Goal: Task Accomplishment & Management: Complete application form

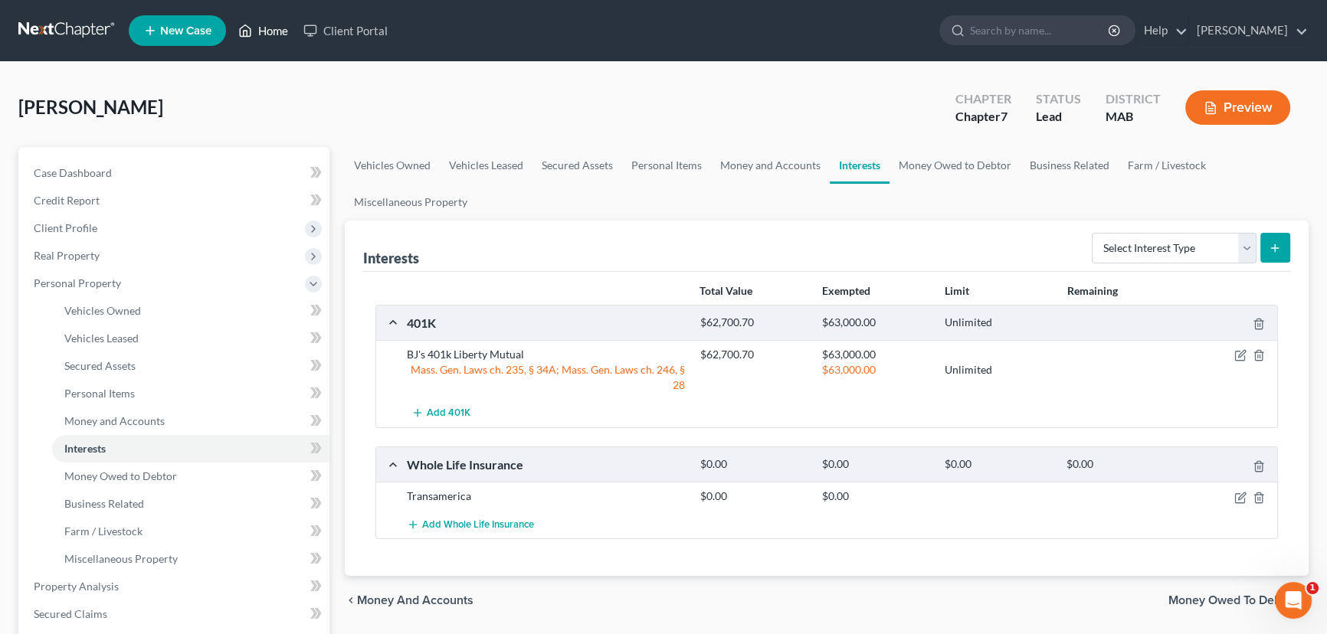
click at [278, 34] on link "Home" at bounding box center [263, 31] width 65 height 28
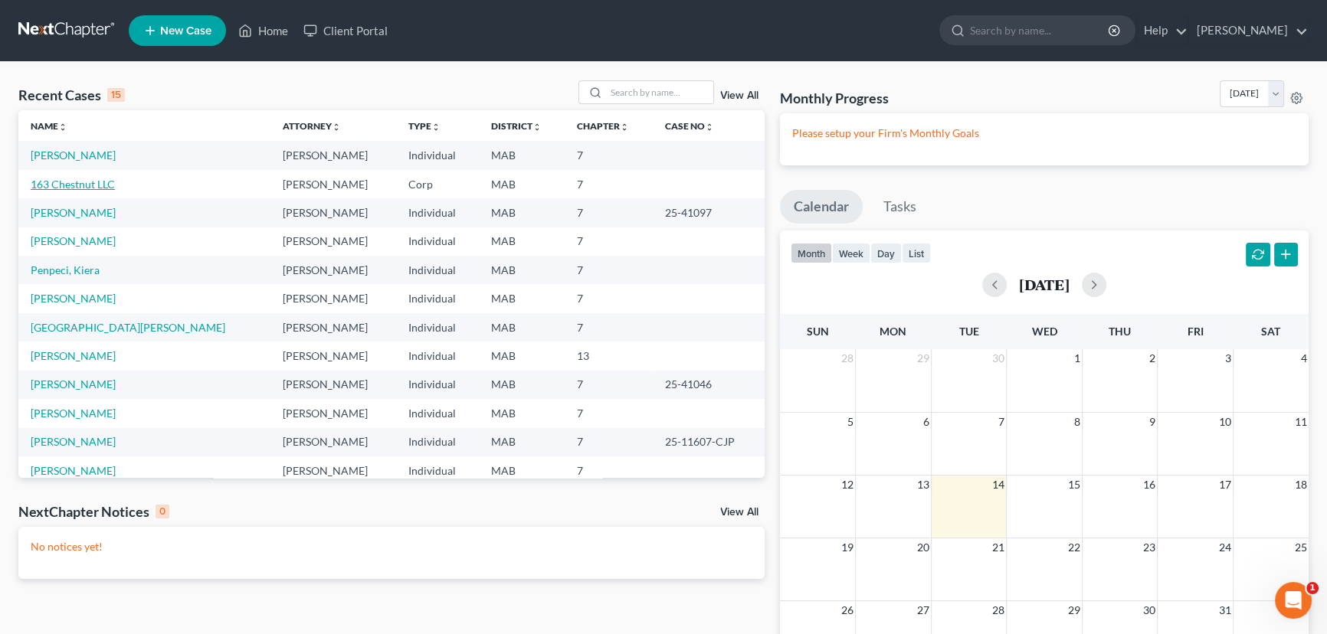
click at [42, 188] on link "163 Chestnut LLC" at bounding box center [73, 184] width 84 height 13
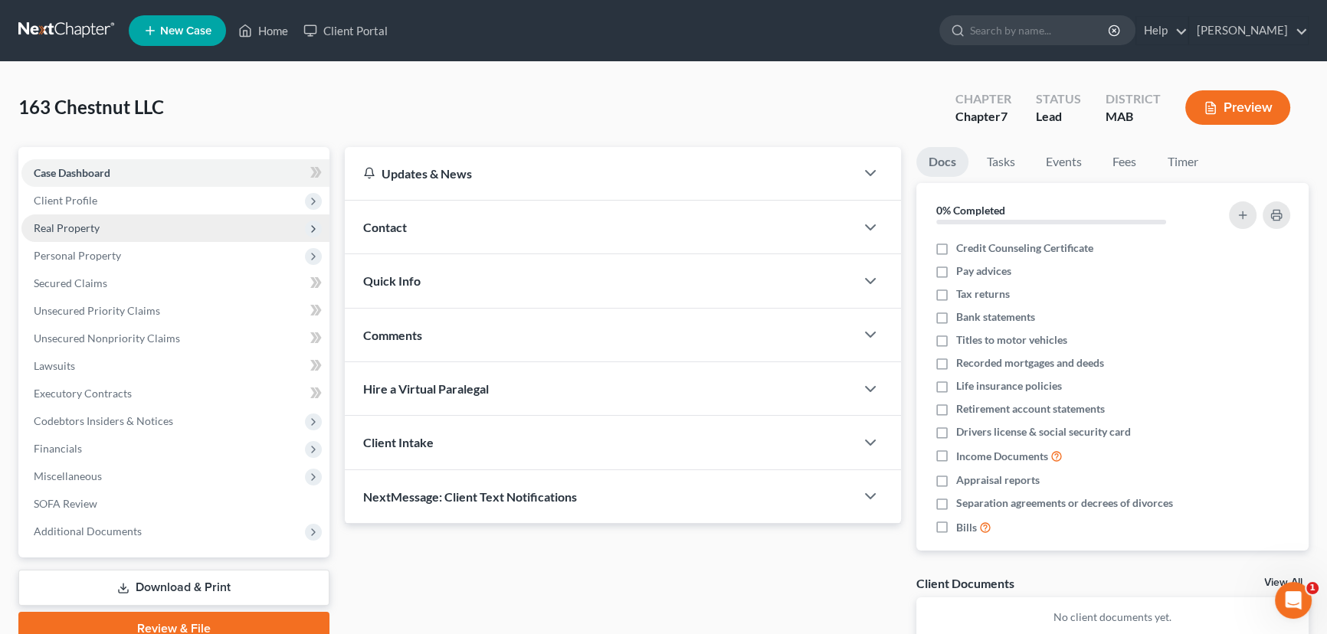
click at [79, 233] on span "Real Property" at bounding box center [175, 229] width 308 height 28
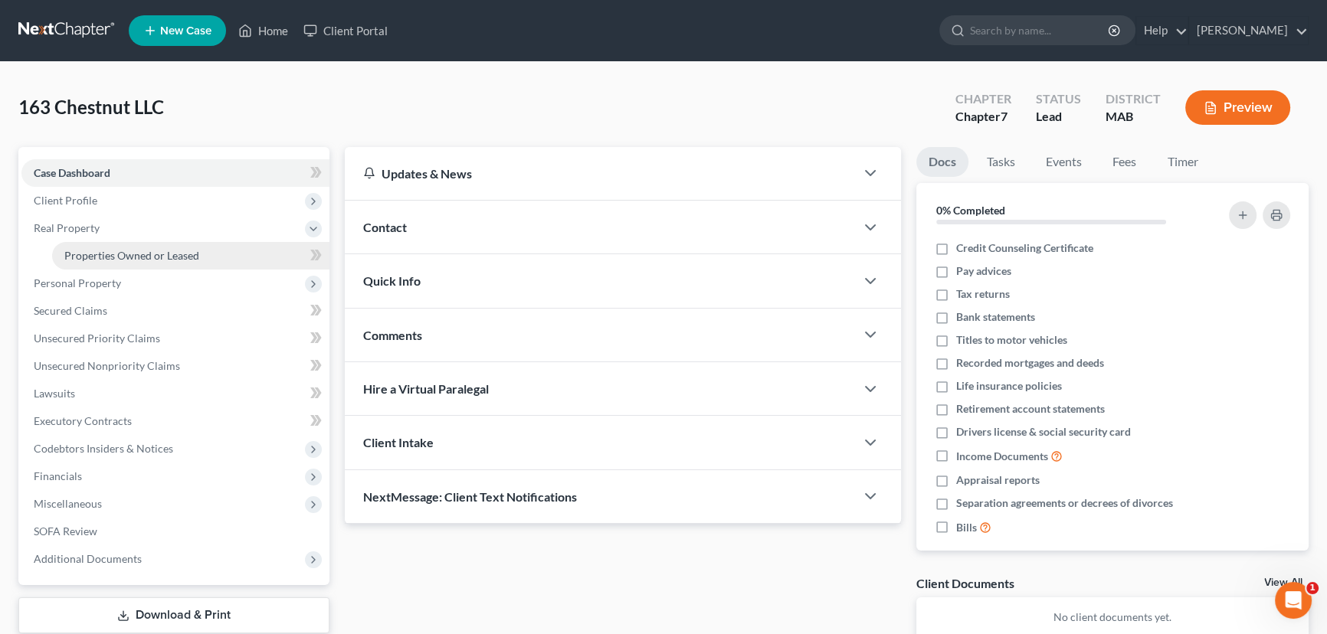
click at [133, 251] on span "Properties Owned or Leased" at bounding box center [131, 255] width 135 height 13
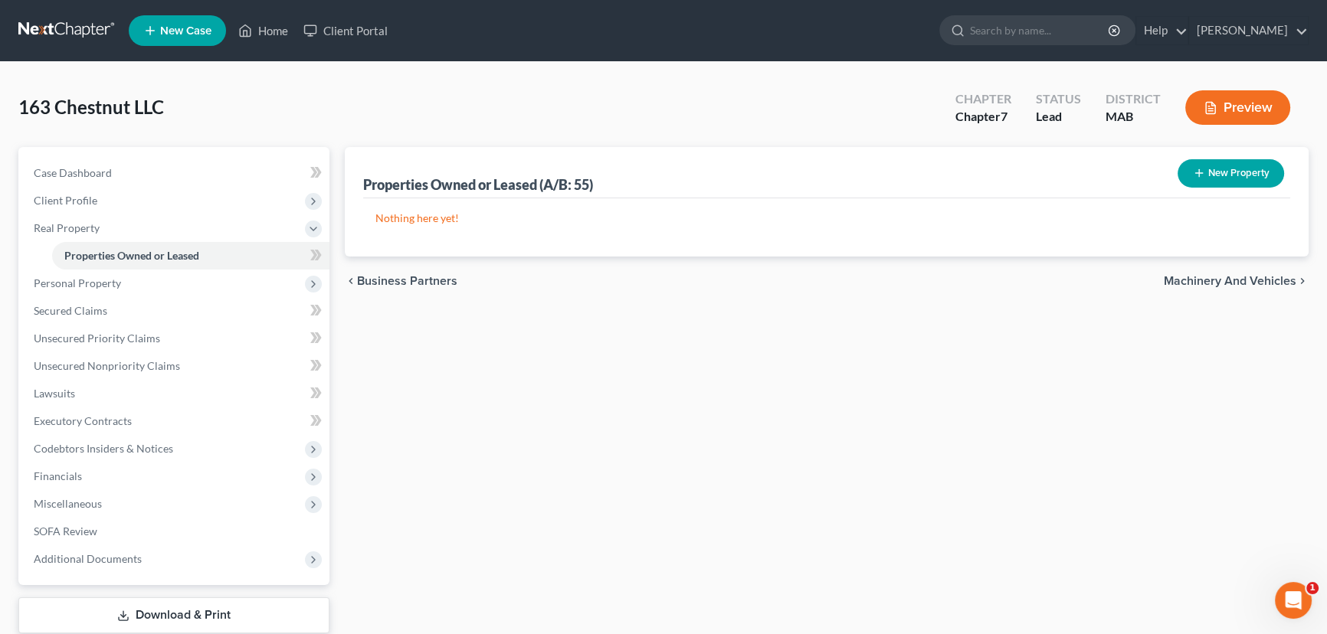
click at [1221, 168] on button "New Property" at bounding box center [1231, 173] width 106 height 28
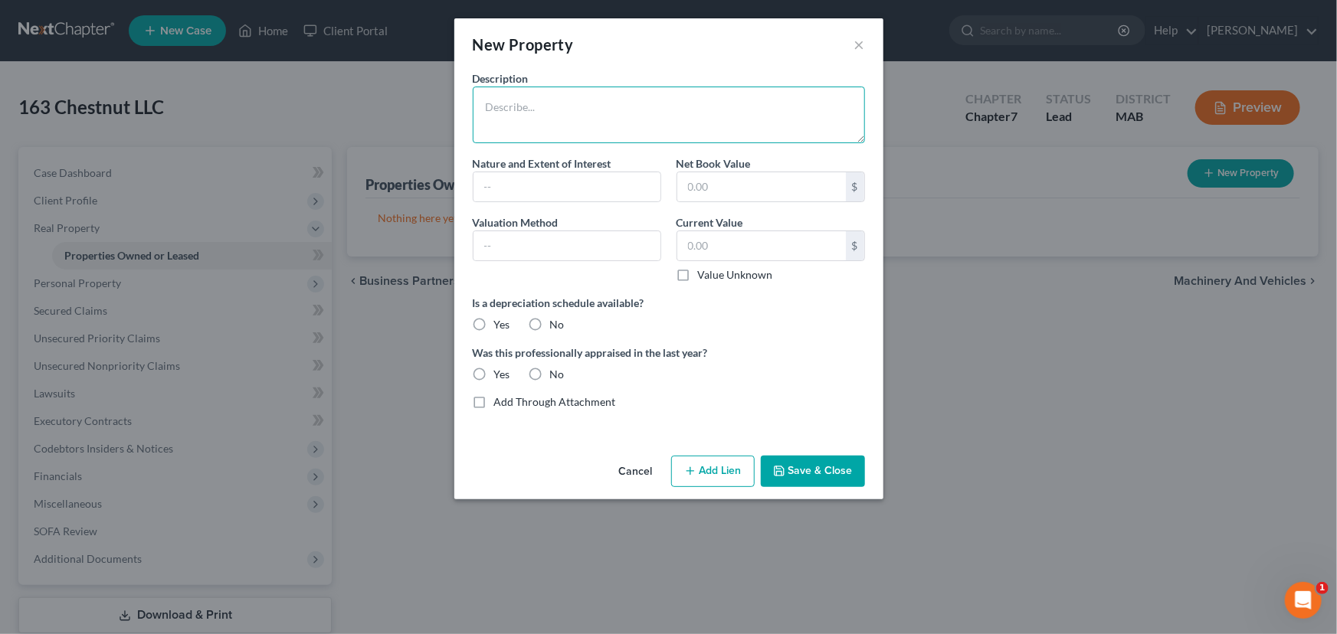
click at [526, 117] on textarea at bounding box center [669, 115] width 392 height 57
type textarea "[STREET_ADDRESS]"
click at [719, 475] on button "Add Lien" at bounding box center [713, 472] width 84 height 32
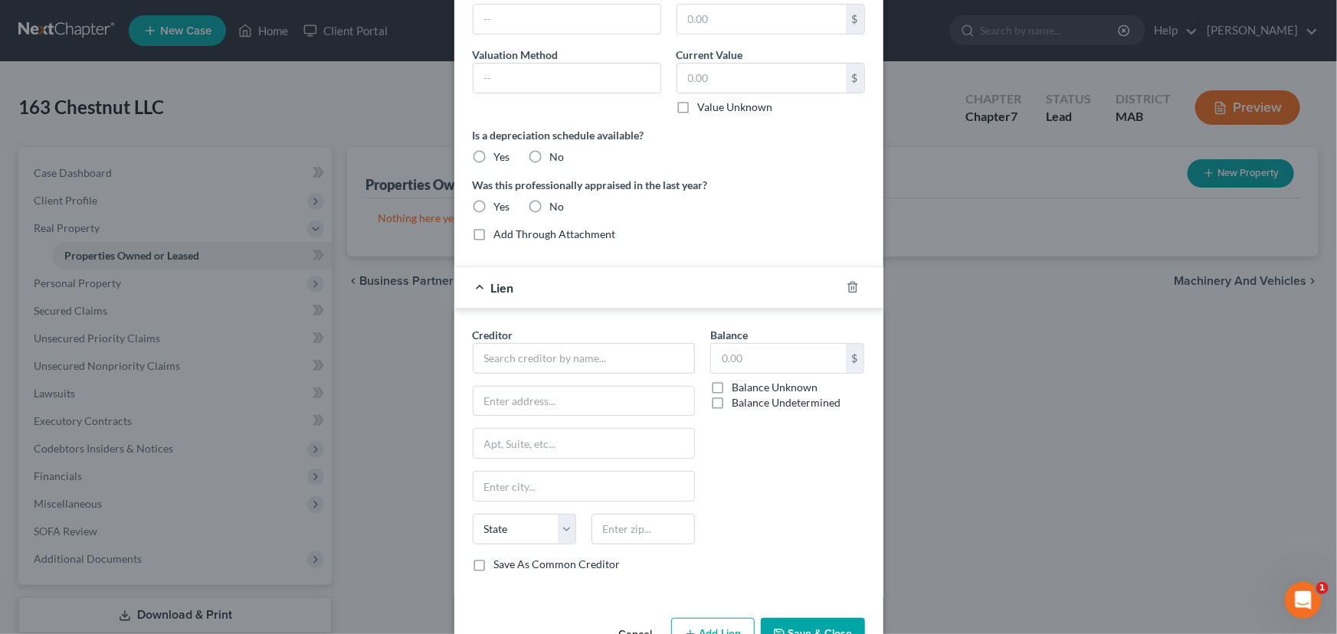
scroll to position [208, 0]
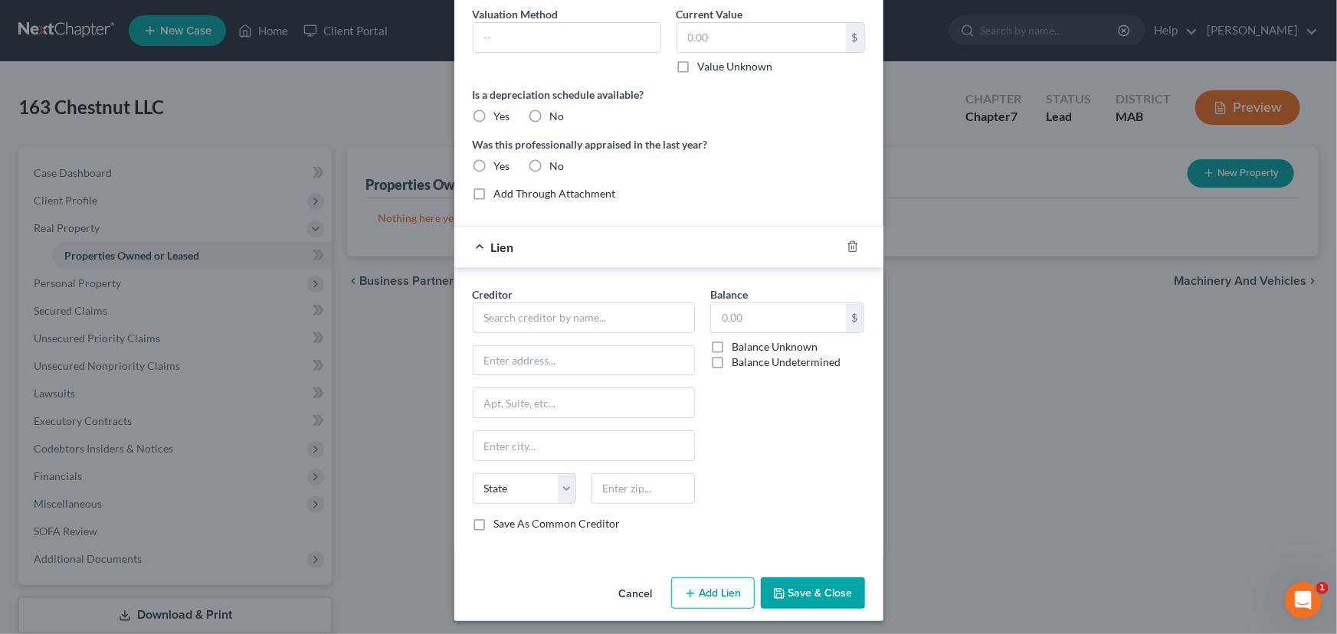
click at [804, 591] on button "Save & Close" at bounding box center [813, 594] width 104 height 32
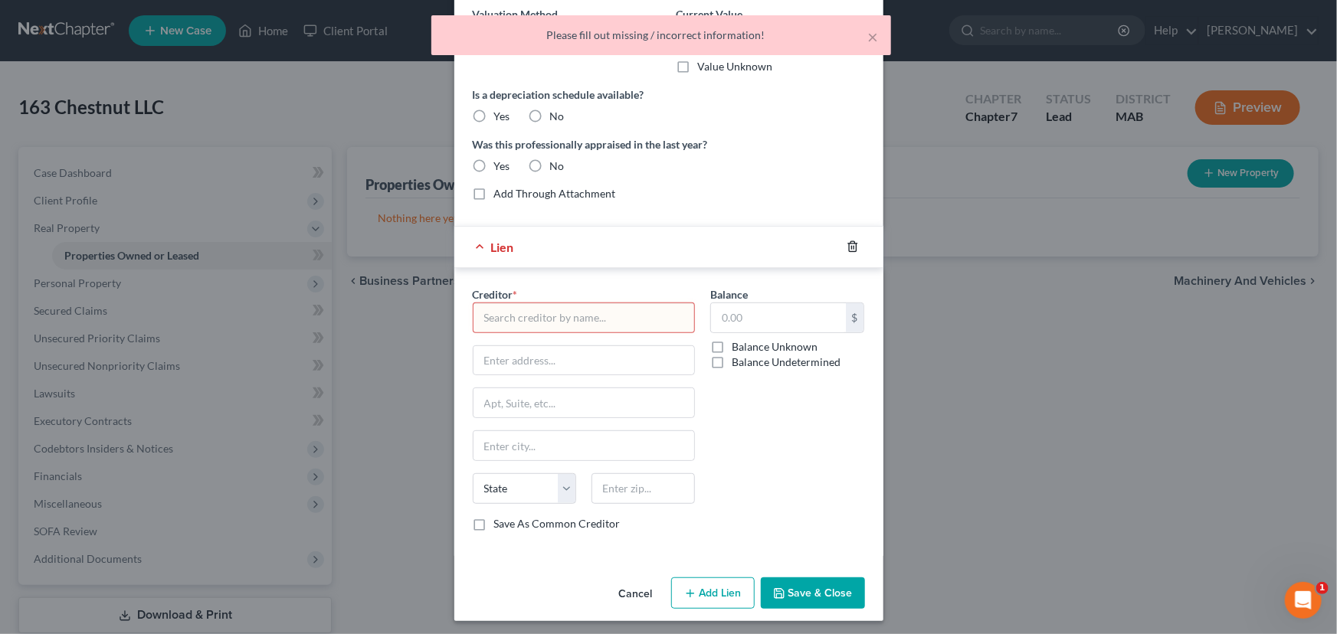
click at [847, 241] on icon "button" at bounding box center [853, 247] width 12 height 12
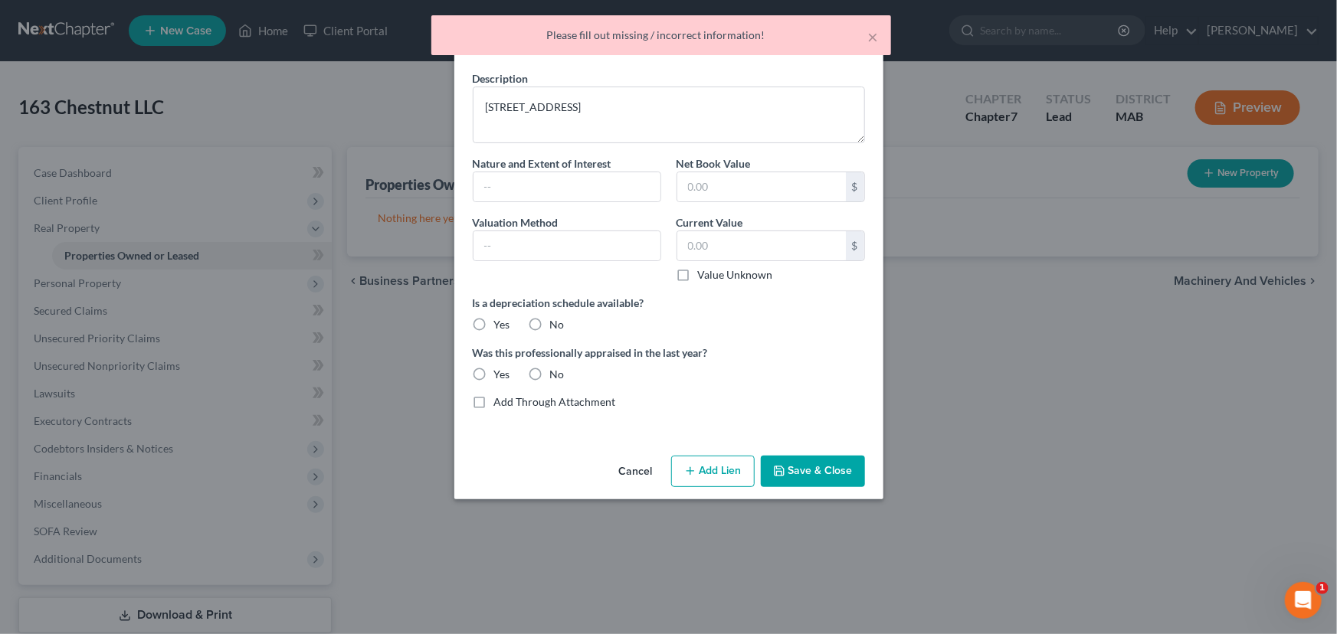
scroll to position [0, 0]
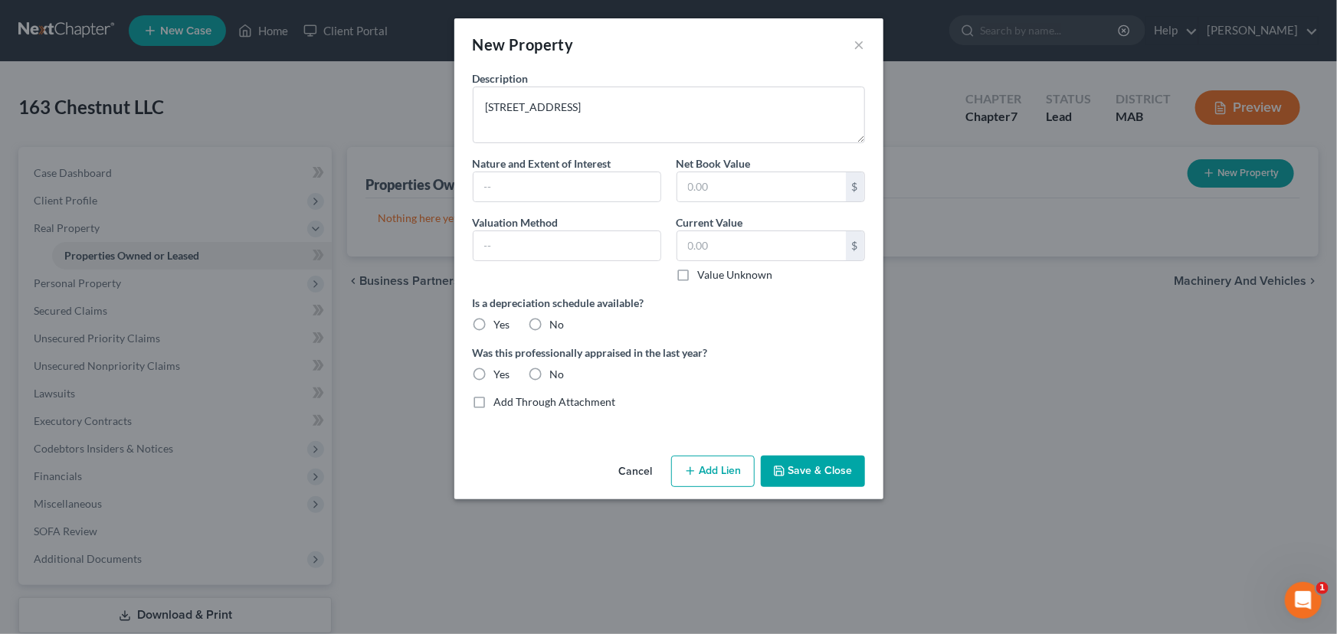
click at [817, 470] on button "Save & Close" at bounding box center [813, 472] width 104 height 32
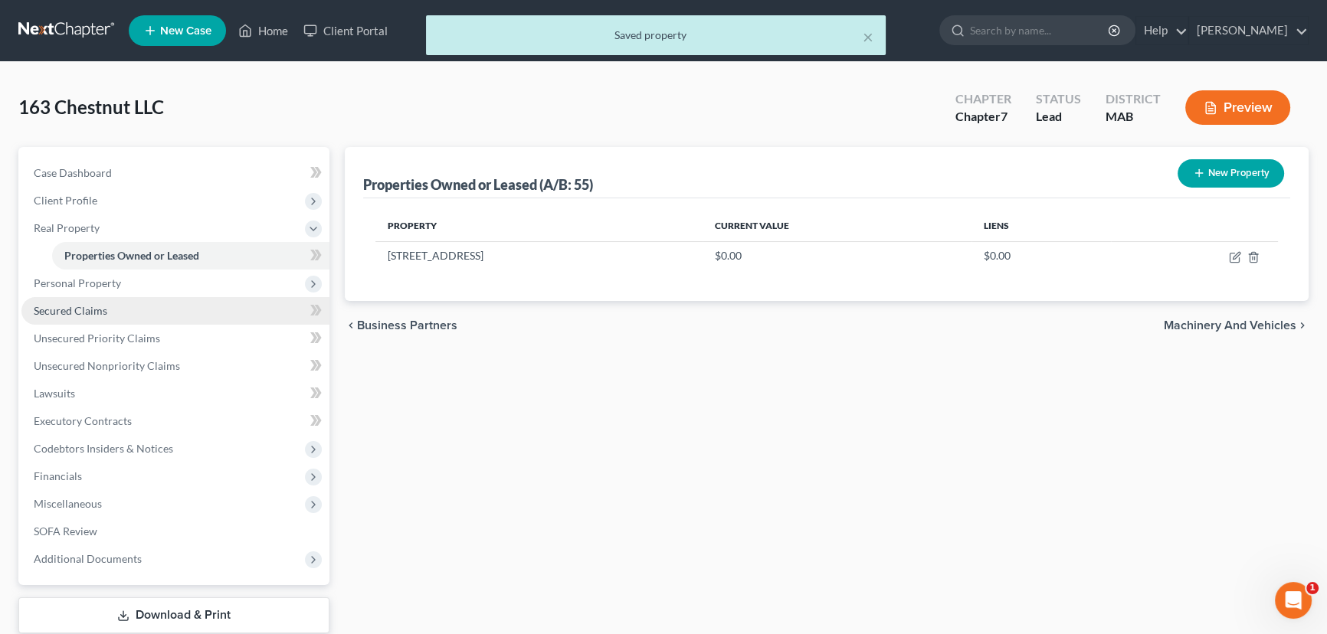
click at [72, 310] on span "Secured Claims" at bounding box center [71, 310] width 74 height 13
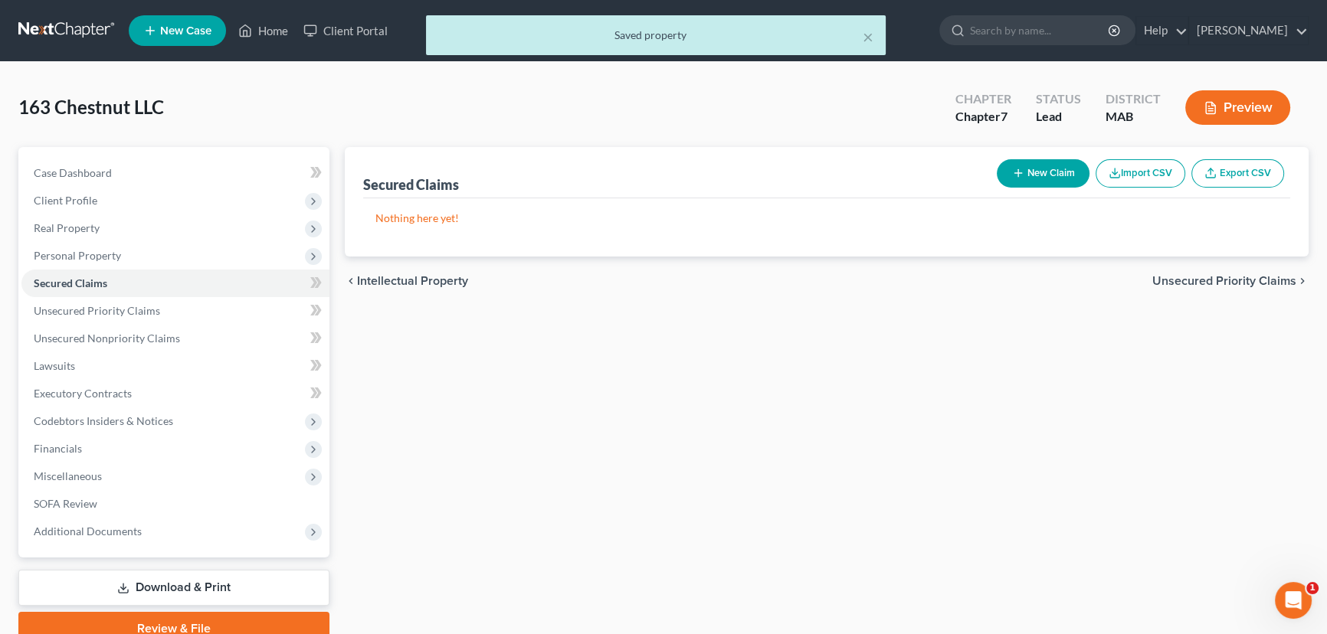
click at [1030, 168] on button "New Claim" at bounding box center [1043, 173] width 93 height 28
select select "0"
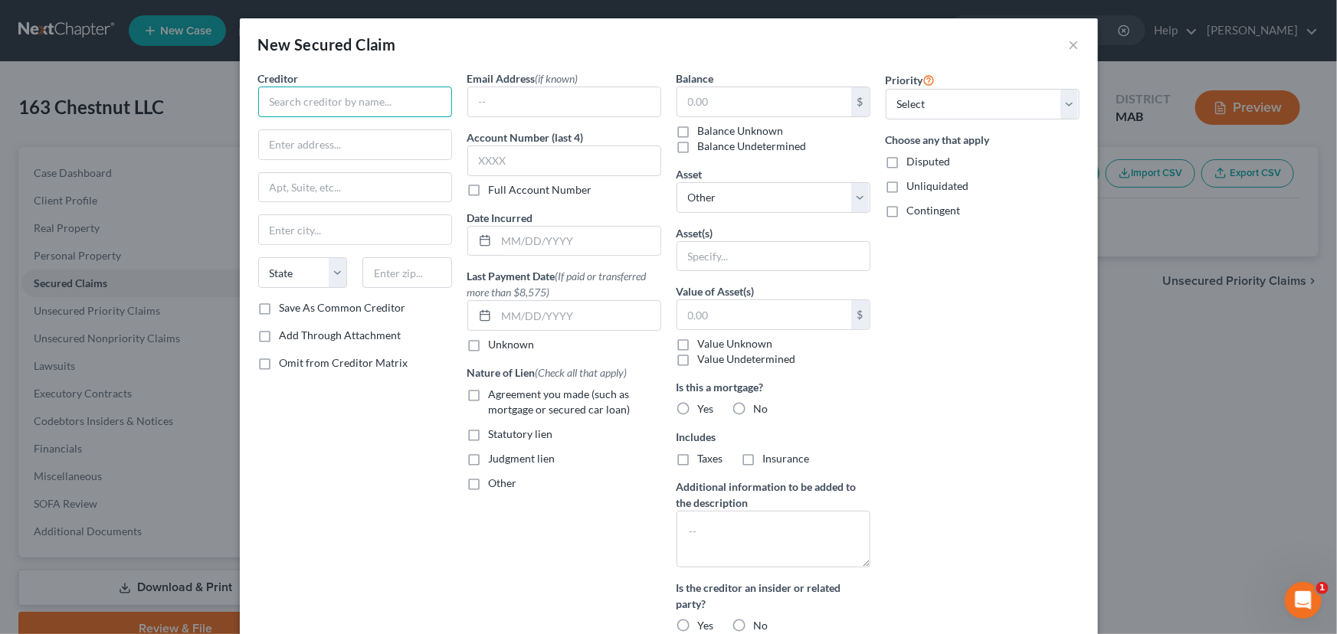
click at [283, 99] on input "text" at bounding box center [355, 102] width 194 height 31
type input "Bank of [US_STATE]"
type input "[STREET_ADDRESS]"
type input "Laconia"
type input "03246"
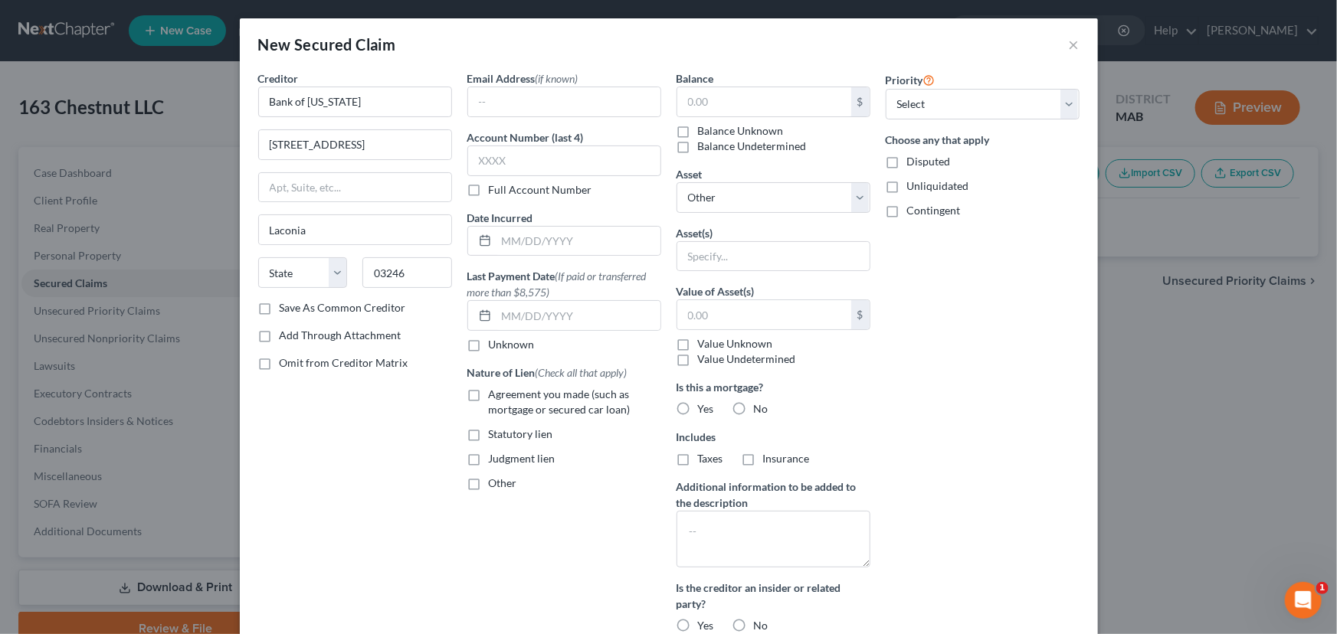
select select "32"
click at [386, 450] on div "Creditor * Bank of [US_STATE] [STREET_ADDRESS] [GEOGRAPHIC_DATA] [US_STATE][GEO…" at bounding box center [355, 357] width 209 height 575
click at [489, 394] on label "Agreement you made (such as mortgage or secured car loan)" at bounding box center [575, 402] width 172 height 31
click at [495, 394] on input "Agreement you made (such as mortgage or secured car loan)" at bounding box center [500, 392] width 10 height 10
checkbox input "true"
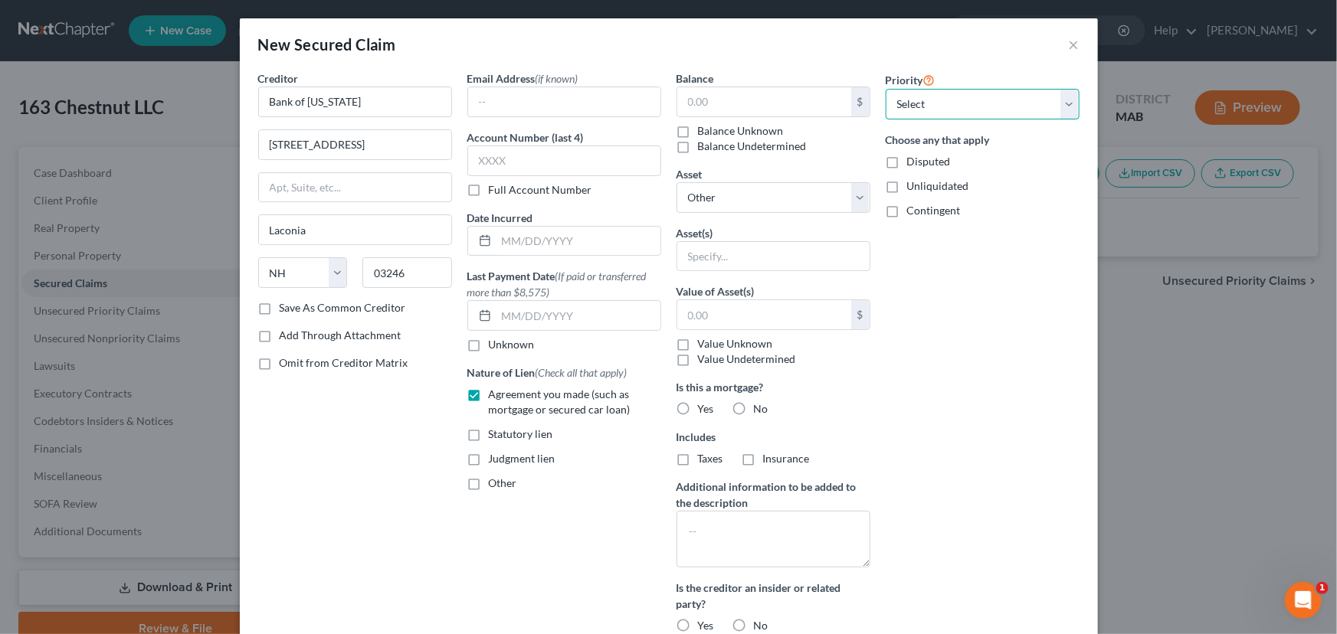
click at [923, 100] on select "Select 1st 2nd 3rd 4th 5th 6th 7th 8th 9th 10th 11th 12th 13th 14th 15th 16th 1…" at bounding box center [983, 104] width 194 height 31
select select "0"
click at [886, 89] on select "Select 1st 2nd 3rd 4th 5th 6th 7th 8th 9th 10th 11th 12th 13th 14th 15th 16th 1…" at bounding box center [983, 104] width 194 height 31
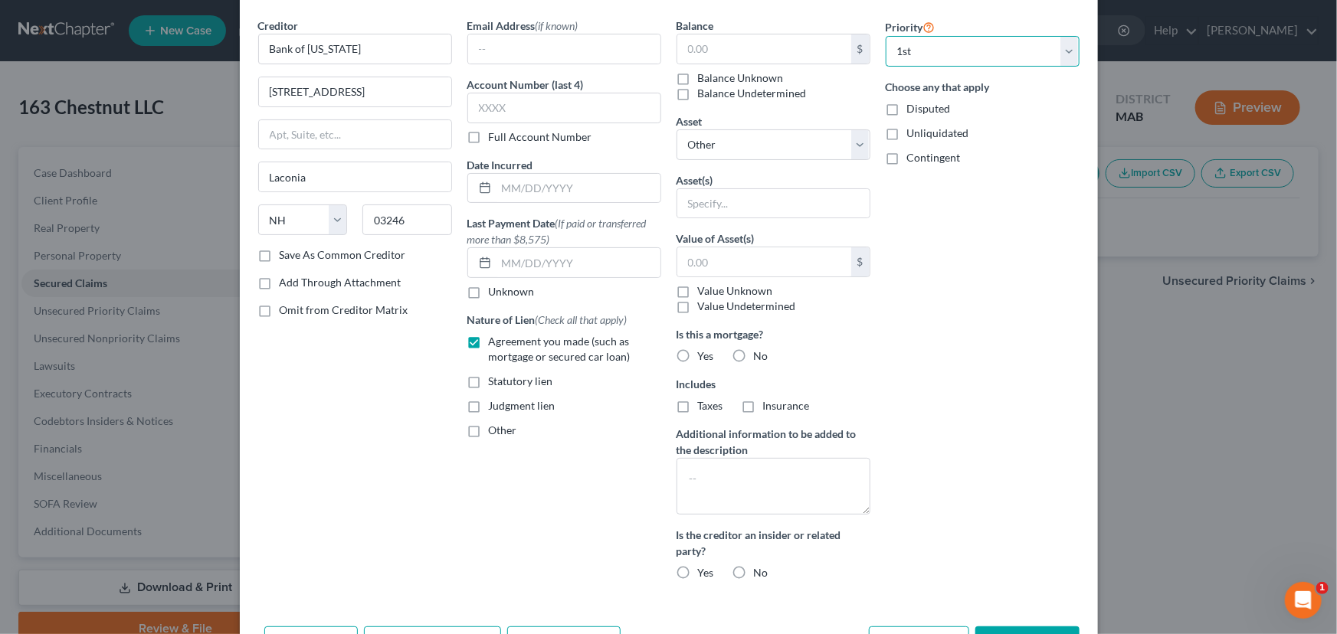
scroll to position [107, 0]
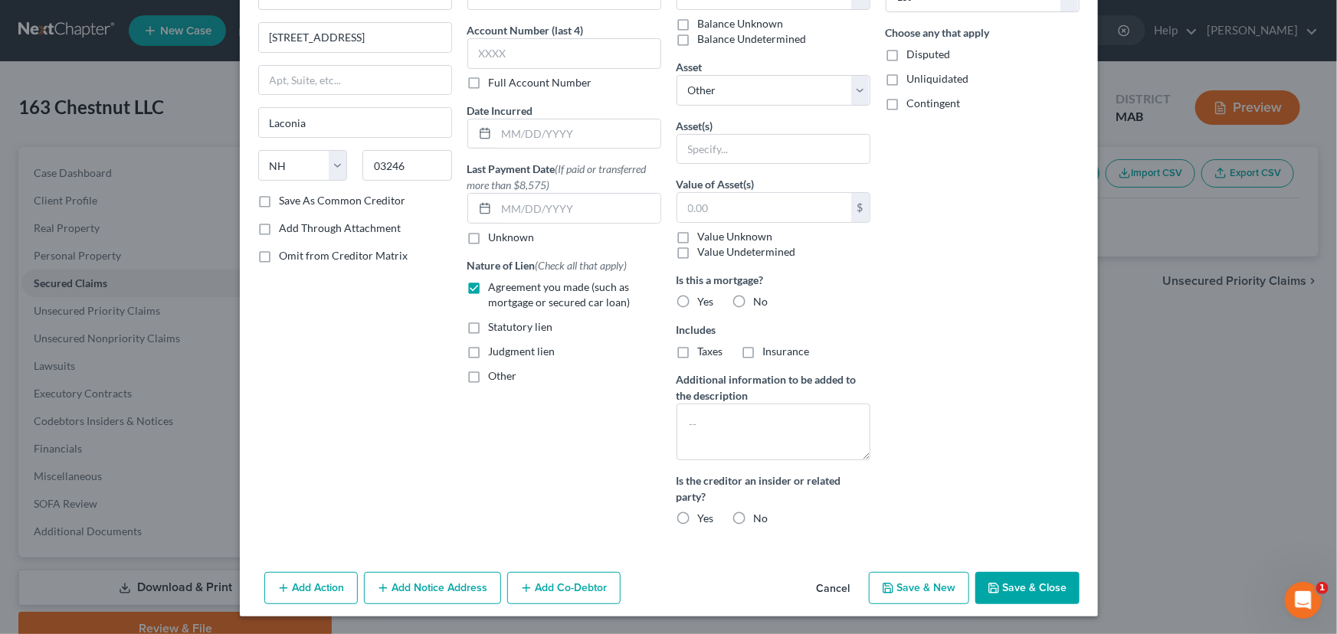
click at [1034, 591] on button "Save & Close" at bounding box center [1027, 588] width 104 height 32
select select
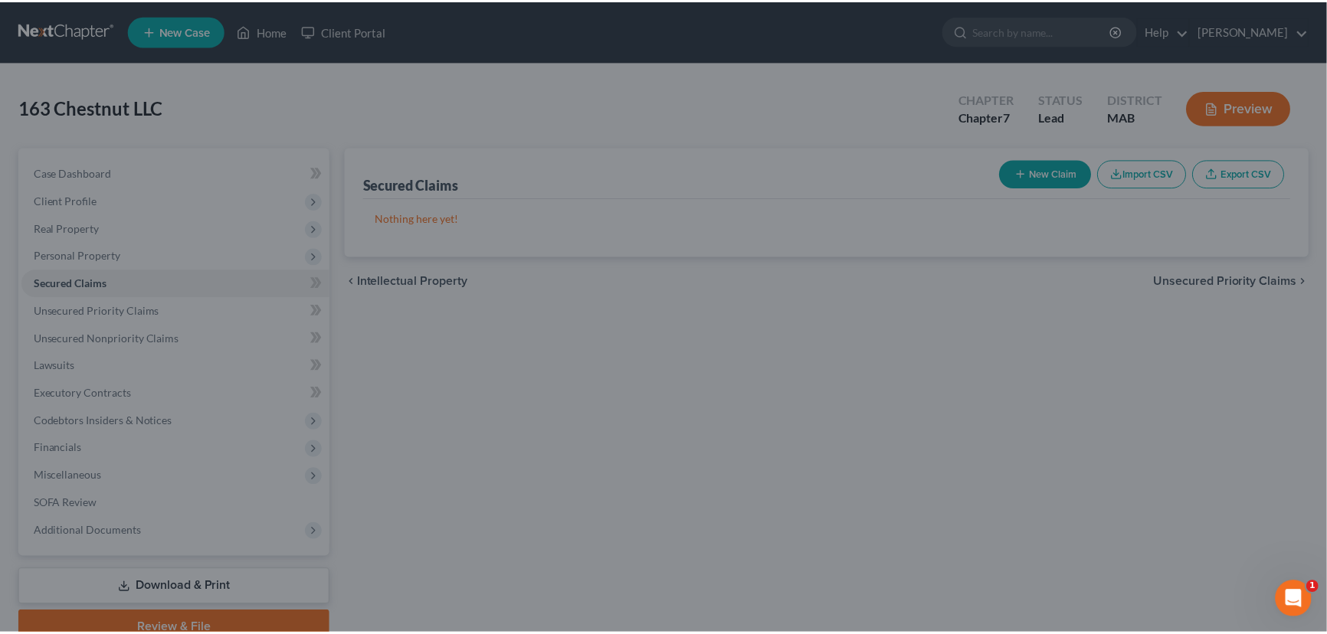
scroll to position [0, 0]
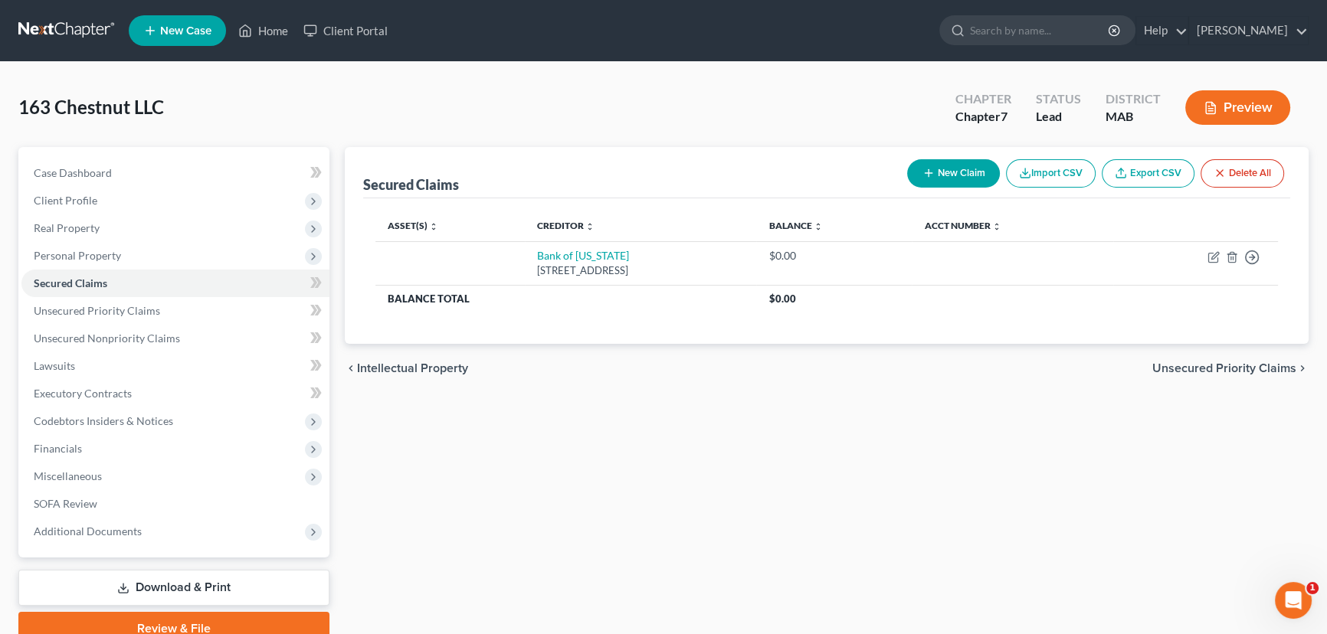
click at [945, 173] on button "New Claim" at bounding box center [953, 173] width 93 height 28
select select "0"
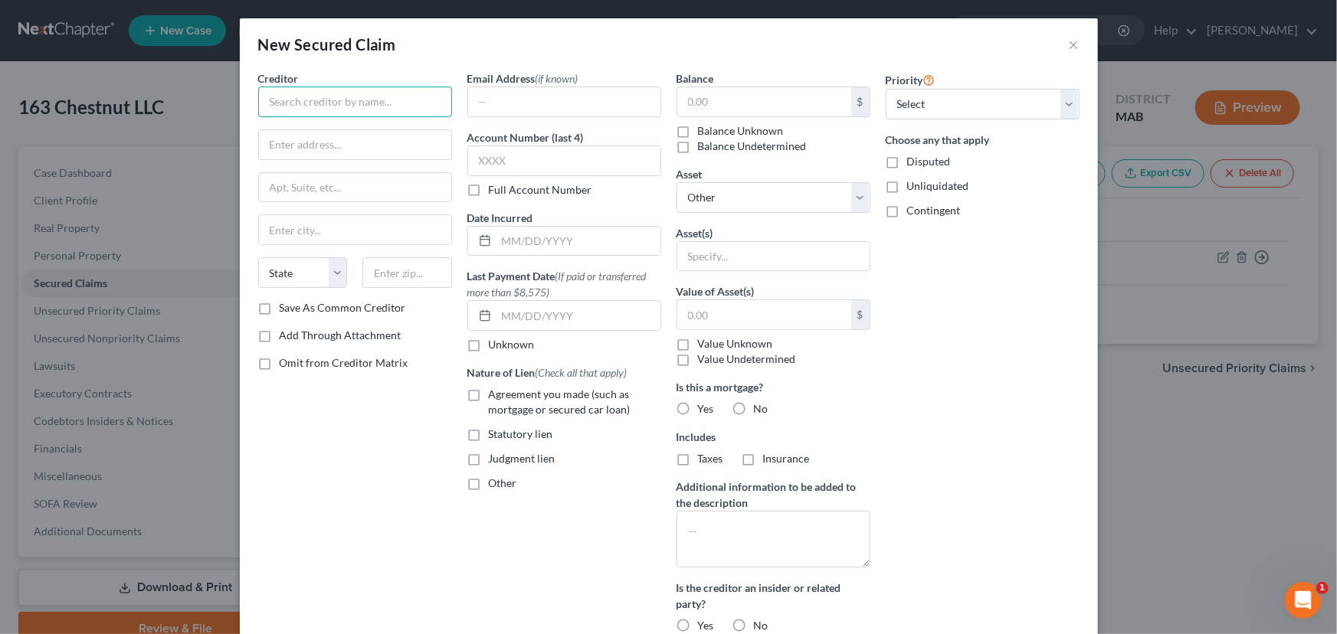
click at [311, 101] on input "text" at bounding box center [355, 102] width 194 height 31
type input "Bald Hill Builders, LLC"
click at [274, 146] on input "text" at bounding box center [355, 144] width 192 height 29
type input "[STREET_ADDRESS]"
type input "#10"
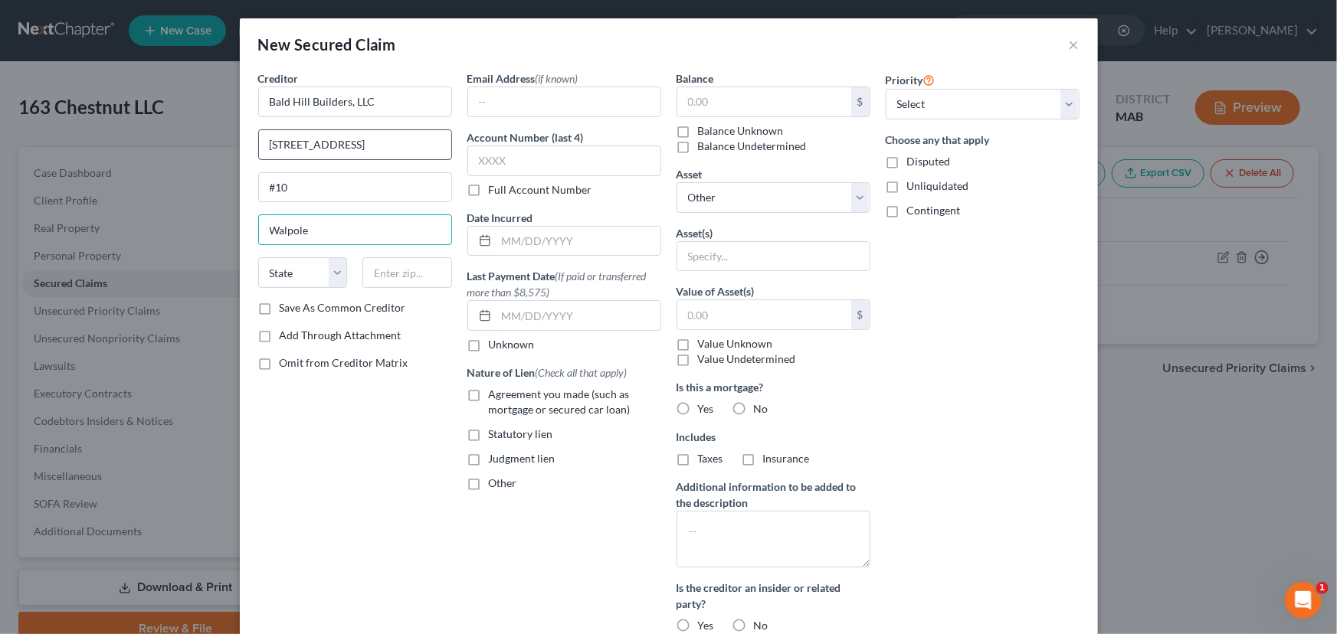
type input "Walpole"
select select "22"
type input "02081"
click at [907, 160] on label "Disputed" at bounding box center [929, 161] width 44 height 15
click at [913, 160] on input "Disputed" at bounding box center [918, 159] width 10 height 10
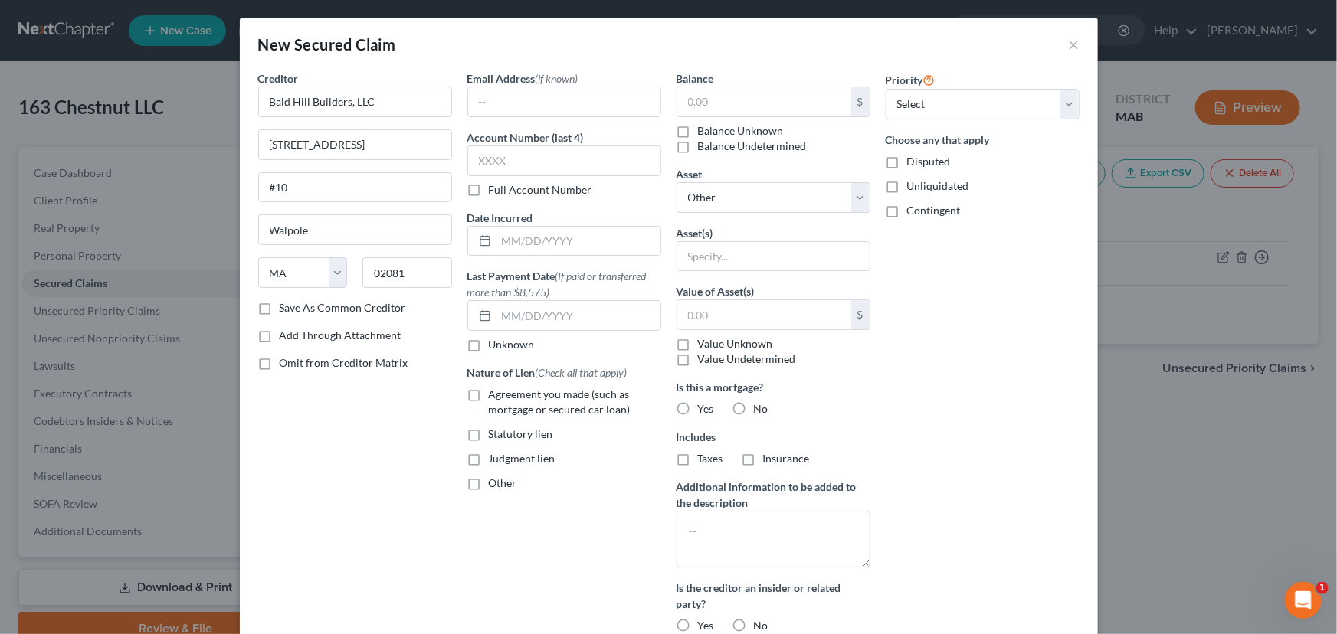
checkbox input "true"
click at [907, 185] on label "Unliquidated" at bounding box center [938, 186] width 62 height 15
click at [913, 185] on input "Unliquidated" at bounding box center [918, 184] width 10 height 10
checkbox input "true"
click at [489, 485] on label "Other" at bounding box center [503, 483] width 28 height 15
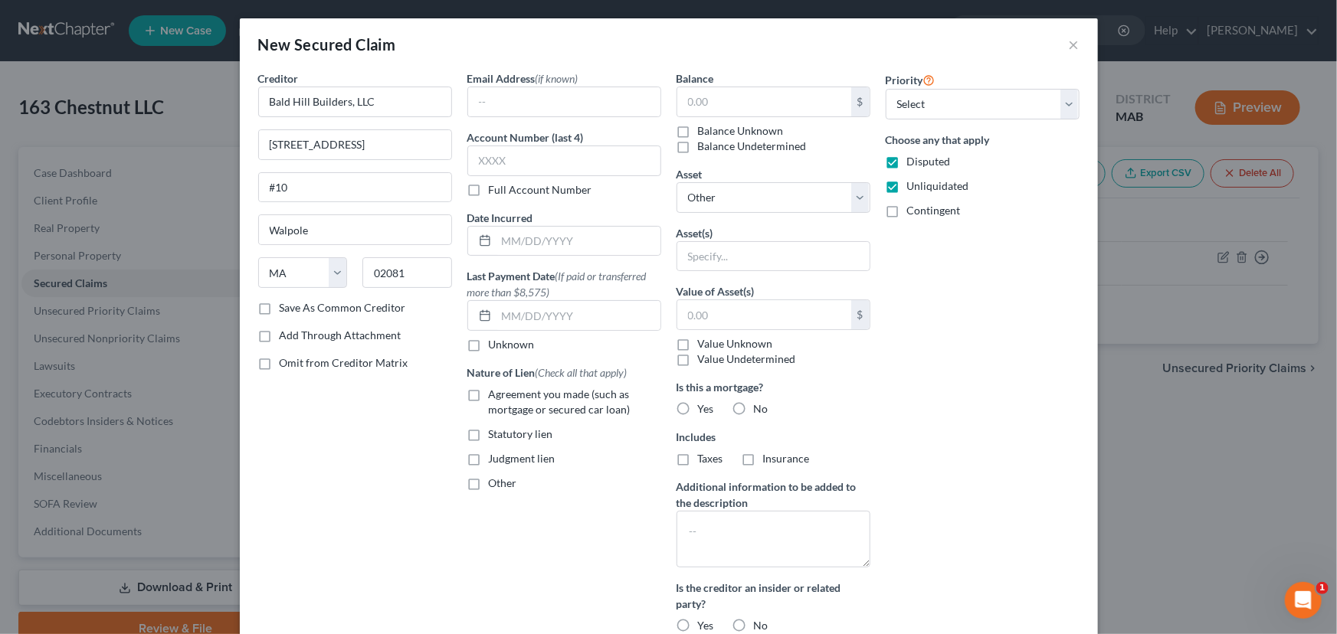
click at [495, 485] on input "Other" at bounding box center [500, 481] width 10 height 10
checkbox input "true"
click at [698, 146] on label "Balance Undetermined" at bounding box center [752, 146] width 109 height 15
click at [704, 146] on input "Balance Undetermined" at bounding box center [709, 144] width 10 height 10
checkbox input "true"
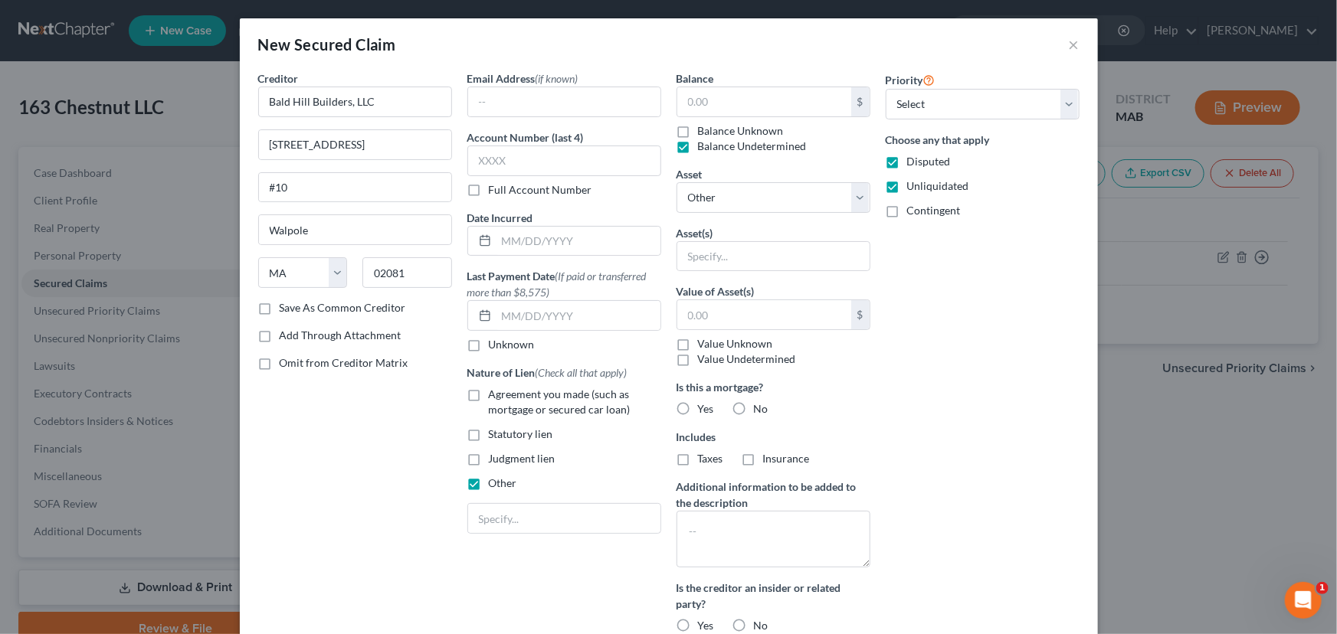
type input "0.00"
click at [858, 191] on select "Select Other Multiple Assets [STREET_ADDRESS] - $0.0" at bounding box center [774, 197] width 194 height 31
select select "2"
click at [677, 182] on select "Select Other Multiple Assets [STREET_ADDRESS] - $0.0" at bounding box center [774, 197] width 194 height 31
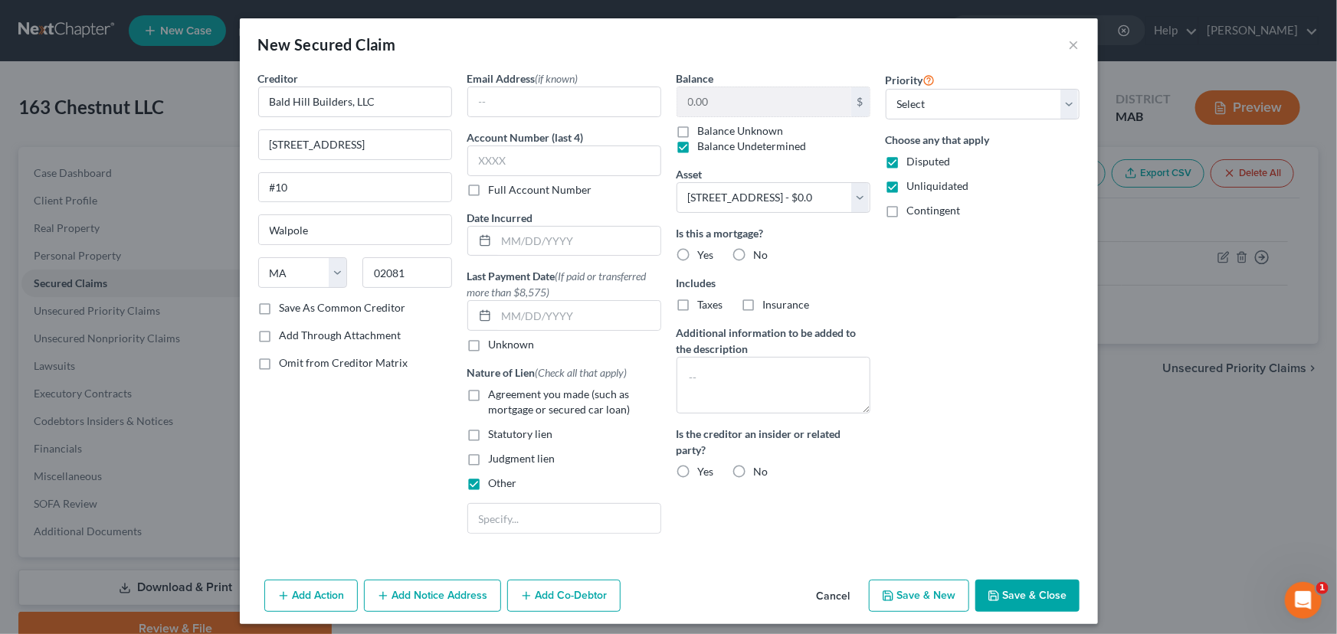
click at [754, 256] on label "No" at bounding box center [761, 254] width 15 height 15
click at [760, 256] on input "No" at bounding box center [765, 252] width 10 height 10
radio input "true"
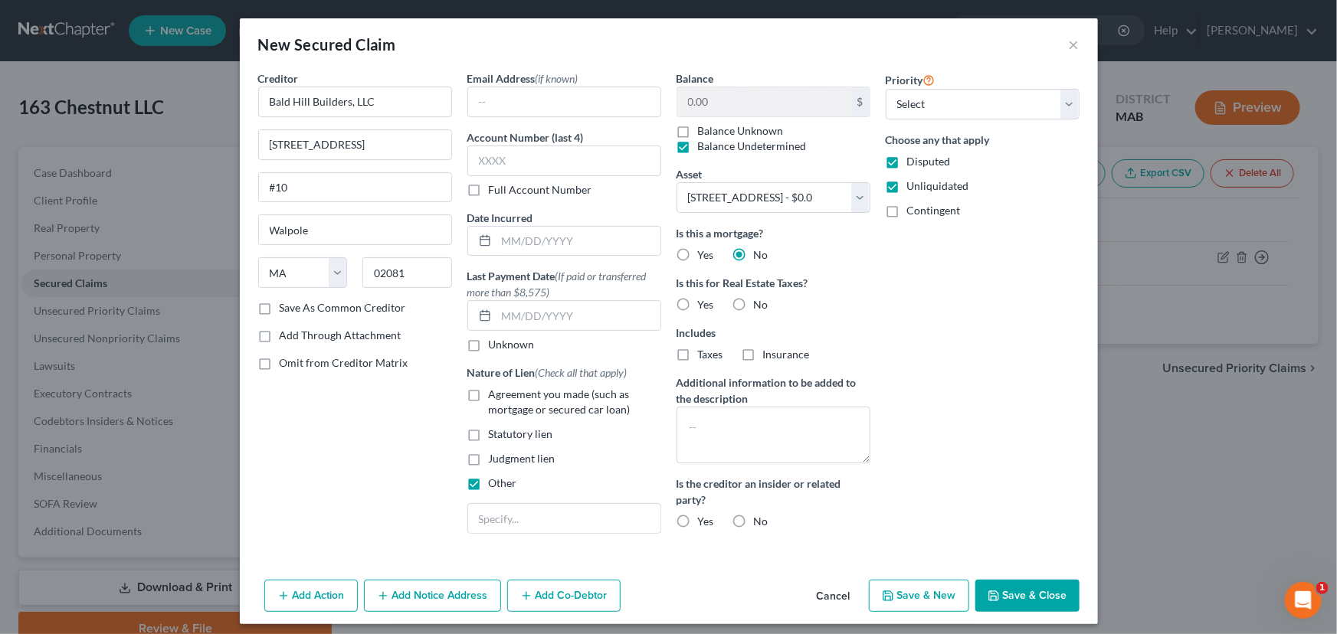
click at [754, 521] on label "No" at bounding box center [761, 521] width 15 height 15
click at [760, 521] on input "No" at bounding box center [765, 519] width 10 height 10
radio input "true"
click at [1030, 592] on button "Save & Close" at bounding box center [1027, 596] width 104 height 32
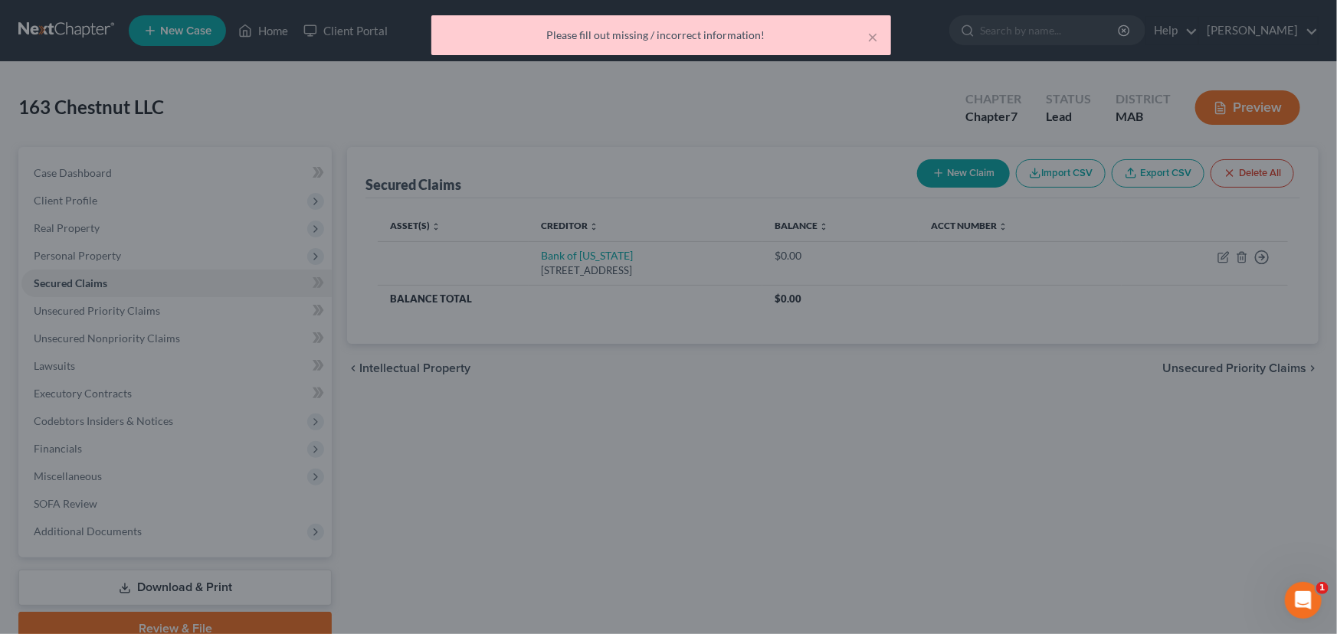
select select "2"
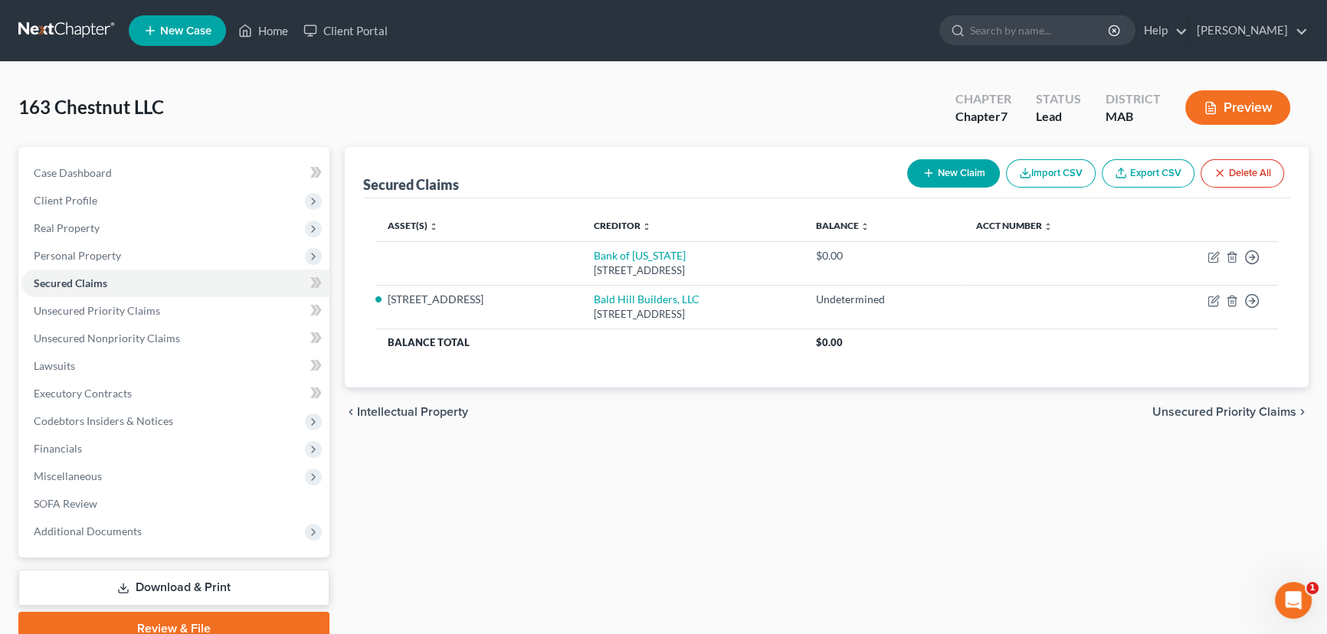
click at [965, 165] on button "New Claim" at bounding box center [953, 173] width 93 height 28
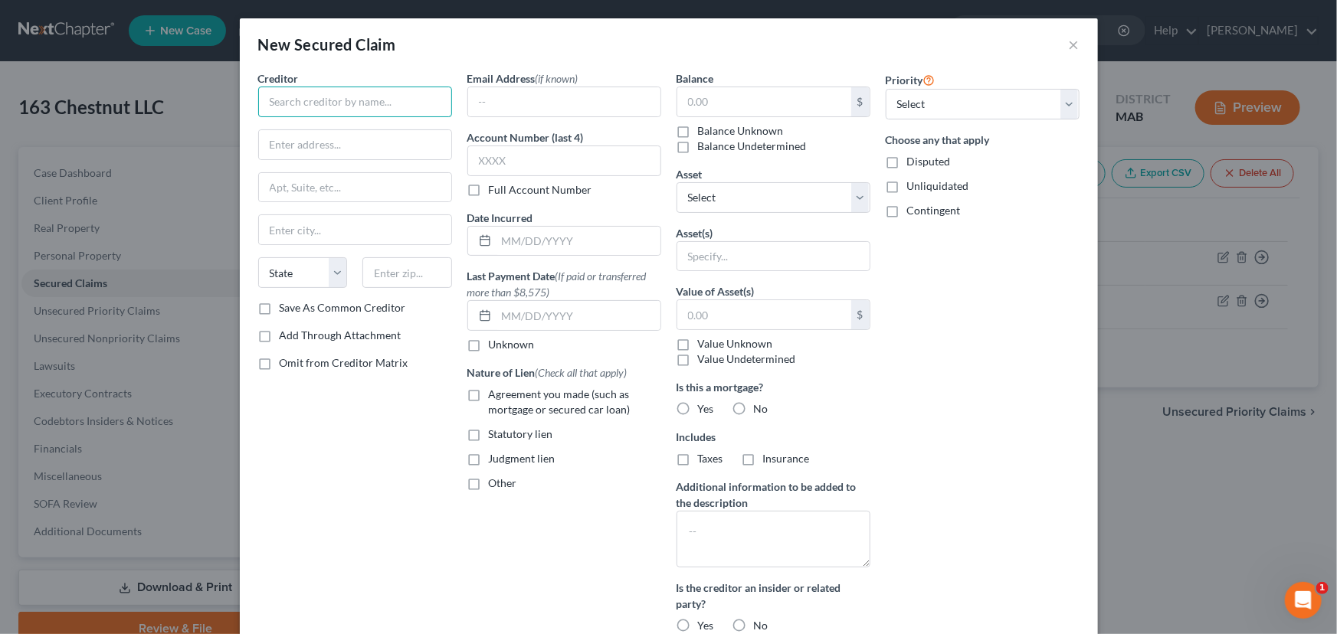
click at [321, 101] on input "text" at bounding box center [355, 102] width 194 height 31
type input "City of Chelsea"
type input "Tax Collector"
click at [318, 187] on input "text" at bounding box center [355, 187] width 192 height 29
type input "r"
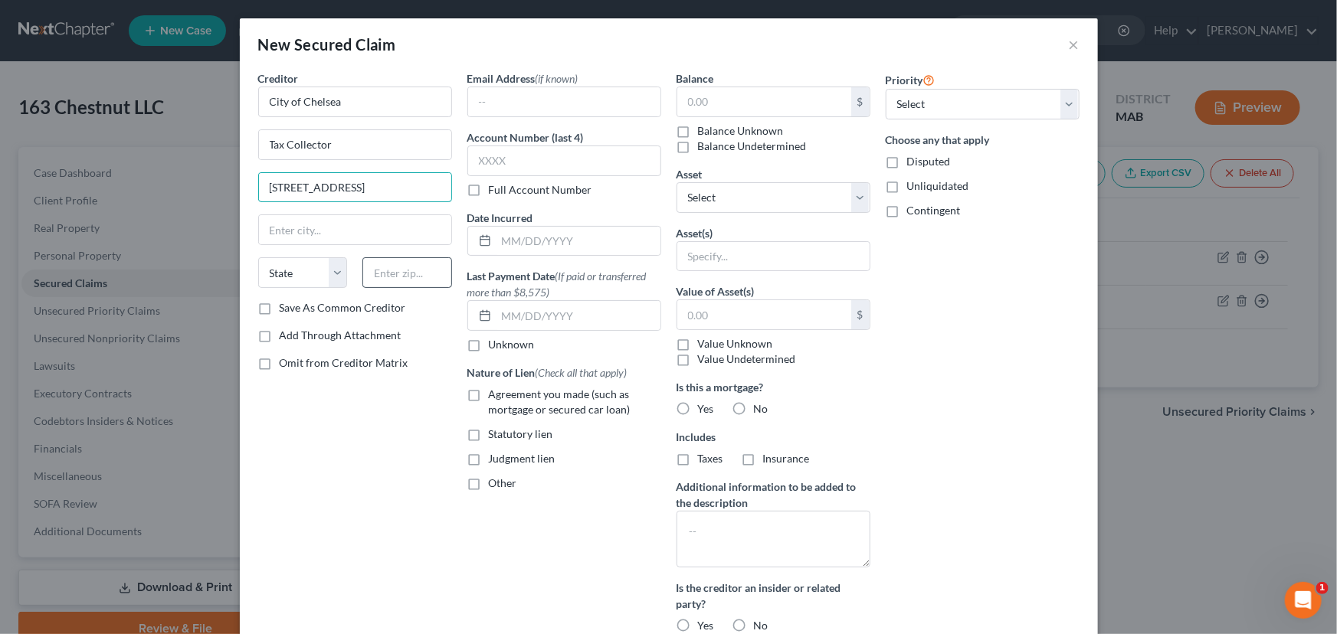
type input "[STREET_ADDRESS]"
click at [390, 269] on input "text" at bounding box center [407, 272] width 90 height 31
type input "02150"
type input "Chelsea"
select select "22"
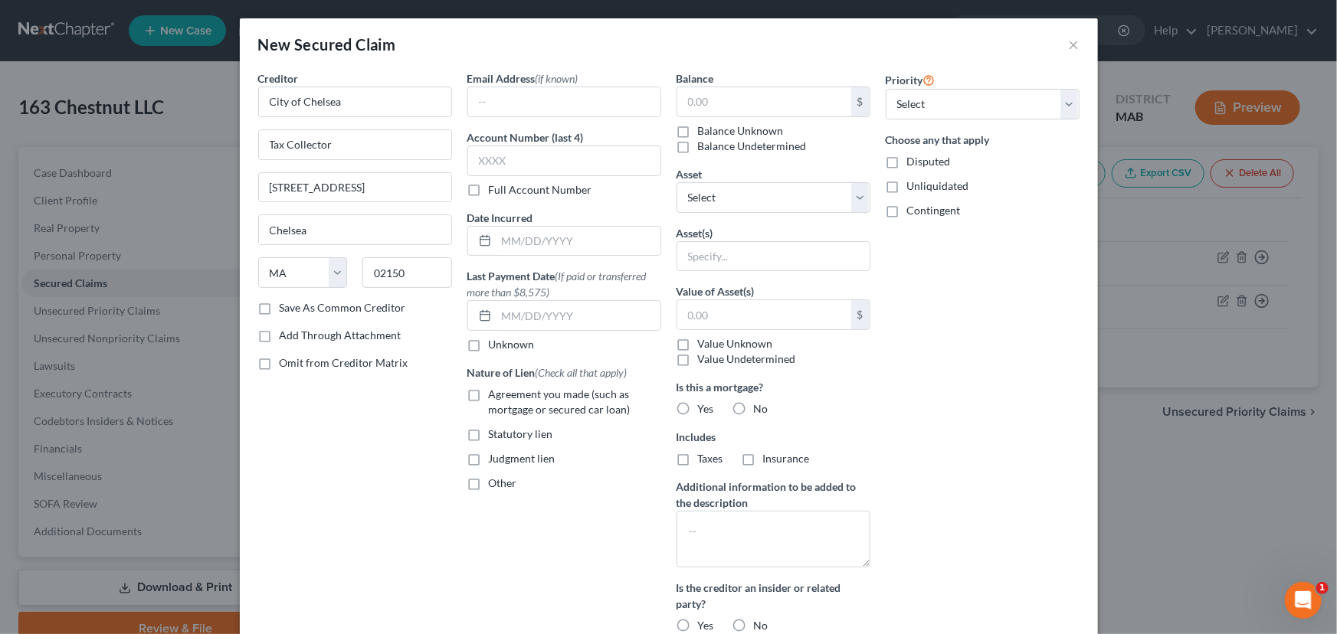
click at [489, 435] on label "Statutory lien" at bounding box center [521, 434] width 64 height 15
click at [495, 435] on input "Statutory lien" at bounding box center [500, 432] width 10 height 10
checkbox input "true"
click at [852, 188] on select "Select Other Multiple Assets [STREET_ADDRESS] - $0.0" at bounding box center [774, 197] width 194 height 31
select select "2"
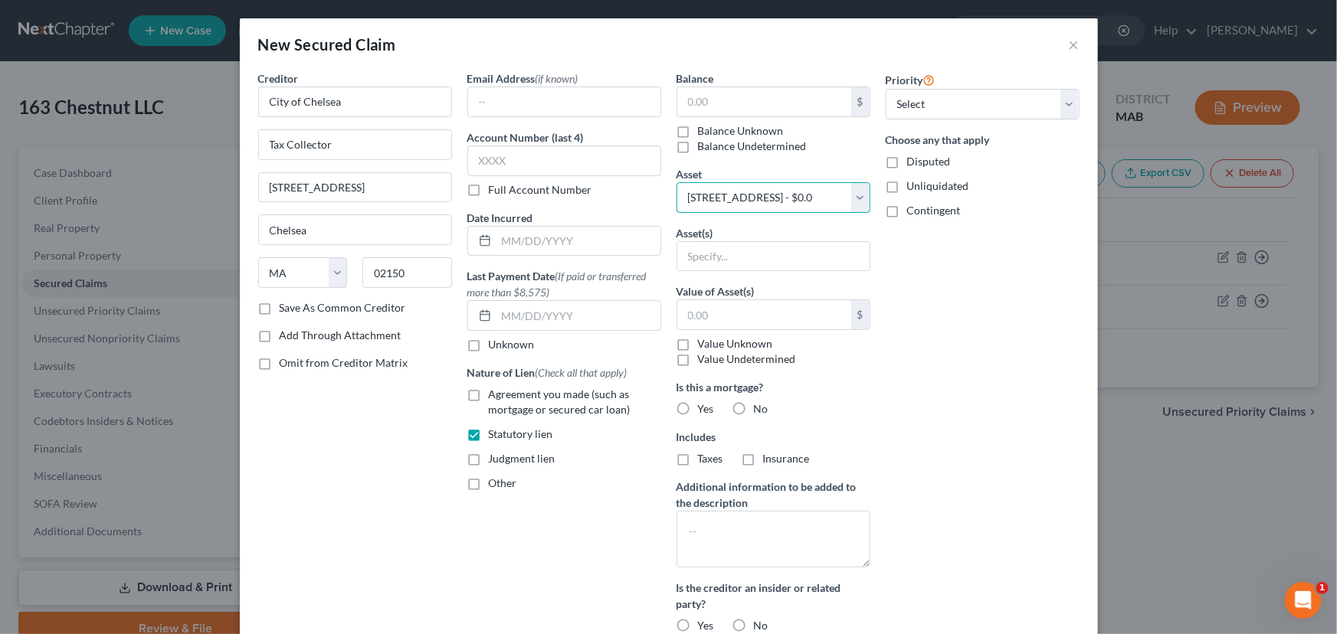
click at [677, 182] on select "Select Other Multiple Assets [STREET_ADDRESS] - $0.0" at bounding box center [774, 197] width 194 height 31
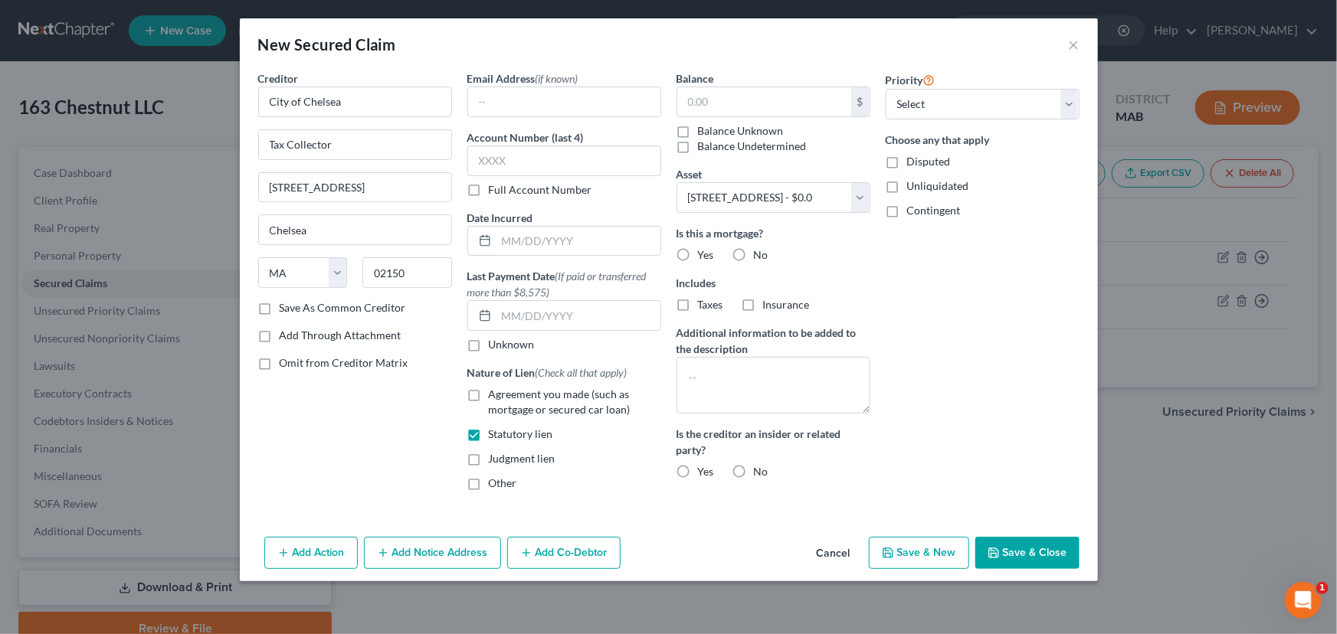
click at [754, 259] on label "No" at bounding box center [761, 254] width 15 height 15
click at [760, 257] on input "No" at bounding box center [765, 252] width 10 height 10
radio input "true"
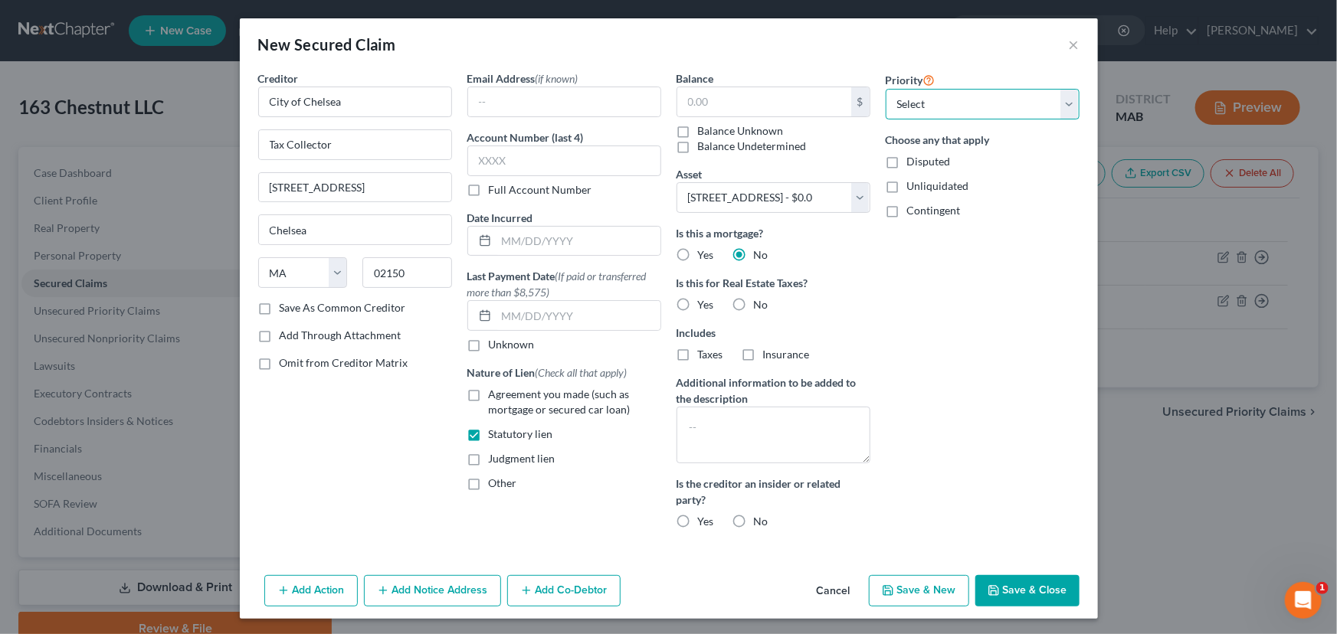
click at [1065, 106] on select "Select 1st 2nd 3rd 4th 5th 6th 7th 8th 9th 10th 11th 12th 13th 14th 15th 16th 1…" at bounding box center [983, 104] width 194 height 31
select select "0"
click at [886, 89] on select "Select 1st 2nd 3rd 4th 5th 6th 7th 8th 9th 10th 11th 12th 13th 14th 15th 16th 1…" at bounding box center [983, 104] width 194 height 31
click at [1000, 590] on button "Save & Close" at bounding box center [1027, 591] width 104 height 32
select select
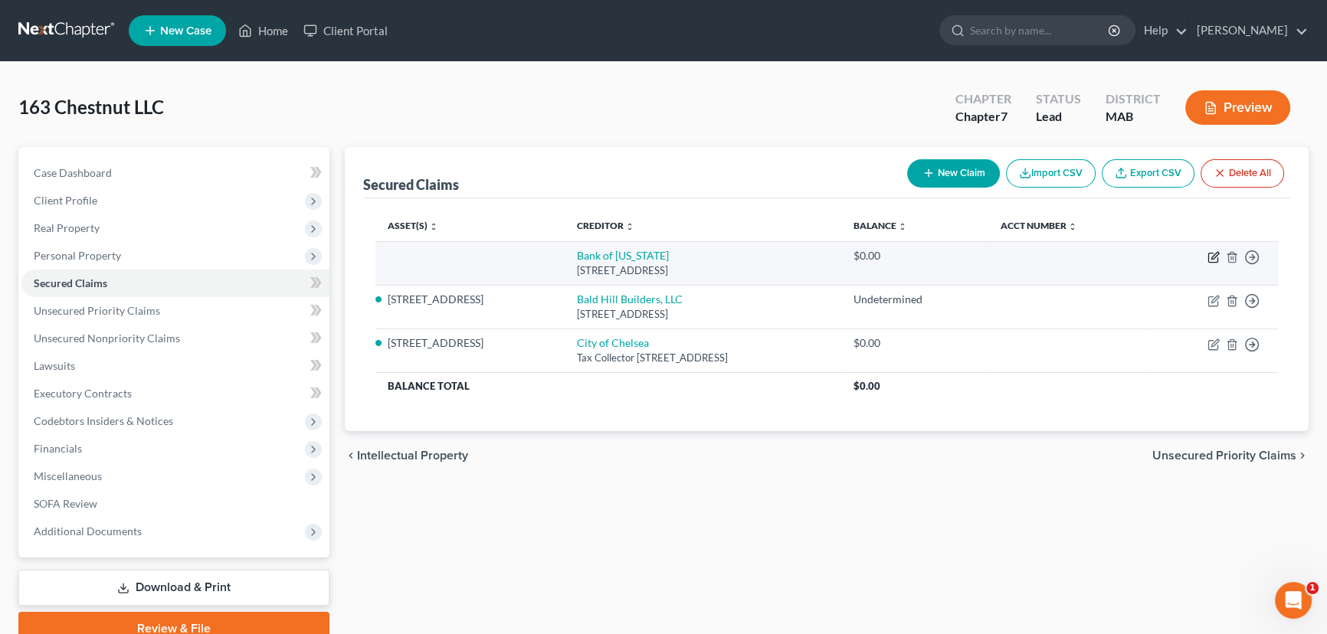
click at [1212, 251] on icon "button" at bounding box center [1213, 257] width 12 height 12
select select "32"
select select "0"
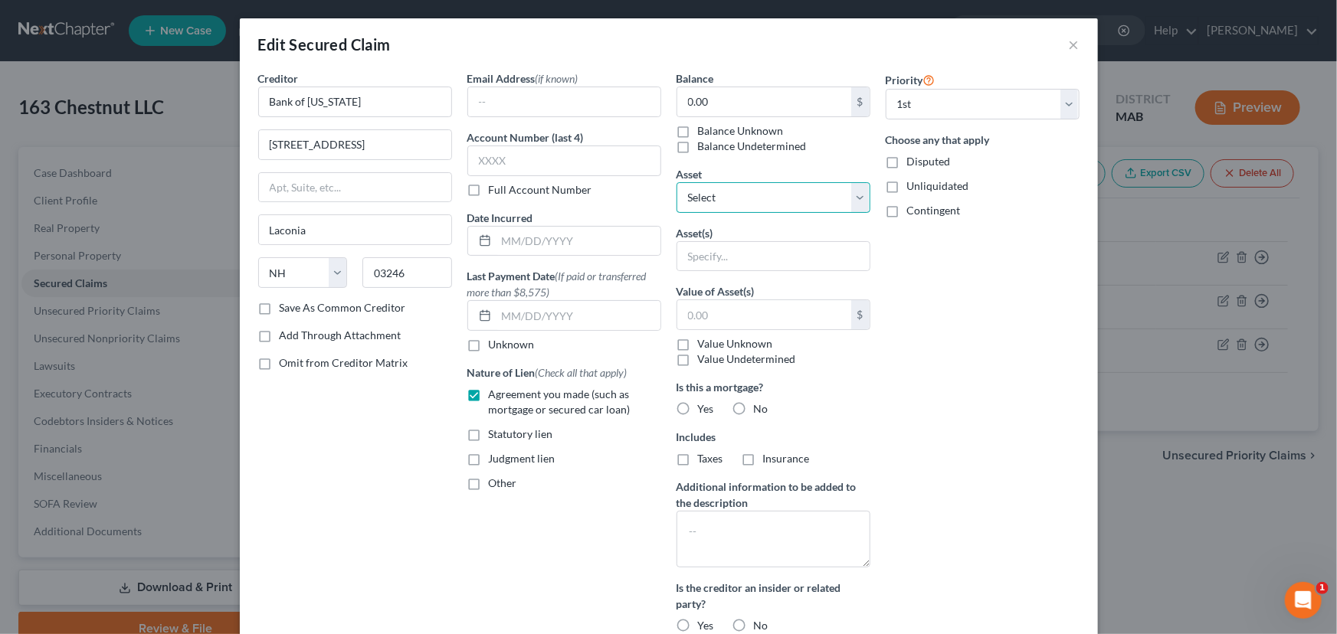
click at [853, 195] on select "Select Other Multiple Assets [STREET_ADDRESS] - $0.0" at bounding box center [774, 197] width 194 height 31
select select "2"
click at [677, 182] on select "Select Other Multiple Assets [STREET_ADDRESS] - $0.0" at bounding box center [774, 197] width 194 height 31
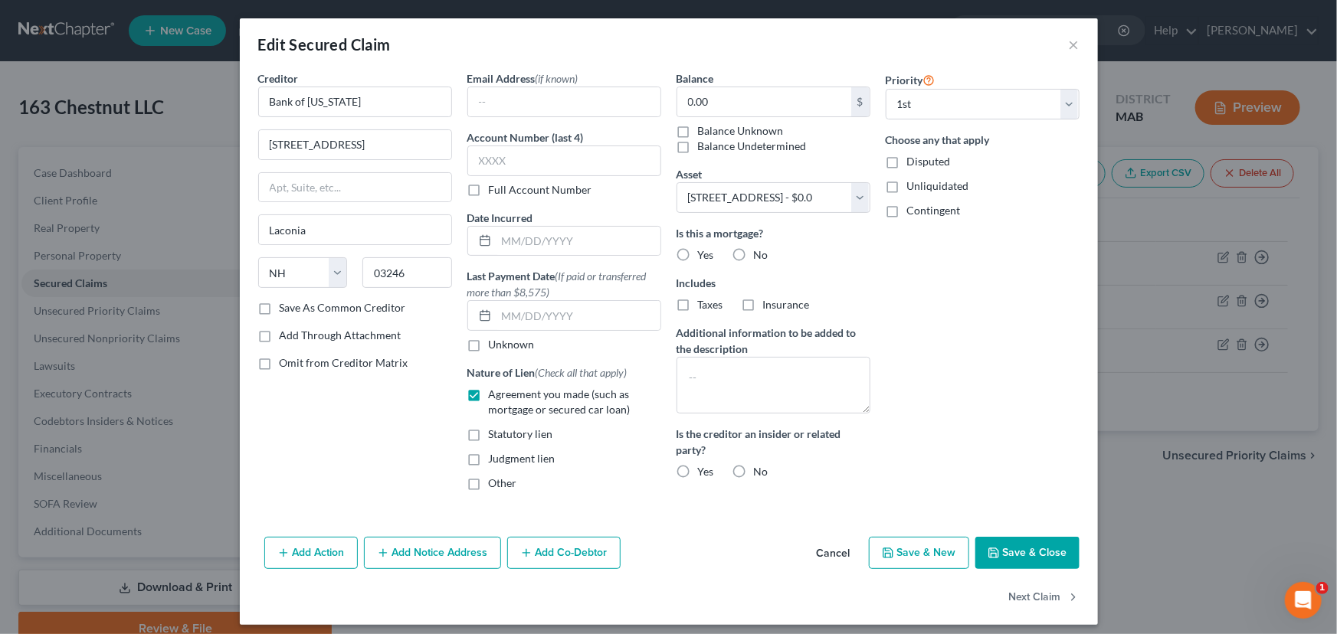
click at [698, 255] on label "Yes" at bounding box center [706, 254] width 16 height 15
click at [704, 255] on input "Yes" at bounding box center [709, 252] width 10 height 10
radio input "true"
click at [754, 470] on label "No" at bounding box center [761, 471] width 15 height 15
click at [760, 470] on input "No" at bounding box center [765, 469] width 10 height 10
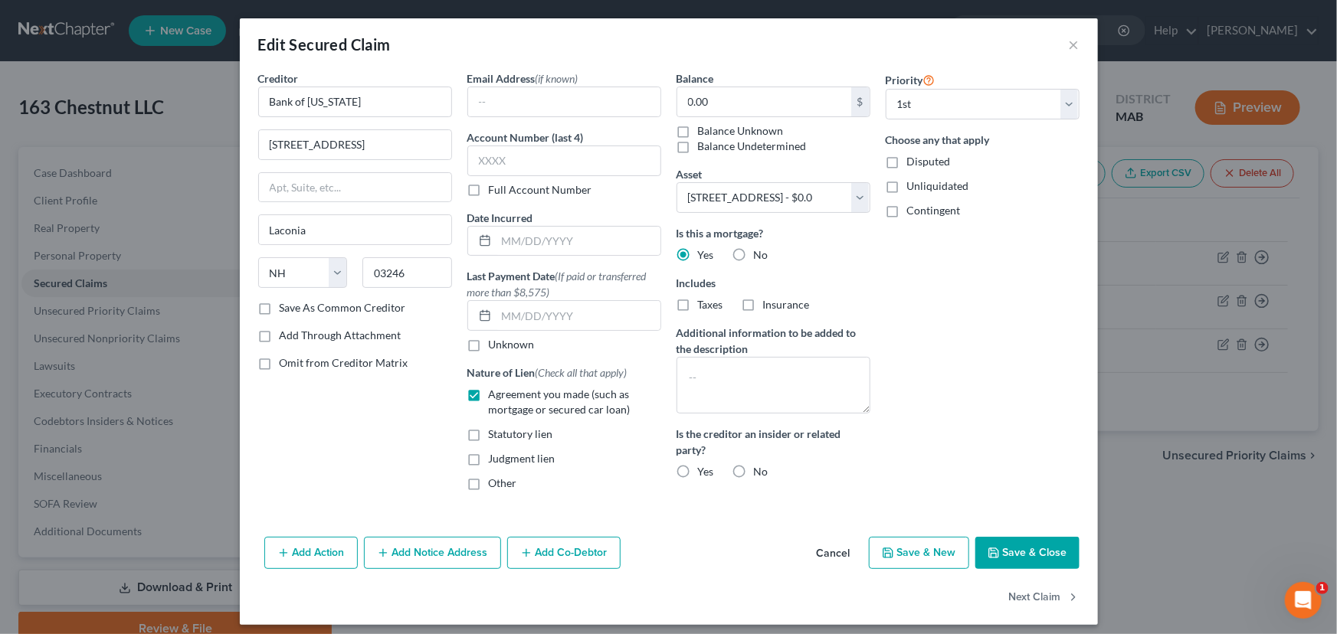
radio input "true"
click at [1062, 103] on select "Select 1st 2nd 3rd 4th 5th 6th 7th 8th 9th 10th 11th 12th 13th 14th 15th 16th 1…" at bounding box center [983, 104] width 194 height 31
click at [886, 89] on select "Select 1st 2nd 3rd 4th 5th 6th 7th 8th 9th 10th 11th 12th 13th 14th 15th 16th 1…" at bounding box center [983, 104] width 194 height 31
click at [1071, 97] on select "Select 2nd 3rd 4th 5th 6th 7th 8th 9th 10th 11th 12th 13th 14th 15th 16th 17th …" at bounding box center [983, 104] width 194 height 31
select select "0"
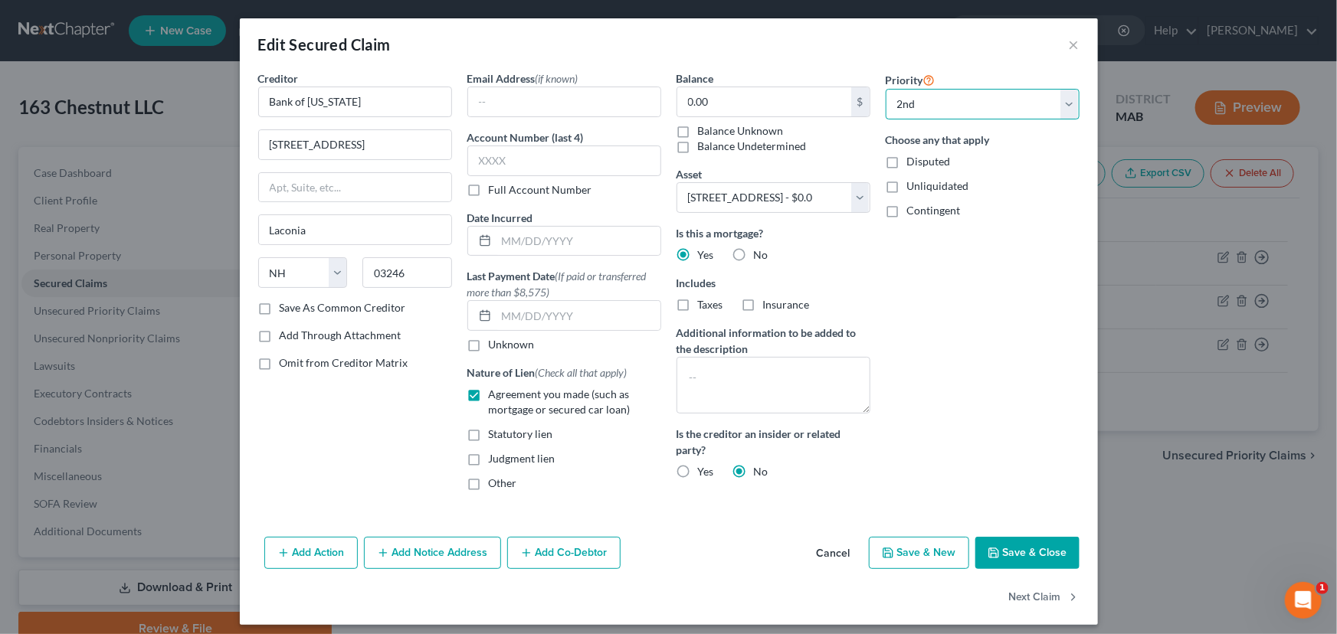
click at [886, 89] on select "Select 2nd 3rd 4th 5th 6th 7th 8th 9th 10th 11th 12th 13th 14th 15th 16th 17th …" at bounding box center [983, 104] width 194 height 31
click at [1021, 546] on button "Save & Close" at bounding box center [1027, 553] width 104 height 32
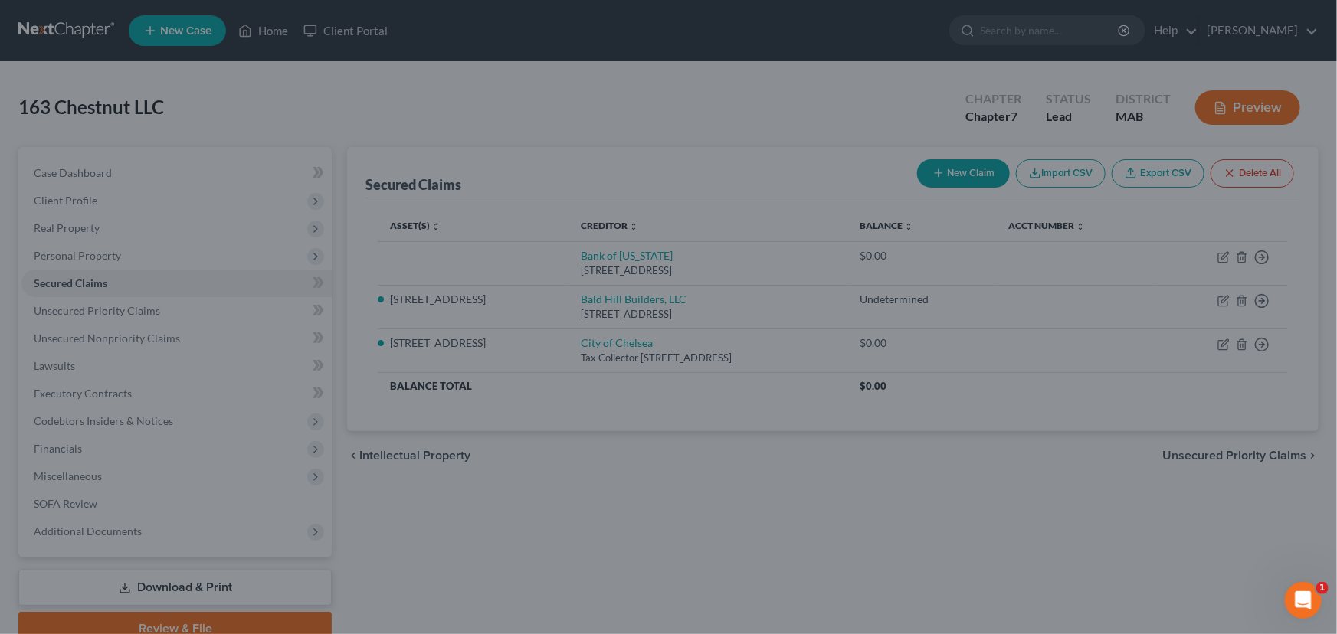
select select "2"
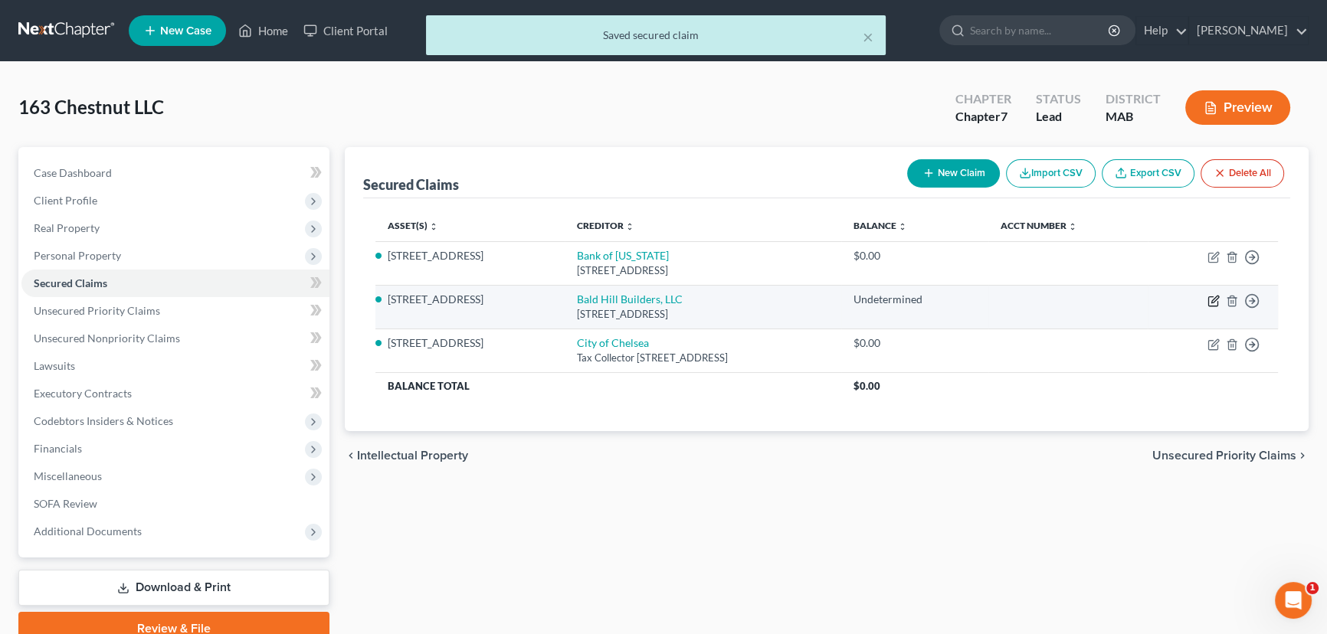
click at [1218, 299] on icon "button" at bounding box center [1213, 301] width 12 height 12
select select "22"
select select "2"
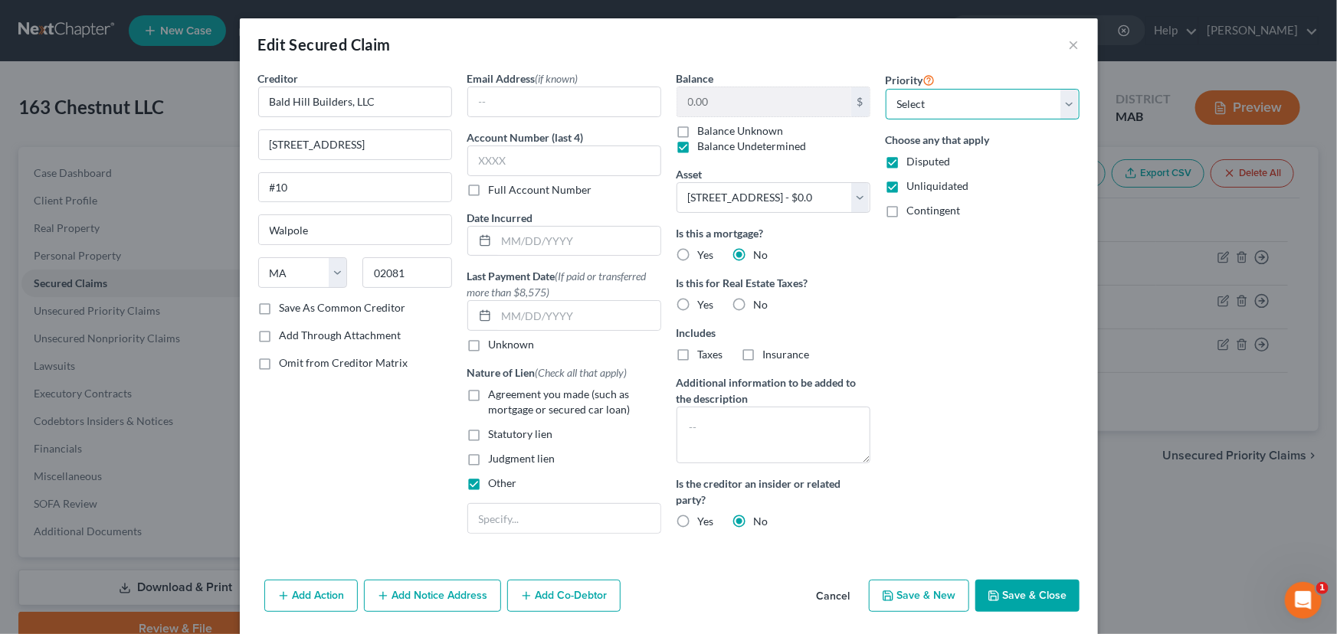
click at [1059, 106] on select "Select 3rd 4th 5th 6th 7th 8th 9th 10th 11th 12th 13th 14th 15th 16th 17th 18th…" at bounding box center [983, 104] width 194 height 31
select select "0"
click at [886, 89] on select "Select 3rd 4th 5th 6th 7th 8th 9th 10th 11th 12th 13th 14th 15th 16th 17th 18th…" at bounding box center [983, 104] width 194 height 31
click at [1019, 598] on button "Save & Close" at bounding box center [1027, 596] width 104 height 32
select select
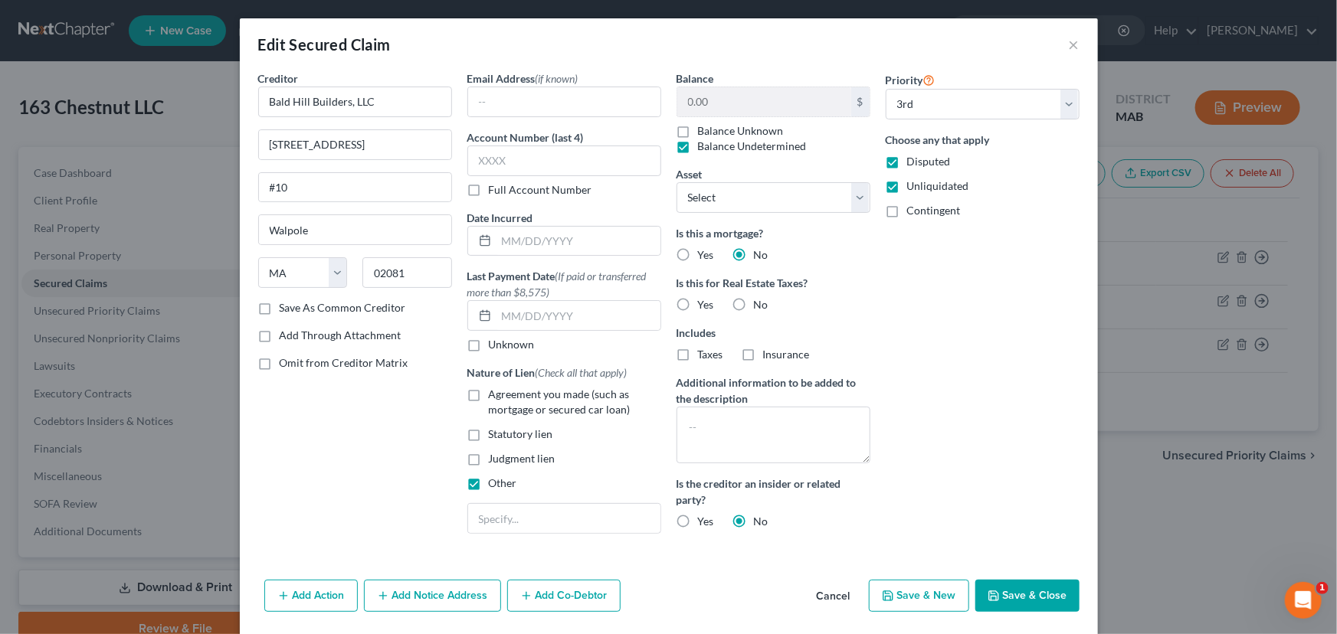
select select "2"
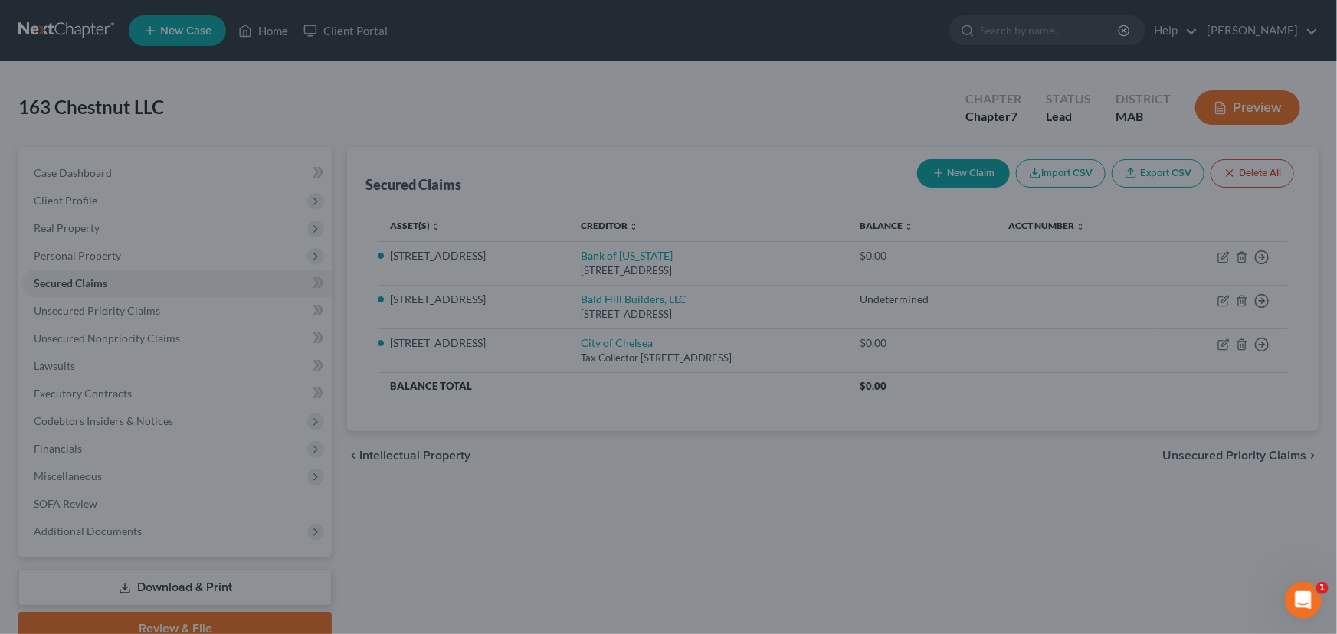
select select "2"
select select "0"
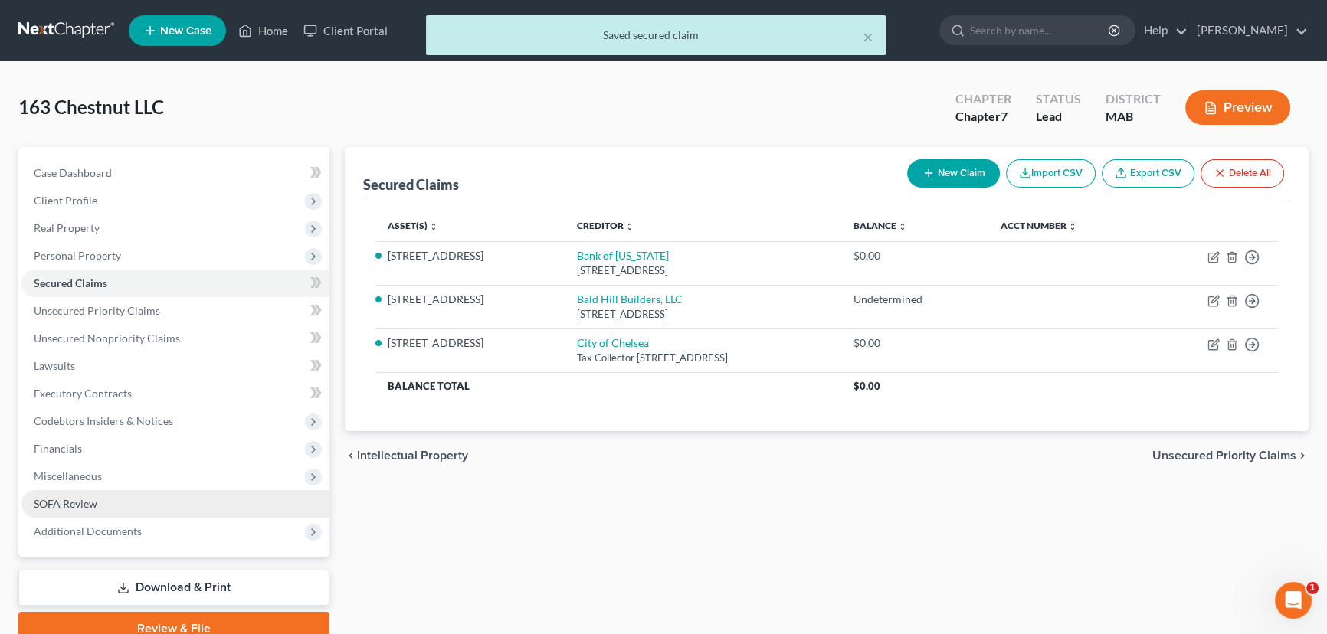
click at [69, 506] on span "SOFA Review" at bounding box center [66, 503] width 64 height 13
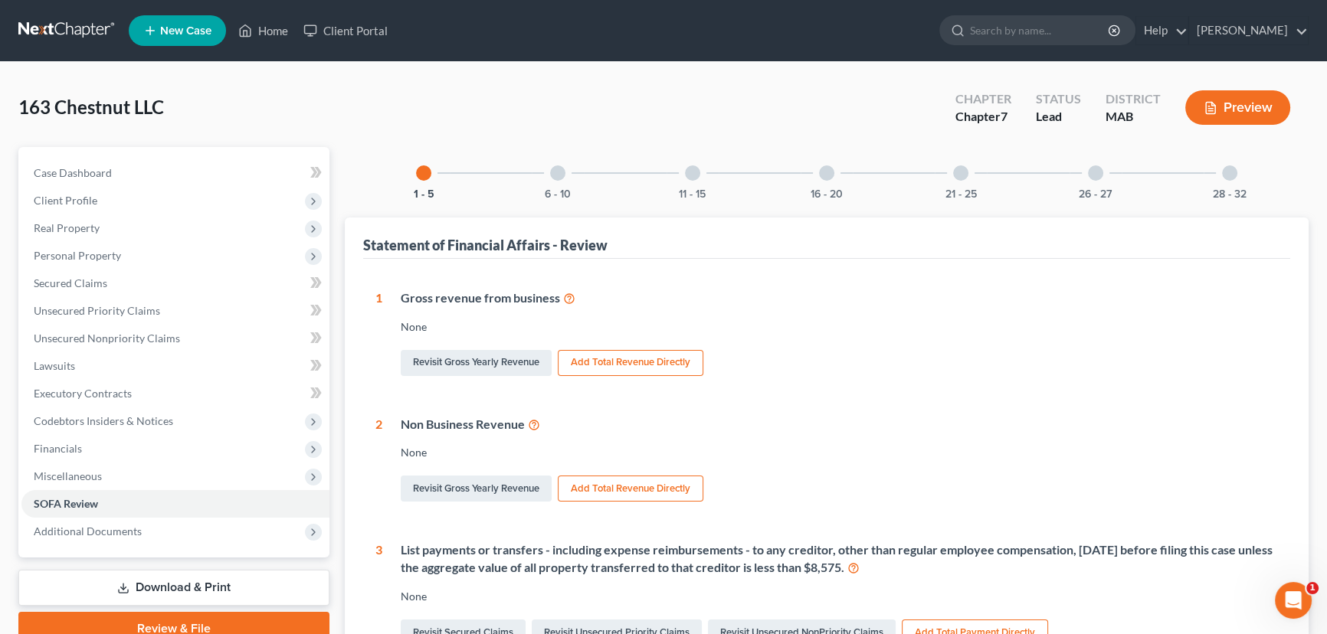
click at [965, 175] on div at bounding box center [960, 172] width 15 height 15
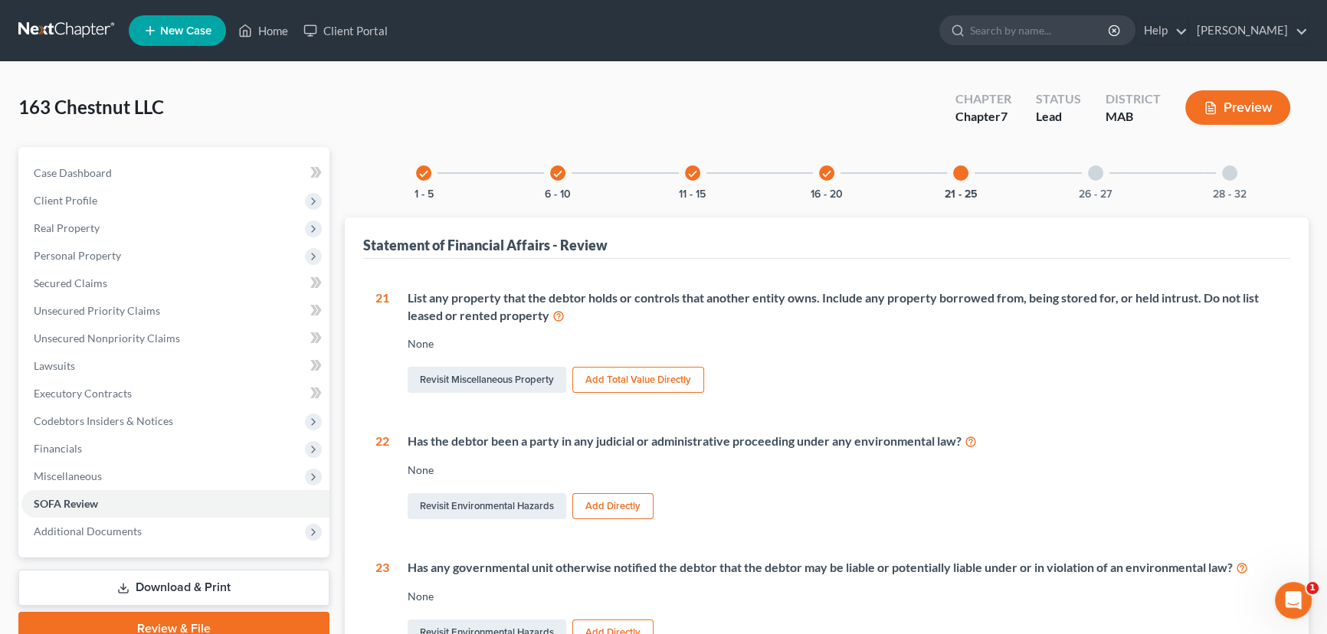
click at [829, 178] on icon "check" at bounding box center [826, 174] width 11 height 11
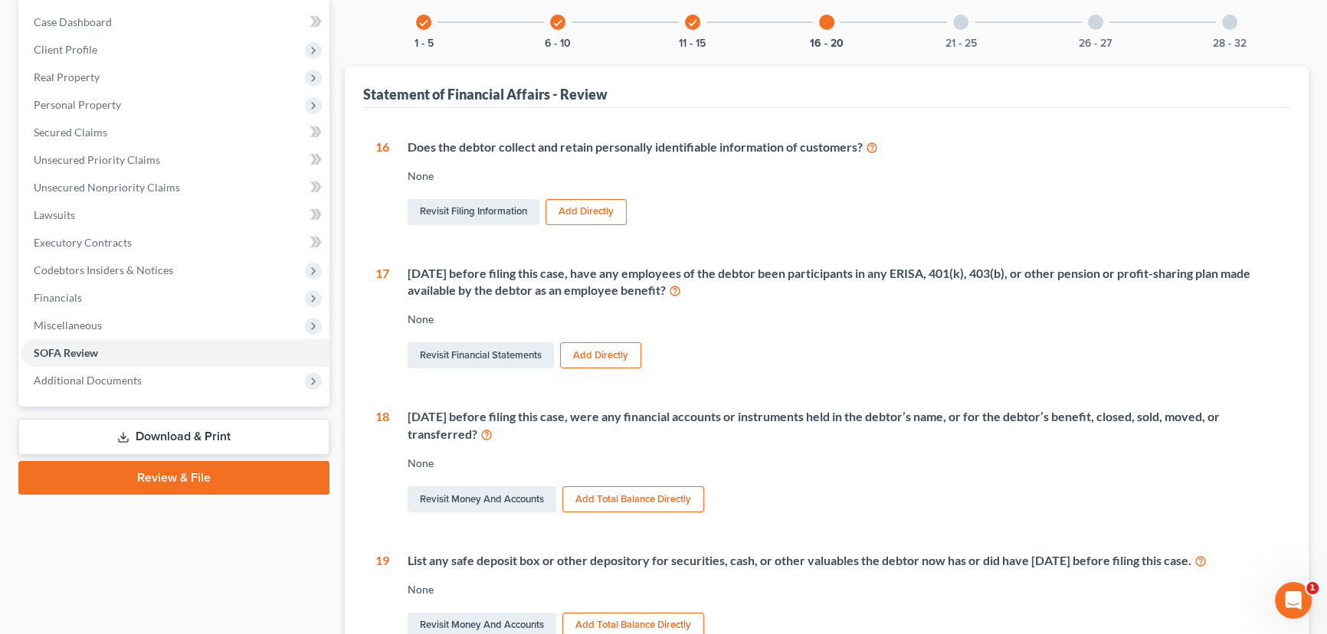
scroll to position [139, 0]
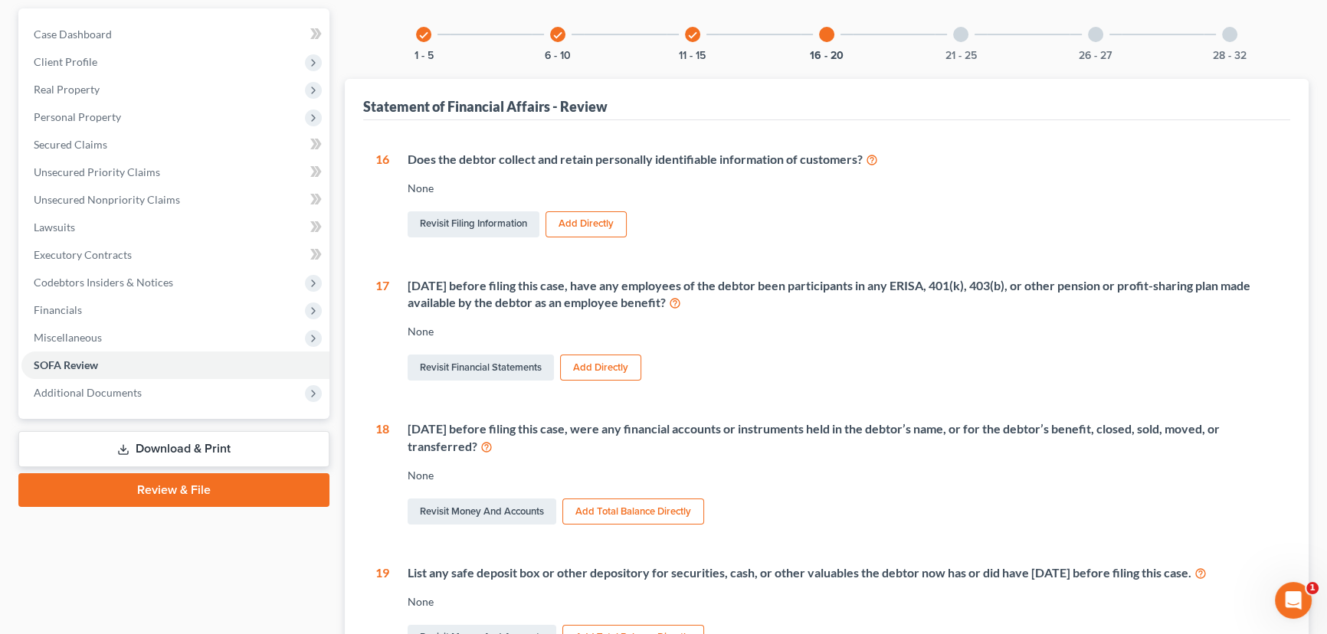
click at [696, 34] on icon "check" at bounding box center [692, 35] width 11 height 11
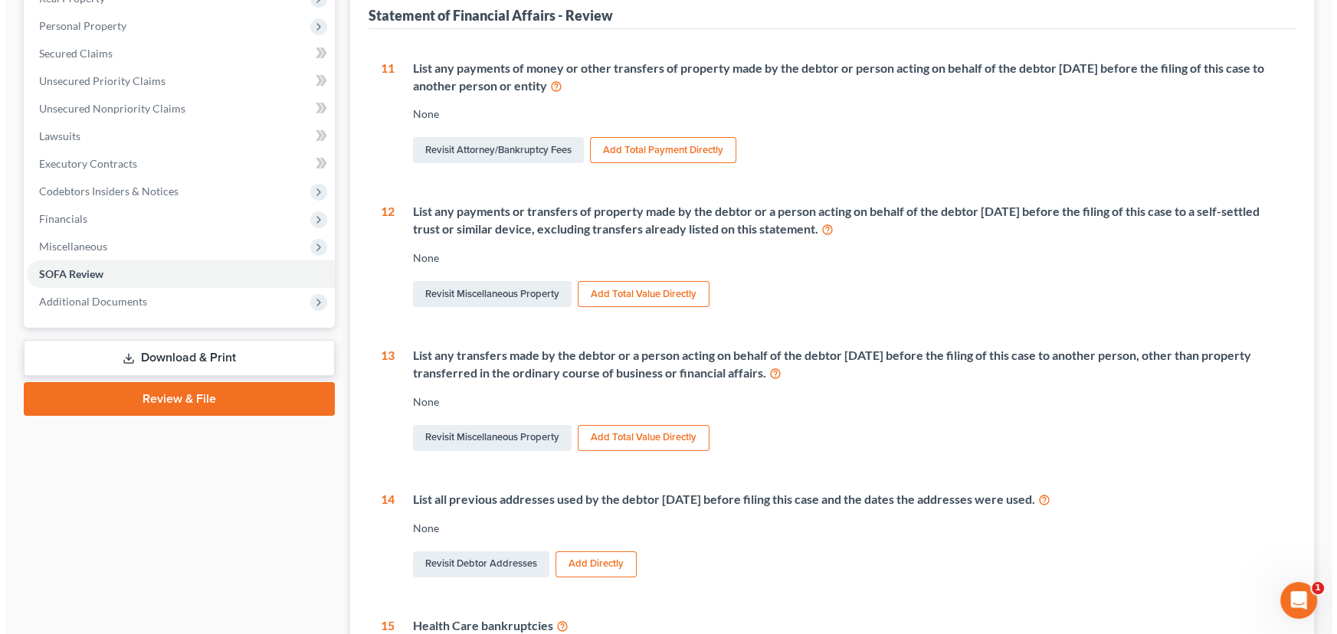
scroll to position [115, 0]
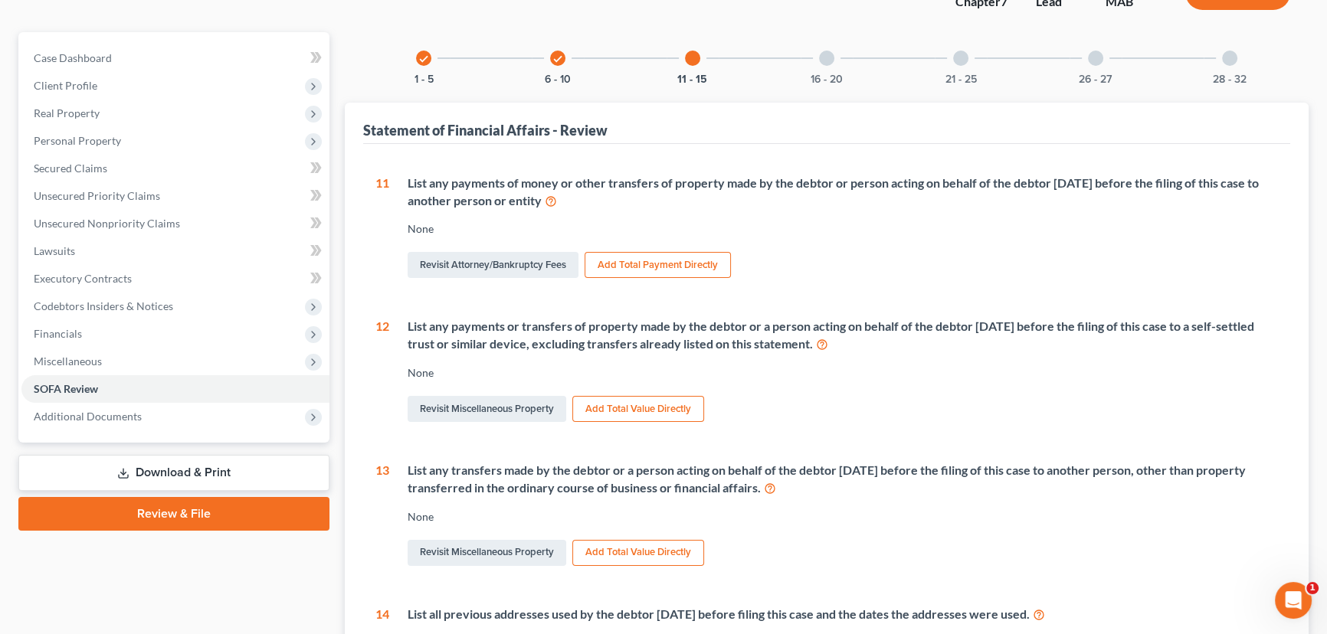
click at [559, 54] on icon "check" at bounding box center [557, 59] width 11 height 11
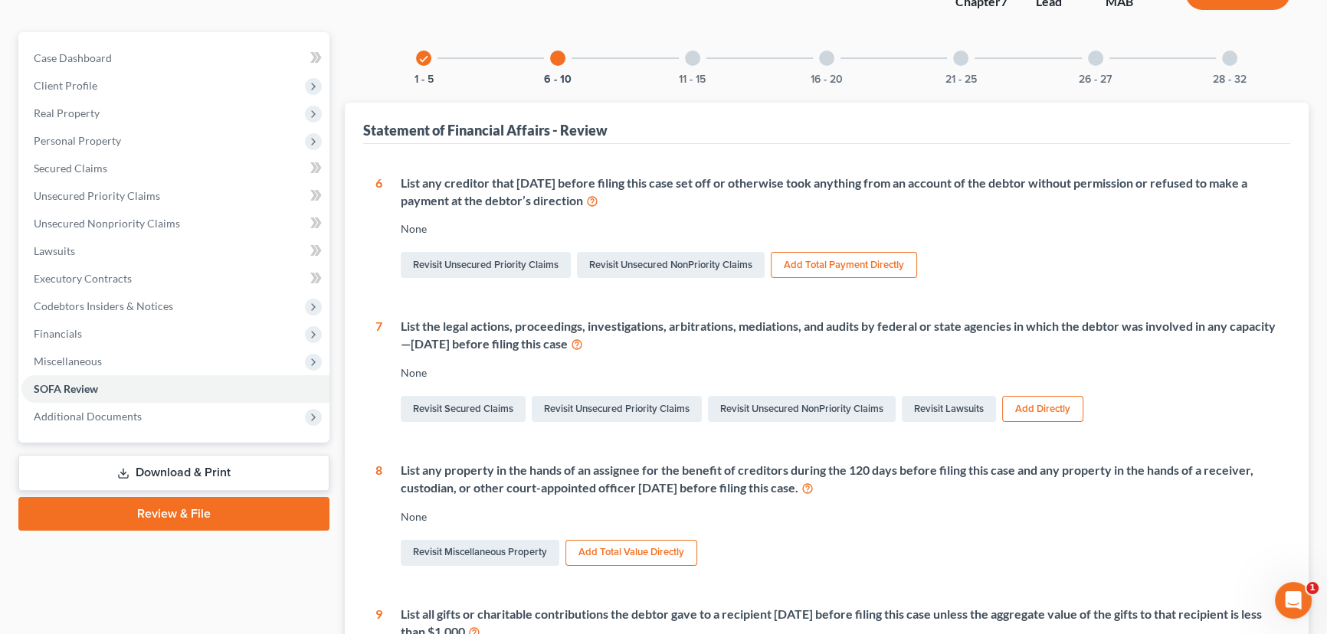
click at [1043, 405] on button "Add Directly" at bounding box center [1042, 409] width 81 height 26
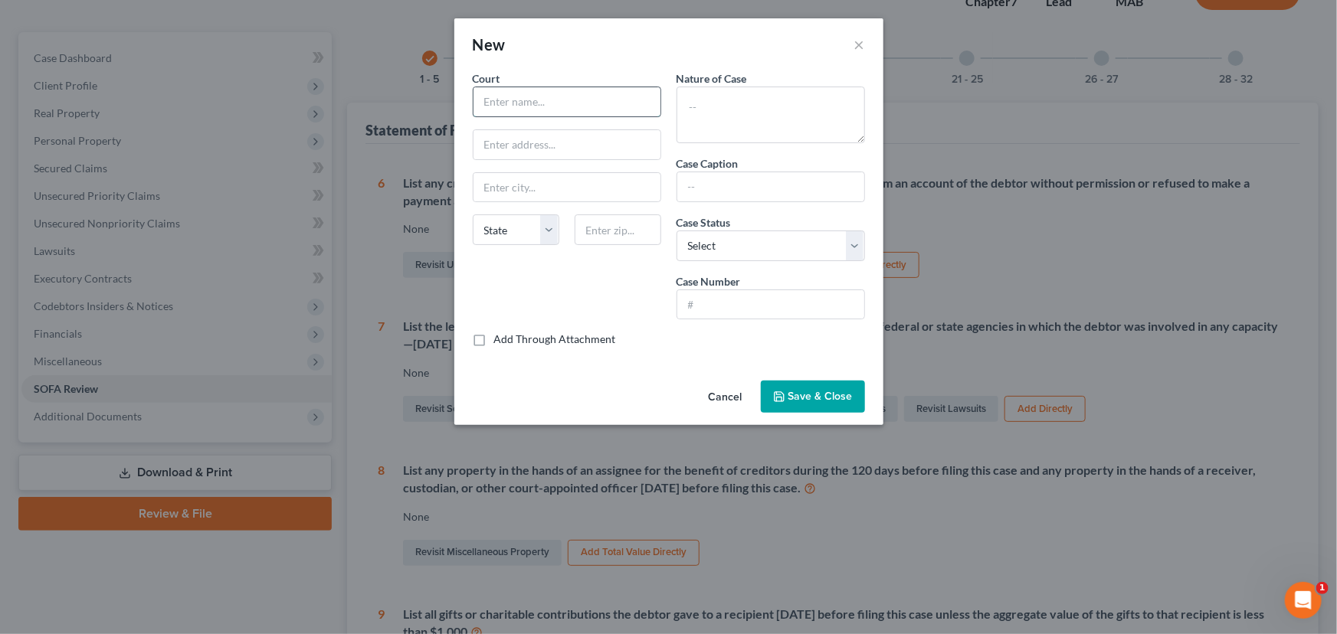
click at [537, 98] on input "text" at bounding box center [566, 101] width 187 height 29
type input "Suffolk Superior Court"
click at [703, 100] on textarea at bounding box center [771, 115] width 188 height 57
click at [681, 300] on input "text" at bounding box center [770, 304] width 187 height 29
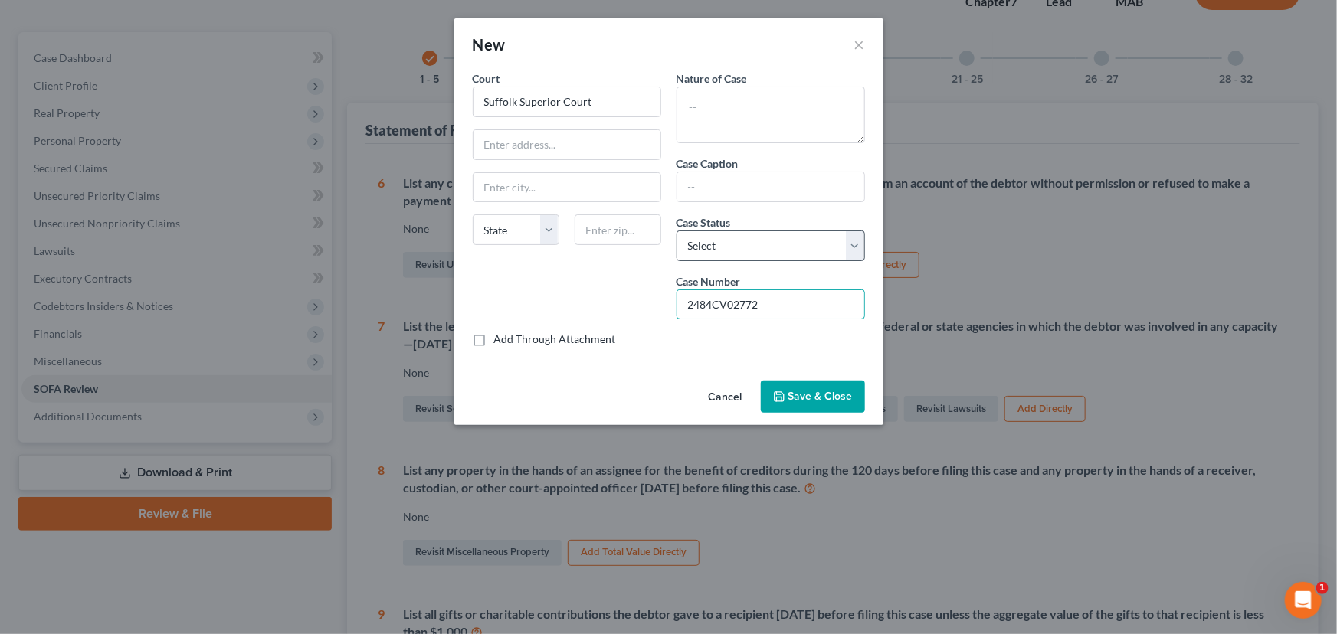
type input "2484CV02772"
click at [853, 240] on select "Select Pending On appeal Concluded" at bounding box center [771, 246] width 188 height 31
select select "2"
click at [677, 231] on select "Select Pending On appeal Concluded" at bounding box center [771, 246] width 188 height 31
click at [691, 179] on input "text" at bounding box center [770, 186] width 187 height 29
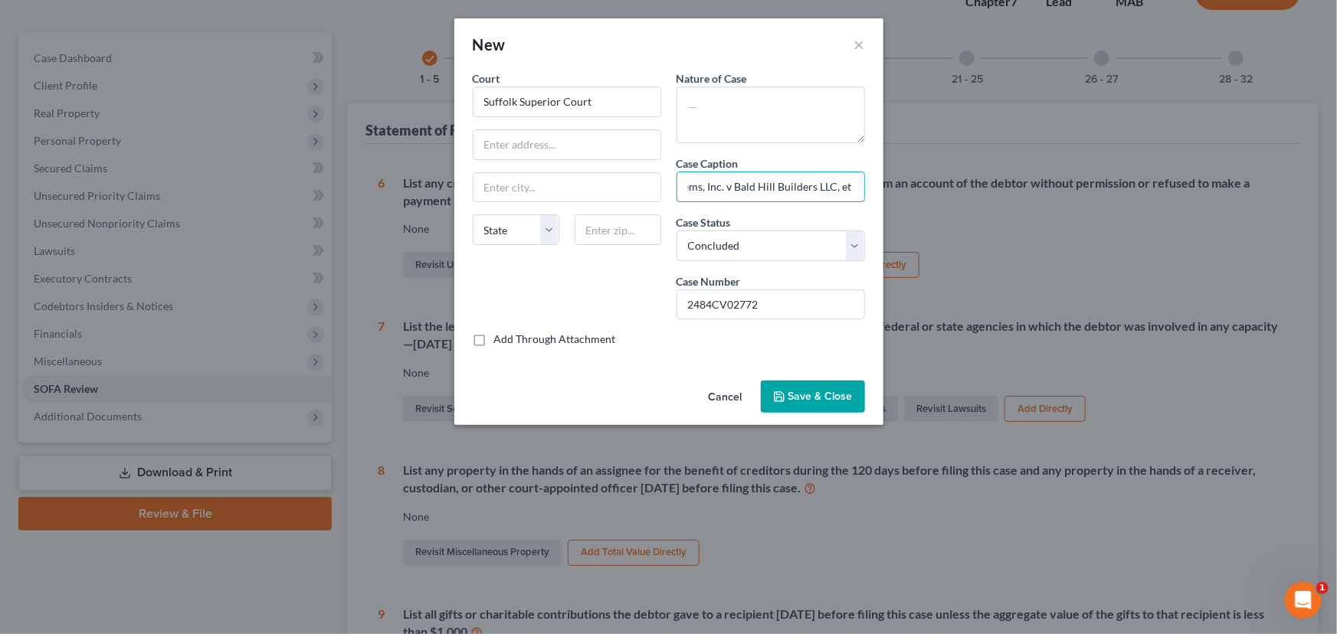
scroll to position [0, 84]
type input "Air Control Systems, Inc. v Bald Hill Builders LLC, et al"
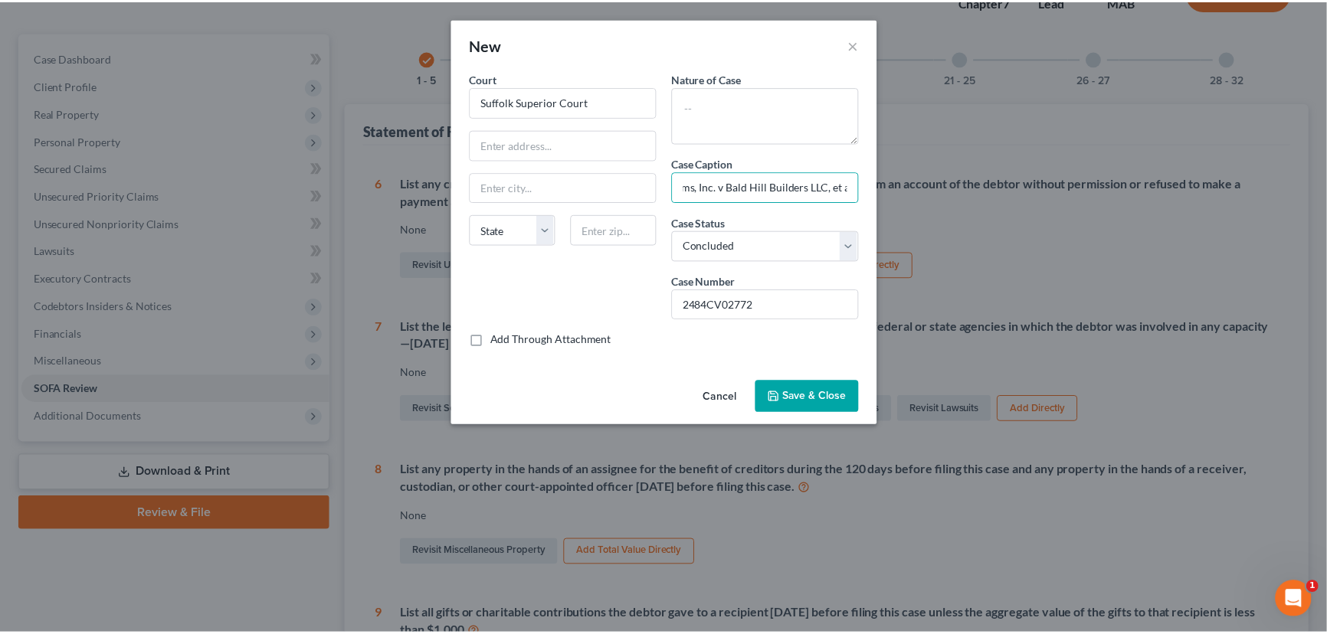
scroll to position [0, 0]
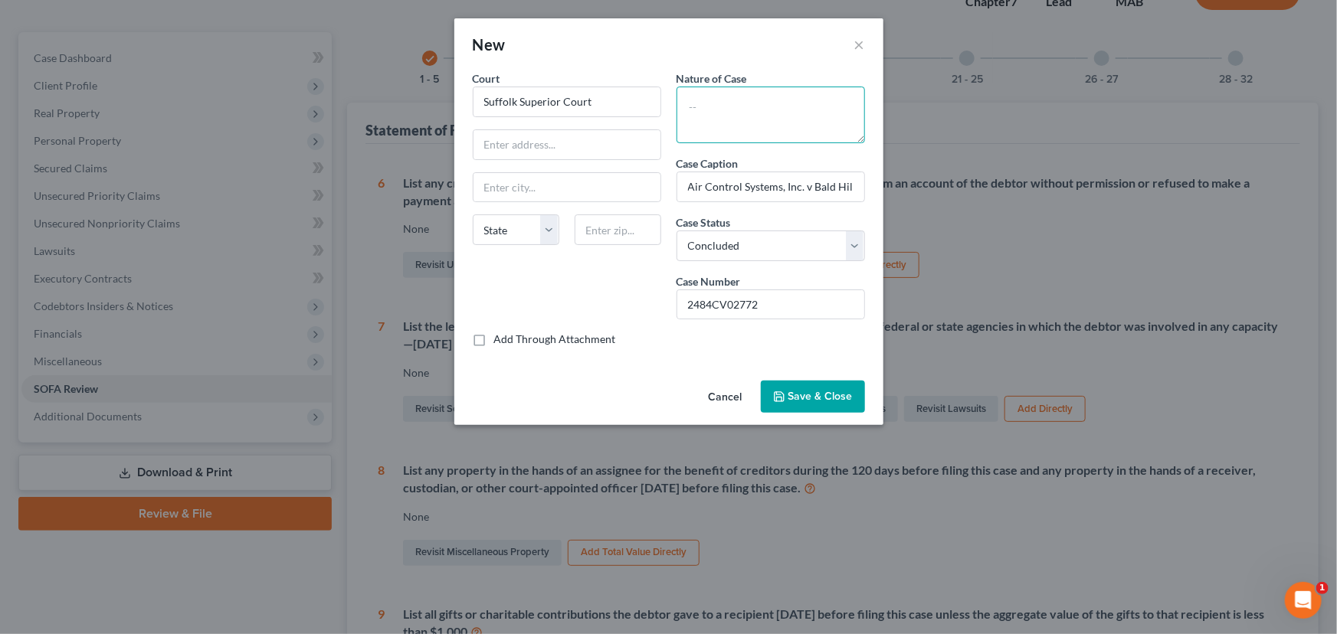
click at [693, 96] on textarea at bounding box center [771, 115] width 188 height 57
type textarea "Breach of contract and enforcement of mechanics lien"
click at [483, 144] on input "text" at bounding box center [566, 144] width 187 height 29
type input "[GEOGRAPHIC_DATA]"
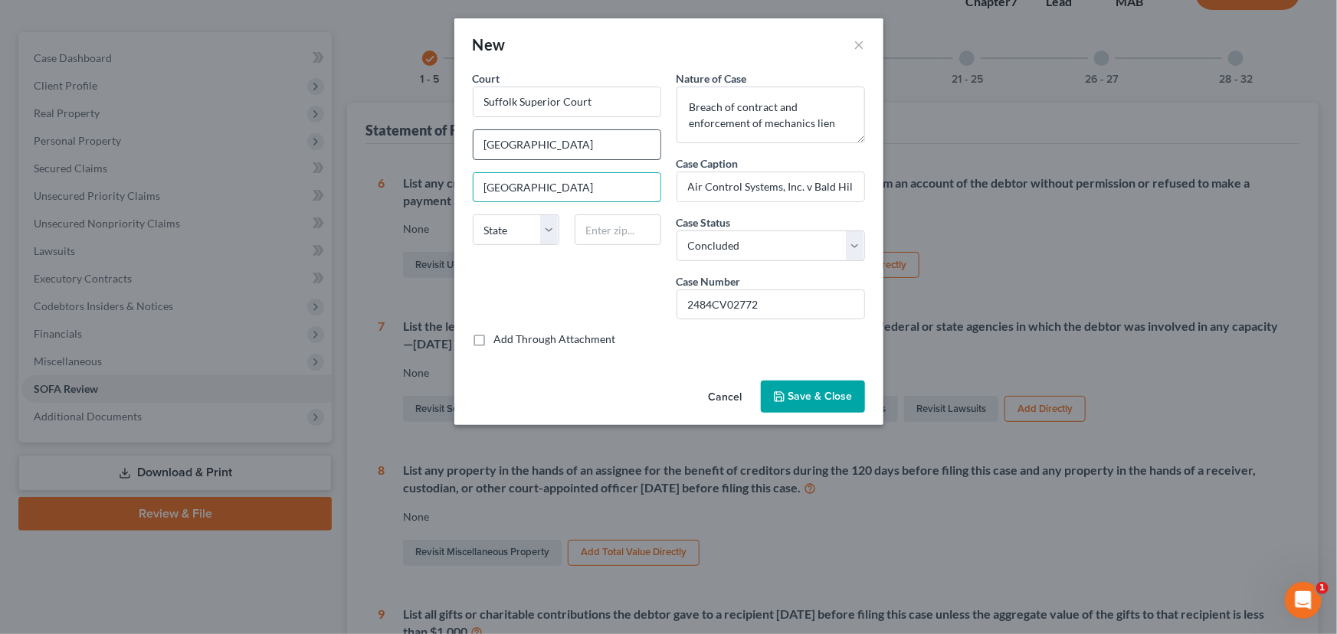
type input "[GEOGRAPHIC_DATA]"
select select "22"
type input "02108"
click at [820, 401] on span "Save & Close" at bounding box center [820, 396] width 64 height 13
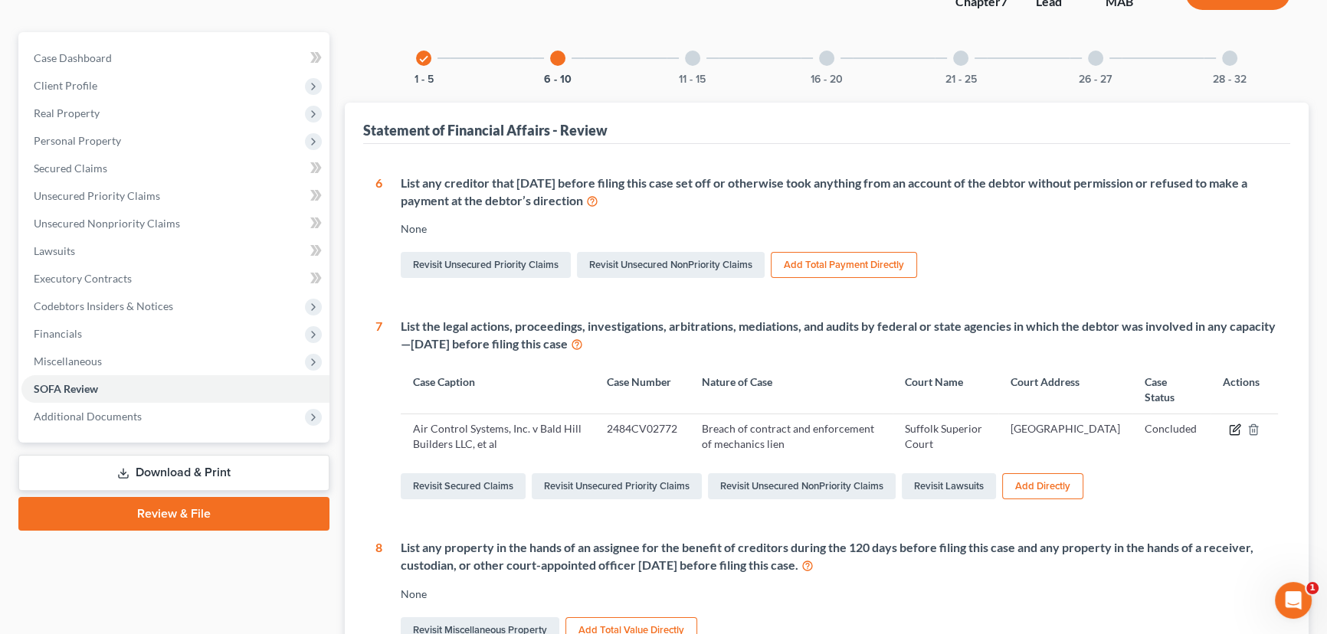
click at [1237, 429] on icon "button" at bounding box center [1235, 430] width 12 height 12
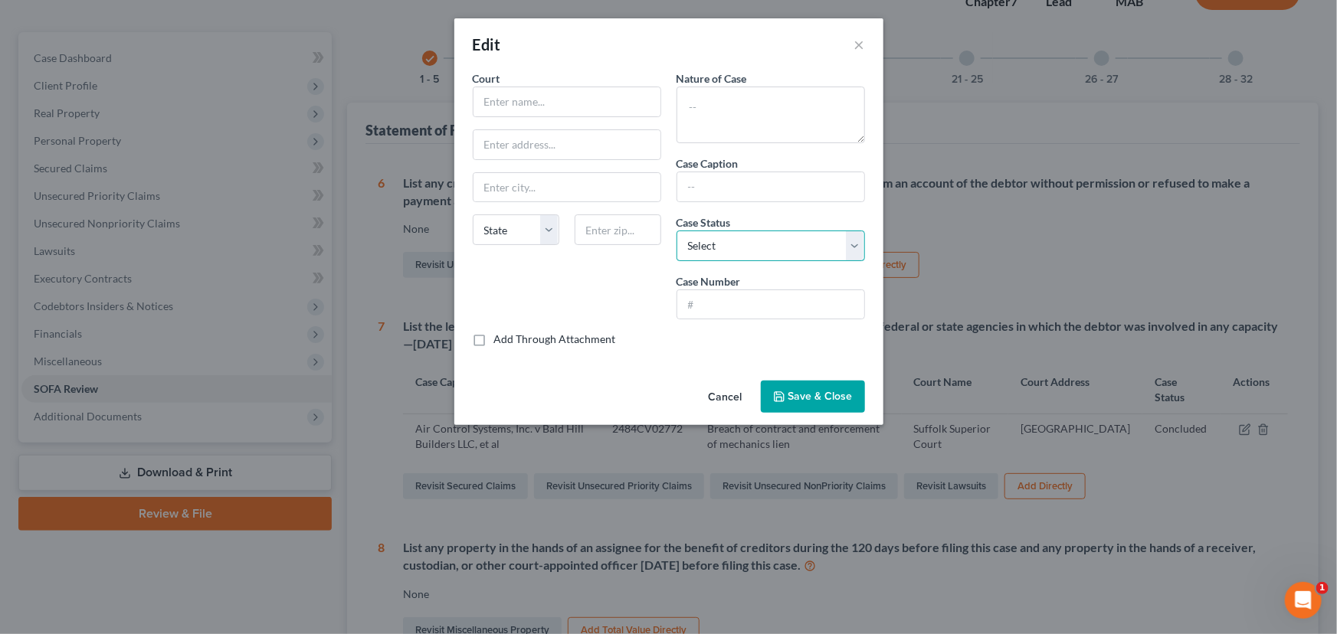
click at [852, 244] on select "Select Pending On appeal Concluded" at bounding box center [771, 246] width 188 height 31
select select "0"
click at [677, 231] on select "Select Pending On appeal Concluded" at bounding box center [771, 246] width 188 height 31
click at [860, 45] on button "×" at bounding box center [859, 44] width 11 height 18
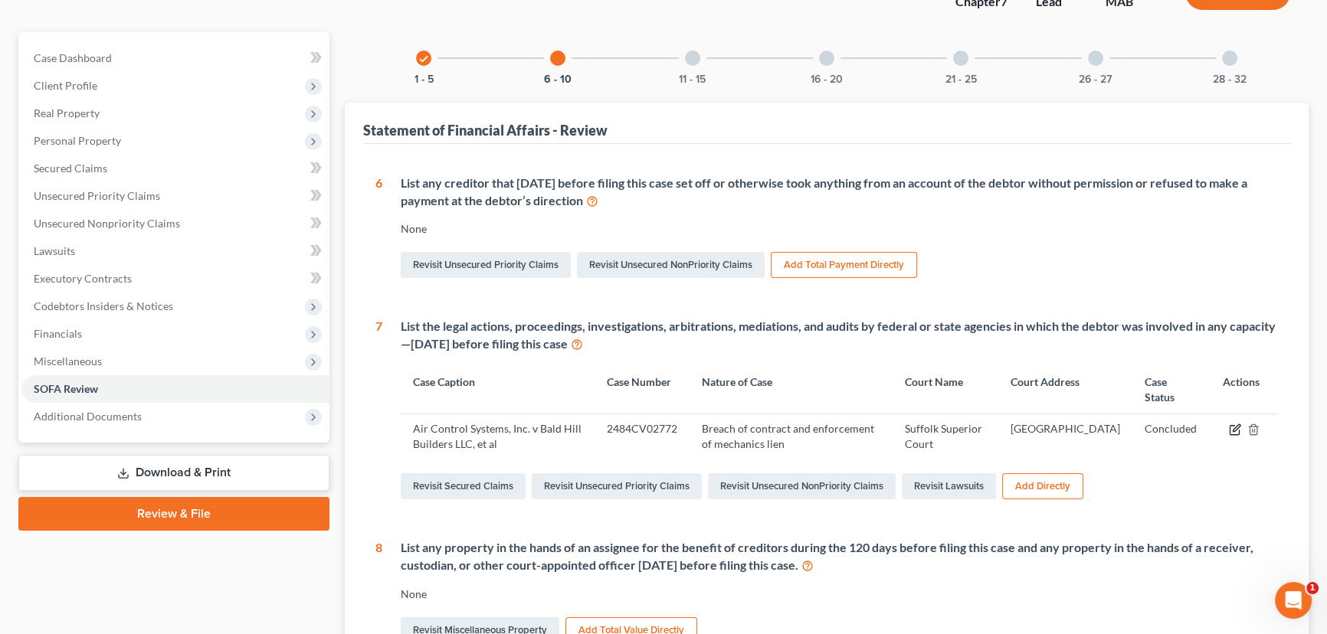
click at [1234, 427] on icon "button" at bounding box center [1235, 430] width 12 height 12
select select "0"
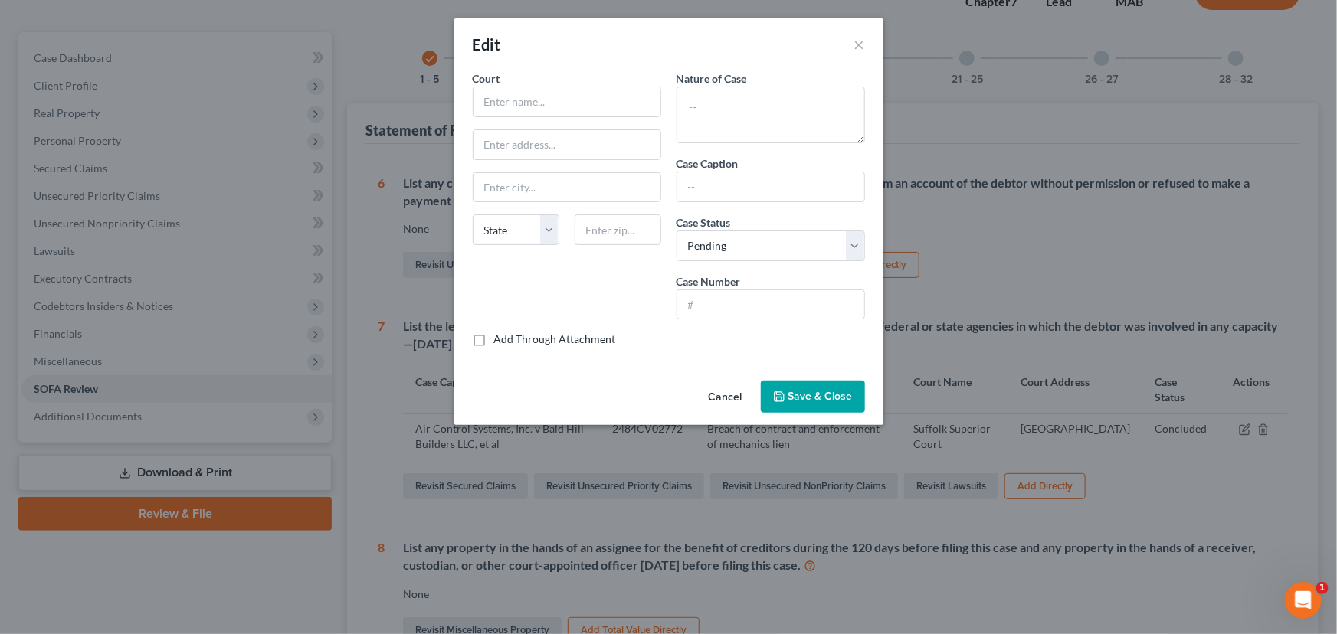
drag, startPoint x: 794, startPoint y: 398, endPoint x: 611, endPoint y: 405, distance: 183.2
click at [611, 405] on div "Cancel Save & Close" at bounding box center [668, 400] width 429 height 51
click at [857, 243] on select "Select Pending On appeal Concluded" at bounding box center [771, 246] width 188 height 31
click at [809, 395] on span "Save & Close" at bounding box center [820, 396] width 64 height 13
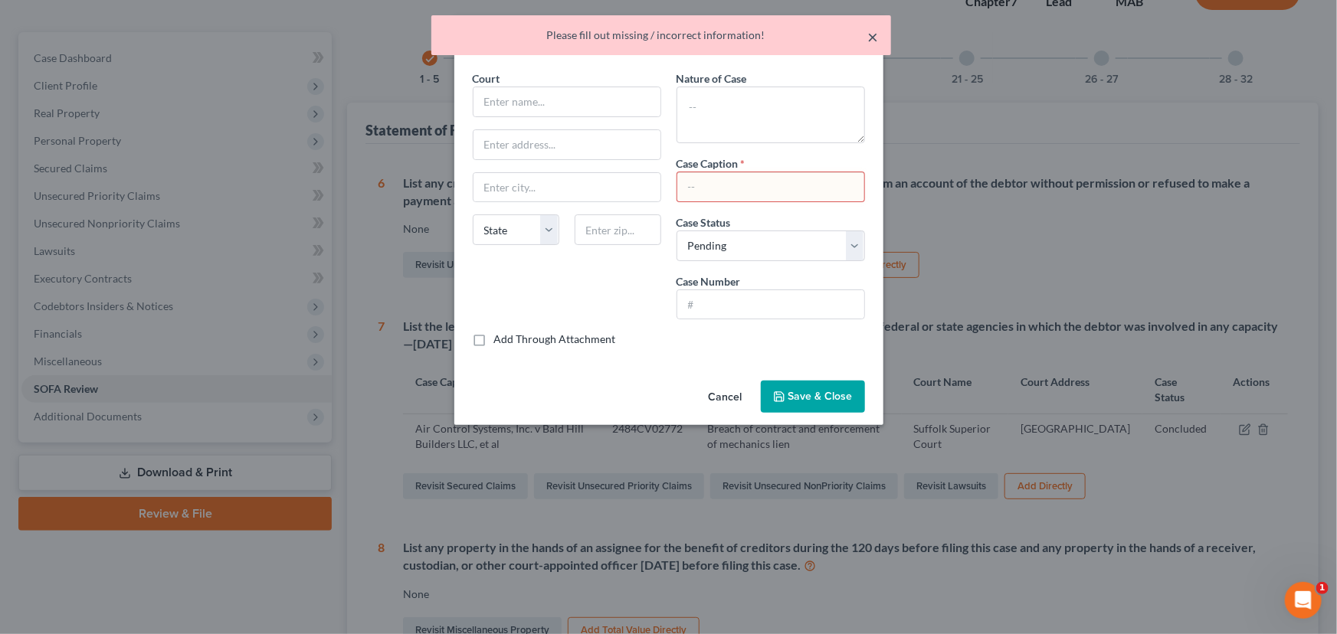
click at [873, 32] on button "×" at bounding box center [873, 37] width 11 height 18
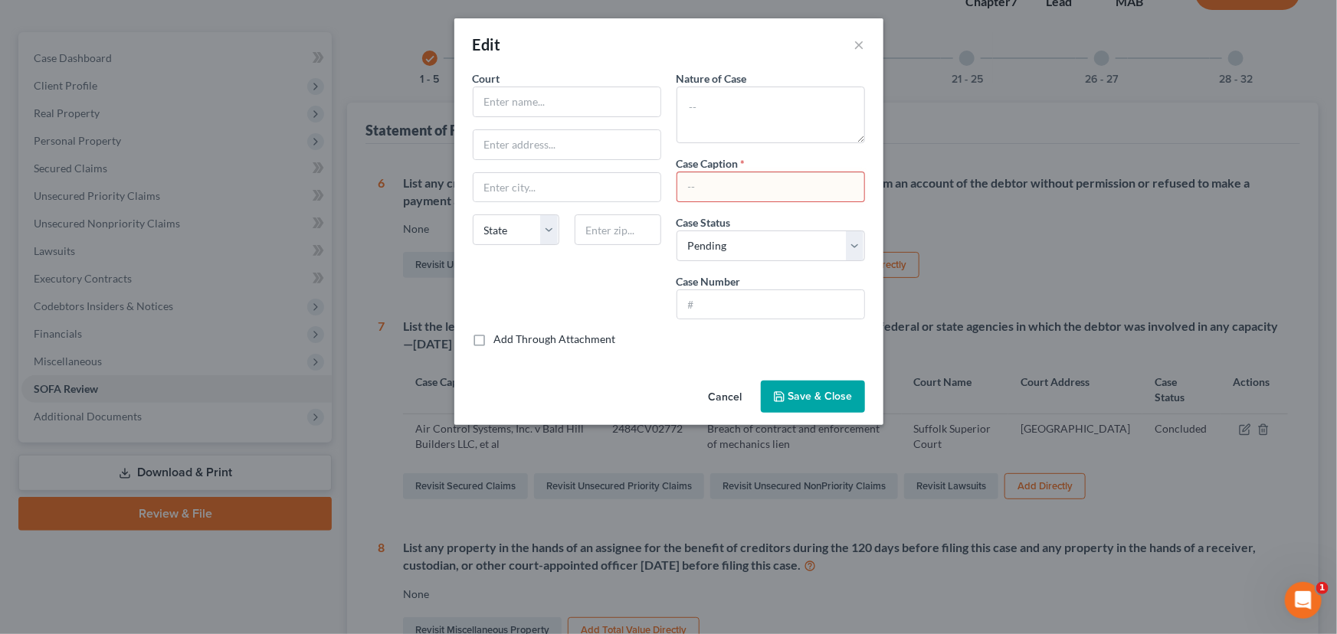
click at [732, 396] on button "Cancel" at bounding box center [725, 397] width 58 height 31
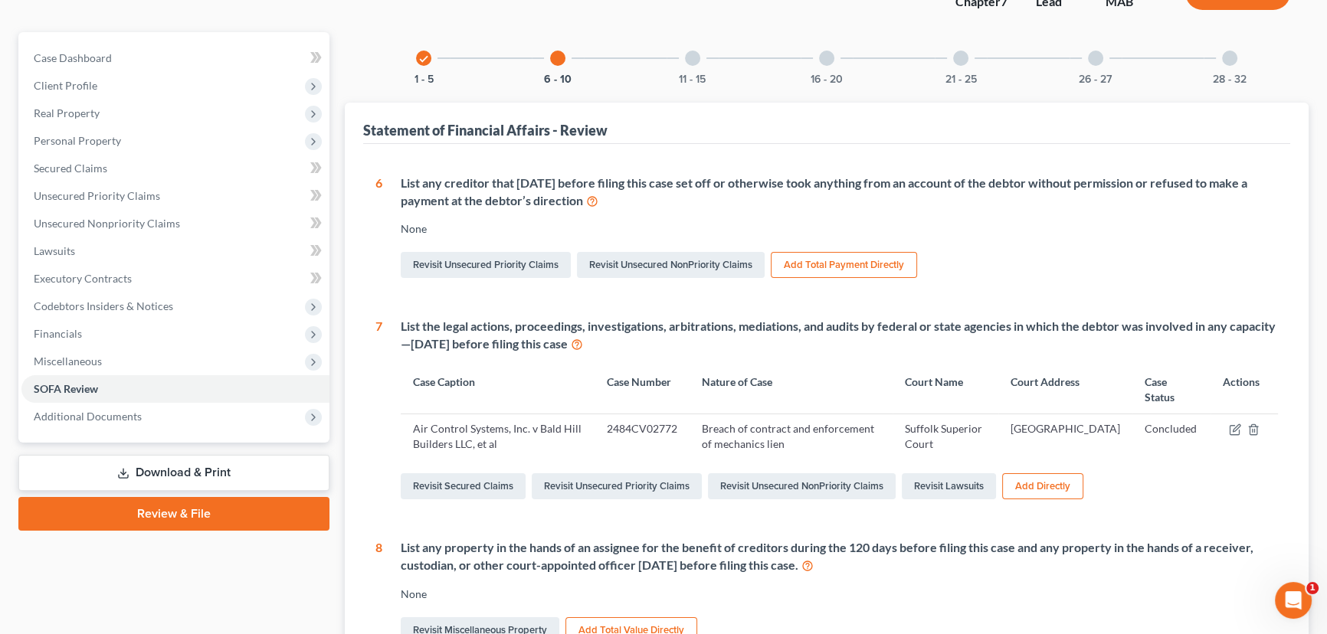
click at [1051, 486] on button "Add Directly" at bounding box center [1042, 486] width 81 height 26
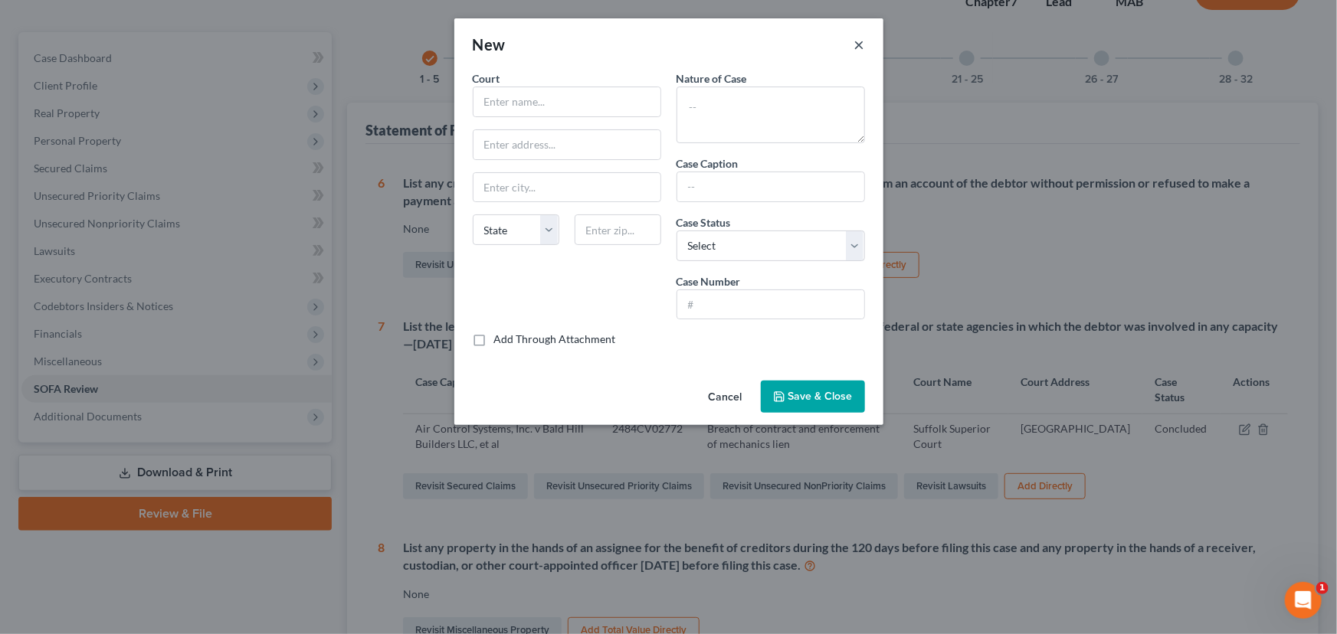
click at [862, 40] on button "×" at bounding box center [859, 44] width 11 height 18
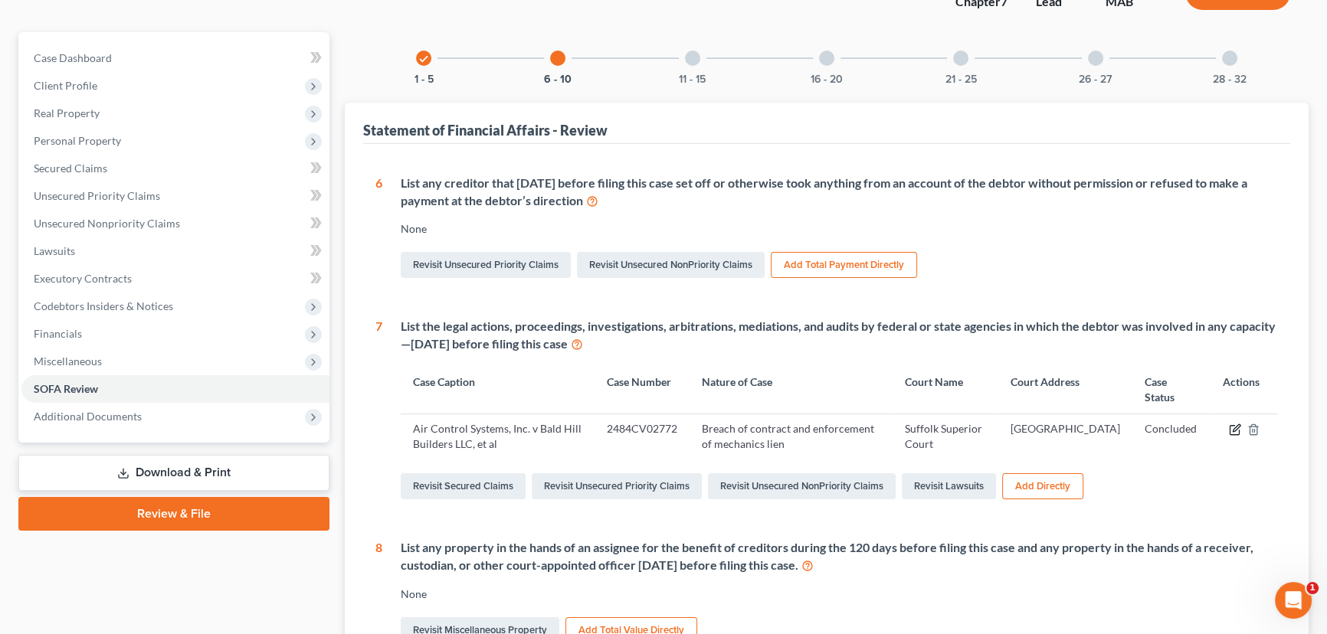
click at [1237, 424] on icon "button" at bounding box center [1236, 427] width 7 height 7
select select "0"
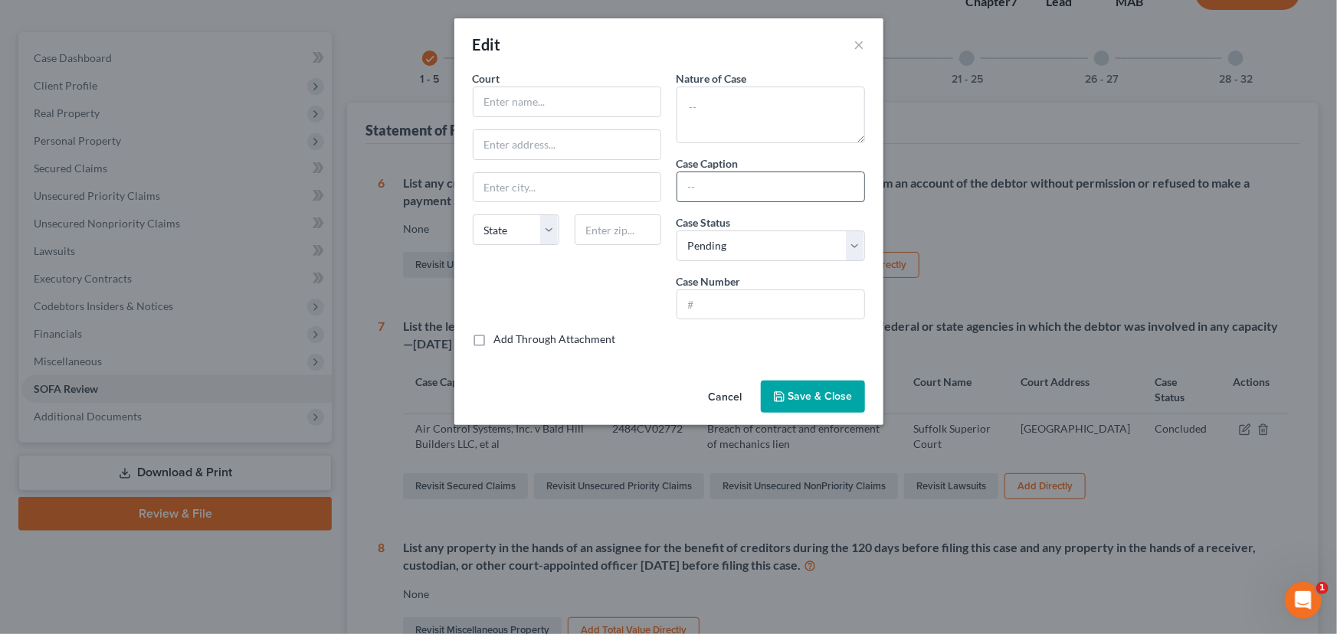
click at [724, 189] on input "text" at bounding box center [770, 186] width 187 height 29
click at [861, 42] on button "×" at bounding box center [859, 44] width 11 height 18
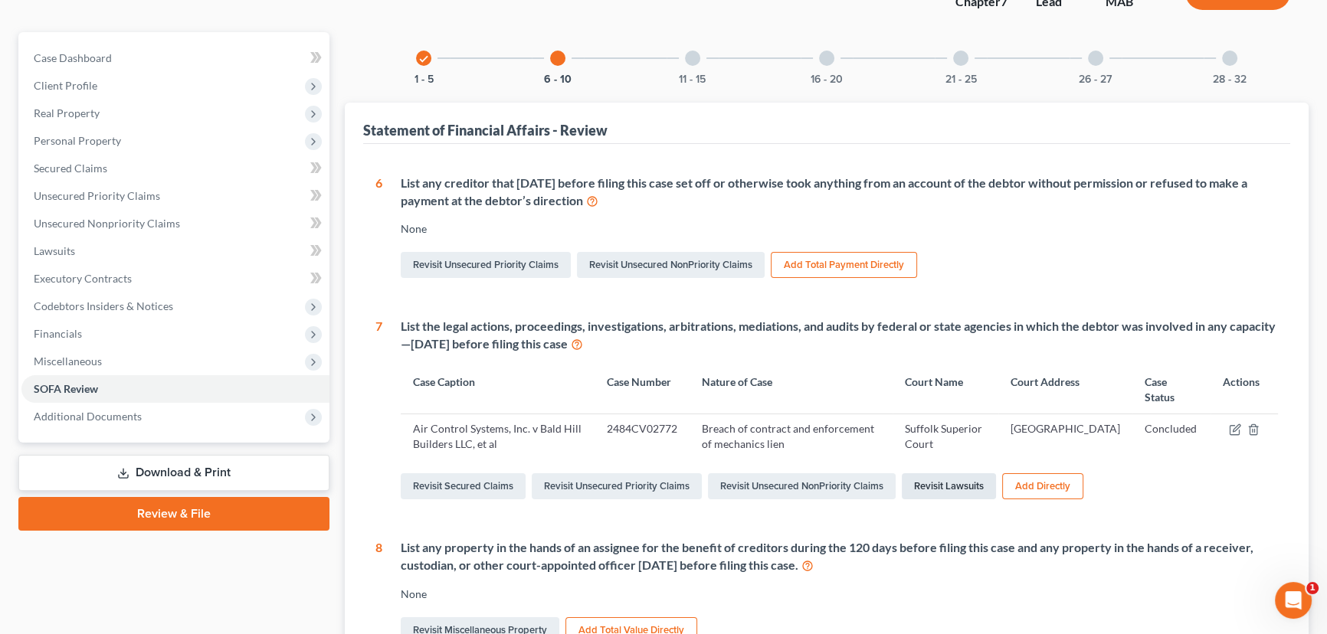
click at [942, 483] on link "Revisit Lawsuits" at bounding box center [949, 486] width 94 height 26
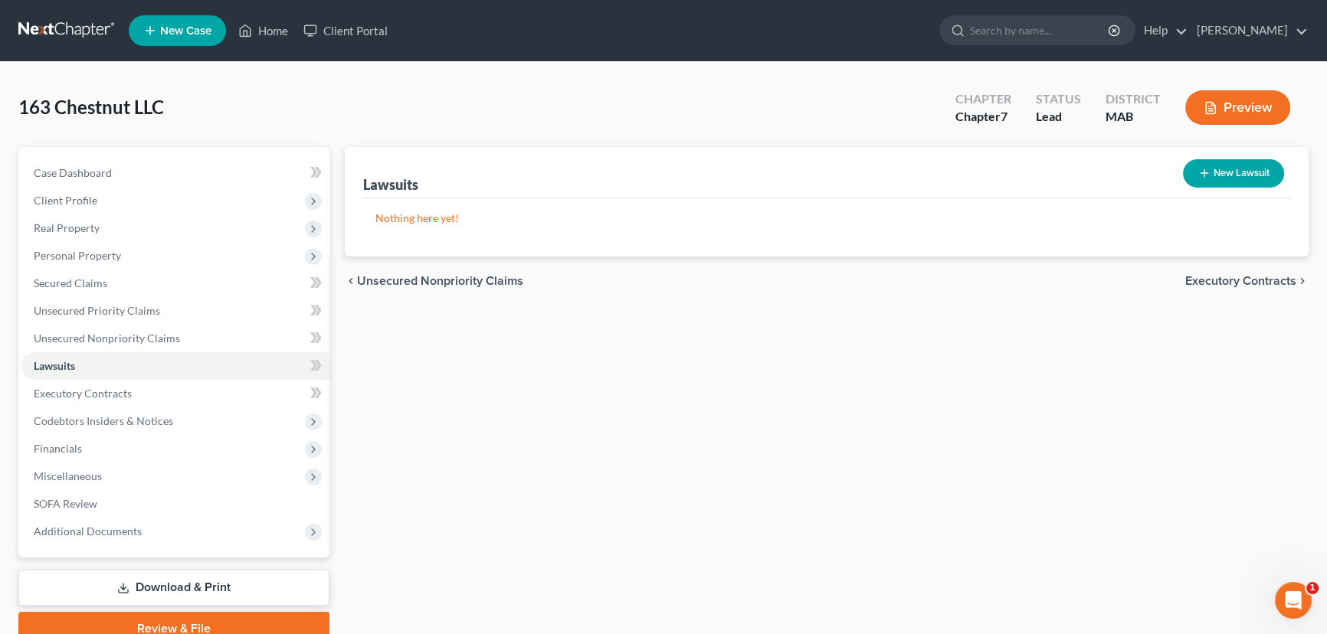
click at [1235, 168] on button "New Lawsuit" at bounding box center [1233, 173] width 101 height 28
select select "0"
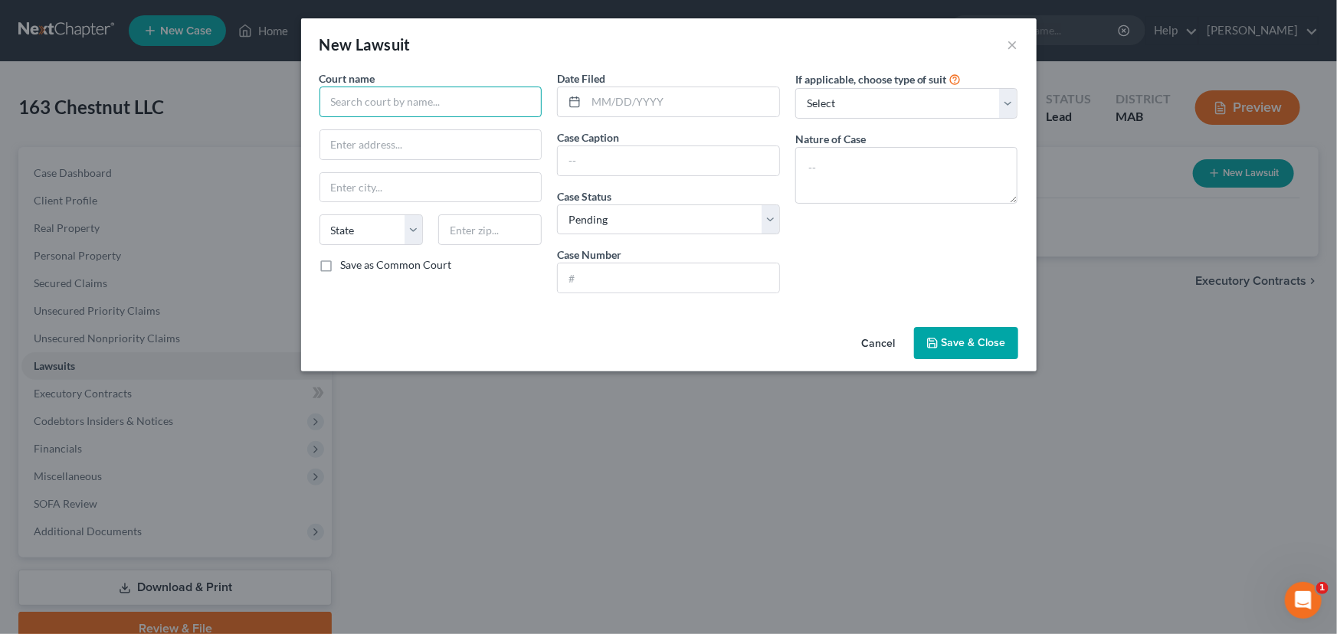
click at [355, 110] on input "text" at bounding box center [430, 102] width 223 height 31
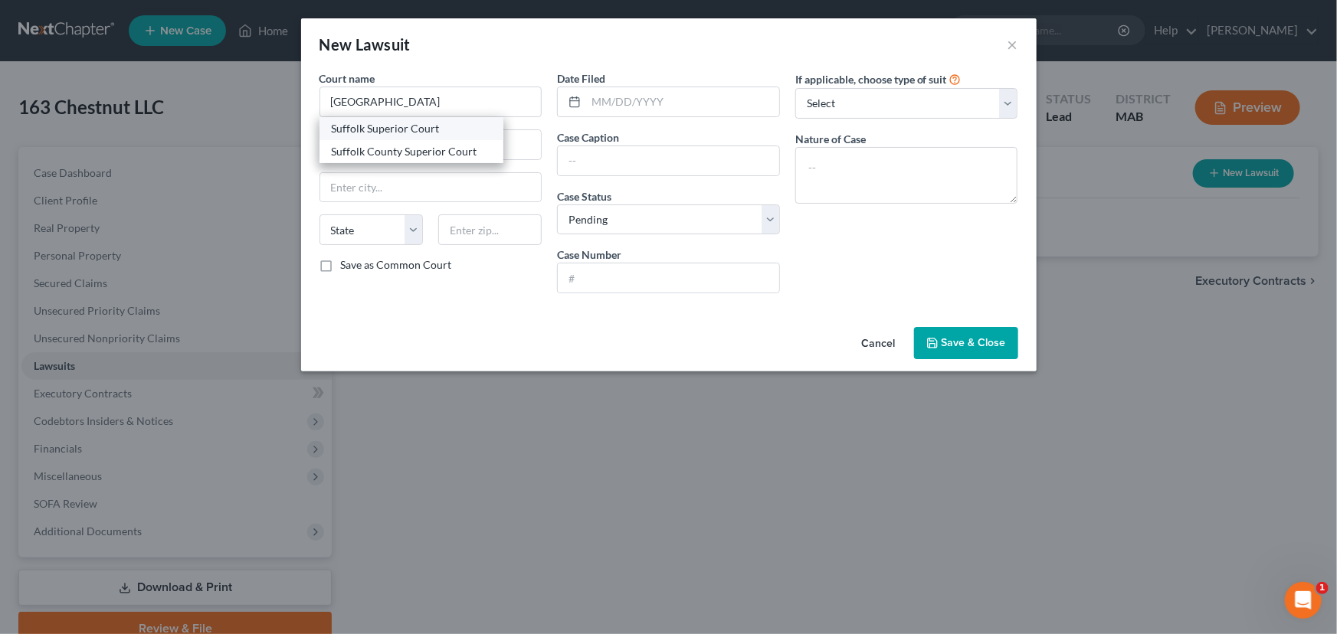
click at [410, 124] on div "Suffolk Superior Court" at bounding box center [411, 128] width 159 height 15
type input "Suffolk Superior Court"
type input "[STREET_ADDRESS]"
type input "[GEOGRAPHIC_DATA]"
select select "22"
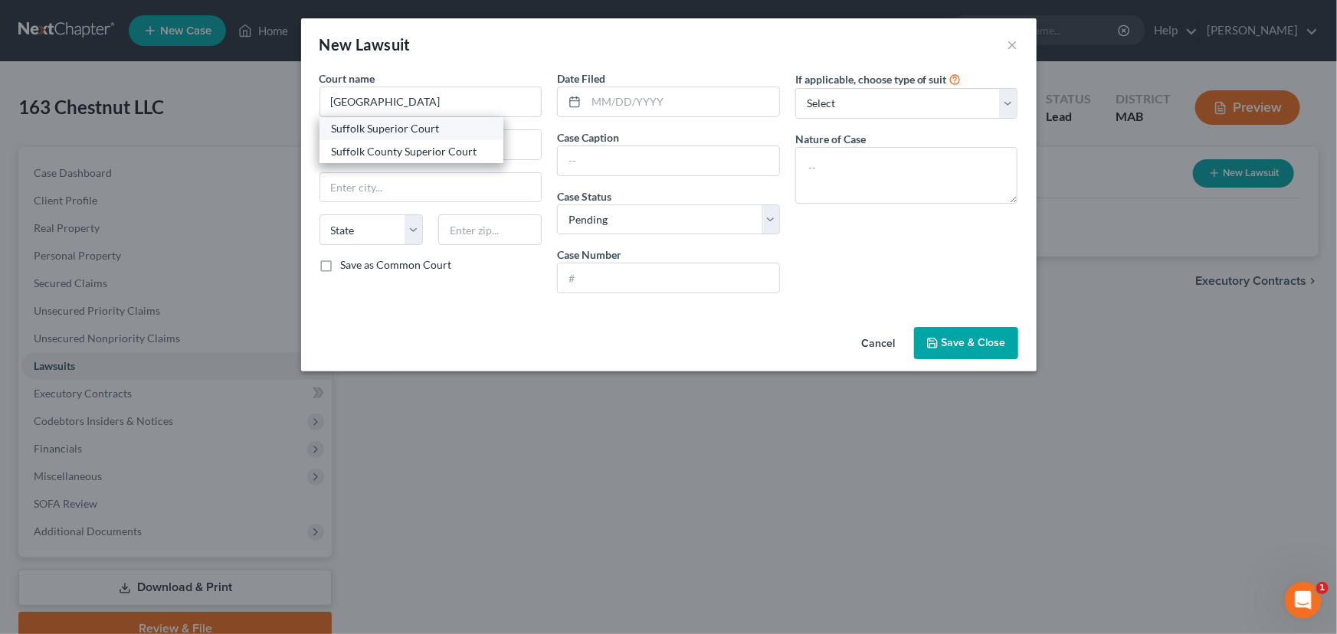
type input "02108"
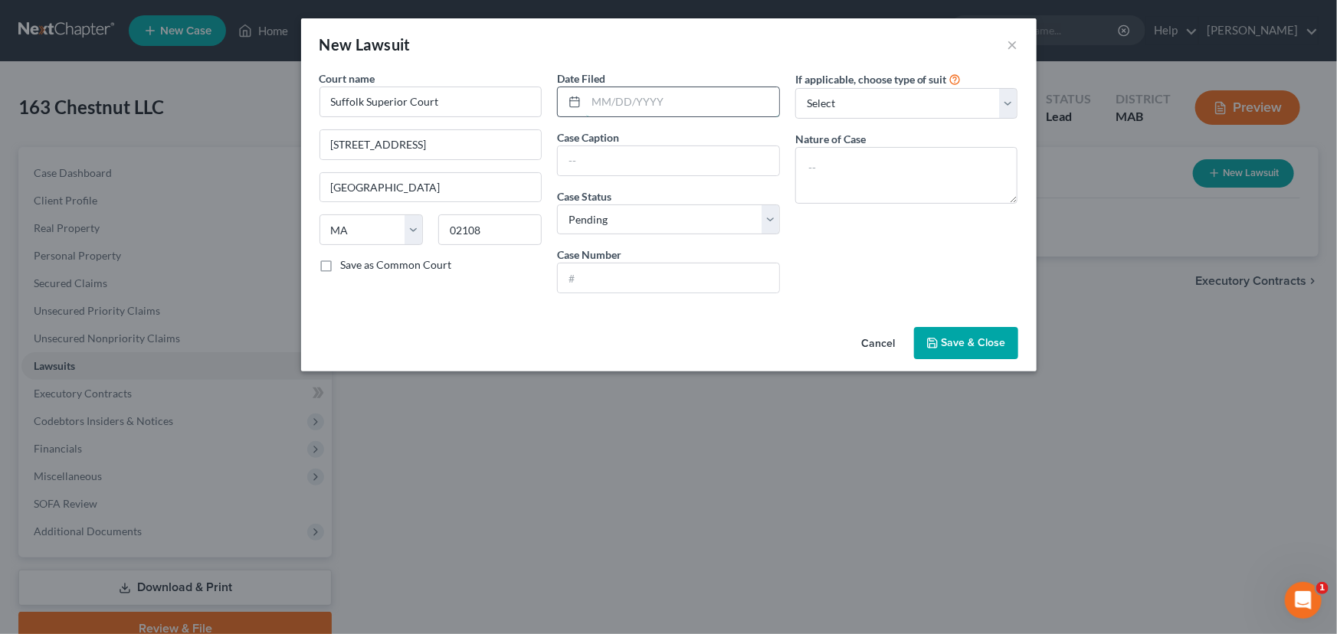
click at [590, 103] on input "text" at bounding box center [682, 101] width 193 height 29
click at [592, 100] on input "text" at bounding box center [682, 101] width 193 height 29
click at [601, 103] on input "1022/2024" at bounding box center [682, 101] width 193 height 29
type input "[DATE]"
click at [572, 159] on input "text" at bounding box center [668, 160] width 221 height 29
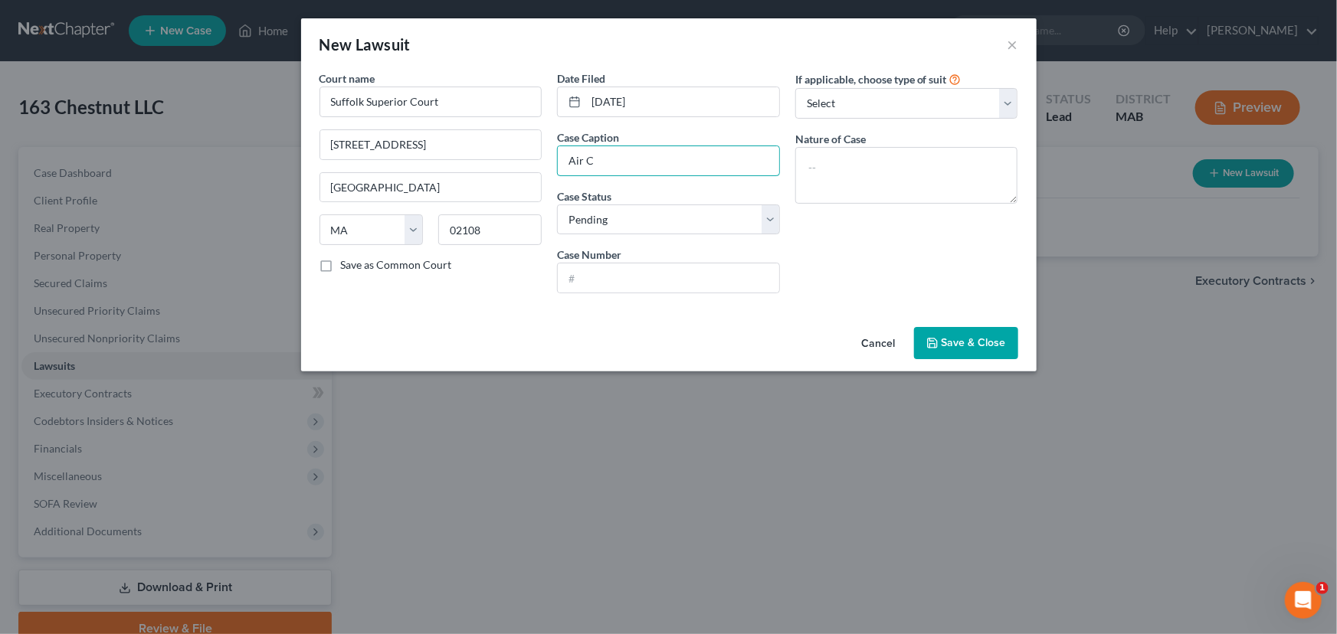
type input "Air Control Systems, Inc. v Bald Hill Builders LLC, et al"
click at [568, 280] on input "text" at bounding box center [668, 278] width 221 height 29
type input "2484CV02772"
click at [883, 101] on select "Select Repossession Foreclosure Returns Other" at bounding box center [906, 103] width 223 height 31
click at [890, 94] on select "Select Repossession Foreclosure Returns Other" at bounding box center [906, 103] width 223 height 31
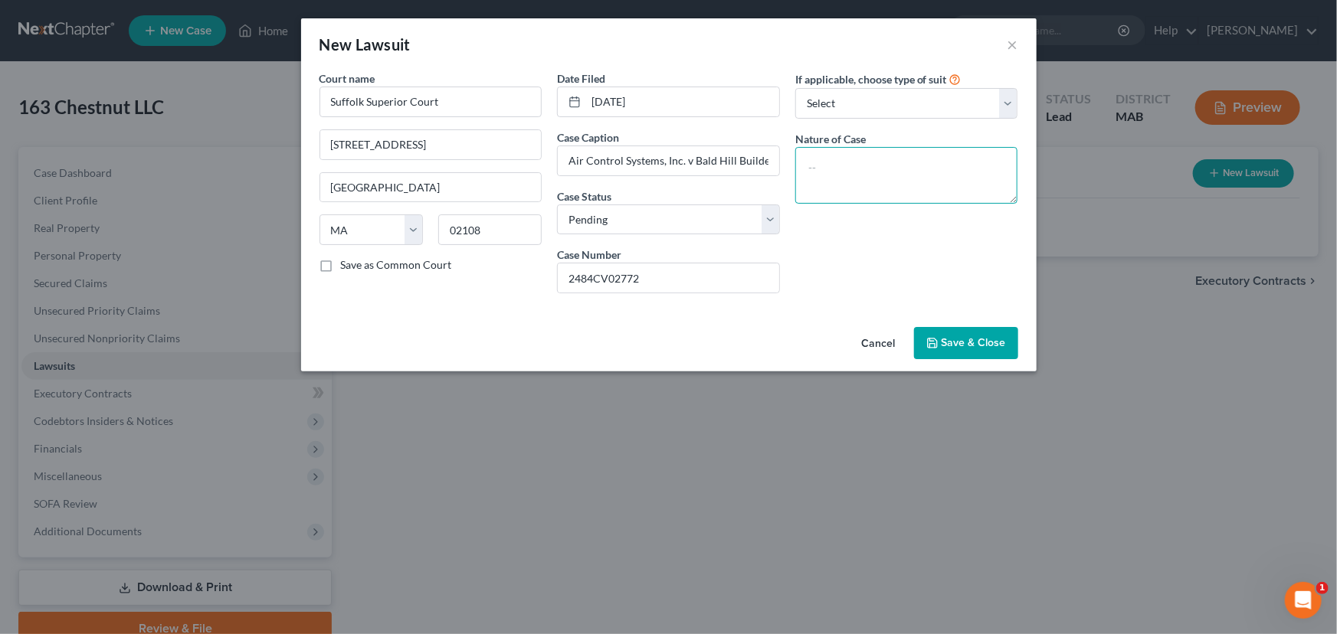
click at [809, 169] on textarea at bounding box center [906, 175] width 223 height 57
type textarea "Q"
type textarea "Enforce mechanic's lien"
click at [998, 343] on span "Save & Close" at bounding box center [974, 342] width 64 height 13
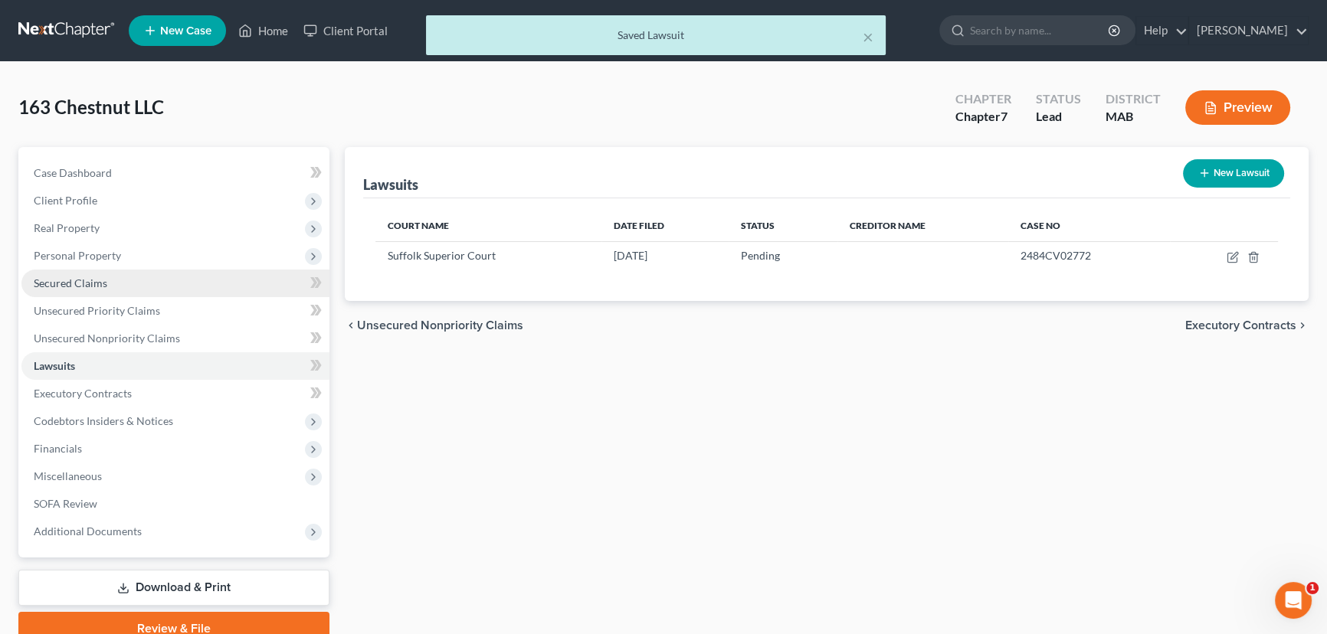
click at [60, 280] on span "Secured Claims" at bounding box center [71, 283] width 74 height 13
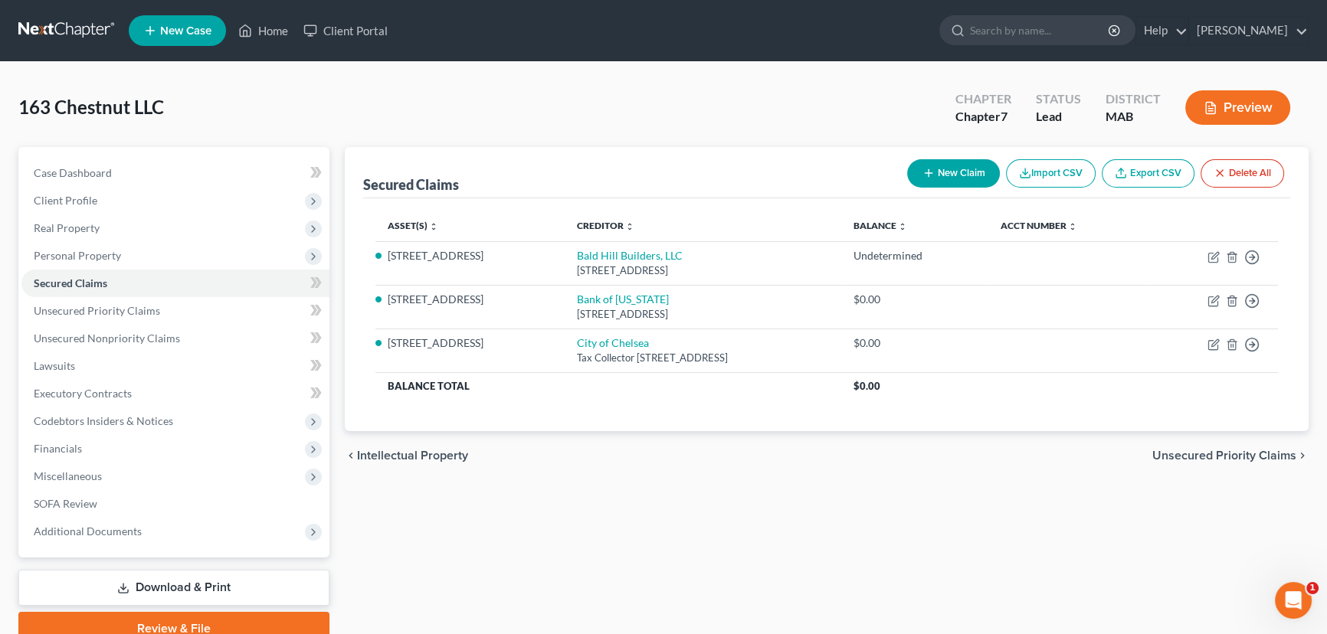
click at [949, 168] on button "New Claim" at bounding box center [953, 173] width 93 height 28
select select "0"
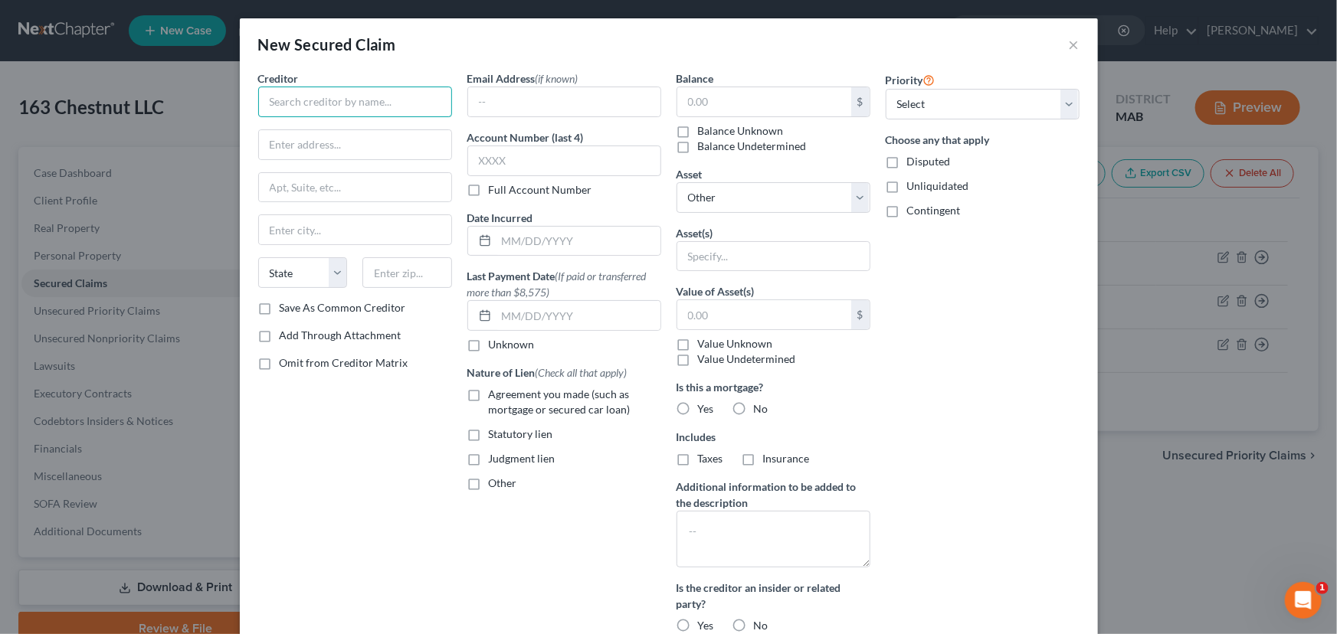
click at [285, 103] on input "text" at bounding box center [355, 102] width 194 height 31
type input "Air Systems, Inc. dba Commercial Air Control"
click at [287, 139] on input "text" at bounding box center [355, 144] width 192 height 29
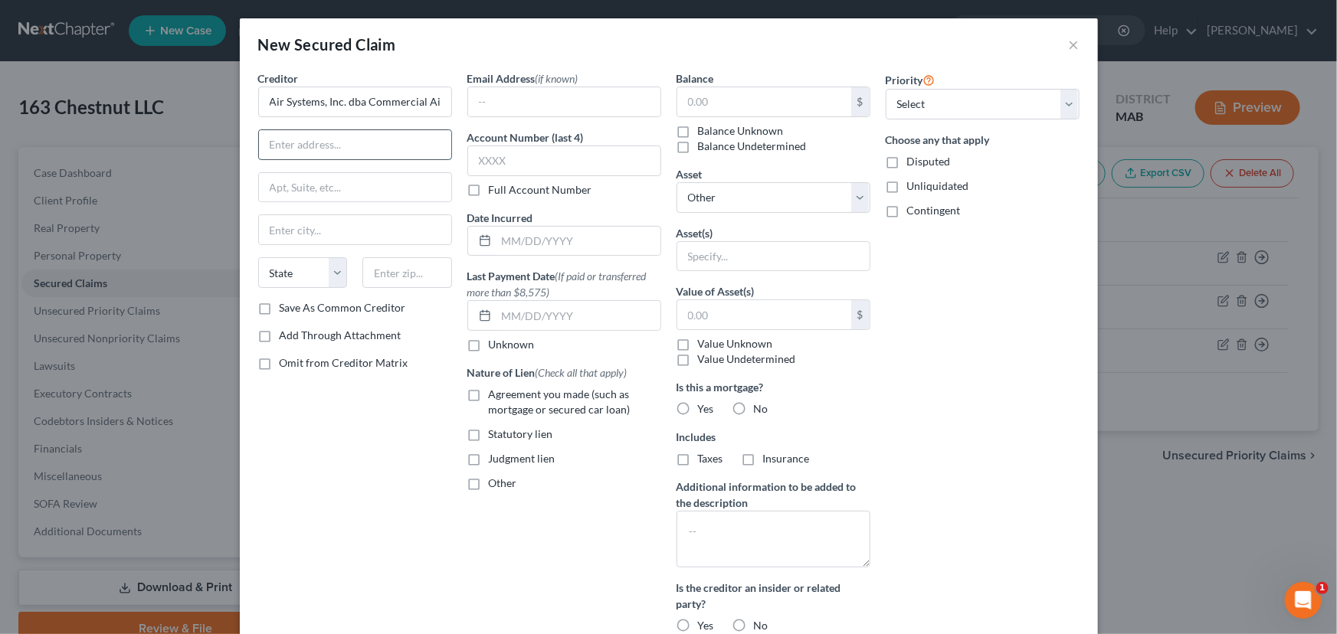
click at [272, 145] on input "text" at bounding box center [355, 144] width 192 height 29
type input "[STREET_ADDRESS]"
type input "Weymouth"
select select "22"
type input "02190"
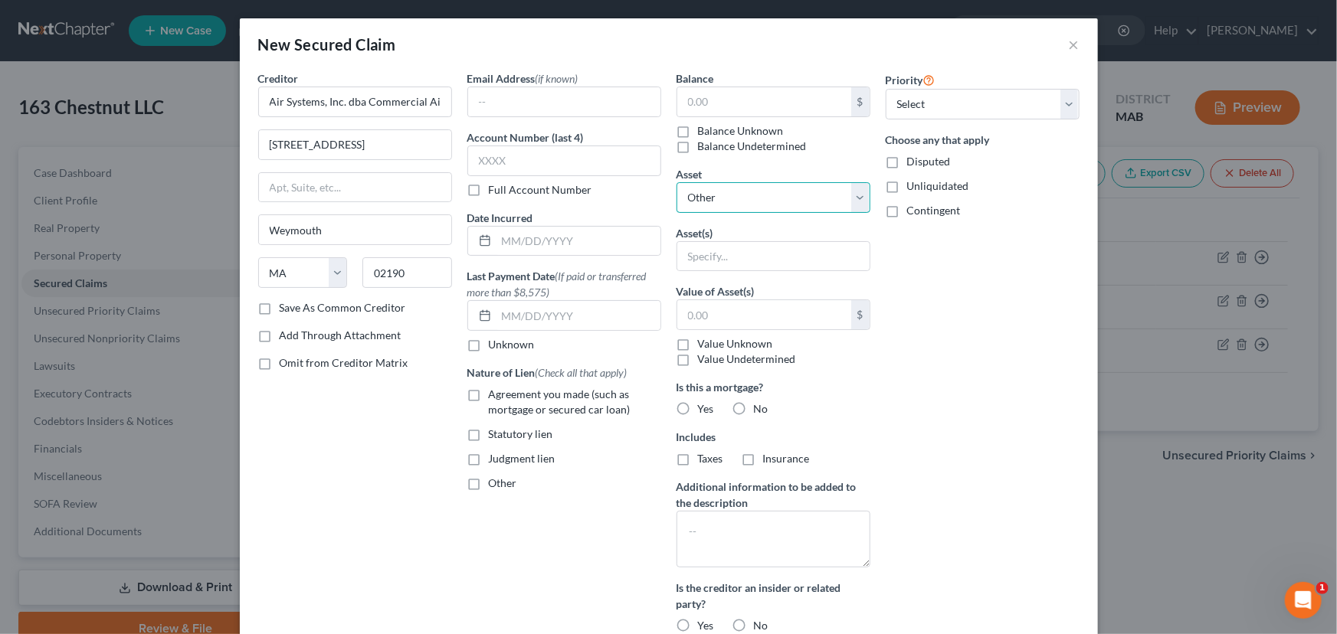
click at [686, 191] on select "Select Other Multiple Assets [STREET_ADDRESS] - $0.0" at bounding box center [774, 197] width 194 height 31
select select "2"
click at [677, 182] on select "Select Other Multiple Assets [STREET_ADDRESS] - $0.0" at bounding box center [774, 197] width 194 height 31
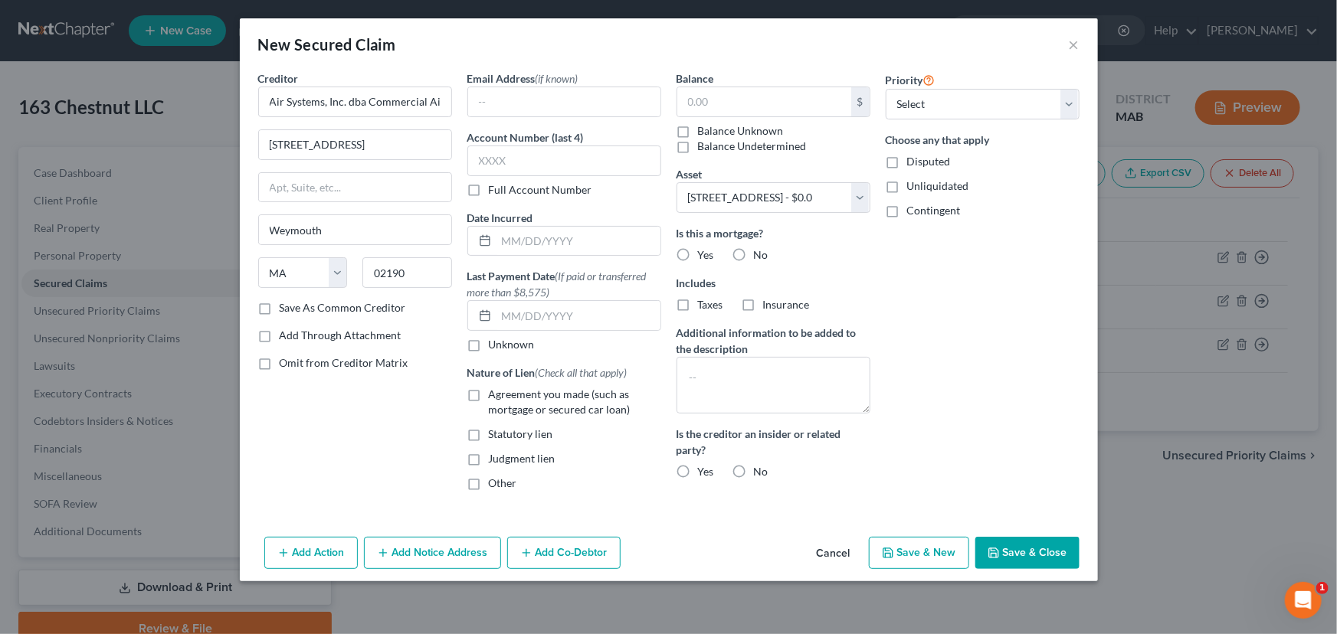
click at [754, 257] on label "No" at bounding box center [761, 254] width 15 height 15
click at [760, 257] on input "No" at bounding box center [765, 252] width 10 height 10
radio input "true"
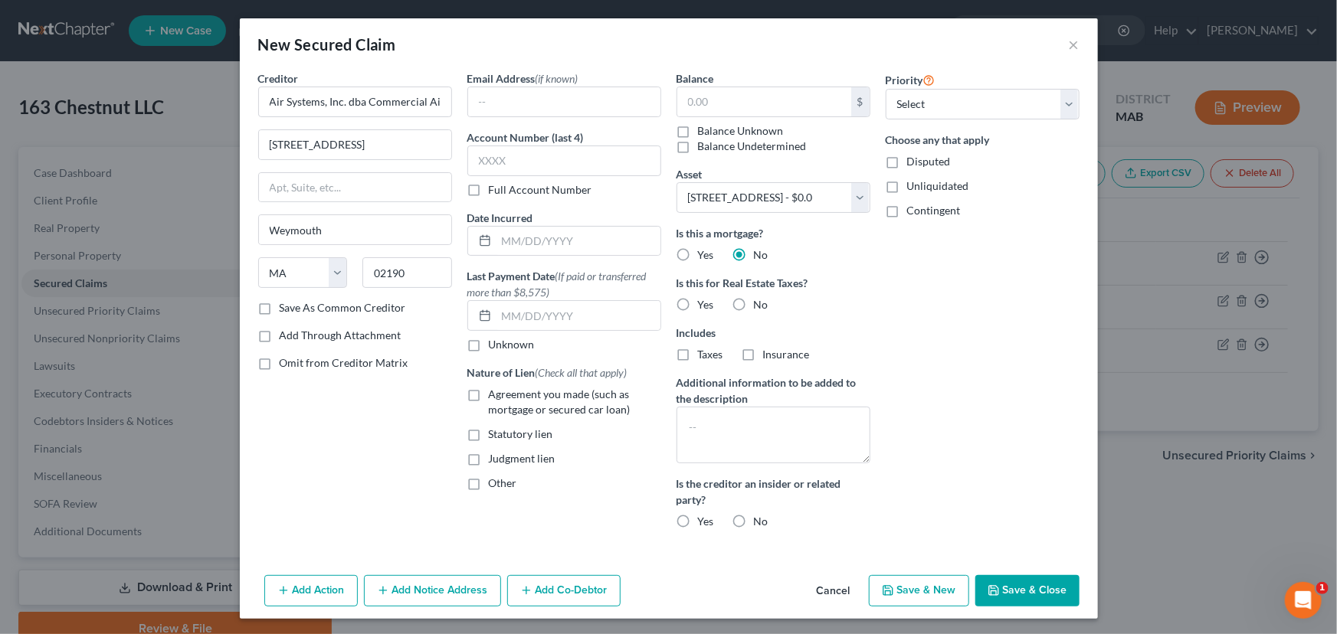
click at [489, 481] on label "Other" at bounding box center [503, 483] width 28 height 15
click at [495, 481] on input "Other" at bounding box center [500, 481] width 10 height 10
checkbox input "true"
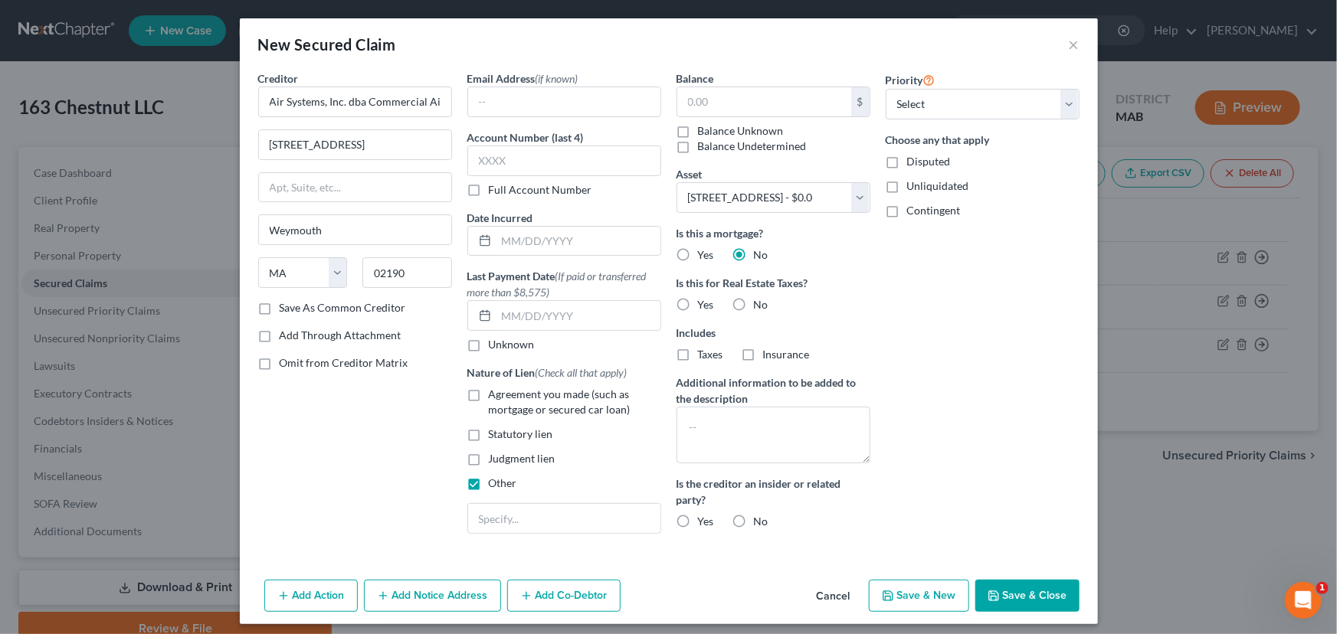
click at [907, 163] on label "Disputed" at bounding box center [929, 161] width 44 height 15
click at [913, 163] on input "Disputed" at bounding box center [918, 159] width 10 height 10
checkbox input "true"
click at [907, 180] on label "Unliquidated" at bounding box center [938, 186] width 62 height 15
click at [913, 180] on input "Unliquidated" at bounding box center [918, 184] width 10 height 10
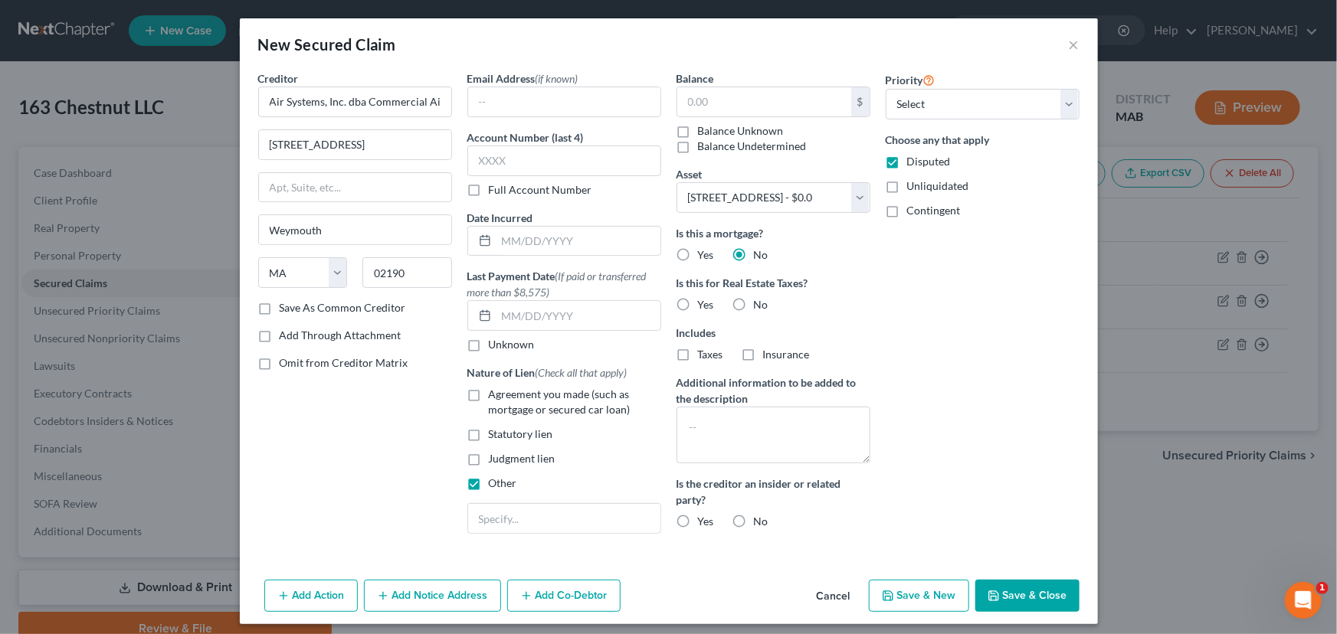
checkbox input "true"
click at [1063, 103] on select "Select 4th 5th 6th 7th 8th 9th 10th 11th 12th 13th 14th 15th 16th 17th 18th 19t…" at bounding box center [983, 104] width 194 height 31
select select "0"
click at [886, 89] on select "Select 4th 5th 6th 7th 8th 9th 10th 11th 12th 13th 14th 15th 16th 17th 18th 19t…" at bounding box center [983, 104] width 194 height 31
click at [679, 100] on input "text" at bounding box center [764, 101] width 174 height 29
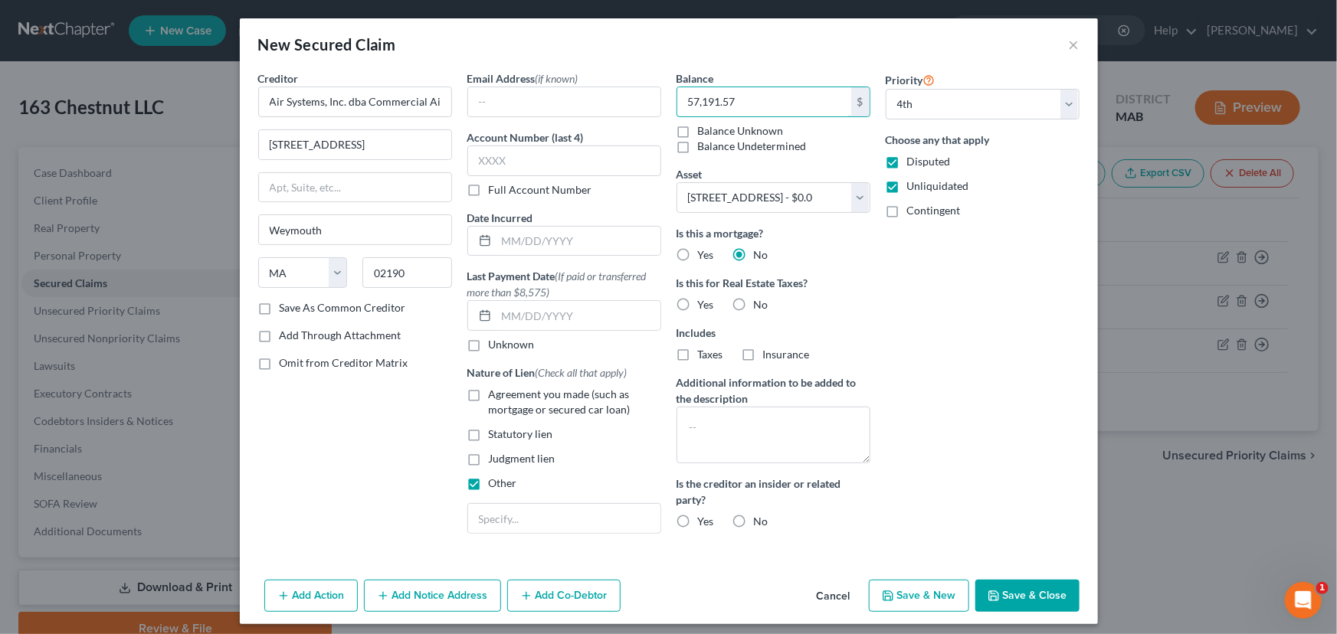
type input "57,191.57"
click at [539, 594] on button "Add Co-Debtor" at bounding box center [563, 596] width 113 height 32
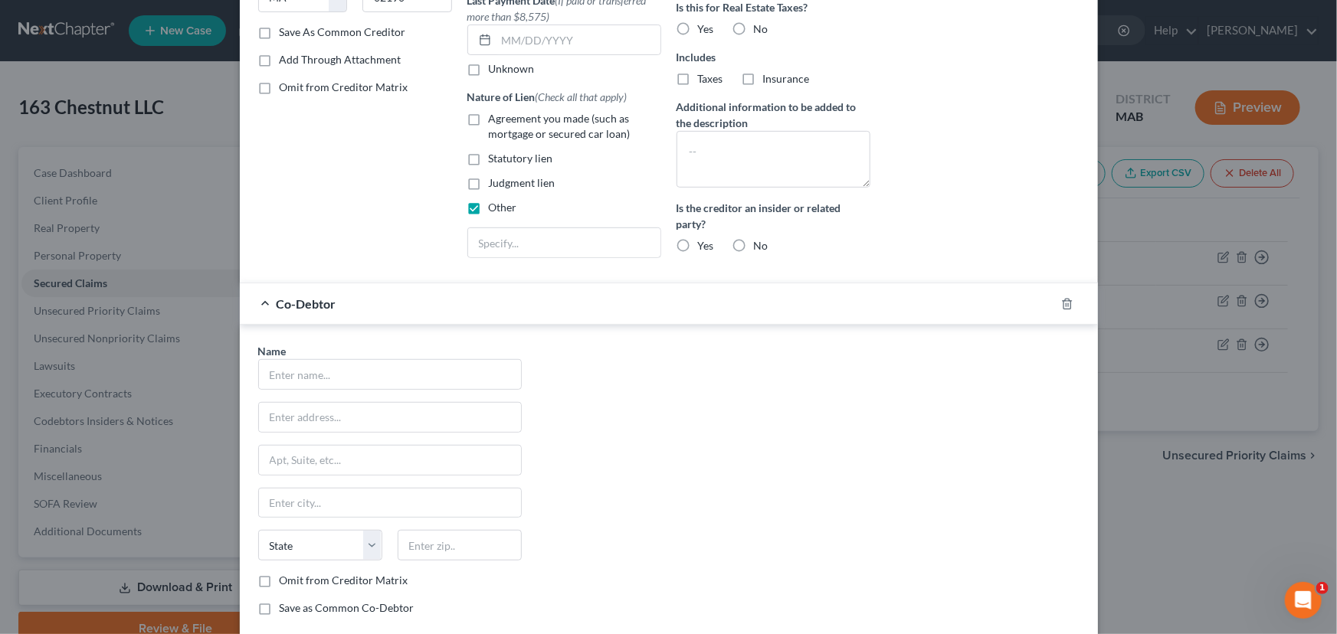
scroll to position [278, 0]
click at [278, 372] on input "text" at bounding box center [390, 372] width 262 height 29
click at [333, 367] on input "Bald Hill" at bounding box center [390, 372] width 262 height 29
type input "Bald Hill Builders, LLC"
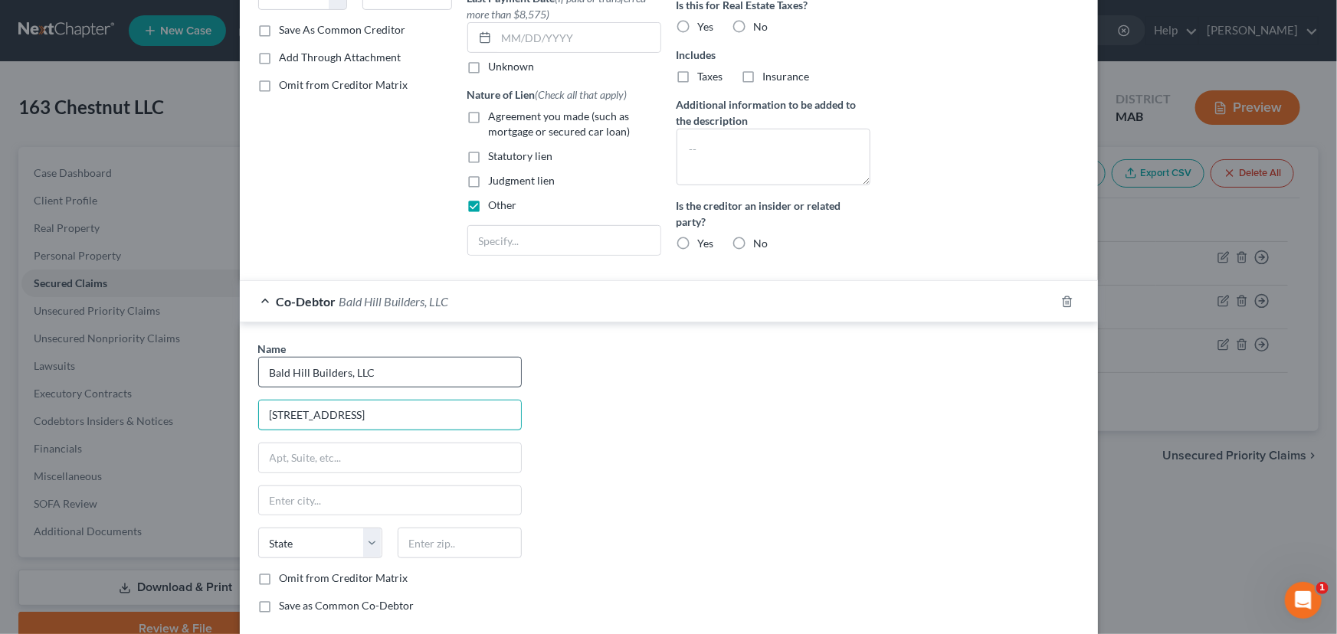
type input "[STREET_ADDRESS]"
type input "South #10"
type input "Walpole"
select select "22"
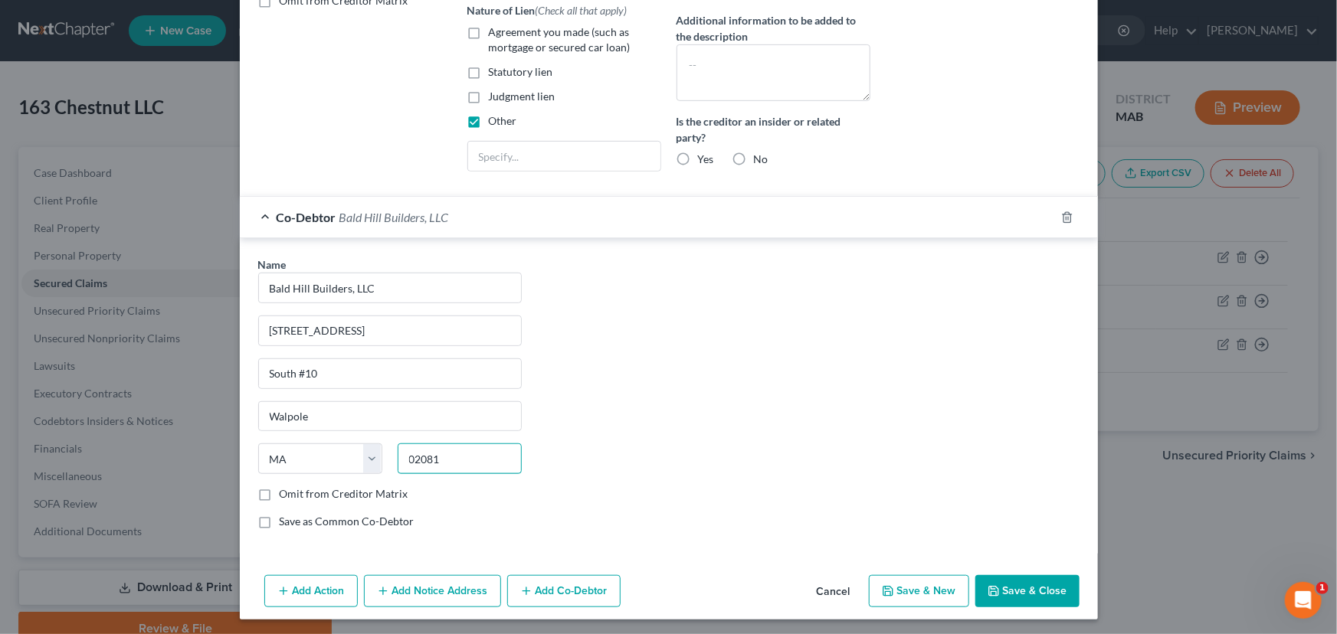
scroll to position [364, 0]
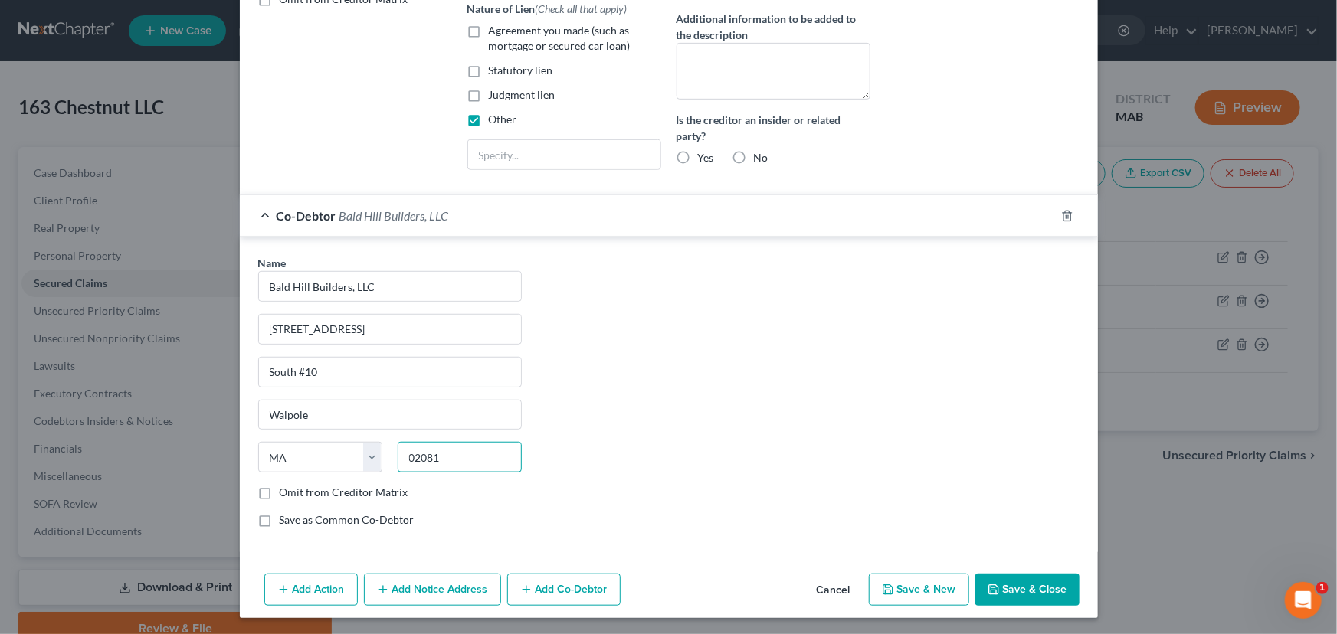
type input "02081"
click at [1031, 588] on button "Save & Close" at bounding box center [1027, 590] width 104 height 32
select select
select select "3"
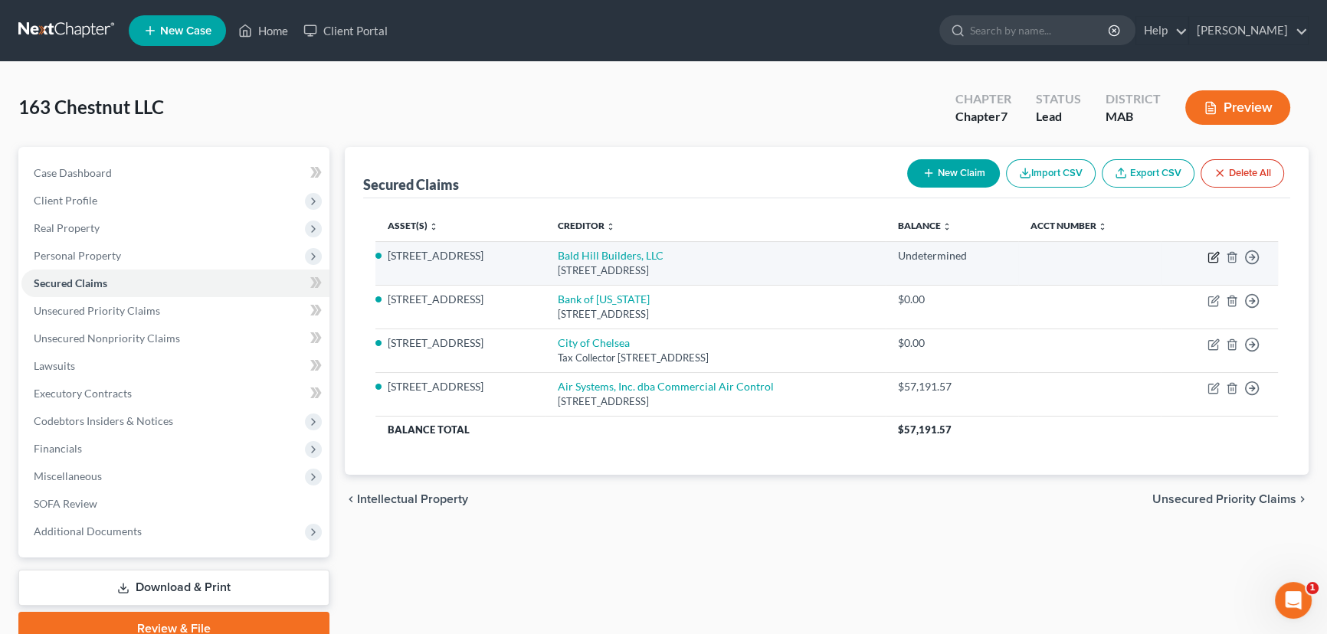
click at [1211, 254] on icon "button" at bounding box center [1213, 257] width 12 height 12
select select "22"
select select "2"
select select "0"
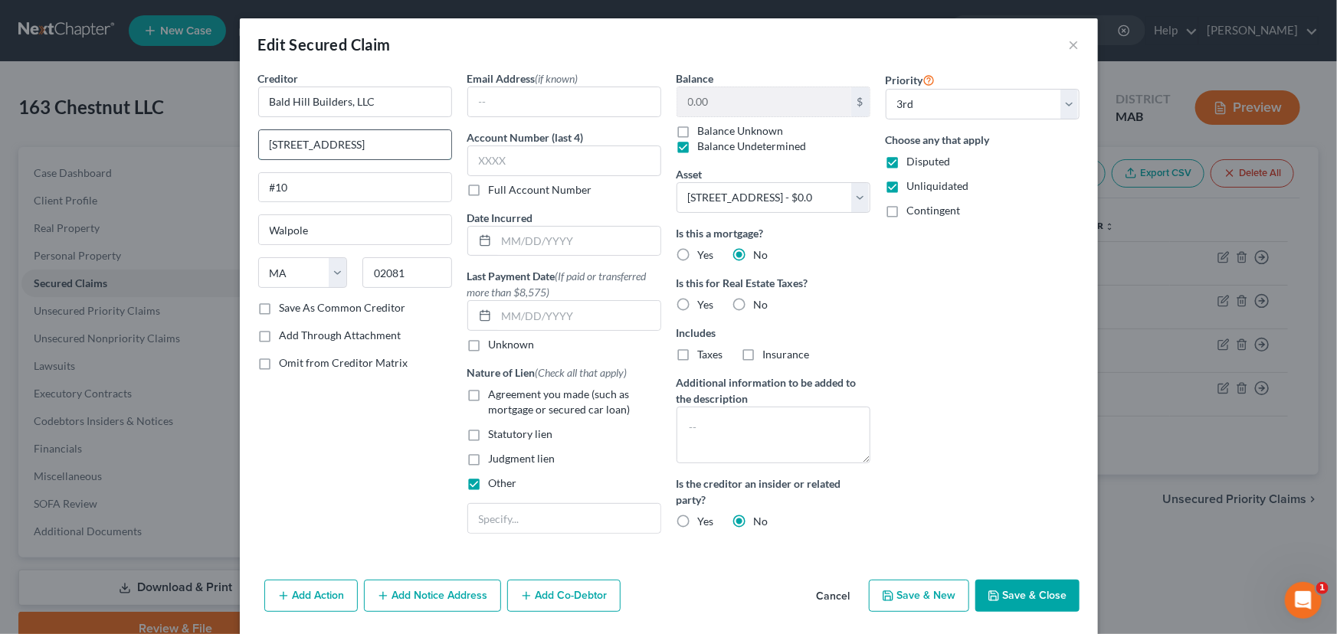
drag, startPoint x: 342, startPoint y: 142, endPoint x: 385, endPoint y: 143, distance: 42.1
click at [385, 143] on input "[STREET_ADDRESS]" at bounding box center [355, 144] width 192 height 29
type input "[STREET_ADDRESS]"
click at [263, 185] on input "#10" at bounding box center [355, 187] width 192 height 29
type input "South #10"
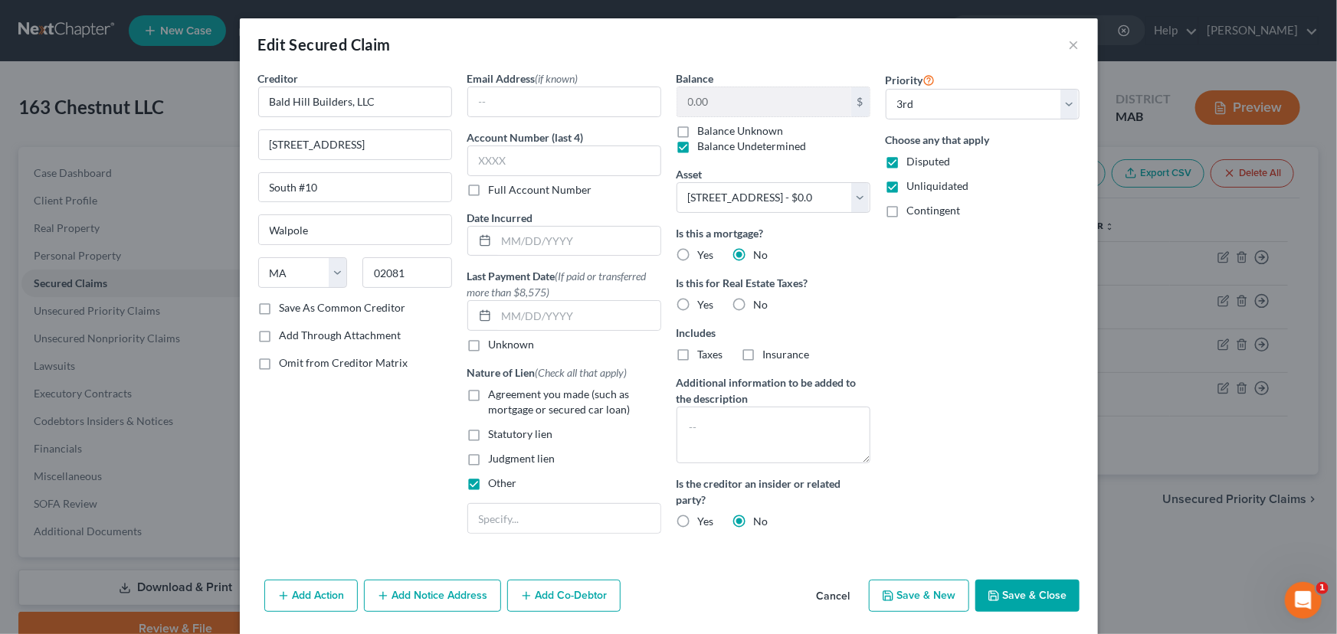
drag, startPoint x: 1011, startPoint y: 598, endPoint x: 993, endPoint y: 651, distance: 56.0
click at [993, 634] on html "Home New Case Client Portal [PERSON_NAME] [EMAIL_ADDRESS][DOMAIN_NAME] My Accou…" at bounding box center [668, 352] width 1337 height 704
click at [306, 598] on button "Add Action" at bounding box center [310, 596] width 93 height 32
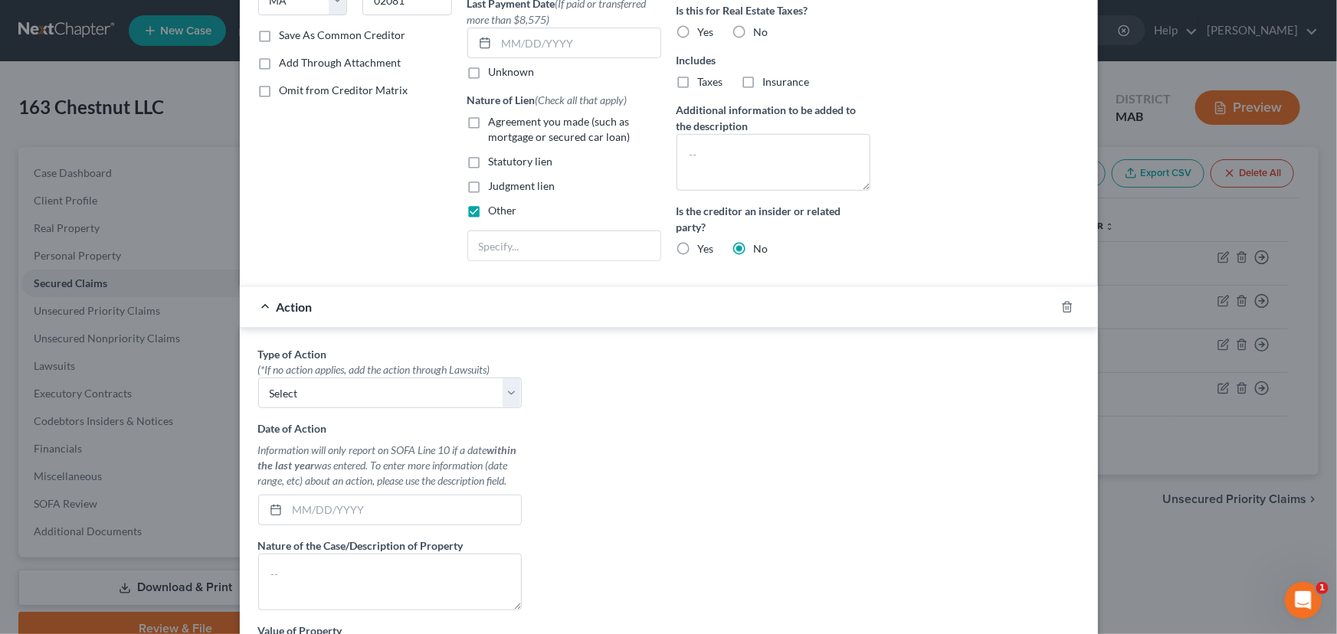
scroll to position [278, 0]
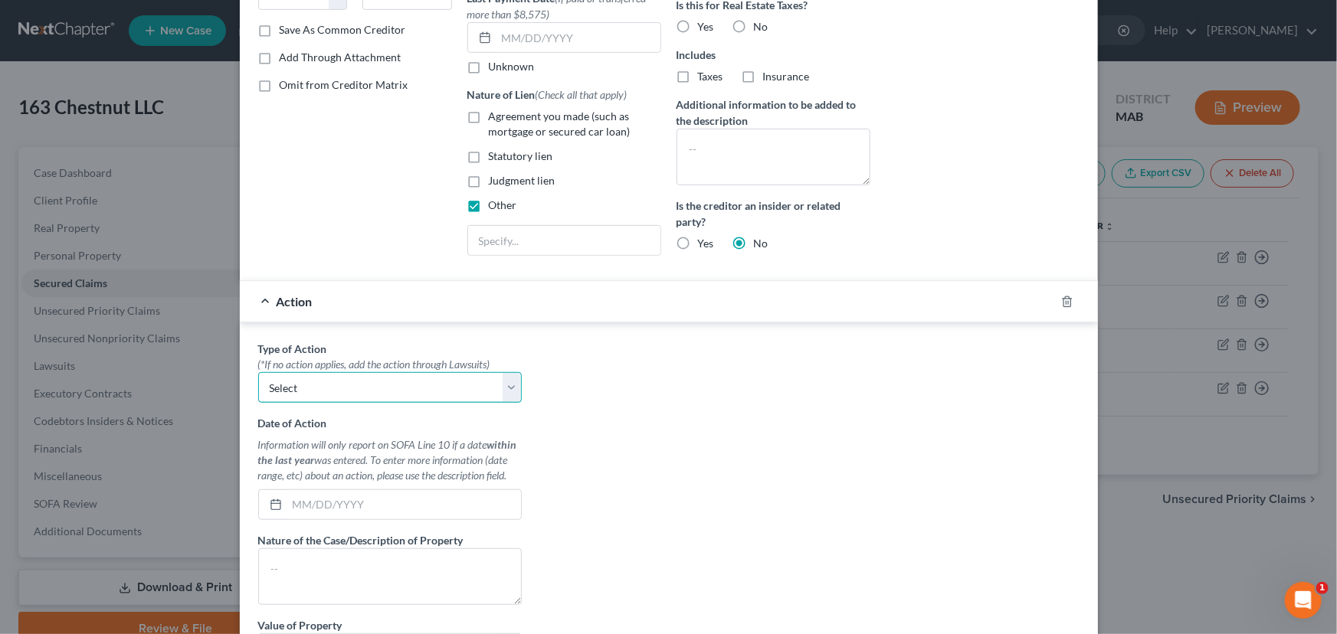
click at [338, 391] on select "Select Repossession Foreclosure Returns" at bounding box center [390, 387] width 264 height 31
click at [1061, 304] on icon "button" at bounding box center [1067, 302] width 12 height 12
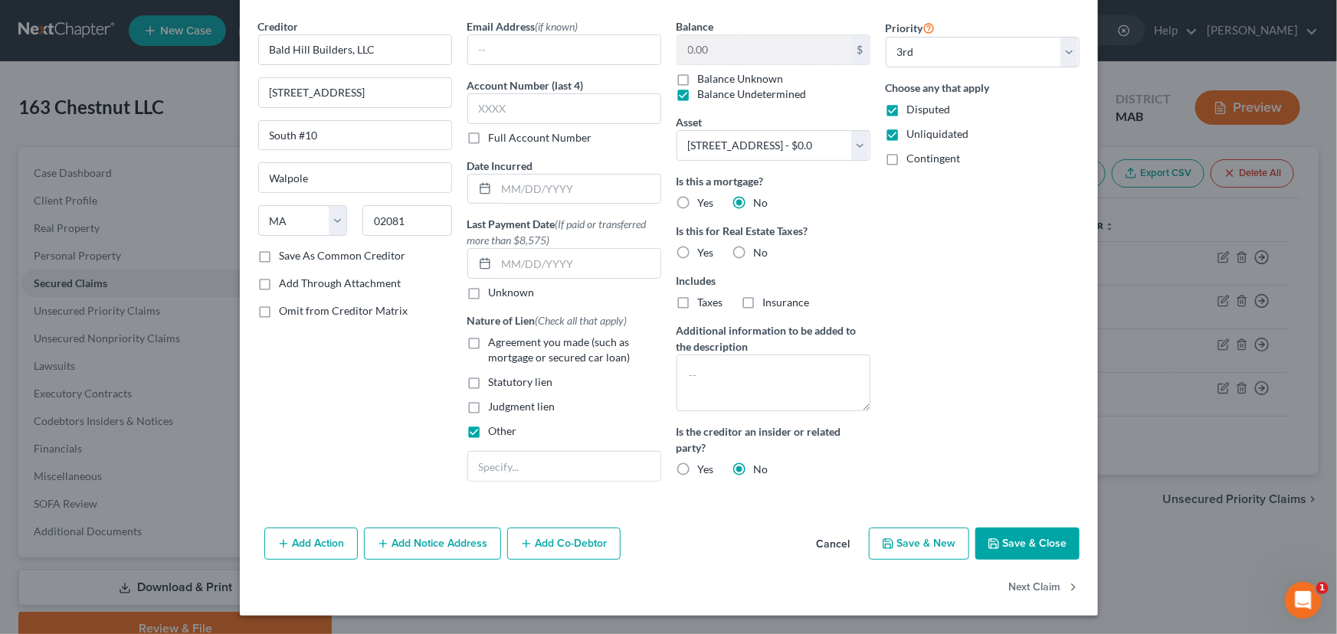
scroll to position [51, 0]
click at [1036, 542] on button "Save & Close" at bounding box center [1027, 545] width 104 height 32
select select
select select "2"
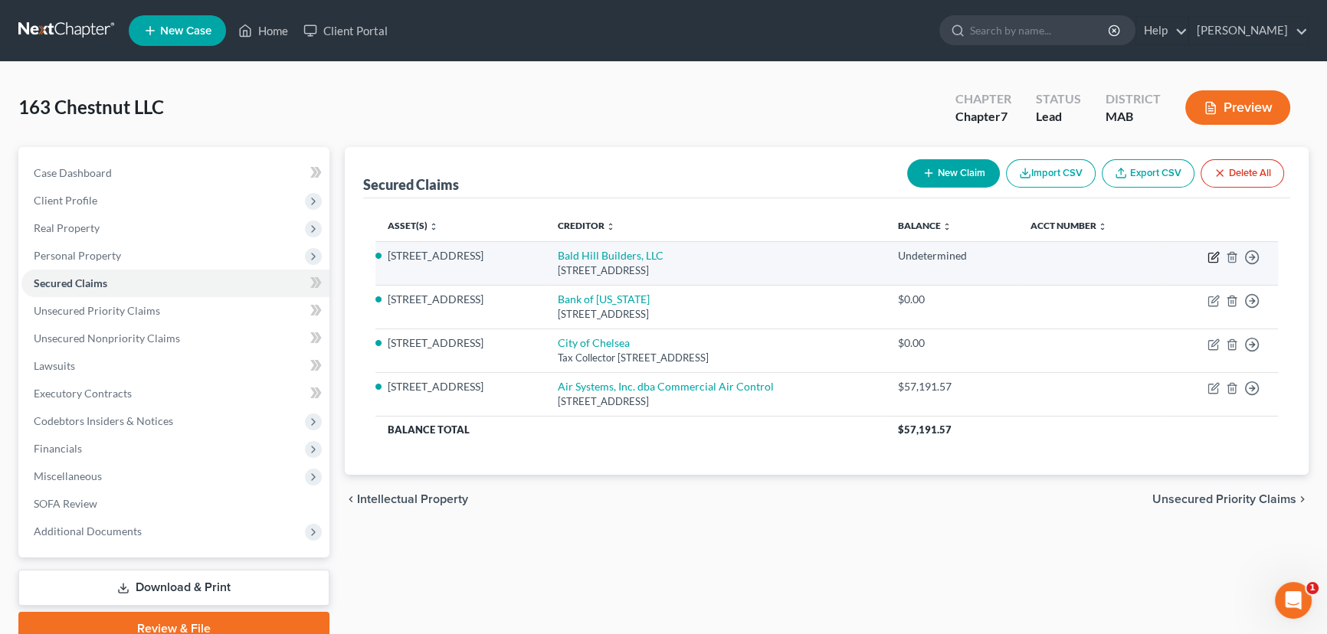
click at [1213, 258] on icon "button" at bounding box center [1214, 255] width 7 height 7
select select "22"
select select "2"
select select "0"
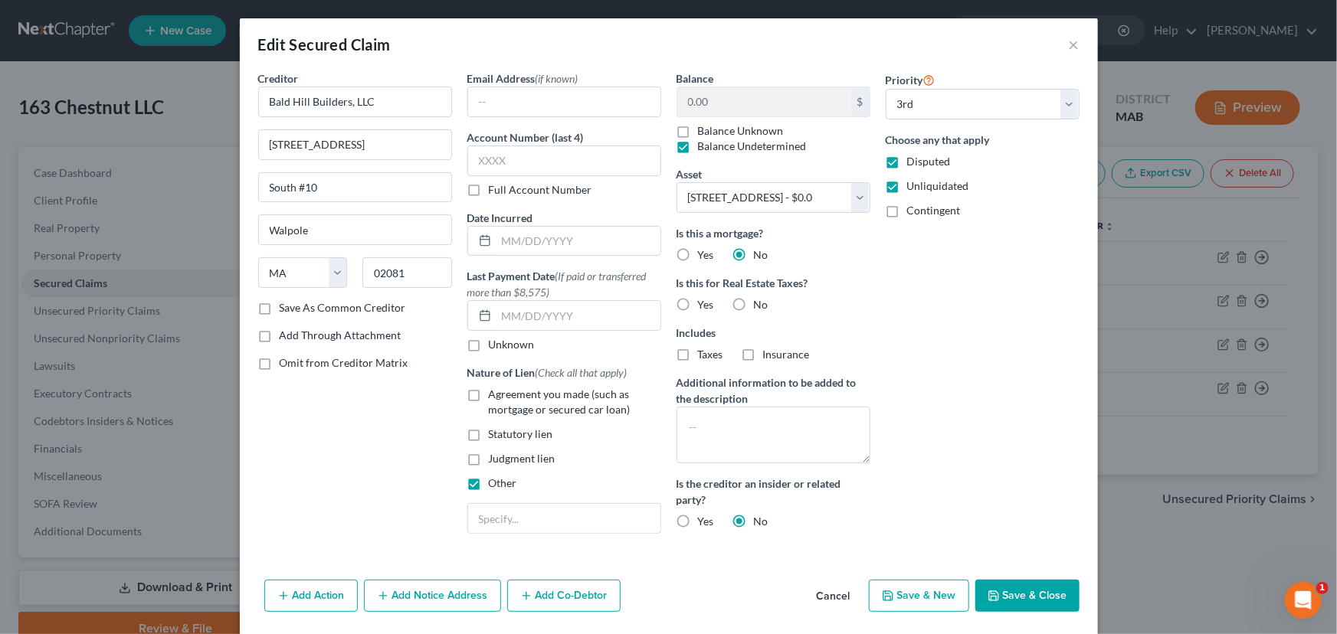
click at [421, 593] on button "Add Notice Address" at bounding box center [432, 596] width 137 height 32
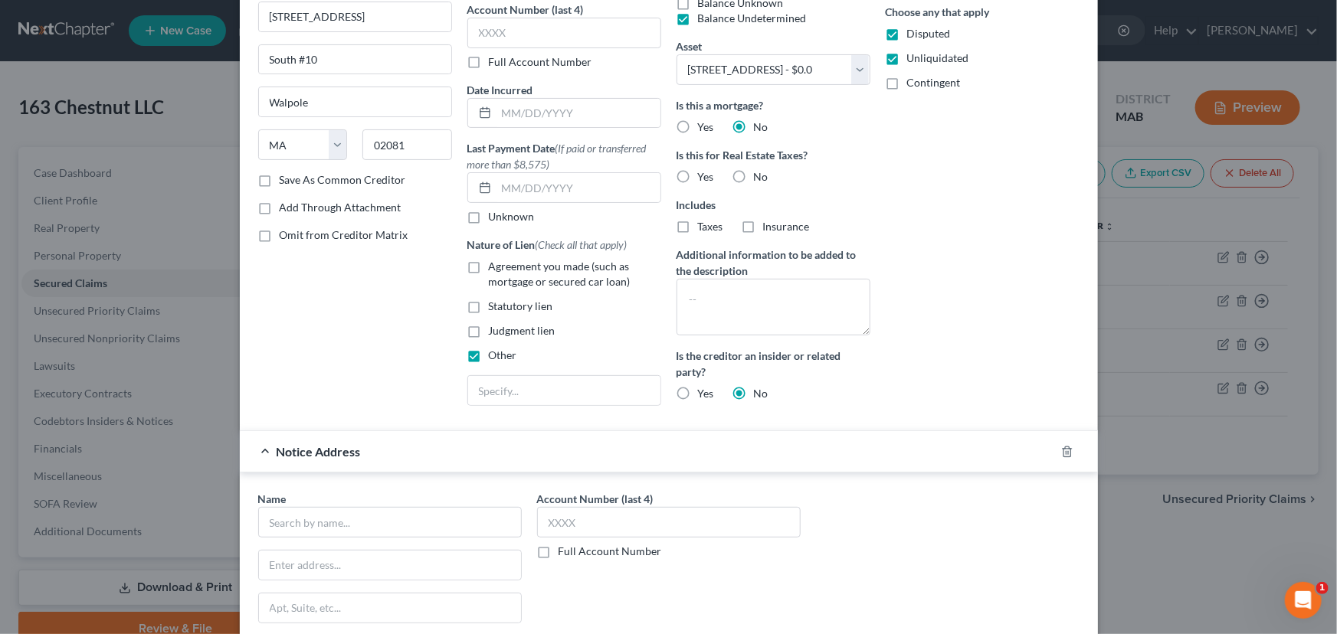
scroll to position [139, 0]
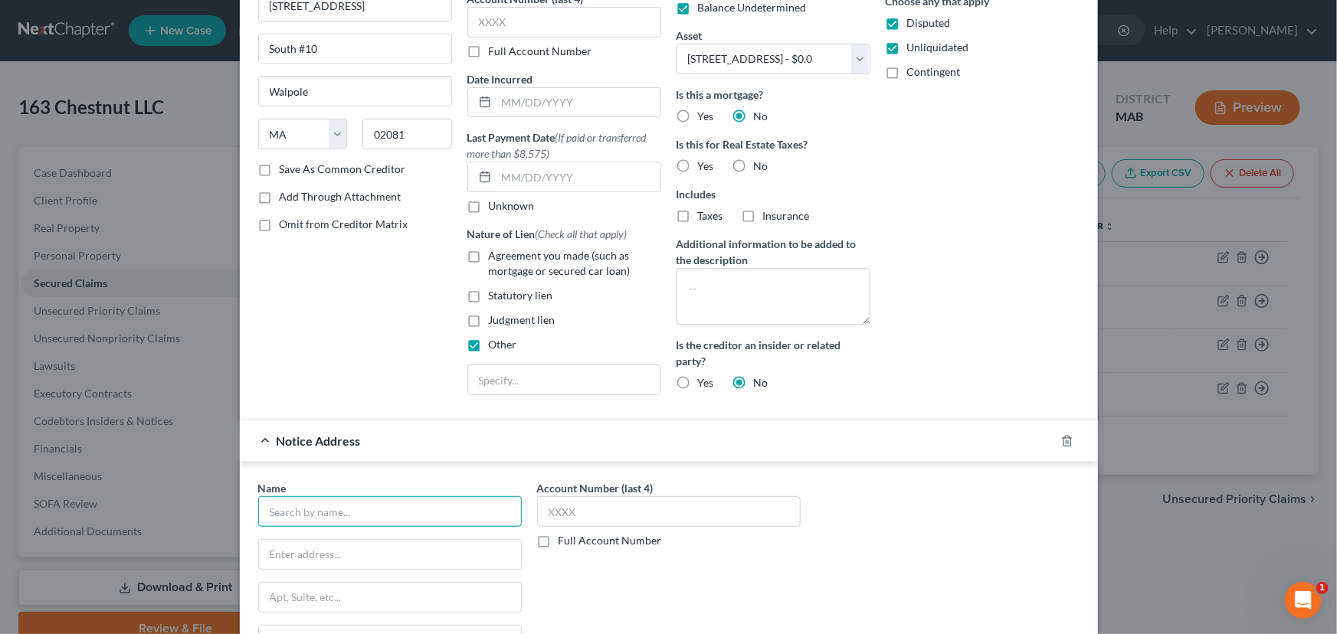
click at [291, 504] on input "text" at bounding box center [390, 511] width 264 height 31
type input "M"
type input "[PERSON_NAME] and [PERSON_NAME], LLC"
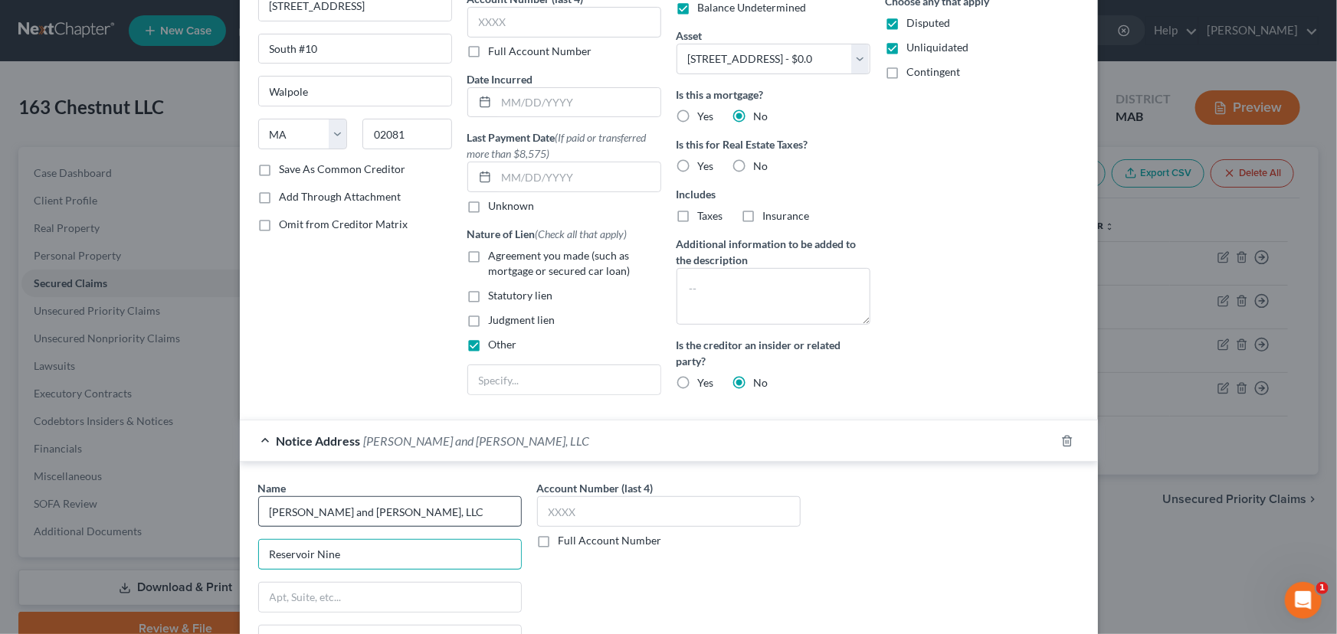
type input "Reservoir Nine"
type input "[STREET_ADDRESS]"
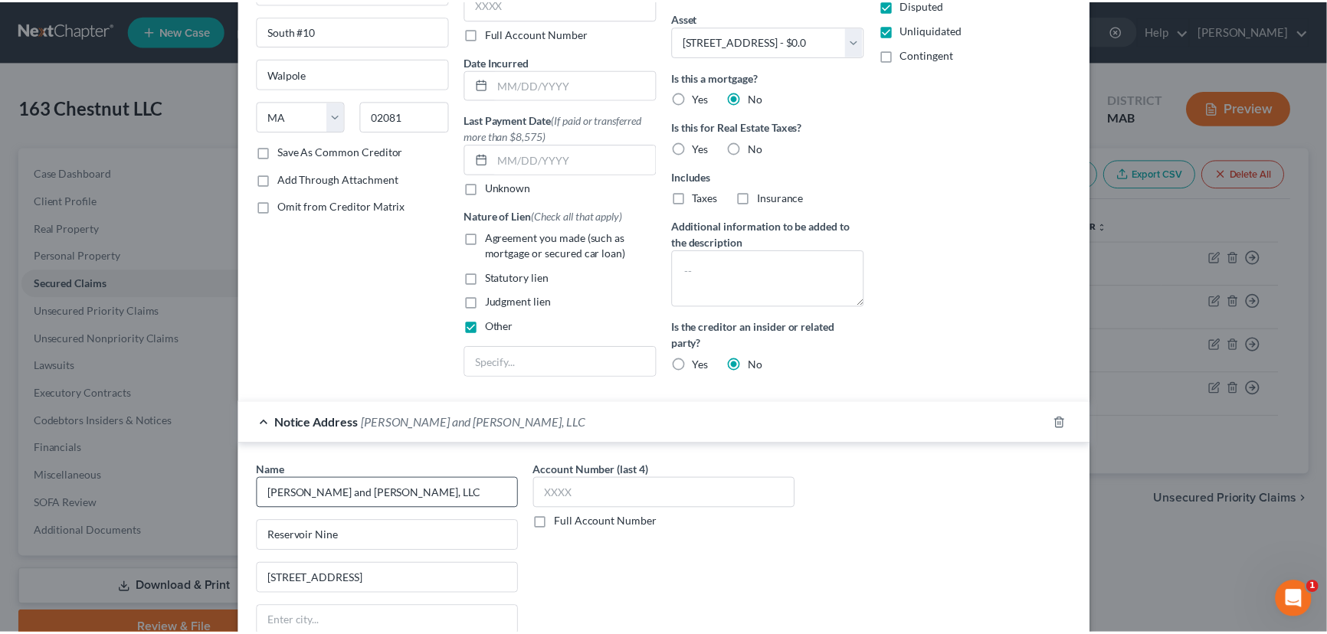
scroll to position [408, 0]
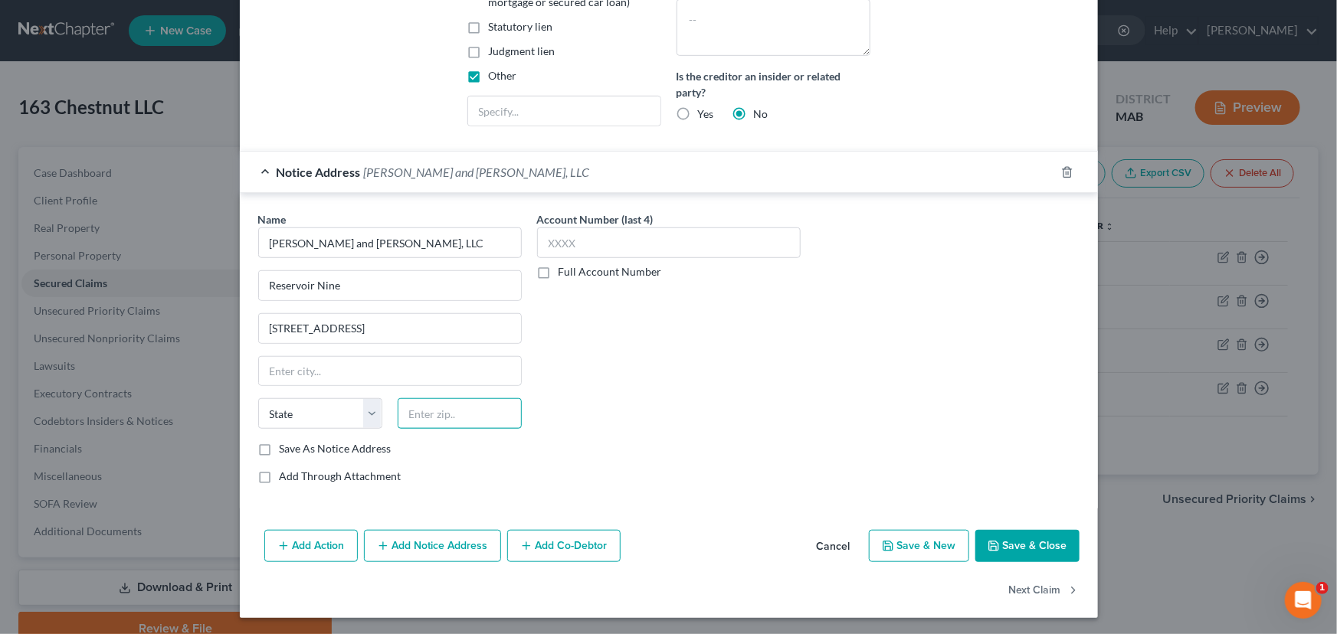
click at [429, 414] on input "text" at bounding box center [460, 413] width 124 height 31
type input "01772"
type input "[GEOGRAPHIC_DATA]"
select select "22"
click at [1045, 545] on button "Save & Close" at bounding box center [1027, 546] width 104 height 32
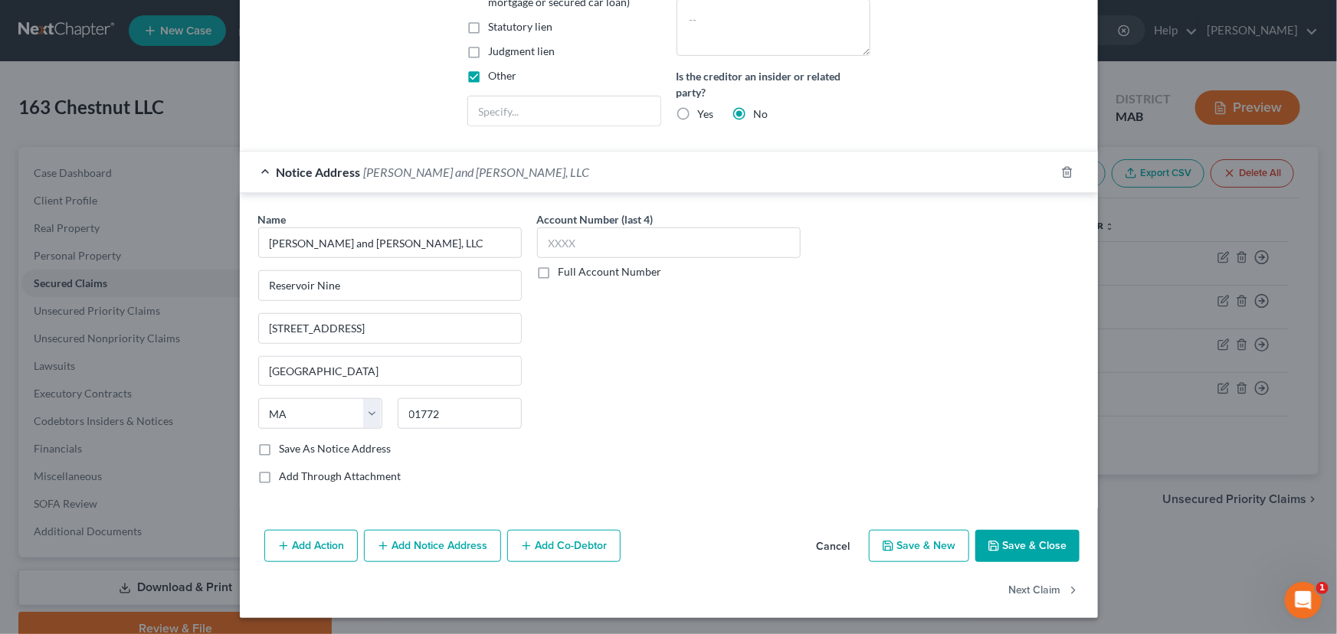
select select "2"
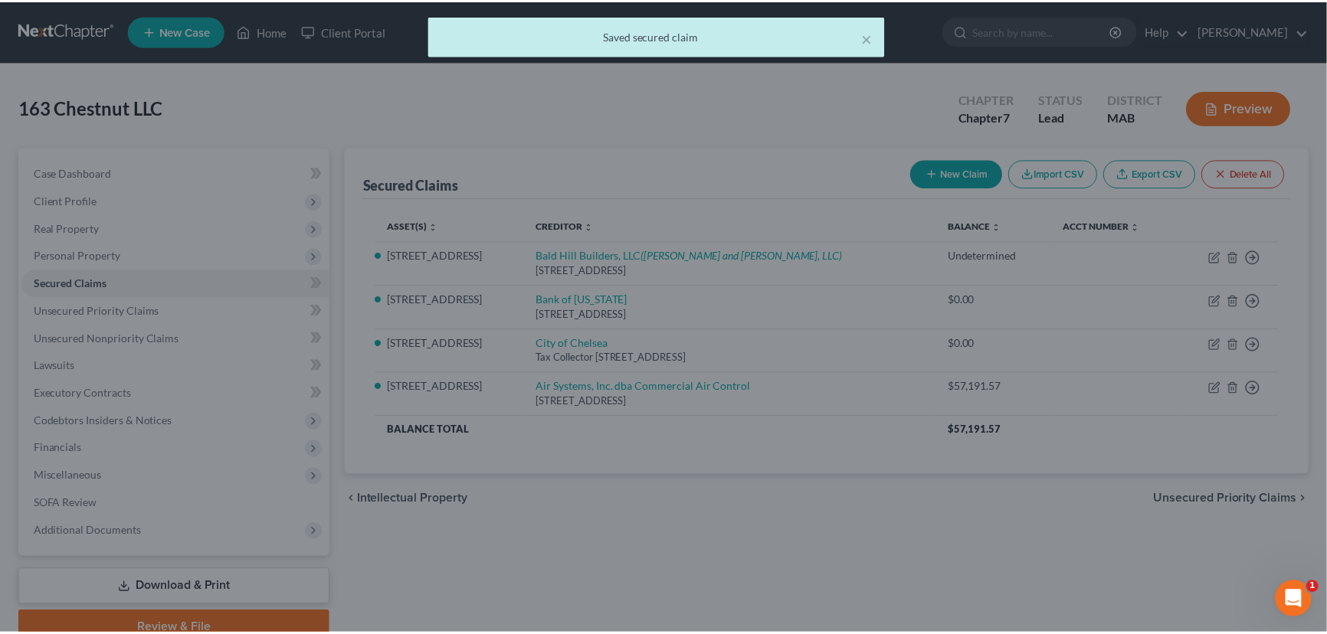
scroll to position [0, 0]
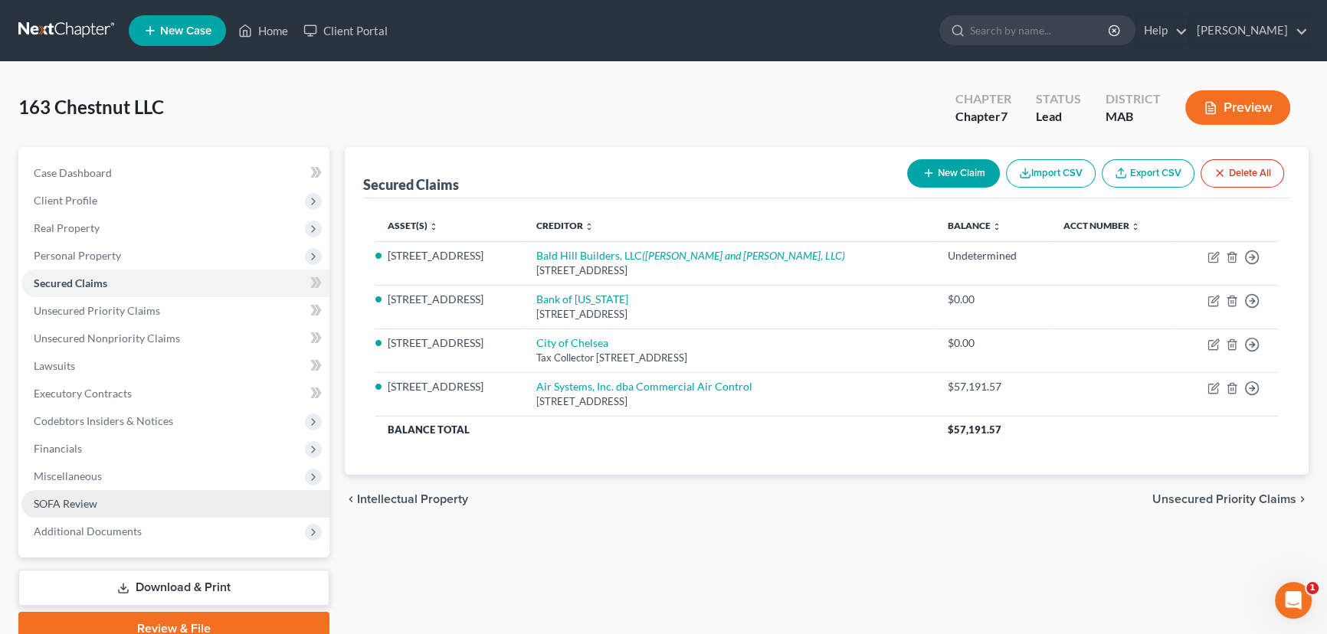
click at [73, 509] on link "SOFA Review" at bounding box center [175, 504] width 308 height 28
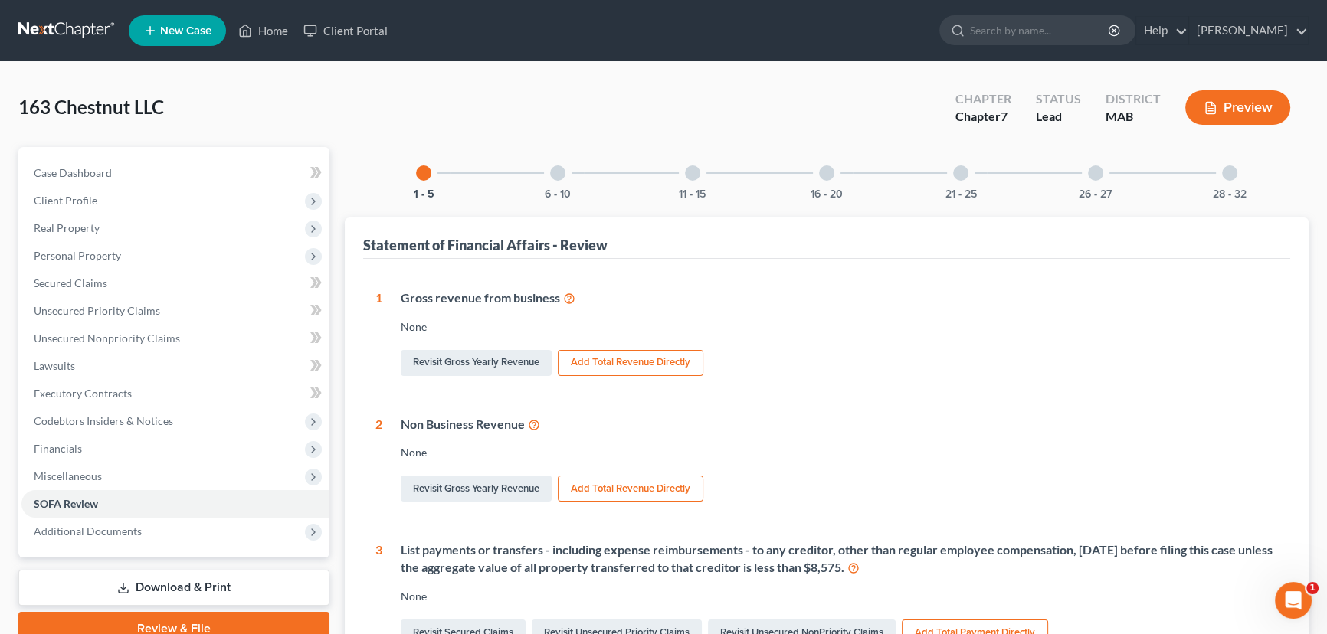
click at [559, 170] on div at bounding box center [557, 172] width 15 height 15
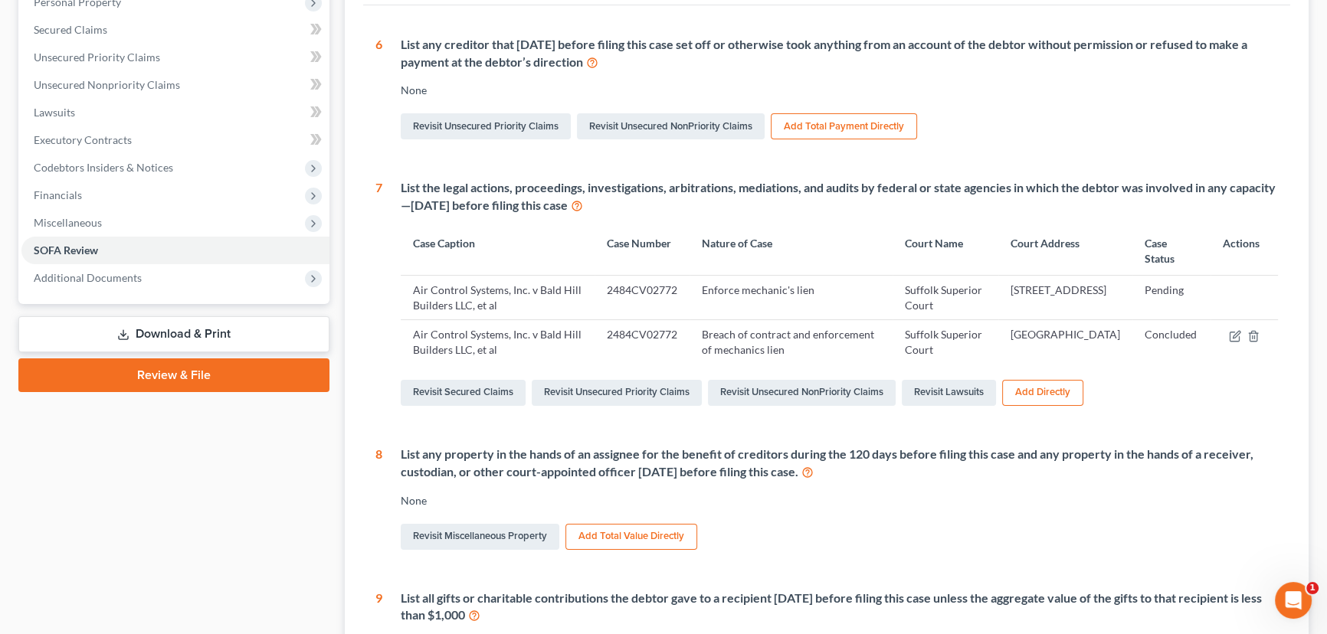
scroll to position [278, 0]
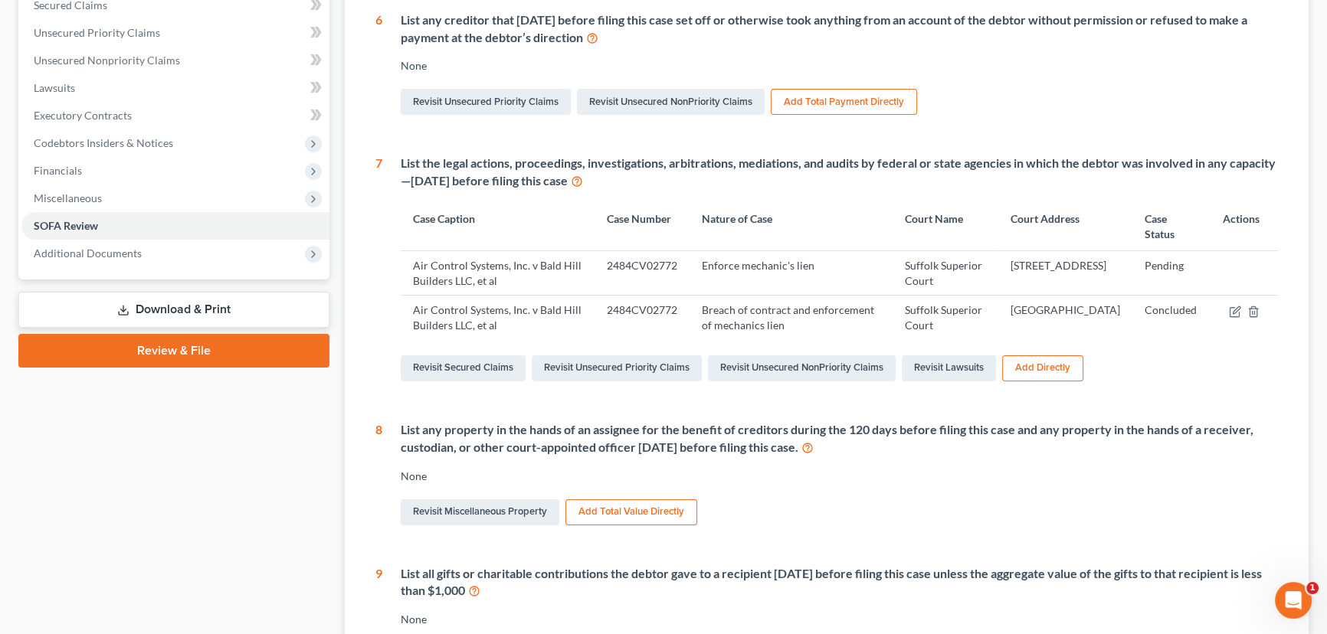
click at [1171, 266] on td "Pending" at bounding box center [1171, 273] width 78 height 44
click at [479, 268] on td "Air Control Systems, Inc. v Bald Hill Builders LLC, et al" at bounding box center [498, 273] width 194 height 44
click at [635, 258] on td "2484CV02772" at bounding box center [642, 273] width 95 height 44
click at [955, 366] on link "Revisit Lawsuits" at bounding box center [949, 368] width 94 height 26
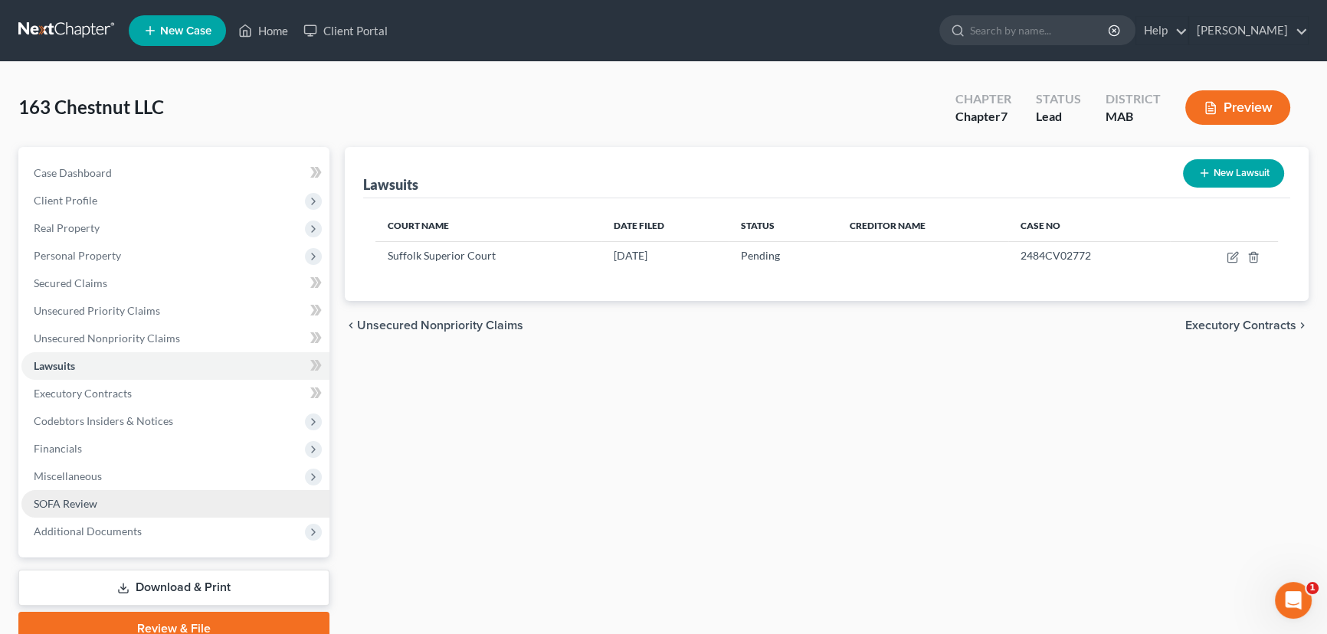
click at [61, 504] on span "SOFA Review" at bounding box center [66, 503] width 64 height 13
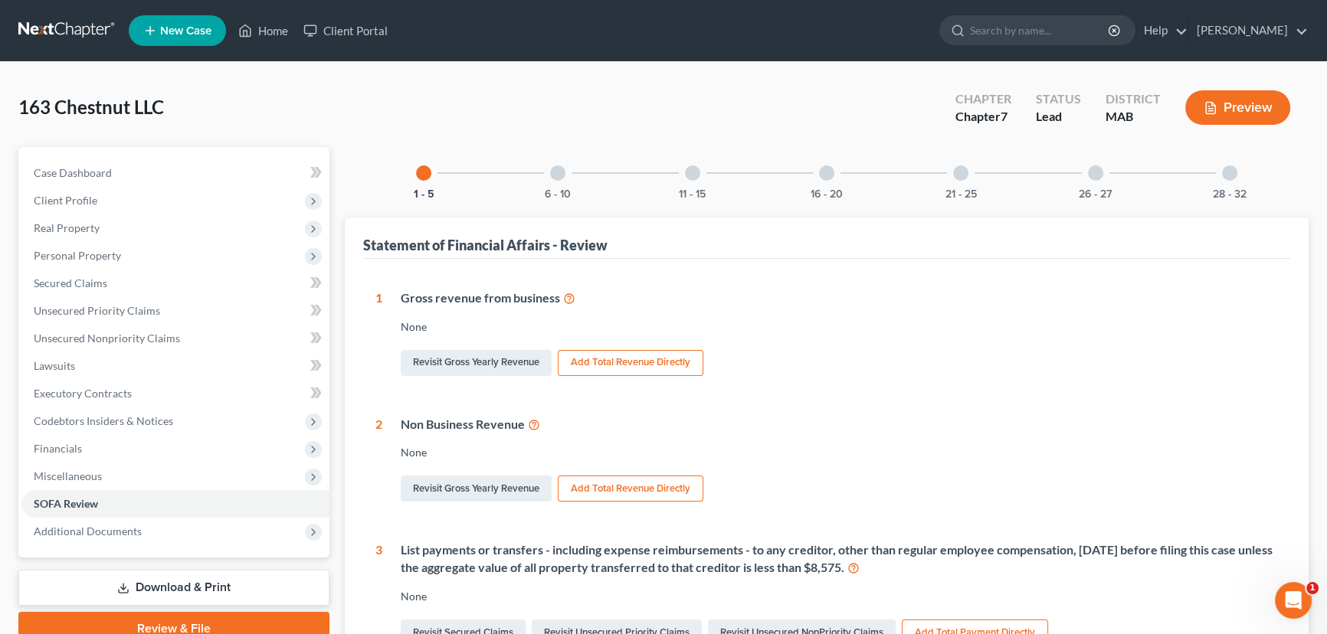
click at [562, 175] on div at bounding box center [557, 172] width 15 height 15
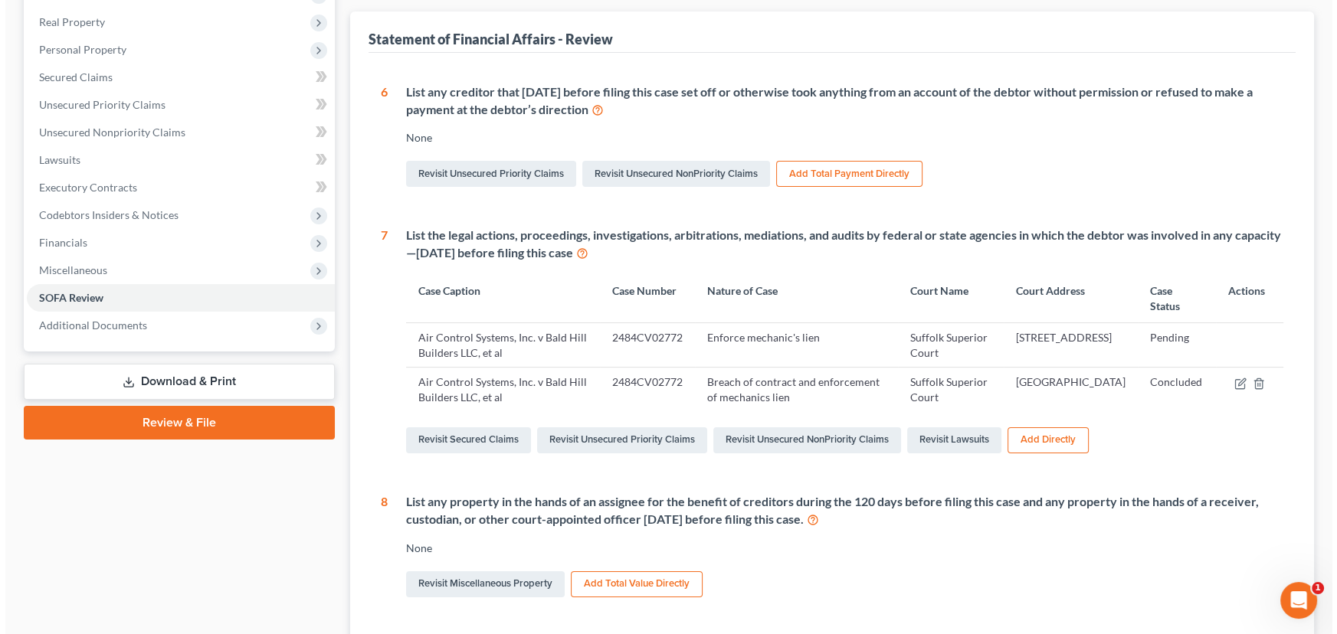
scroll to position [208, 0]
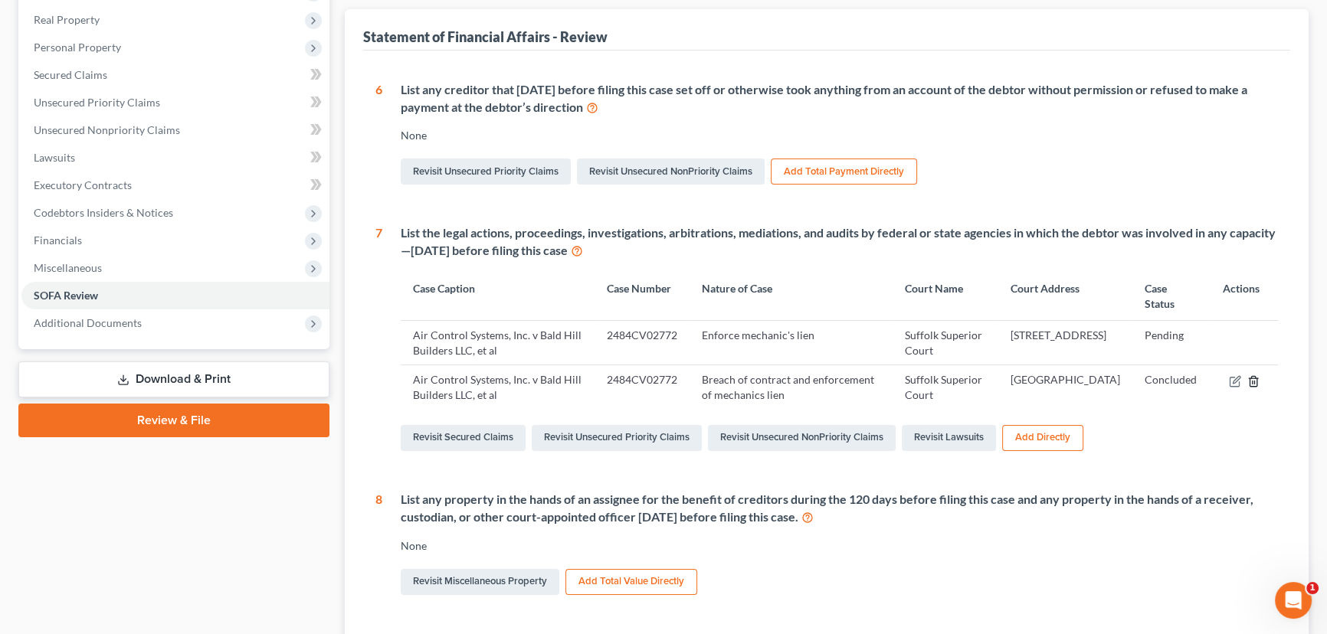
click at [1253, 380] on icon "button" at bounding box center [1253, 381] width 12 height 12
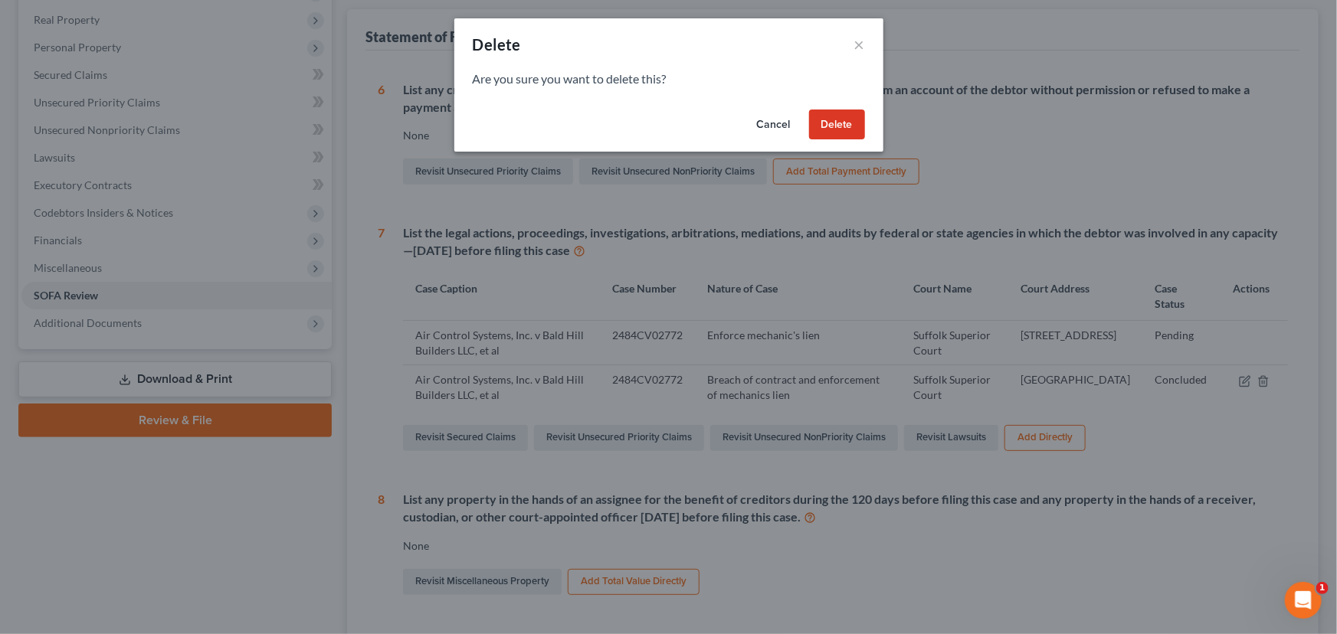
click at [839, 121] on button "Delete" at bounding box center [837, 125] width 56 height 31
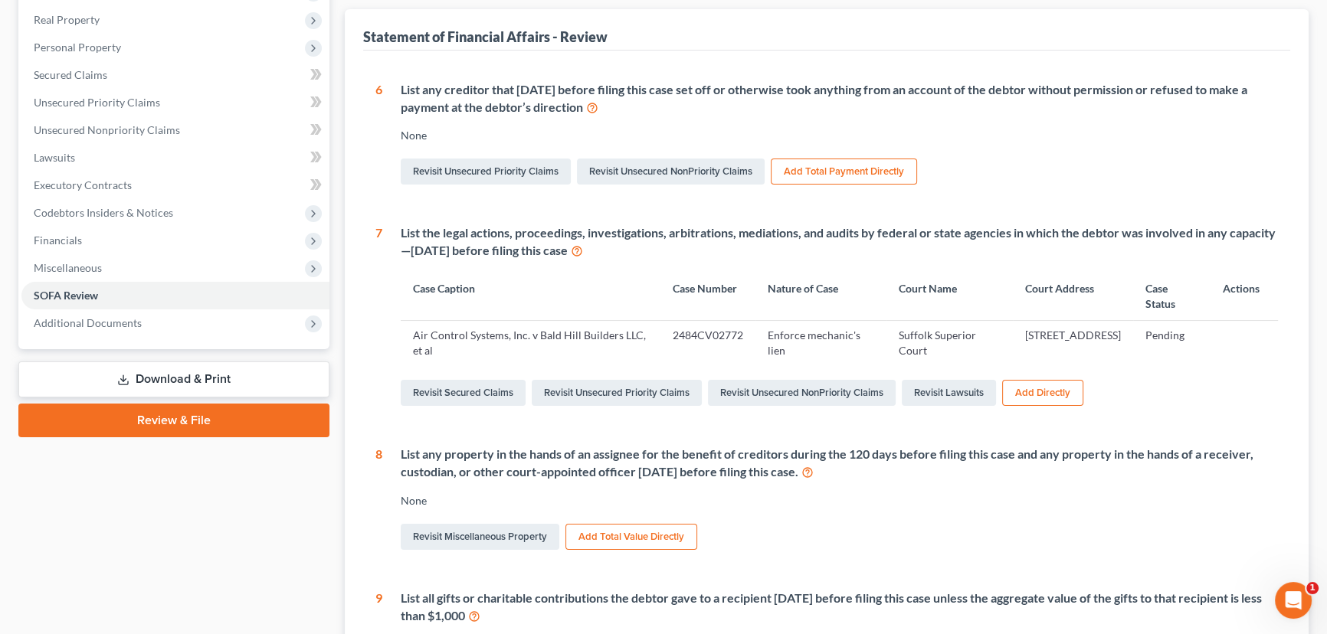
click at [1060, 395] on button "Add Directly" at bounding box center [1042, 393] width 81 height 26
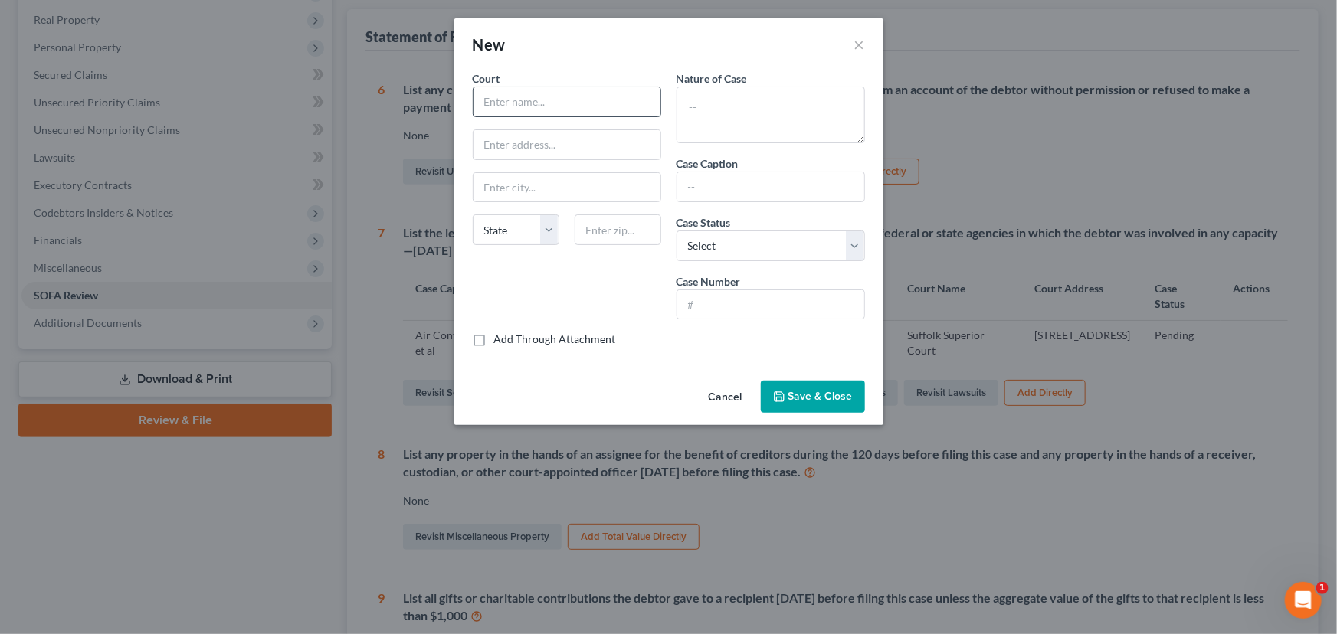
click at [541, 100] on input "text" at bounding box center [566, 101] width 187 height 29
type input "Suffolk Superior Court"
click at [506, 137] on input "text" at bounding box center [566, 144] width 187 height 29
type input "[GEOGRAPHIC_DATA]"
click at [517, 191] on input "text" at bounding box center [566, 187] width 187 height 29
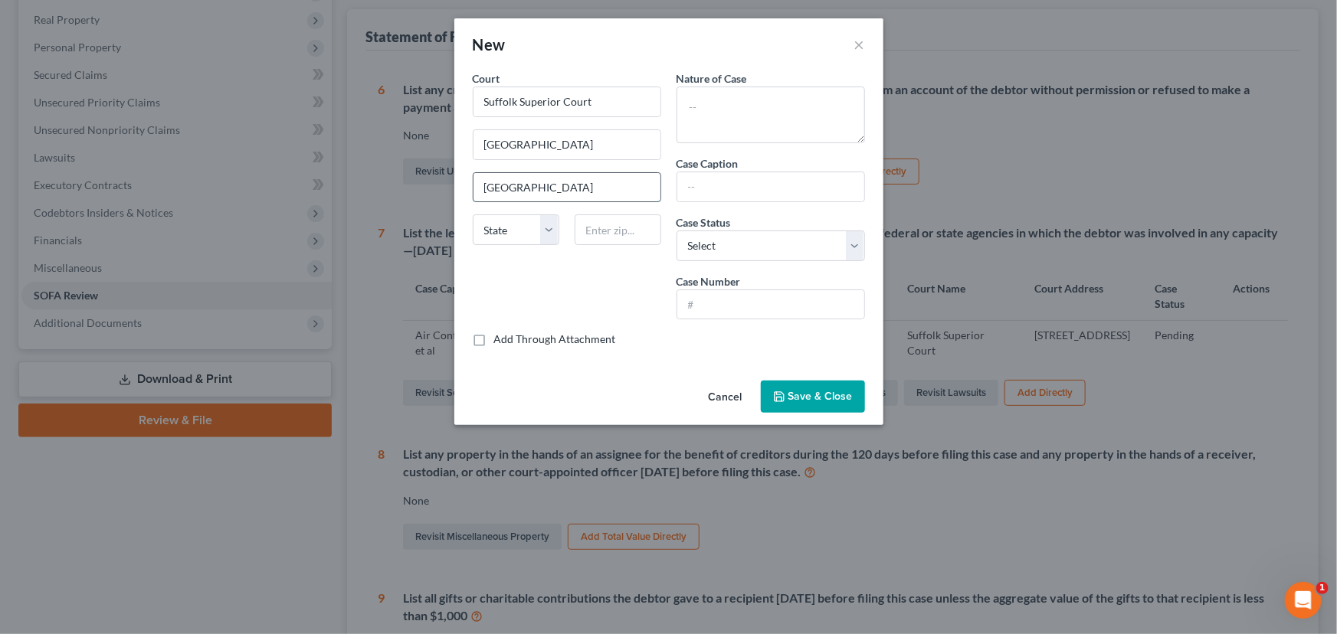
type input "[GEOGRAPHIC_DATA]"
click at [493, 216] on select "State [US_STATE] AK AR AZ CA CO CT DE DC [GEOGRAPHIC_DATA] [GEOGRAPHIC_DATA] GU…" at bounding box center [516, 230] width 87 height 31
select select "22"
click at [716, 101] on textarea at bounding box center [771, 115] width 188 height 57
click at [689, 191] on input "text" at bounding box center [770, 186] width 187 height 29
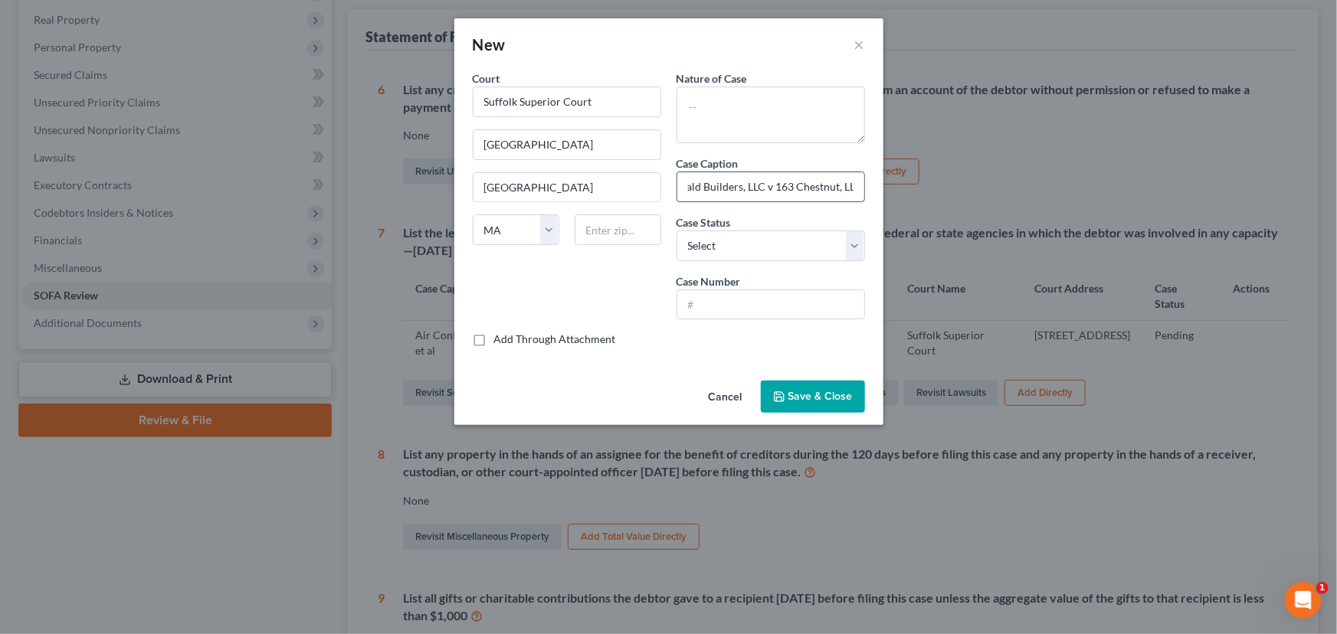
scroll to position [0, 15]
type input "Bald Builders, LLC v 163 Chestnut, LLC"
click at [697, 247] on select "Select Pending On appeal Concluded" at bounding box center [771, 246] width 188 height 31
select select "0"
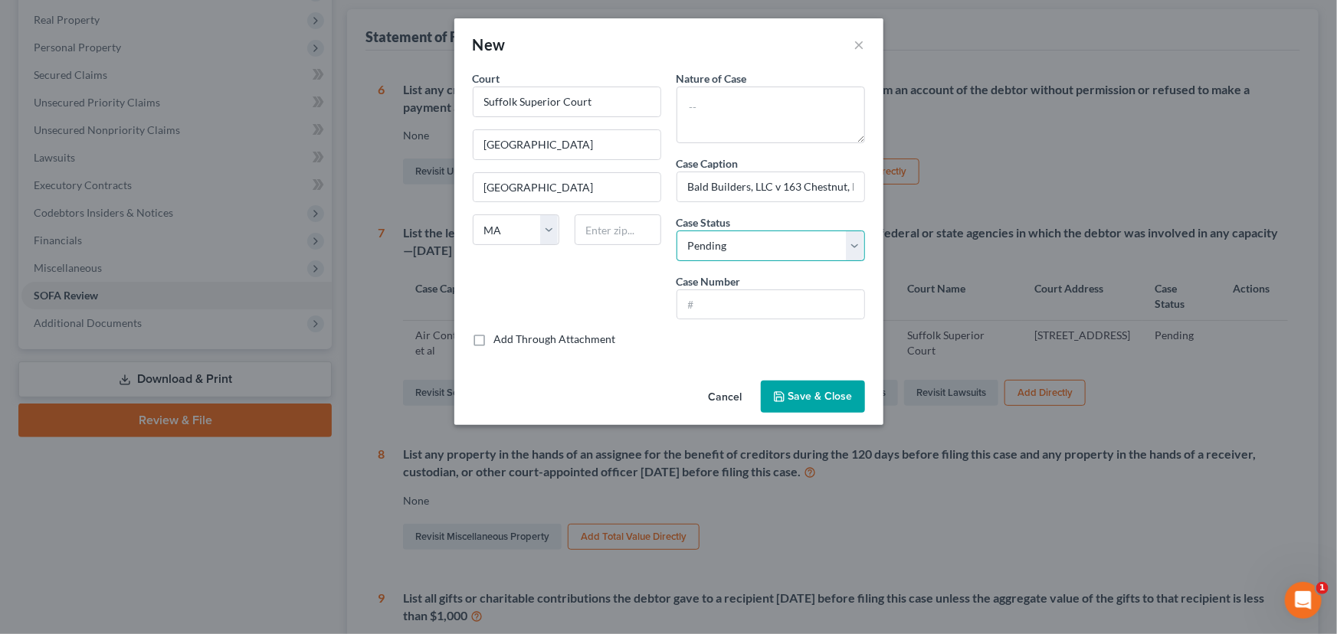
click at [677, 231] on select "Select Pending On appeal Concluded" at bounding box center [771, 246] width 188 height 31
click at [704, 98] on textarea at bounding box center [771, 115] width 188 height 57
click at [690, 294] on input "text" at bounding box center [770, 304] width 187 height 29
type input "2484CV02319"
click at [785, 394] on icon "button" at bounding box center [779, 397] width 12 height 12
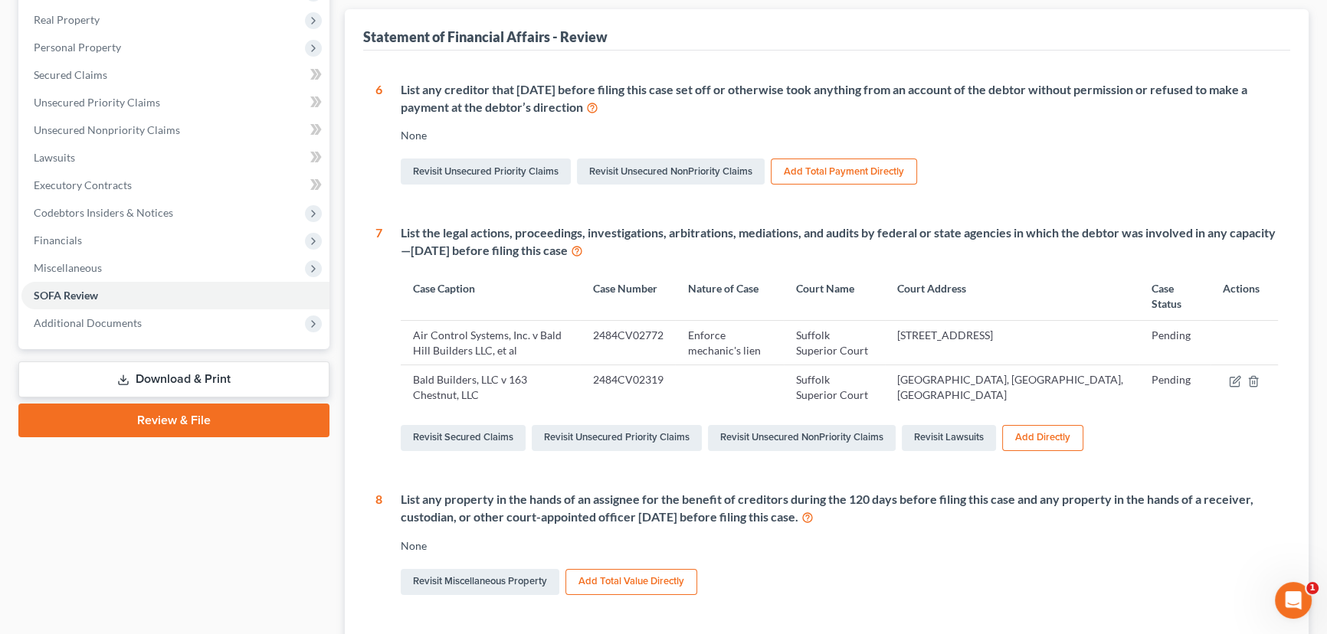
click at [1040, 438] on button "Add Directly" at bounding box center [1042, 438] width 81 height 26
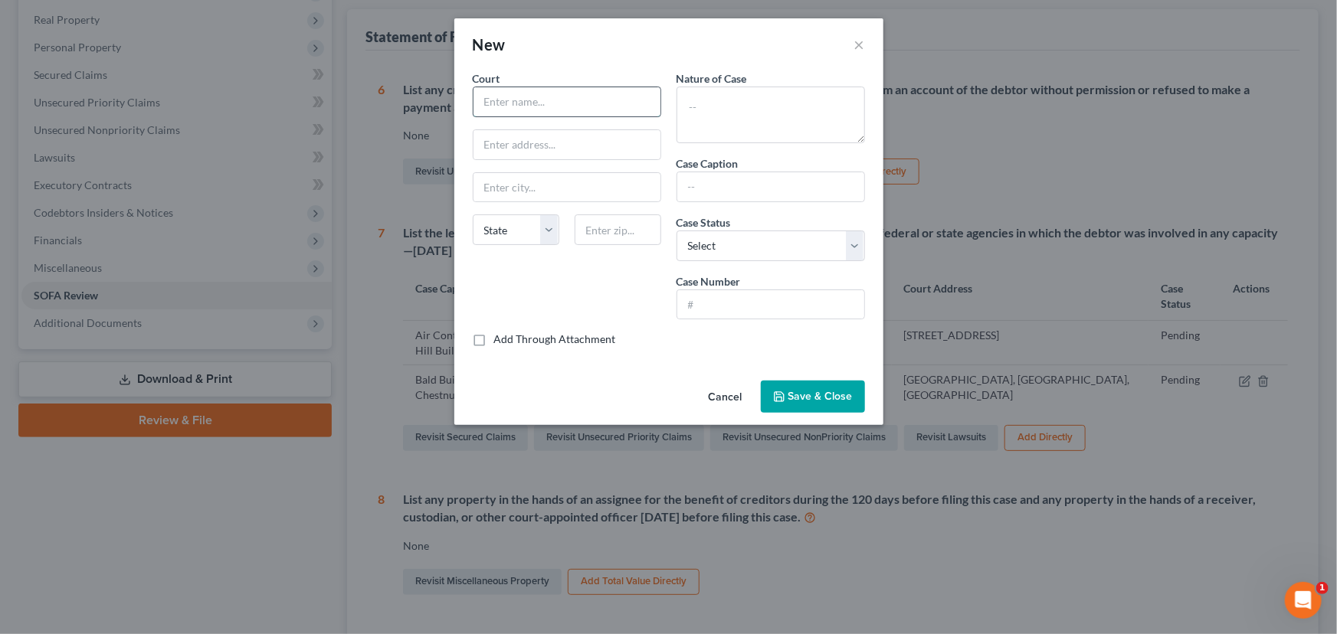
click at [490, 93] on input "text" at bounding box center [566, 101] width 187 height 29
type input "American Arbitration Association"
click at [683, 302] on input "text" at bounding box center [770, 304] width 187 height 29
type input "[PHONE_NUMBER]"
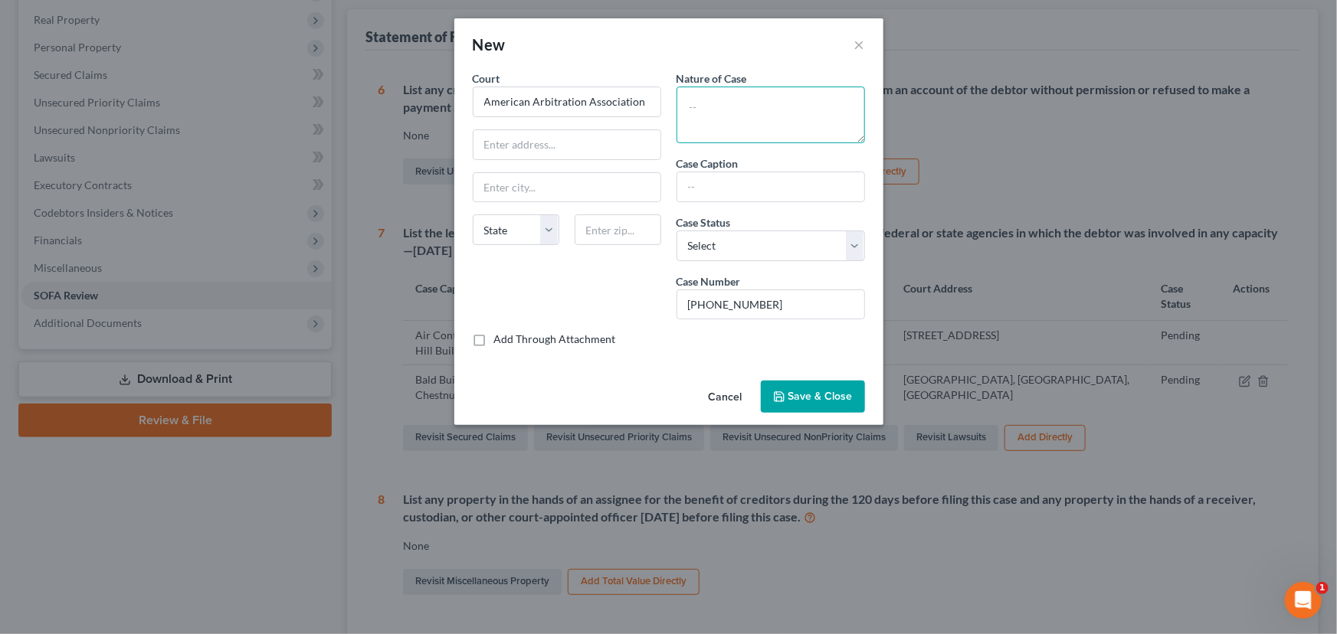
click at [694, 105] on textarea at bounding box center [771, 115] width 188 height 57
type textarea "Arbitration of Bald Hill Builders, LLC claims"
click at [684, 183] on input "text" at bounding box center [770, 186] width 187 height 29
type input "Bald Builders, LLC v 163 Chestnut, LLC"
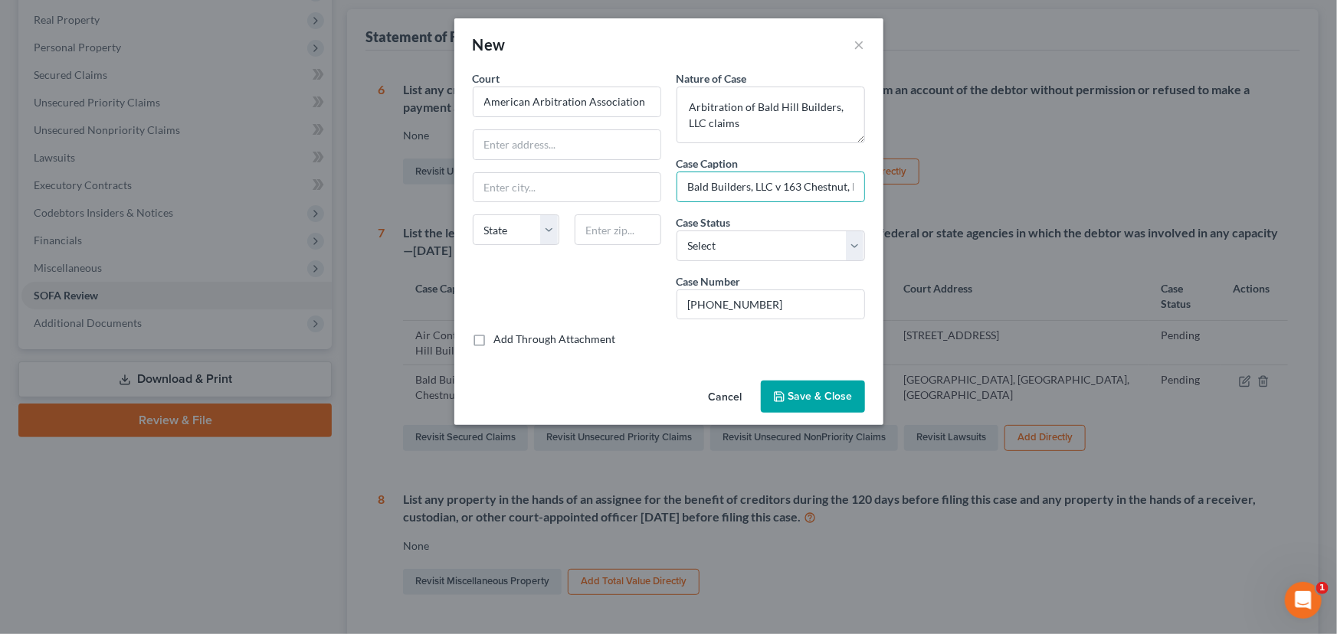
click at [816, 396] on span "Save & Close" at bounding box center [820, 396] width 64 height 13
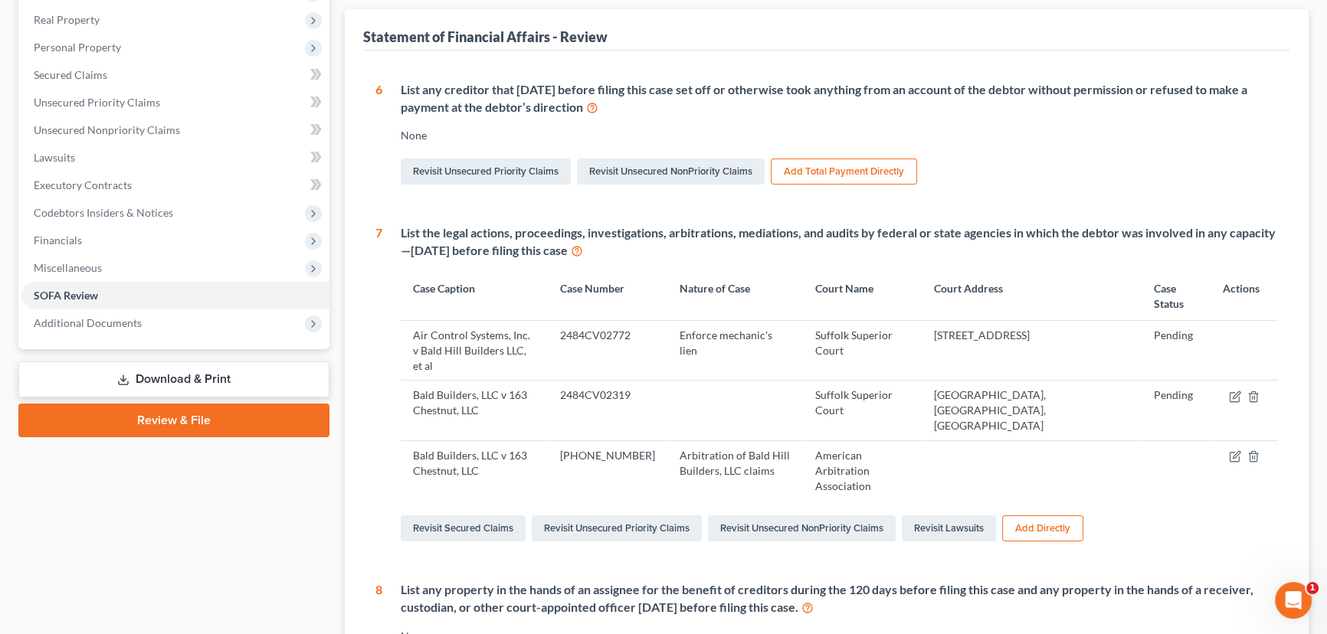
click at [1040, 516] on button "Add Directly" at bounding box center [1042, 529] width 81 height 26
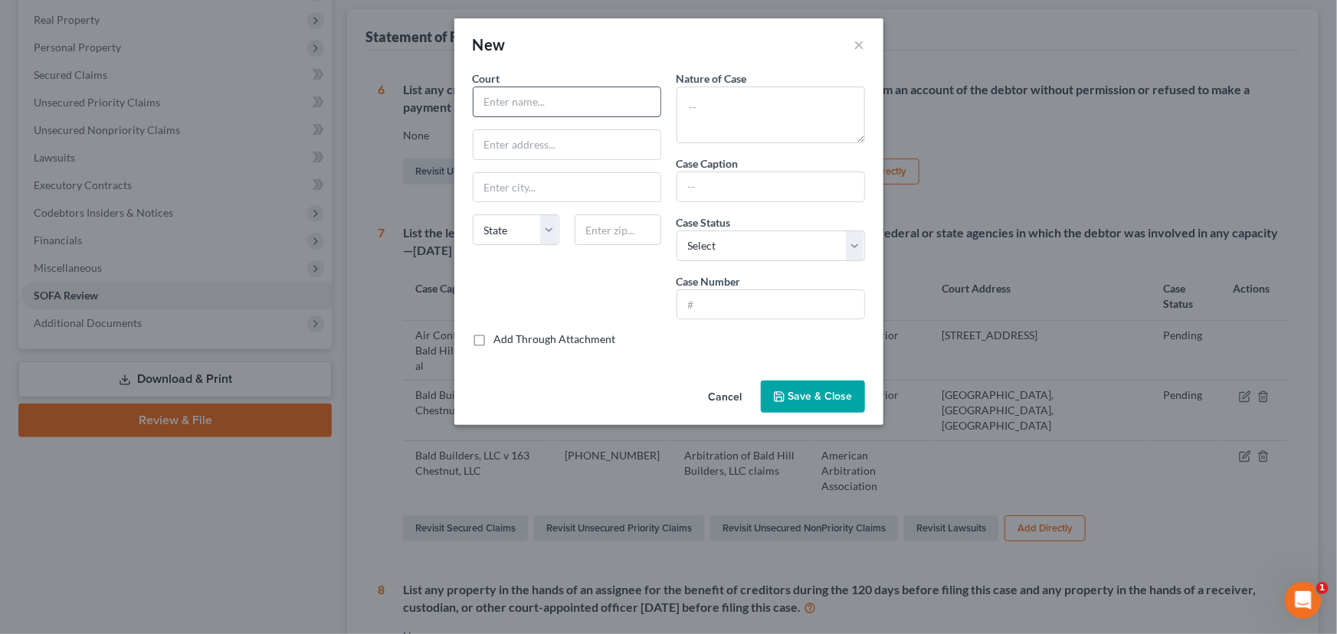
click at [503, 97] on input "text" at bounding box center [566, 101] width 187 height 29
type input "Suffolk Superior Court"
type input "[GEOGRAPHIC_DATA]"
click at [511, 184] on input "text" at bounding box center [566, 187] width 187 height 29
type input "[GEOGRAPHIC_DATA]"
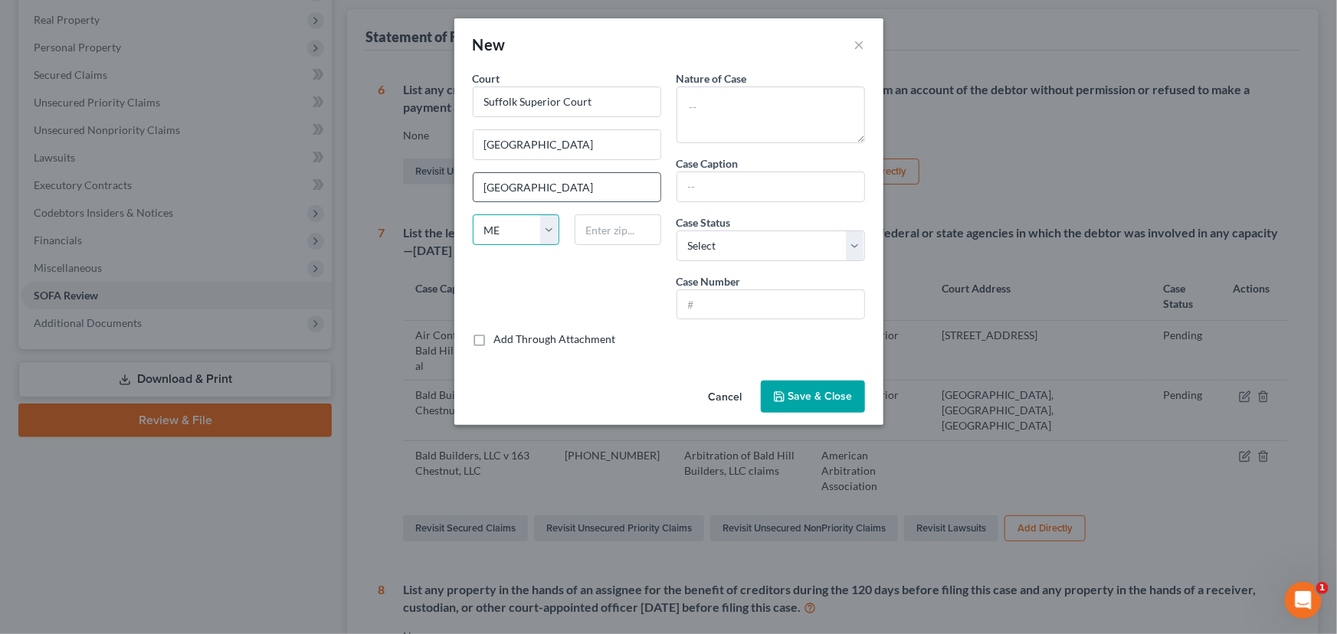
select select "22"
click at [682, 297] on input "text" at bounding box center [770, 304] width 187 height 29
type input "2484CV03314"
click at [727, 238] on select "Select Pending On appeal Concluded" at bounding box center [771, 246] width 188 height 31
select select "0"
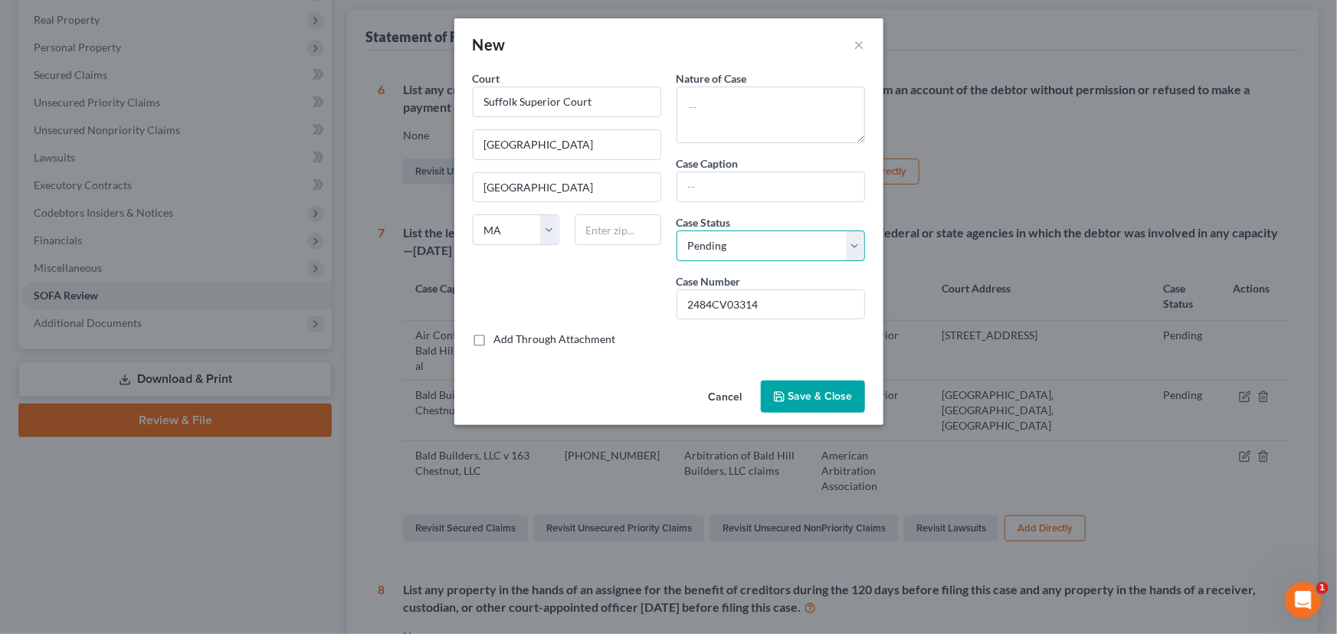
click at [677, 231] on select "Select Pending On appeal Concluded" at bounding box center [771, 246] width 188 height 31
click at [694, 183] on input "text" at bounding box center [770, 186] width 187 height 29
type input "163 Chestnut LLC v [PERSON_NAME] and [PERSON_NAME]"
click at [699, 94] on textarea at bounding box center [771, 115] width 188 height 57
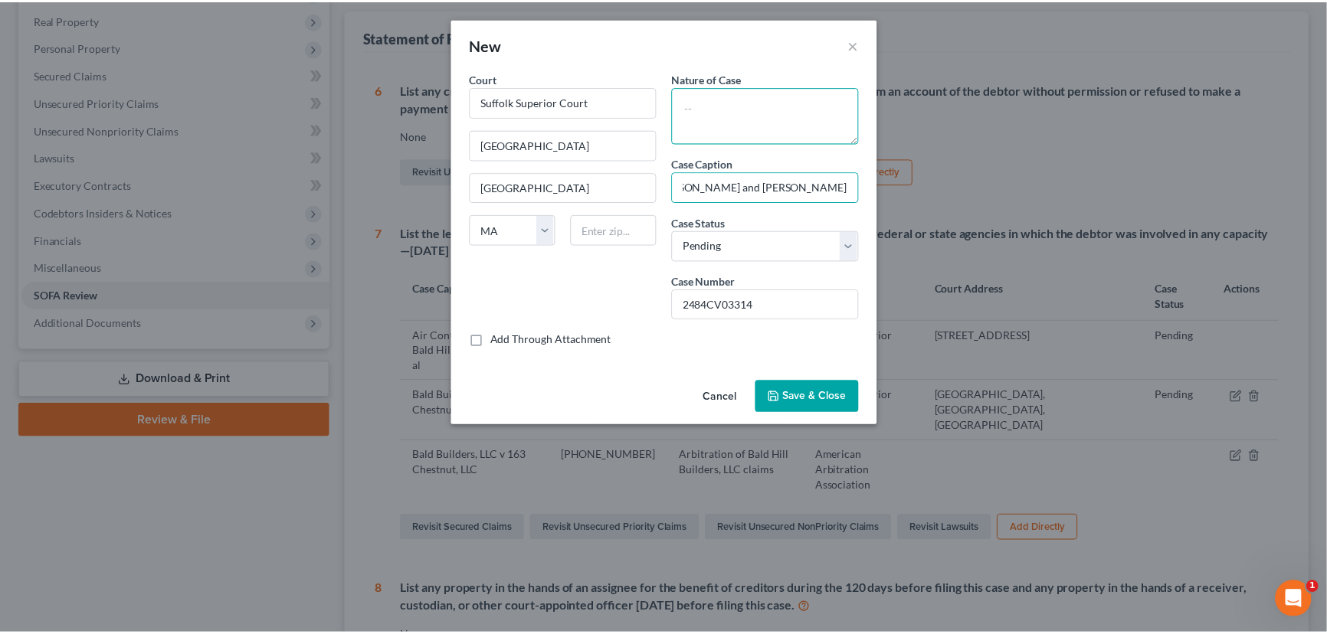
scroll to position [0, 0]
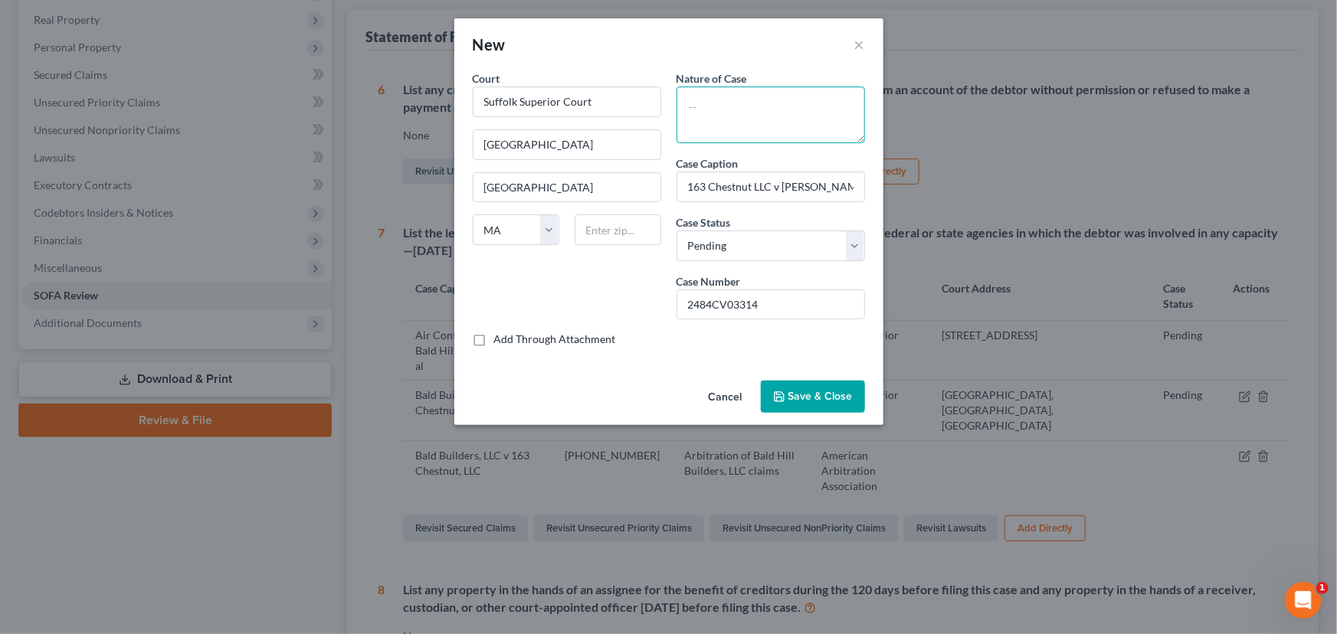
click at [696, 100] on textarea at bounding box center [771, 115] width 188 height 57
type textarea "Fraud, Indemnification, 93A"
click at [820, 400] on span "Save & Close" at bounding box center [820, 396] width 64 height 13
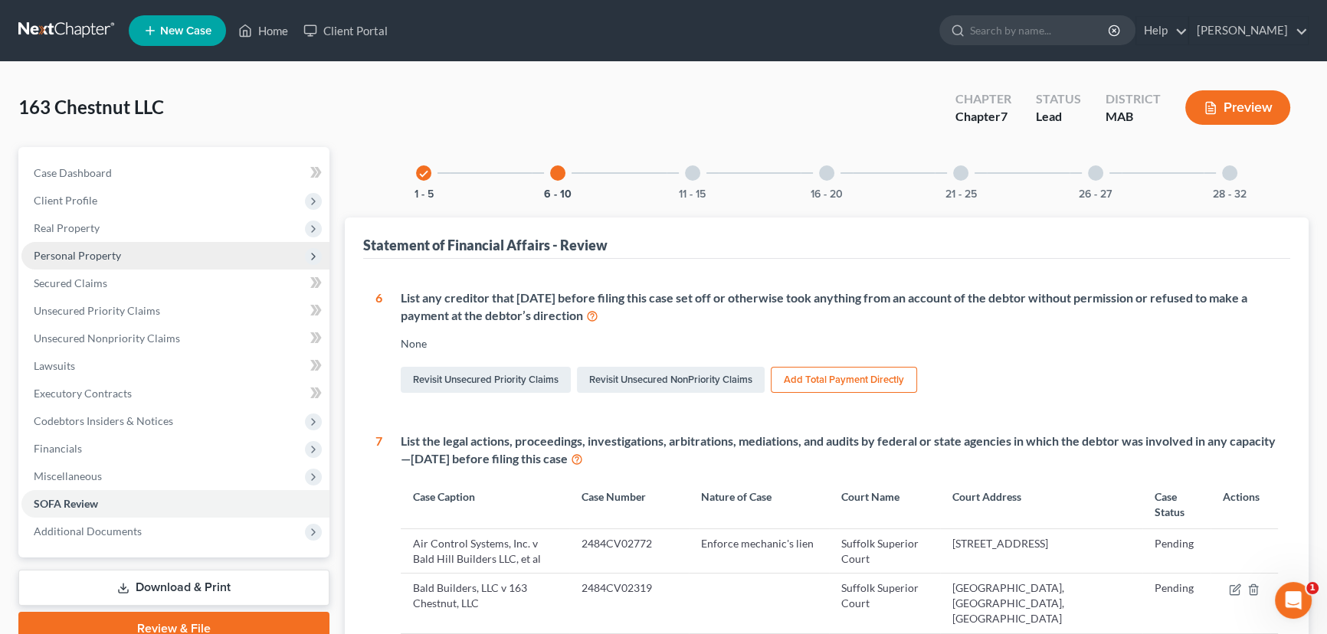
click at [74, 258] on span "Personal Property" at bounding box center [77, 255] width 87 height 13
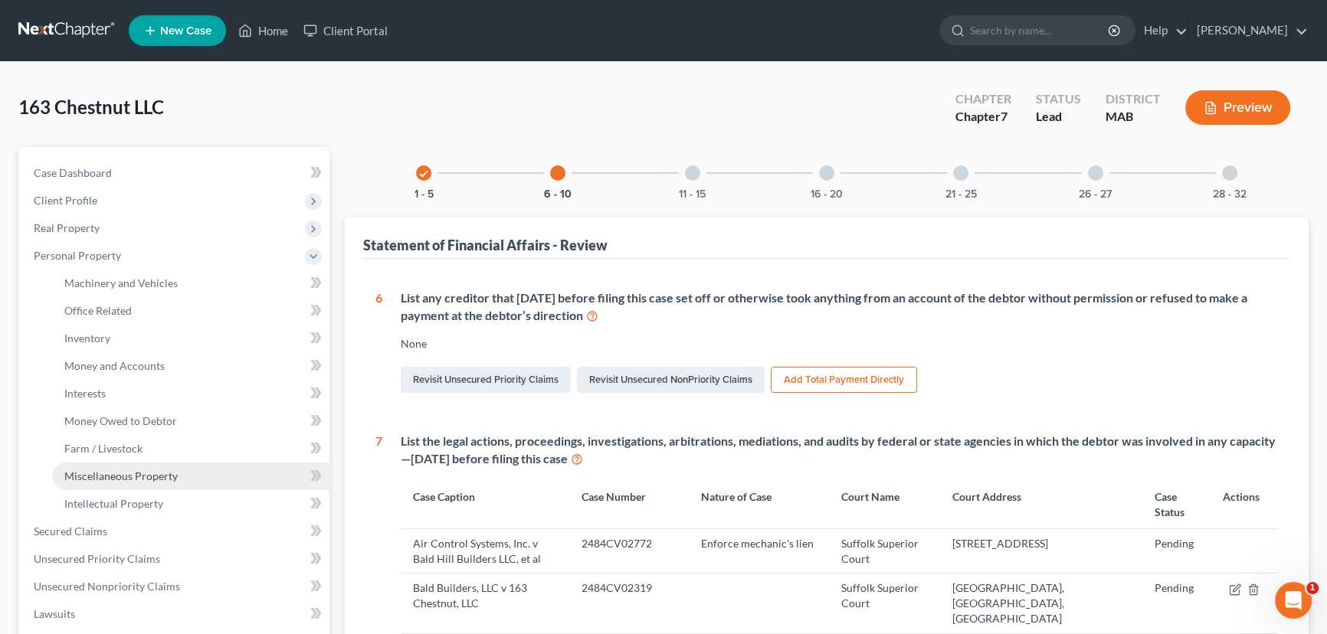
click at [90, 470] on span "Miscellaneous Property" at bounding box center [120, 476] width 113 height 13
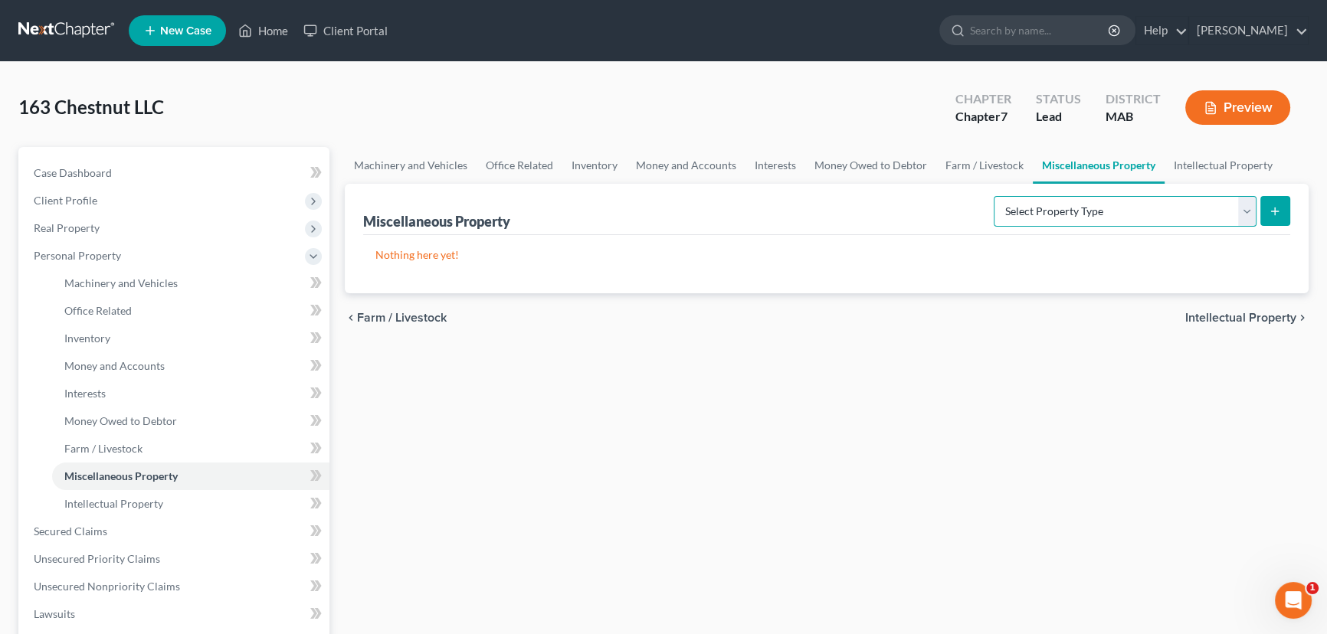
click at [1247, 210] on select "Select Property Type Assigned for Creditor Benefit [DATE] (SOFA: 8) Assigned to…" at bounding box center [1125, 211] width 263 height 31
click at [616, 460] on div "Machinery and Vehicles Office Related Inventory Money and Accounts Interests Mo…" at bounding box center [826, 520] width 979 height 747
click at [103, 421] on span "Money Owed to Debtor" at bounding box center [120, 420] width 113 height 13
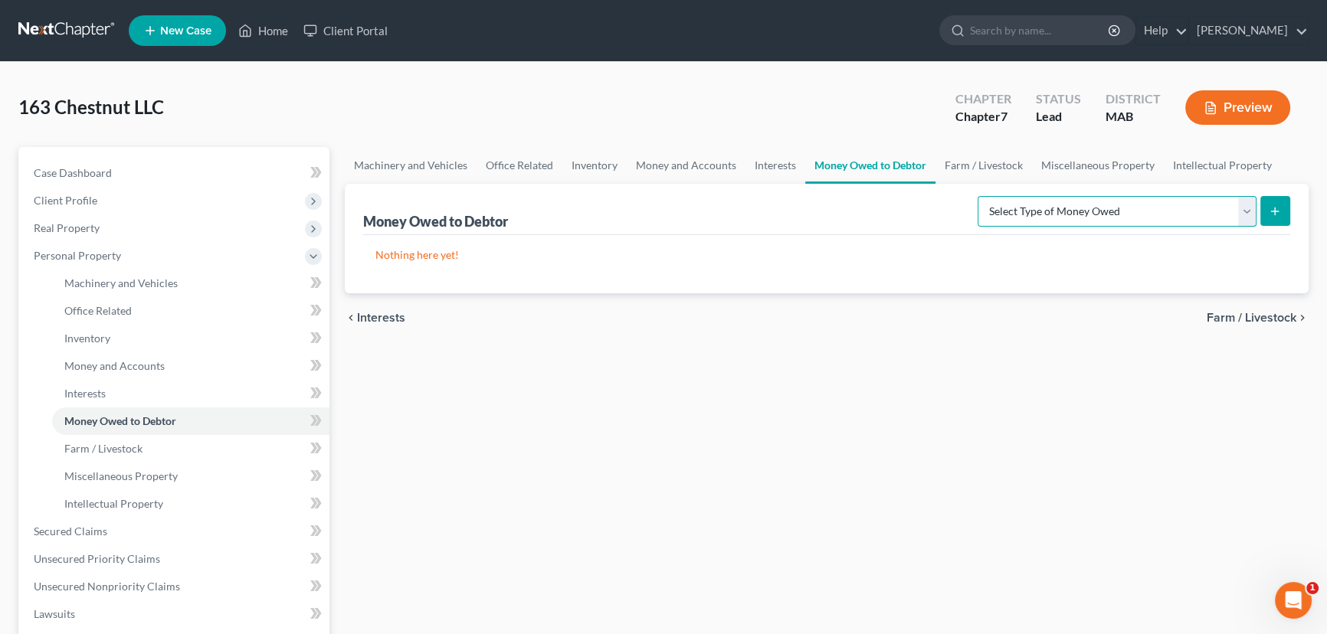
click at [1244, 206] on select "Select Type of Money Owed Accounts Receivable (A/B: 11) Causes of Action Agains…" at bounding box center [1117, 211] width 279 height 31
select select "causes_of_action_against_third_parties"
click at [981, 196] on select "Select Type of Money Owed Accounts Receivable (A/B: 11) Causes of Action Agains…" at bounding box center [1117, 211] width 279 height 31
click at [1273, 211] on line "submit" at bounding box center [1275, 211] width 7 height 0
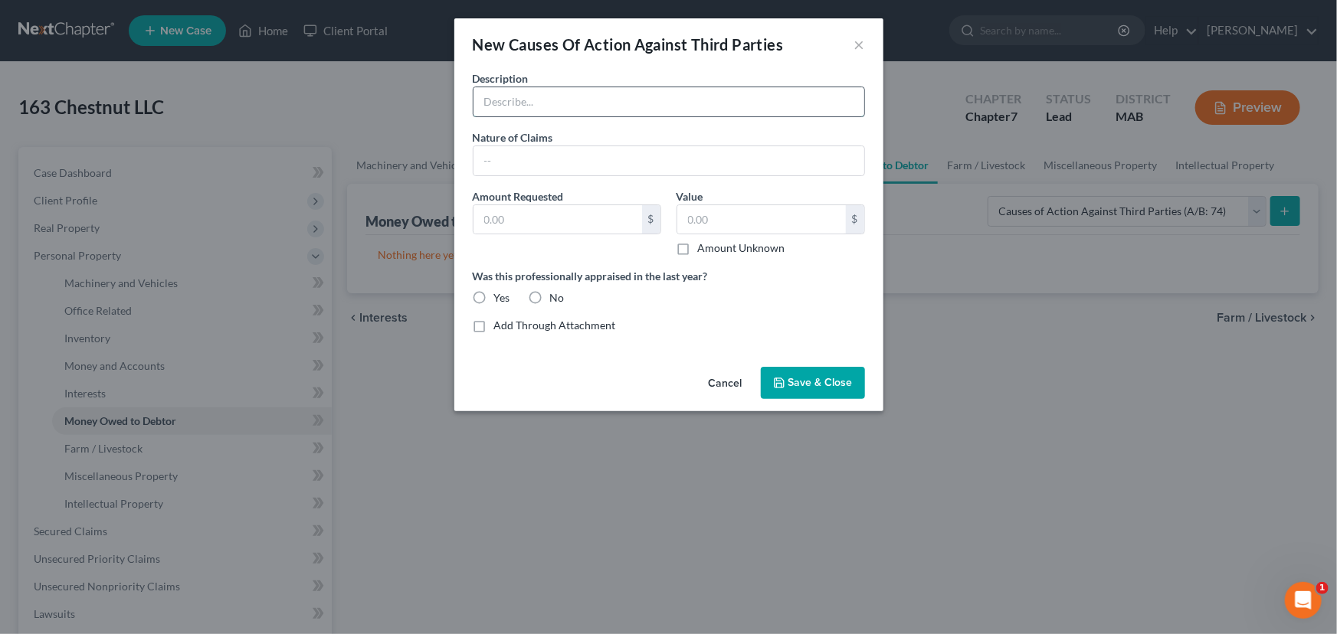
click at [491, 93] on input "text" at bounding box center [668, 101] width 391 height 29
click at [590, 97] on input "Claims v [PERSON_NAME]" at bounding box center [668, 101] width 391 height 29
type input "Claims v [PERSON_NAME]"
type input "Fraud, indemnification, violation of MGL ch 93A"
click at [550, 301] on label "No" at bounding box center [557, 297] width 15 height 15
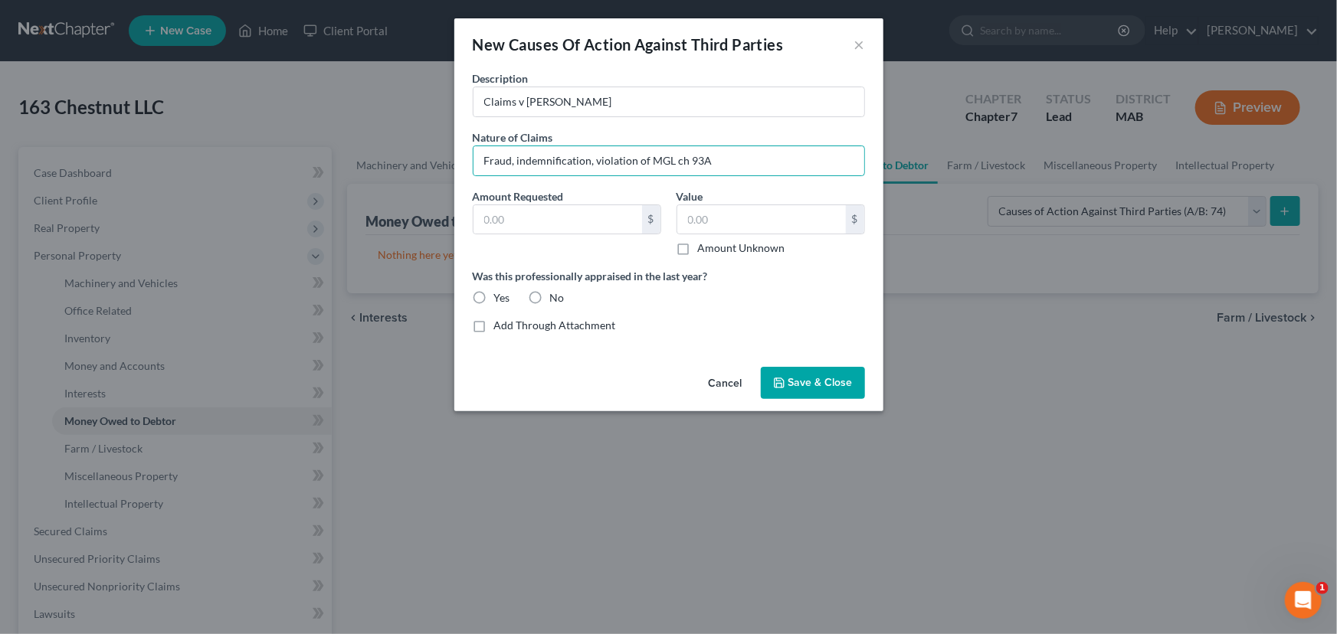
click at [556, 300] on input "No" at bounding box center [561, 295] width 10 height 10
radio input "true"
click at [827, 385] on span "Save & Close" at bounding box center [820, 382] width 64 height 13
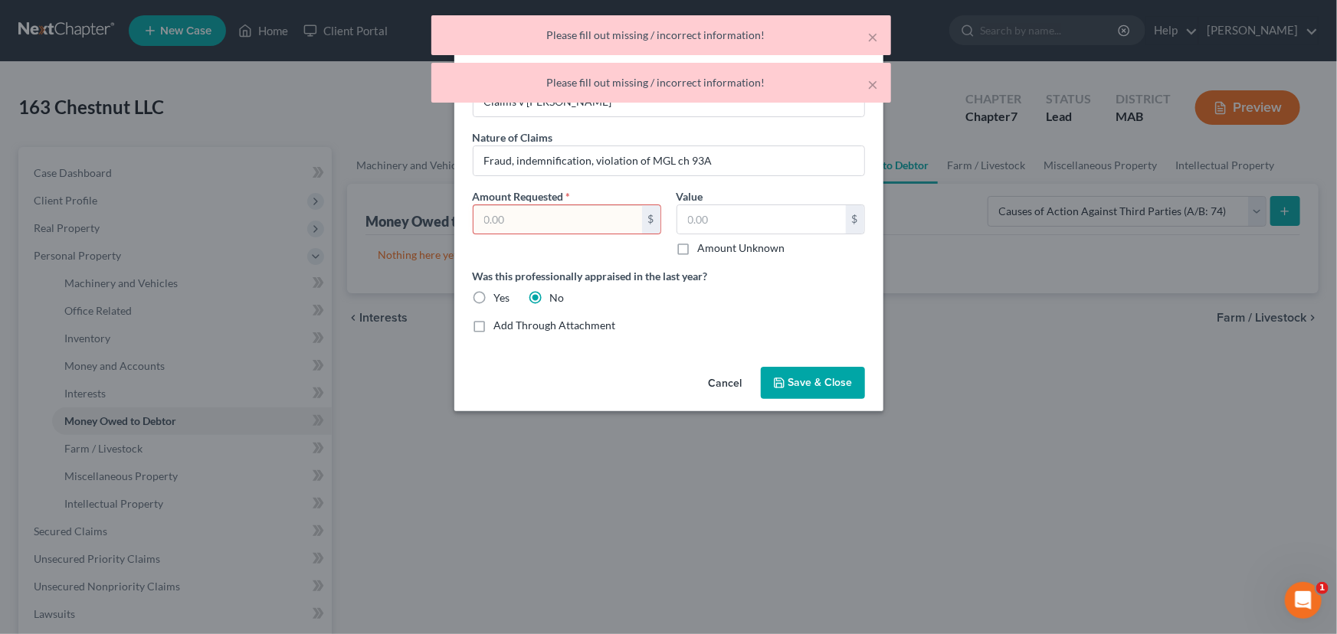
click at [582, 221] on input "text" at bounding box center [557, 219] width 169 height 29
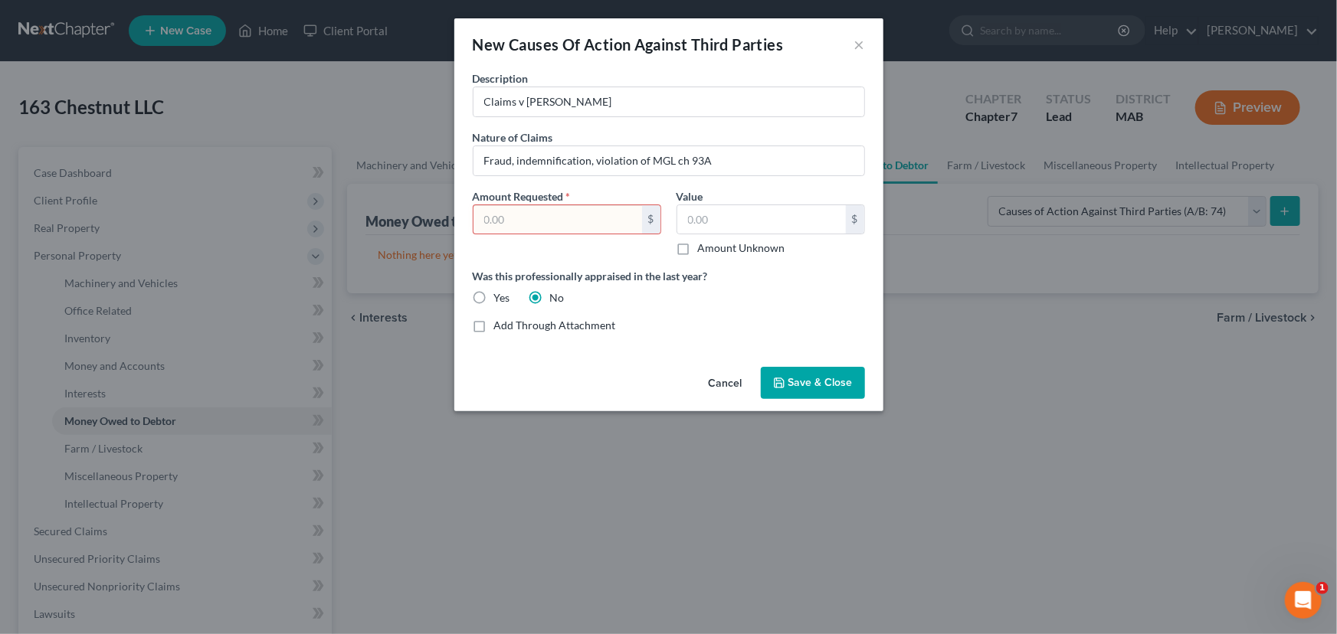
click at [480, 222] on input "text" at bounding box center [557, 219] width 169 height 29
type input "1,441,400.00"
click at [817, 385] on span "Save & Close" at bounding box center [820, 382] width 64 height 13
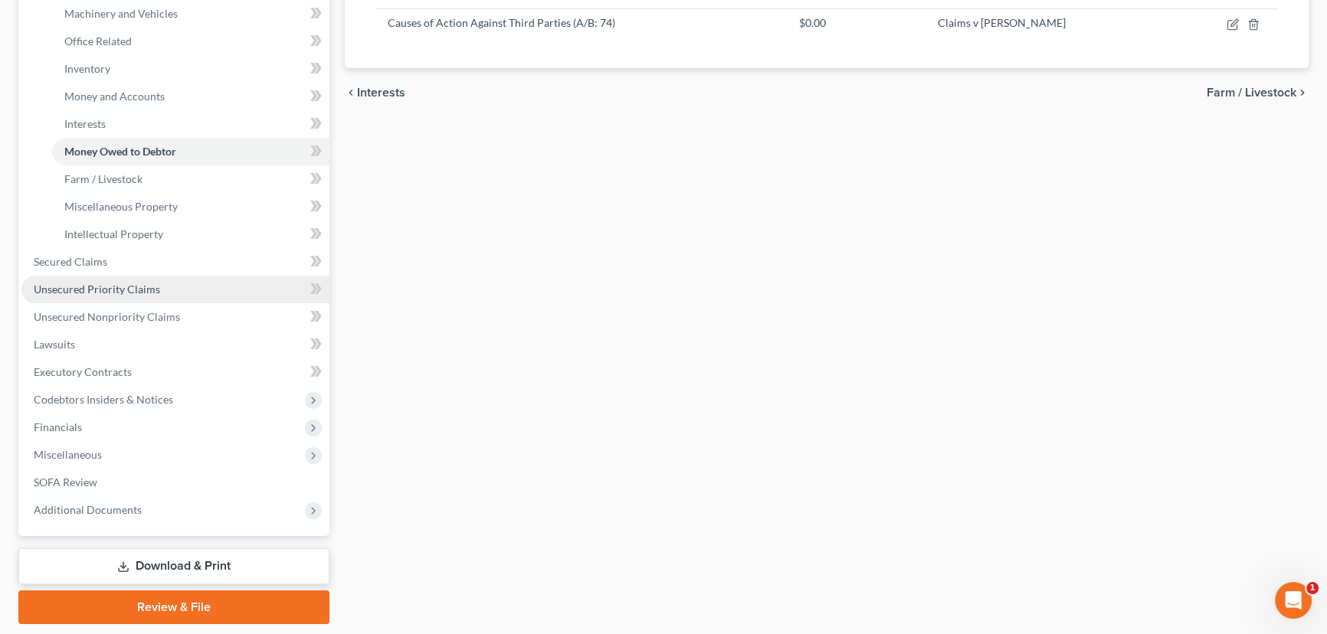
scroll to position [278, 0]
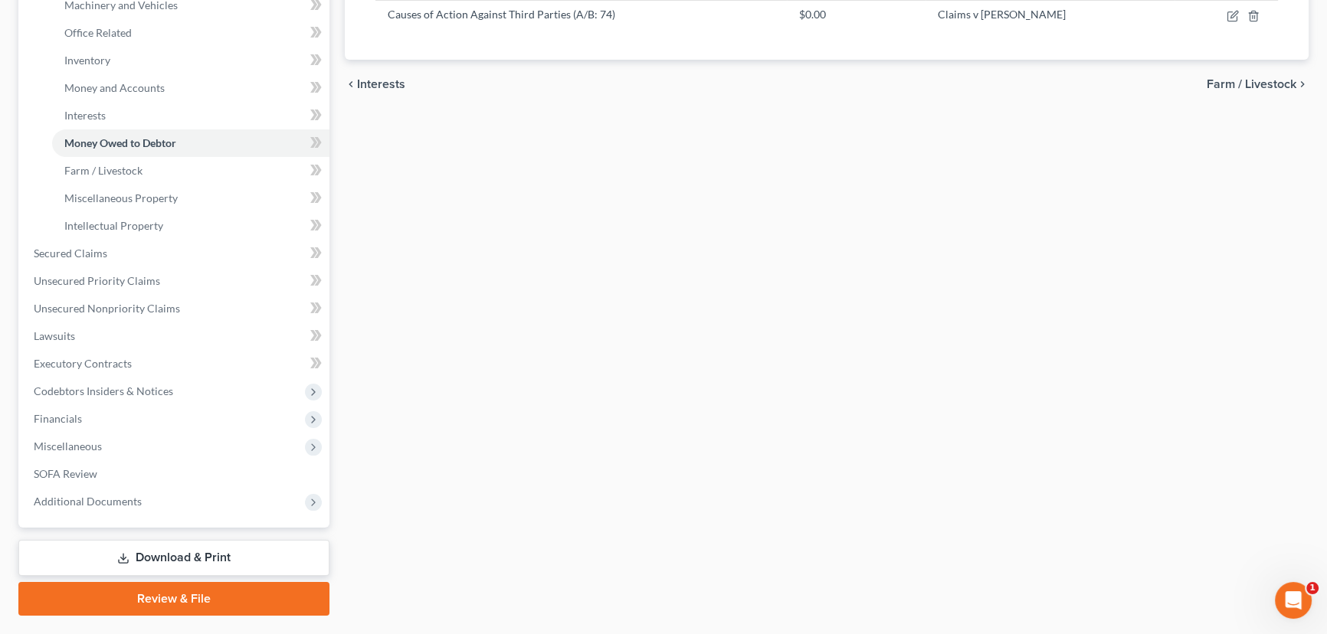
click at [144, 557] on link "Download & Print" at bounding box center [173, 558] width 311 height 36
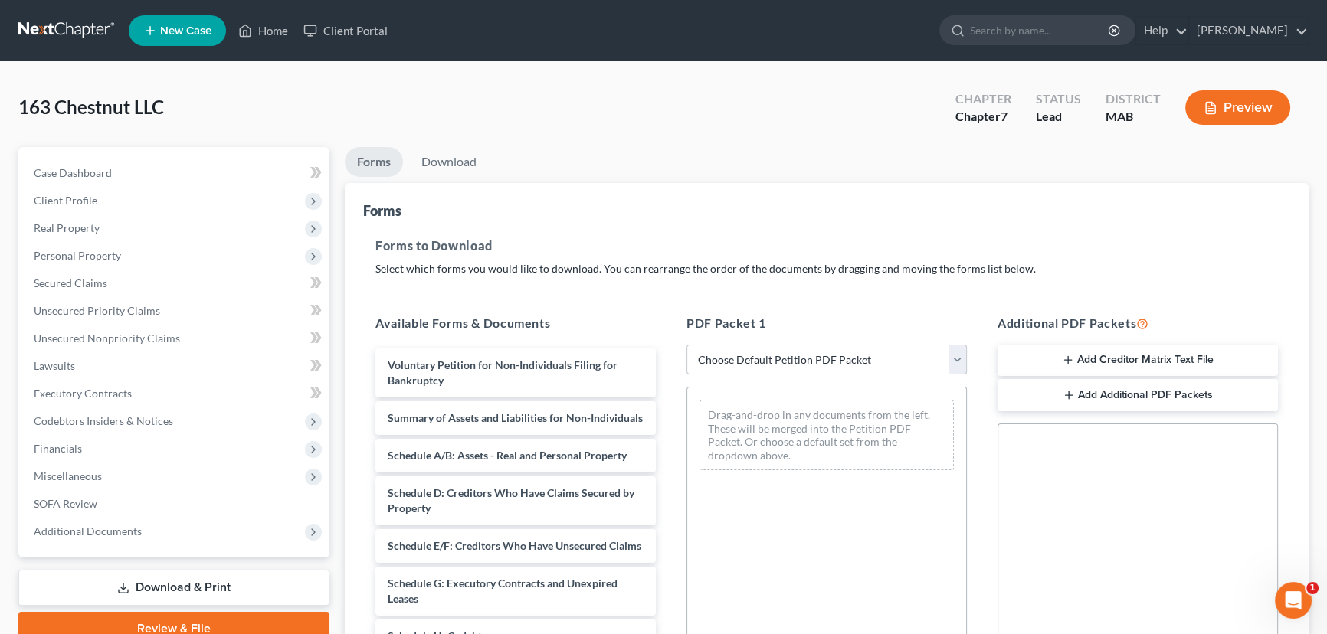
click at [843, 367] on select "Choose Default Petition PDF Packet Complete Bankruptcy Petition (all forms and …" at bounding box center [826, 360] width 280 height 31
select select "0"
click at [686, 345] on select "Choose Default Petition PDF Packet Complete Bankruptcy Petition (all forms and …" at bounding box center [826, 360] width 280 height 31
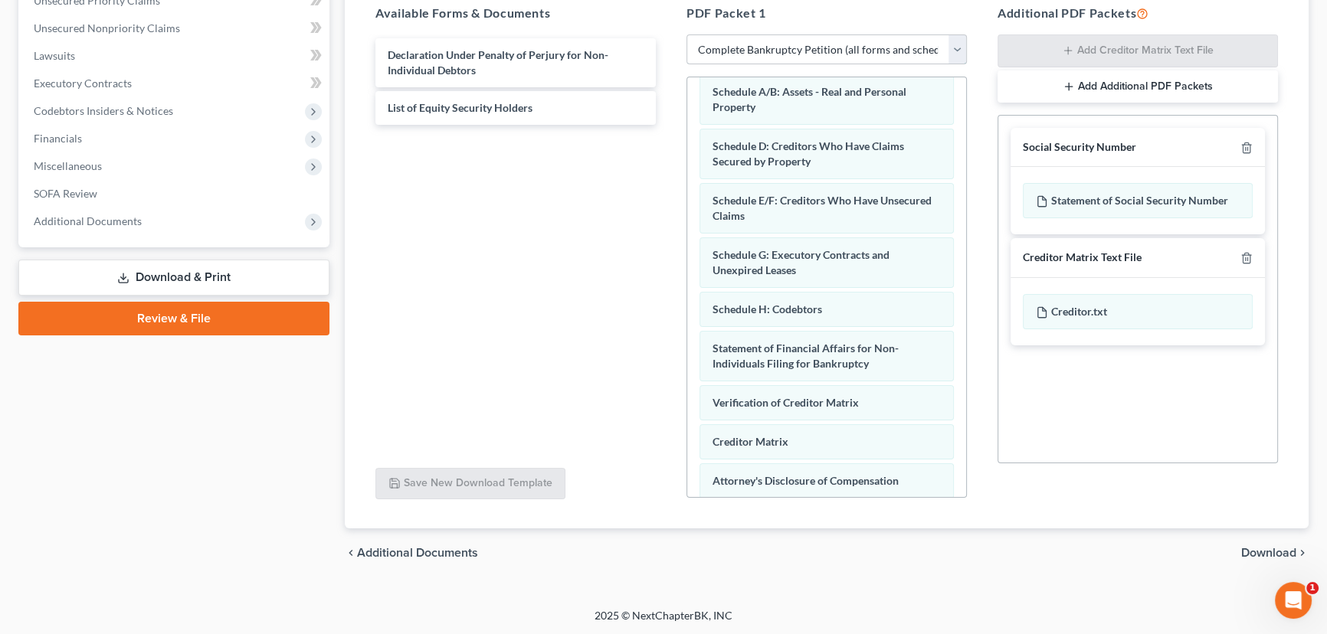
scroll to position [210, 0]
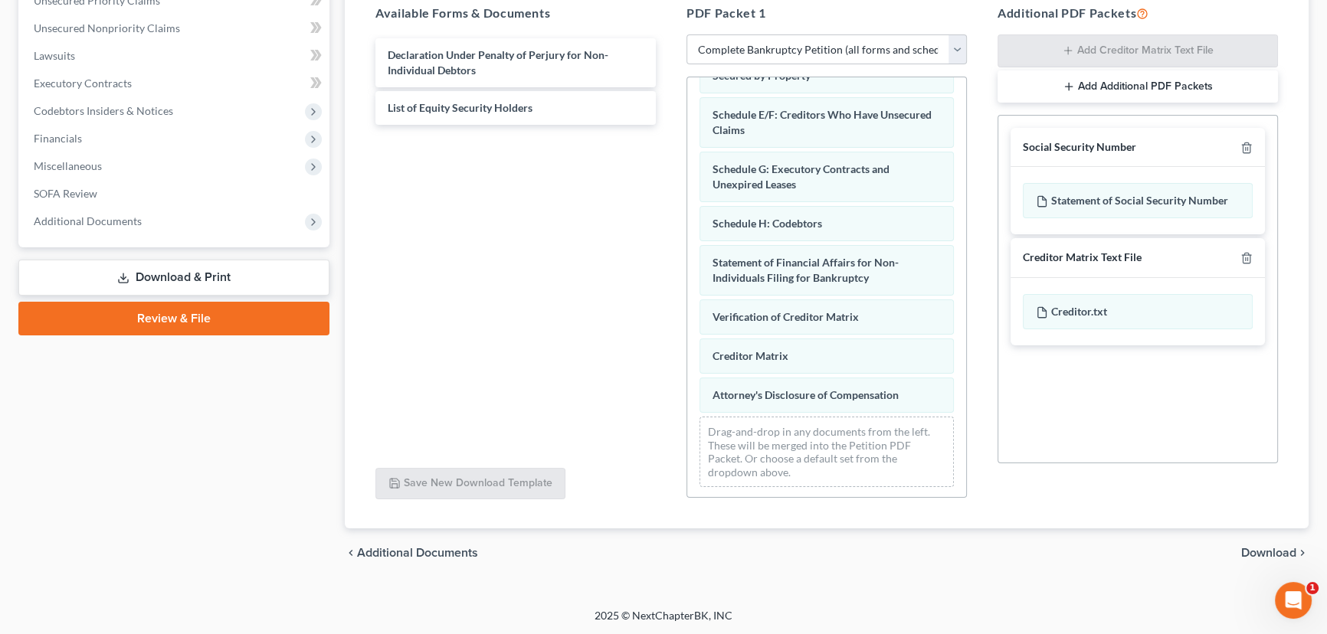
click at [1256, 552] on span "Download" at bounding box center [1268, 553] width 55 height 12
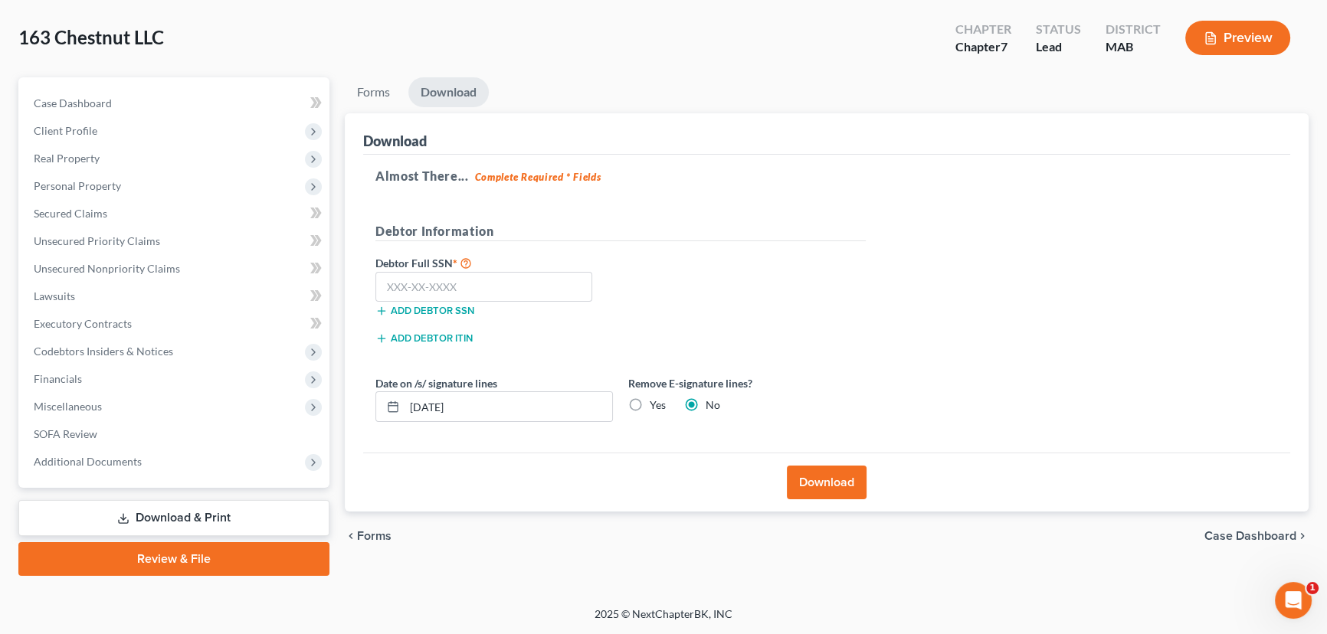
scroll to position [67, 0]
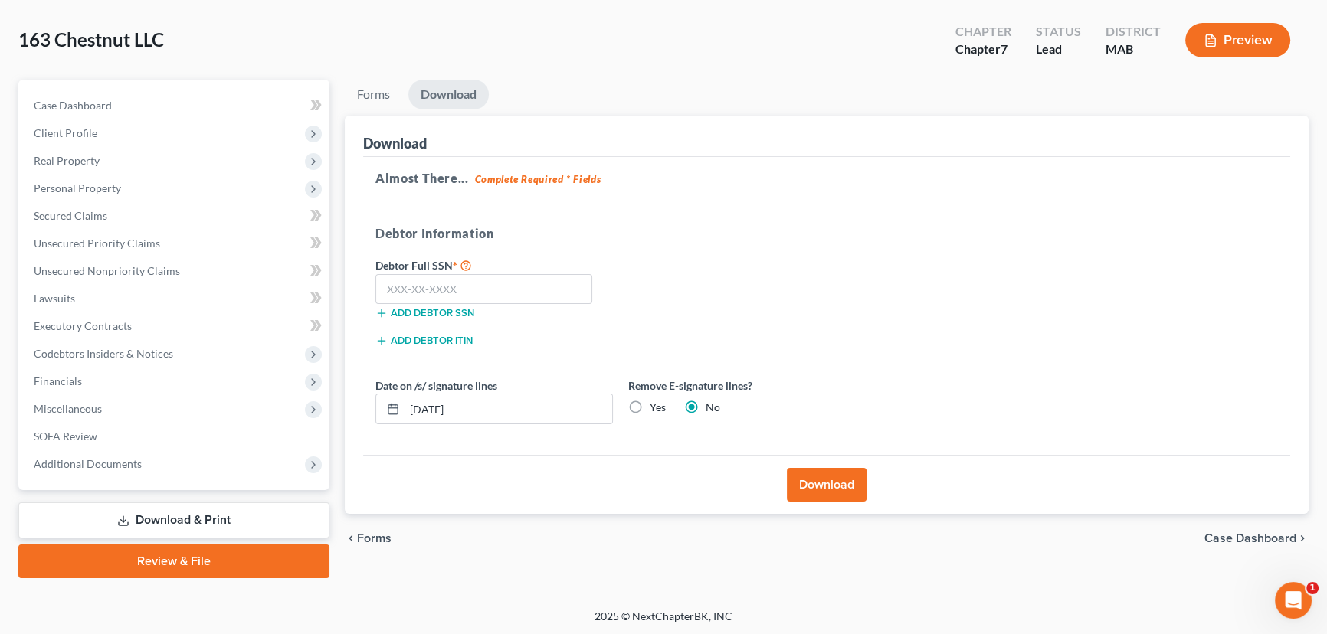
click at [842, 481] on button "Download" at bounding box center [827, 485] width 80 height 34
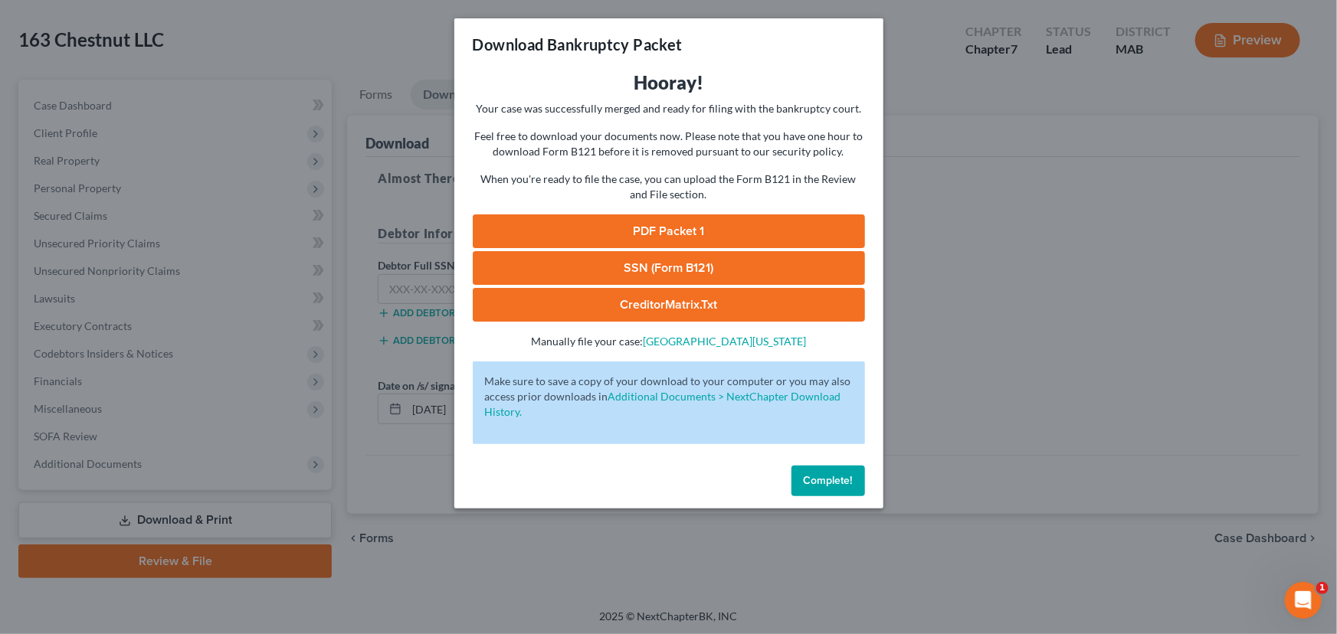
click at [682, 235] on link "PDF Packet 1" at bounding box center [669, 232] width 392 height 34
click at [849, 483] on span "Complete!" at bounding box center [828, 480] width 49 height 13
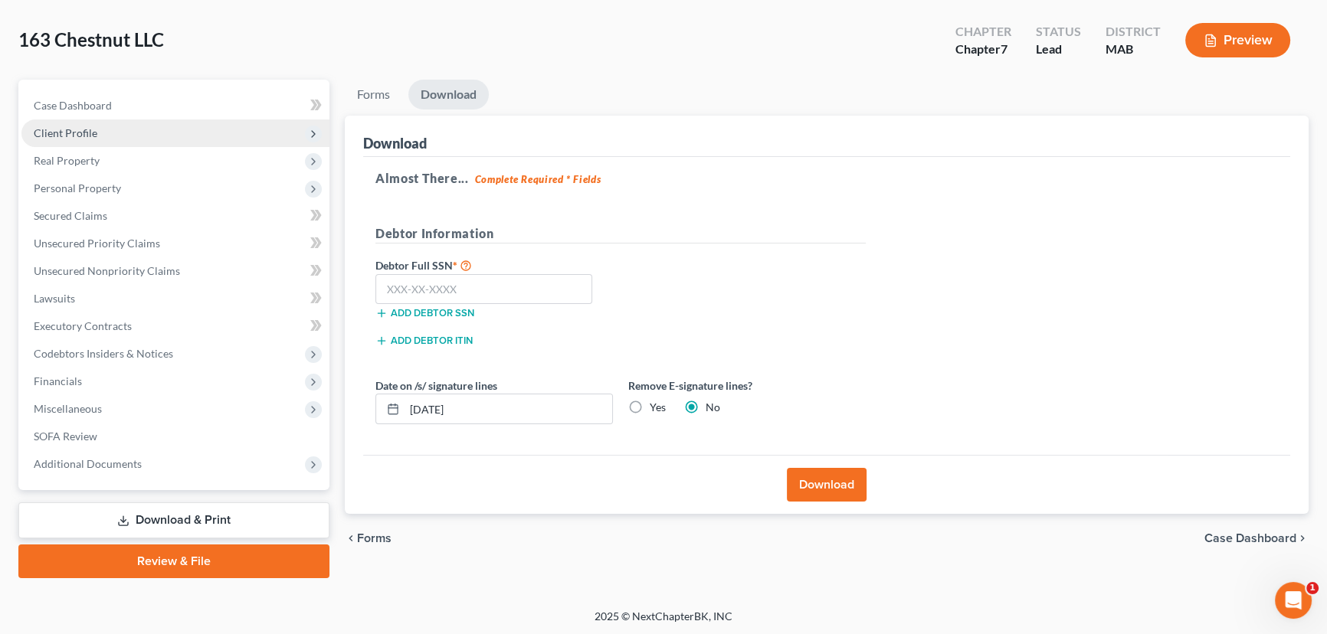
click at [76, 132] on span "Client Profile" at bounding box center [66, 132] width 64 height 13
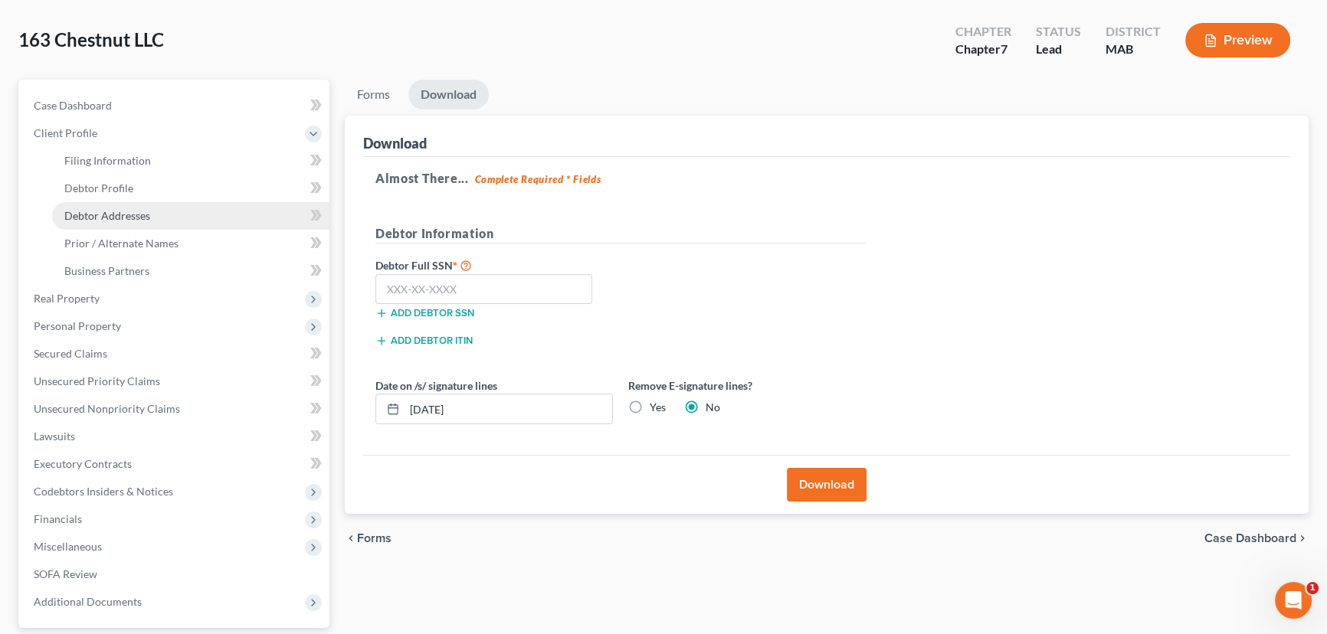
click at [84, 218] on span "Debtor Addresses" at bounding box center [107, 215] width 86 height 13
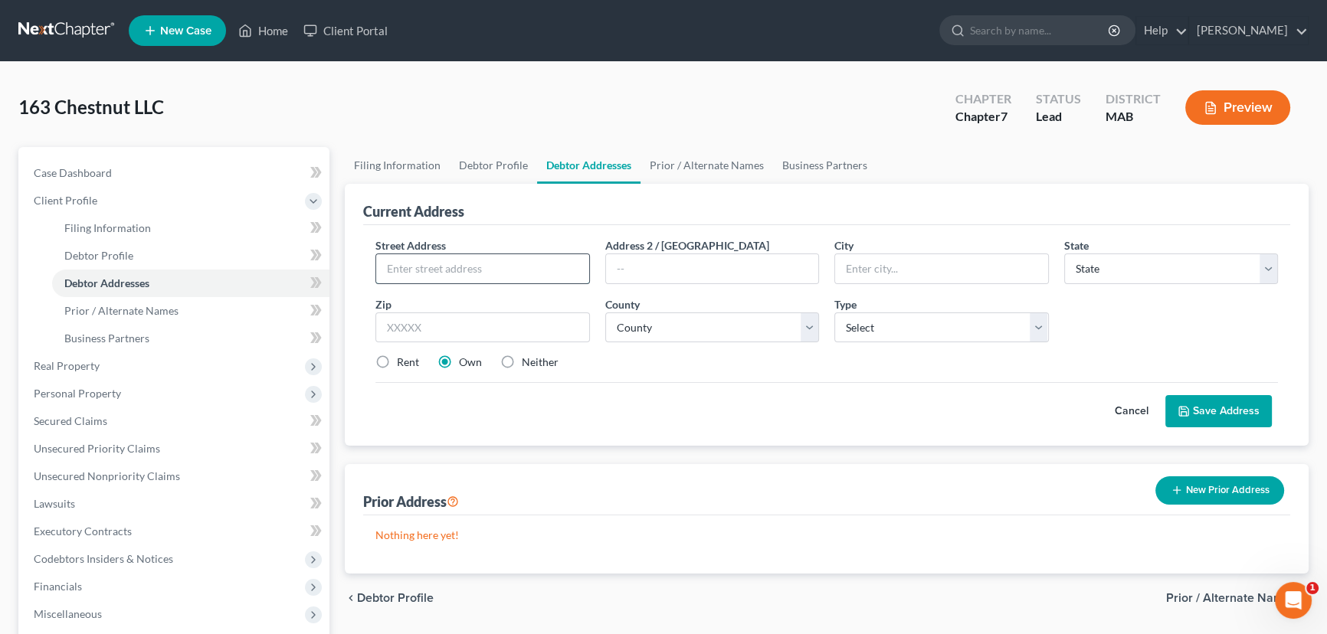
click at [411, 272] on input "text" at bounding box center [482, 268] width 213 height 29
type input "[STREET_ADDRESS]"
type input "Unit 1"
type input "Chelsea"
select select "22"
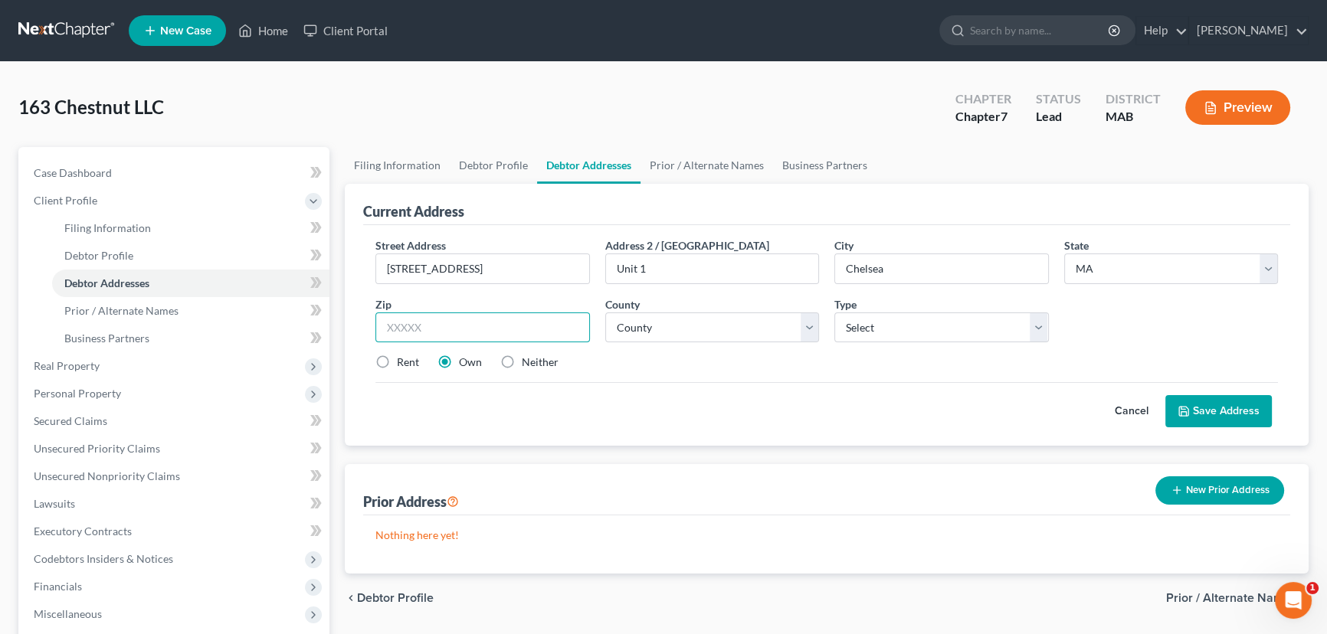
click at [408, 327] on input "text" at bounding box center [482, 328] width 215 height 31
type input "02150"
click at [522, 361] on label "Neither" at bounding box center [540, 362] width 37 height 15
click at [528, 361] on input "Neither" at bounding box center [533, 360] width 10 height 10
radio input "true"
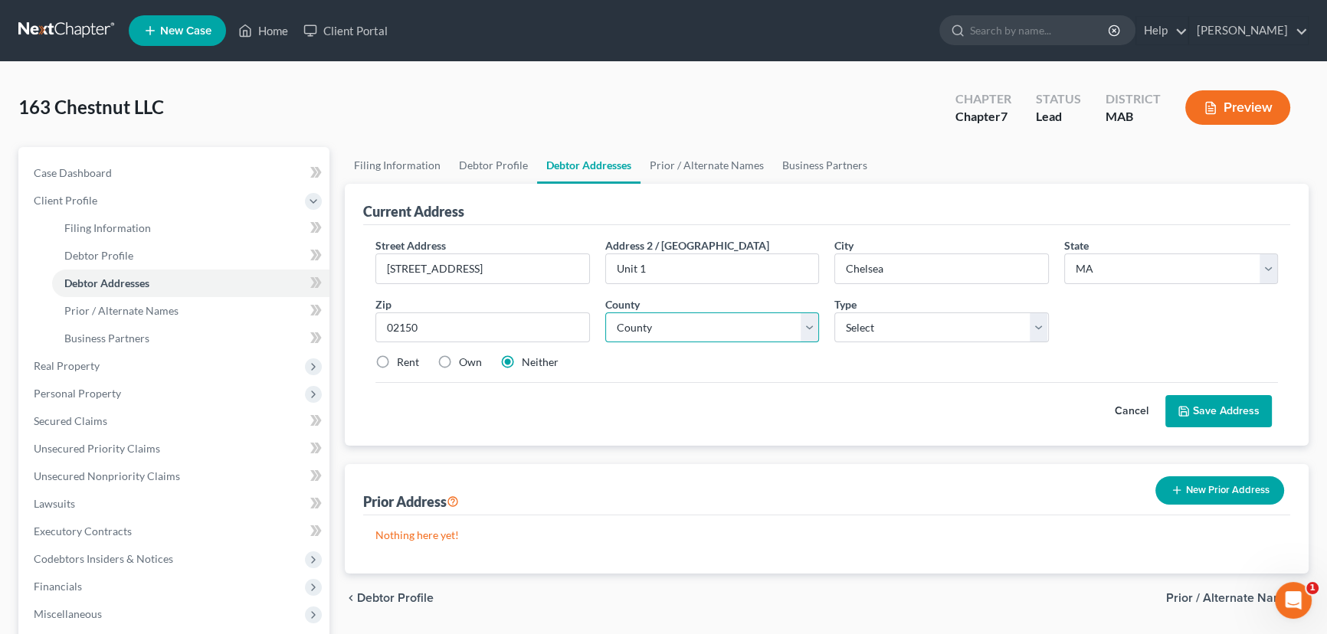
click at [643, 329] on select "County [GEOGRAPHIC_DATA] [GEOGRAPHIC_DATA] [GEOGRAPHIC_DATA] [GEOGRAPHIC_DATA] …" at bounding box center [712, 328] width 215 height 31
select select "12"
click at [605, 313] on select "County [GEOGRAPHIC_DATA] [GEOGRAPHIC_DATA] [GEOGRAPHIC_DATA] [GEOGRAPHIC_DATA] …" at bounding box center [712, 328] width 215 height 31
click at [1040, 320] on select "Select Business Mailing Location of Assets" at bounding box center [941, 328] width 215 height 31
select select "0"
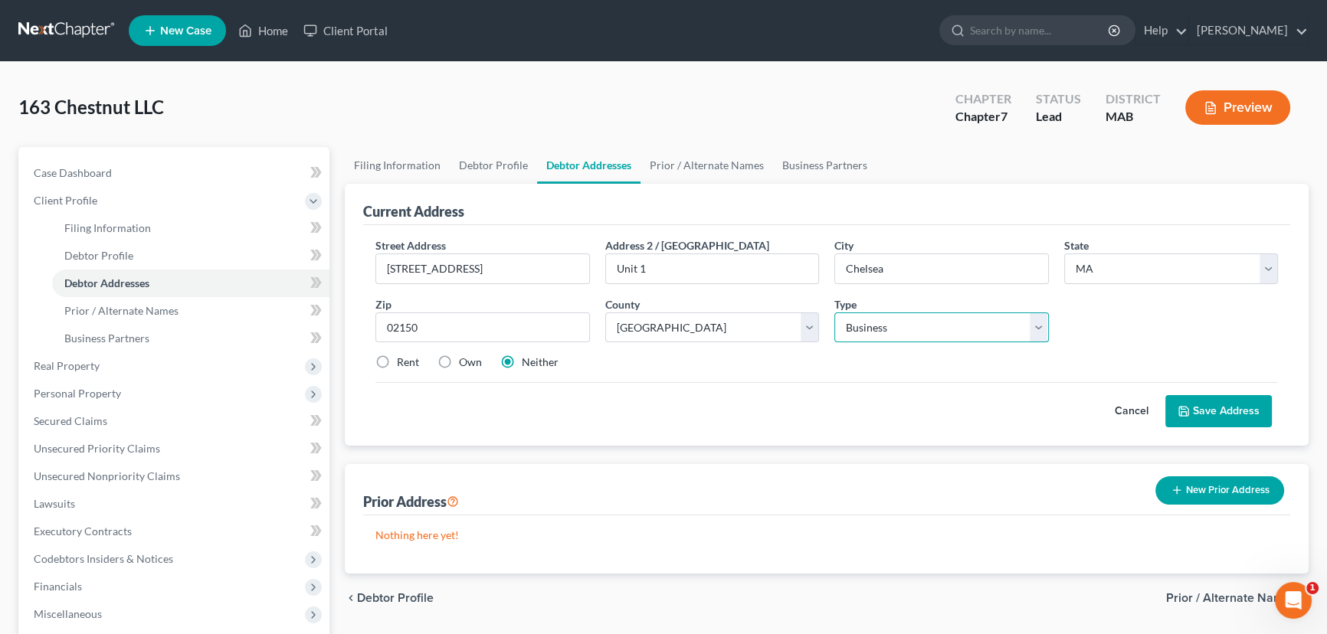
click at [834, 313] on select "Select Business Mailing Location of Assets" at bounding box center [941, 328] width 215 height 31
click at [1226, 408] on button "Save Address" at bounding box center [1218, 411] width 106 height 32
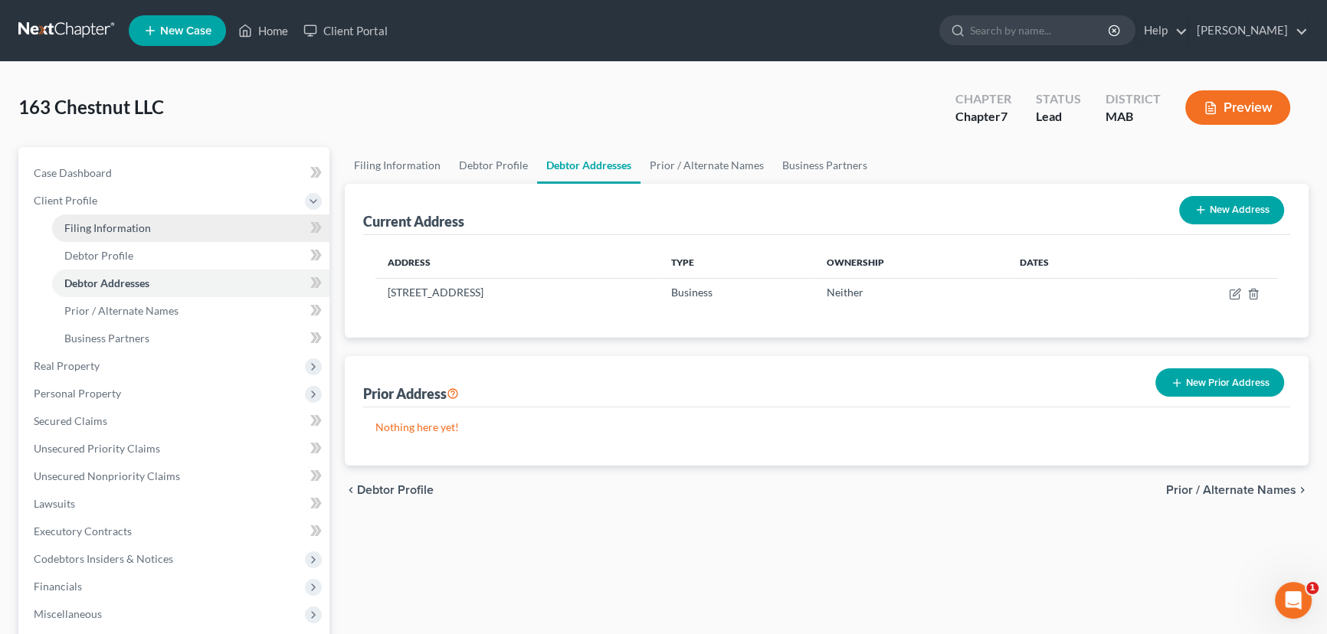
click at [82, 230] on span "Filing Information" at bounding box center [107, 227] width 87 height 13
select select "3"
select select "1"
select select "0"
select select "39"
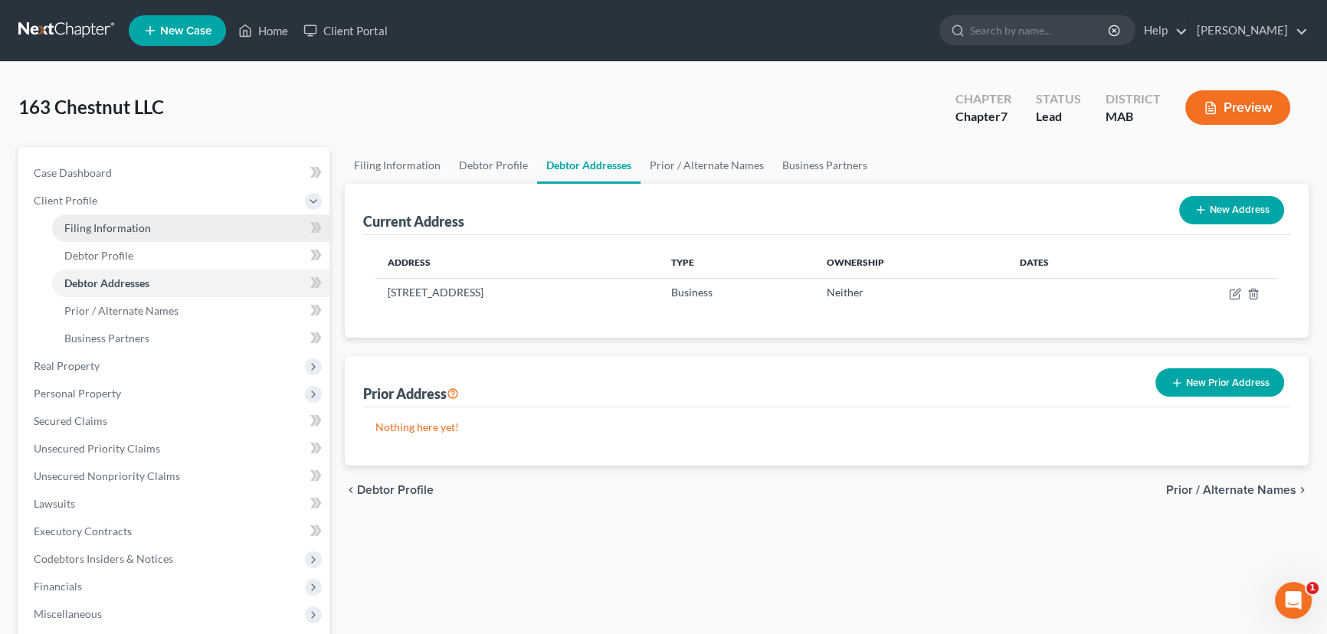
select select "0"
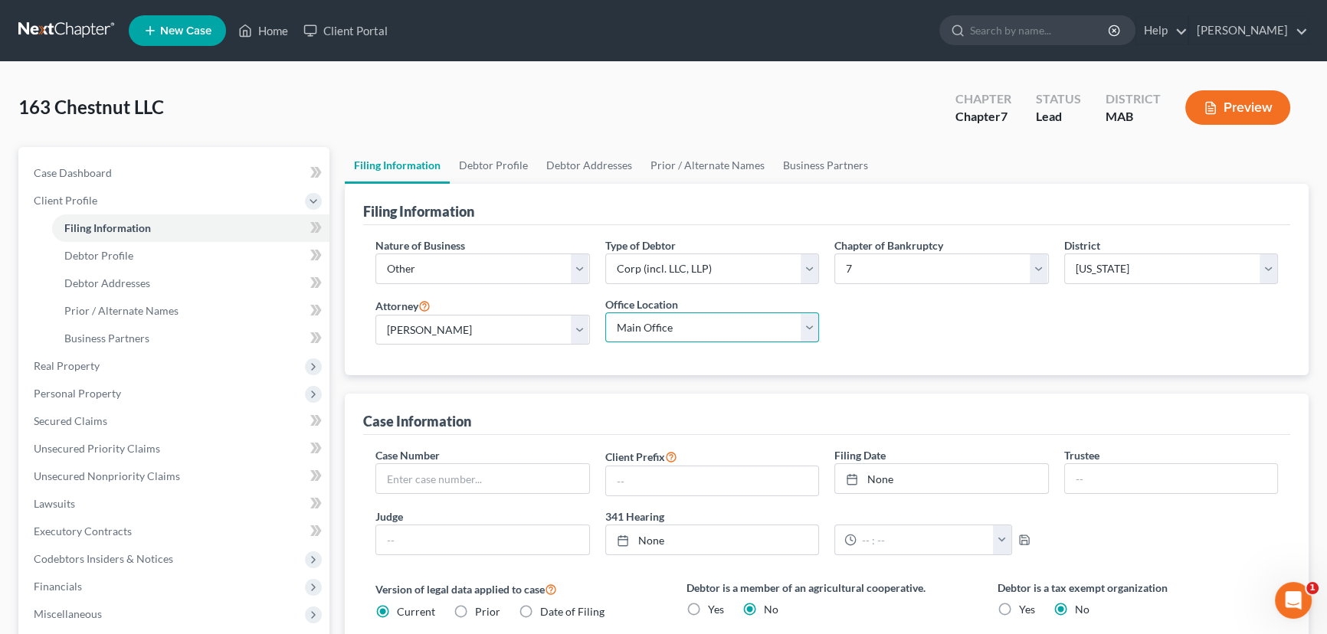
click at [811, 326] on select "Main Office LiPresti Law, PC (Of Counsel)" at bounding box center [712, 328] width 215 height 31
click at [1250, 30] on link "[PERSON_NAME]" at bounding box center [1248, 31] width 119 height 28
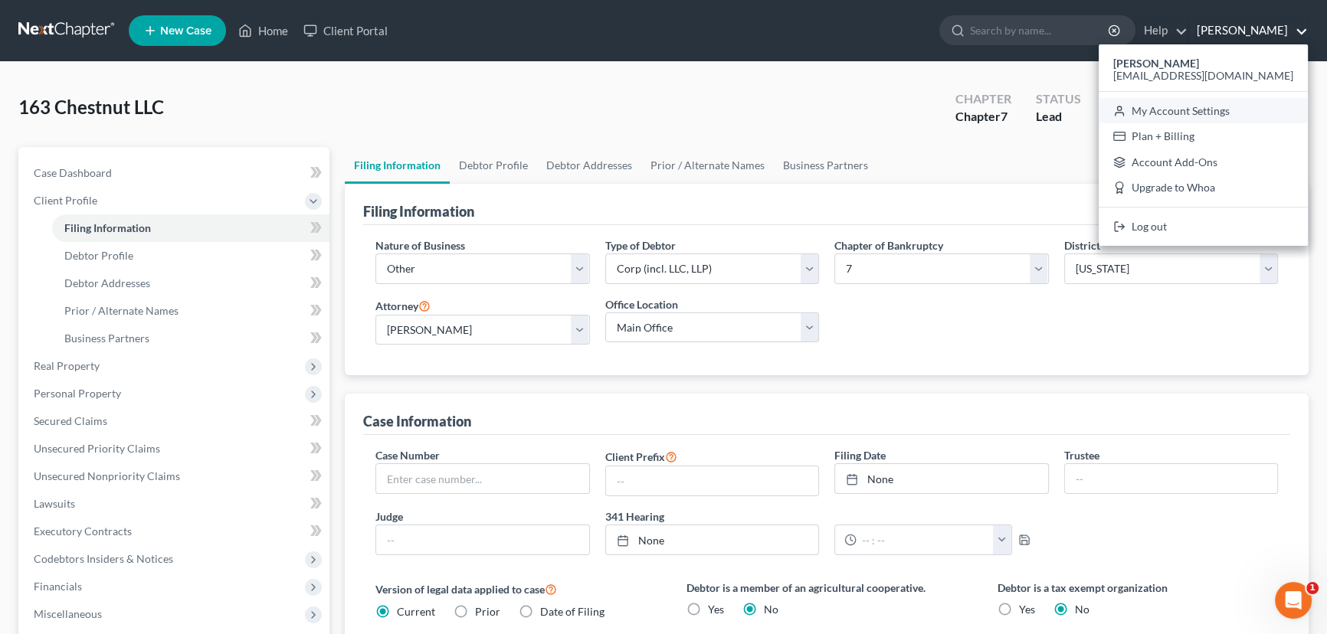
click at [1248, 110] on link "My Account Settings" at bounding box center [1203, 111] width 209 height 26
select select "39"
select select "24"
select select "22"
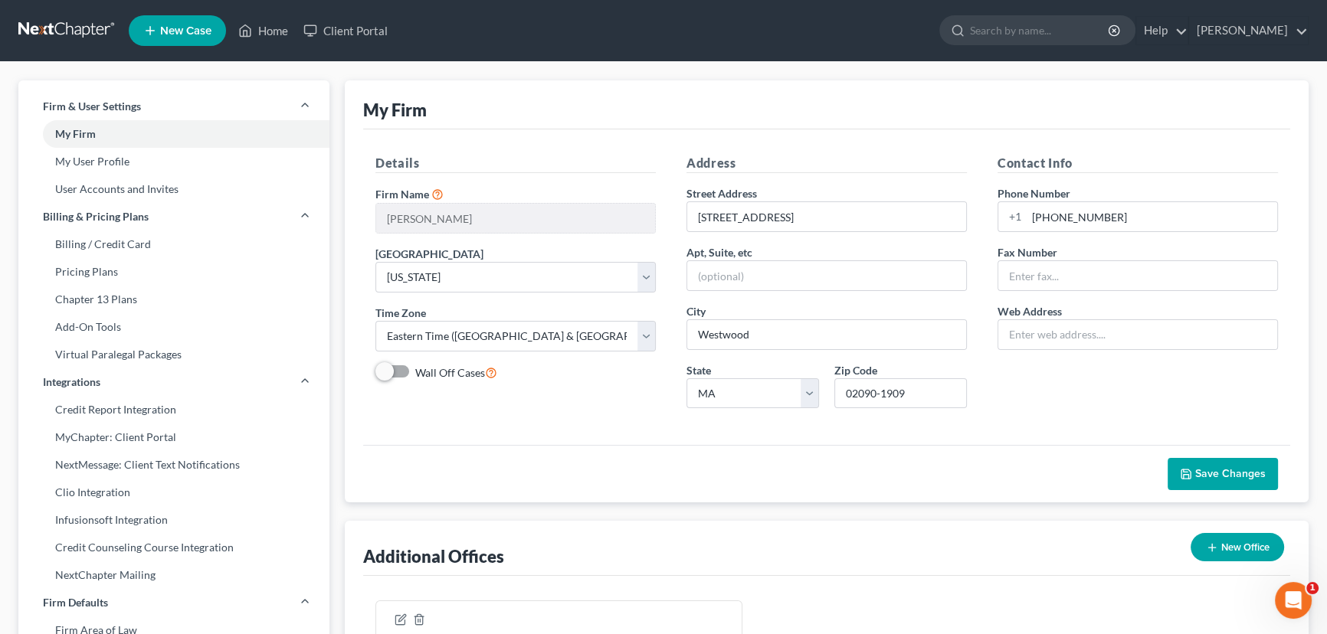
click at [648, 484] on div "Save Changes" at bounding box center [826, 473] width 927 height 57
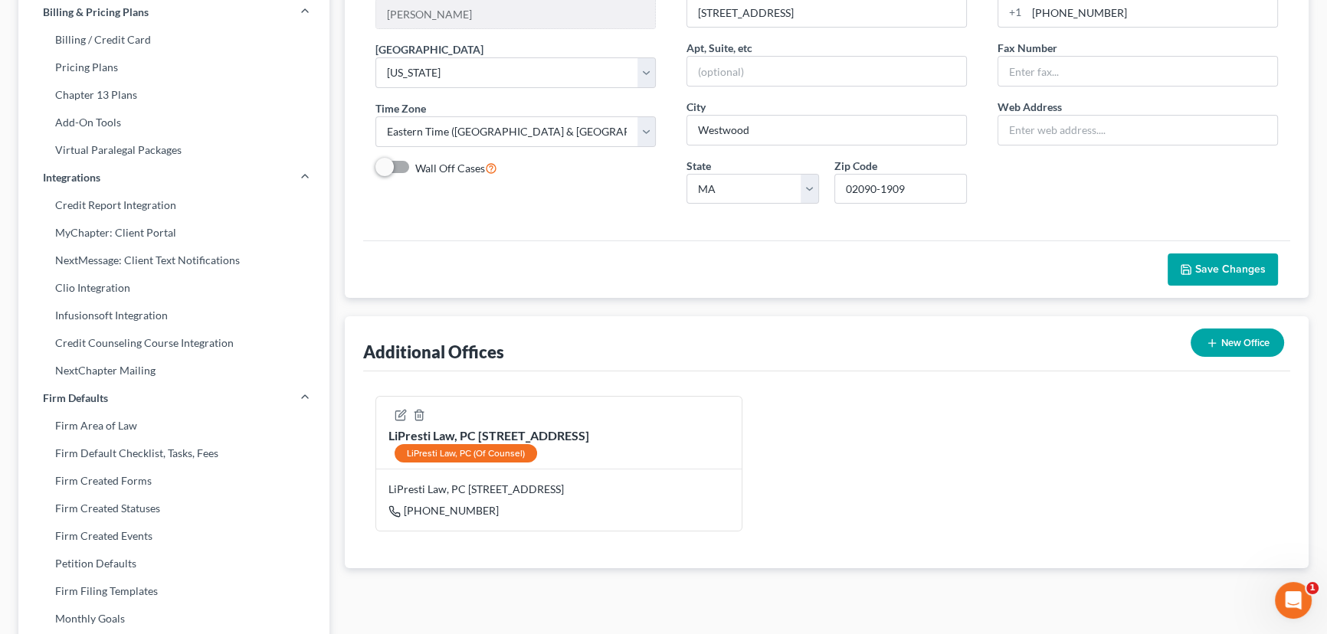
scroll to position [208, 0]
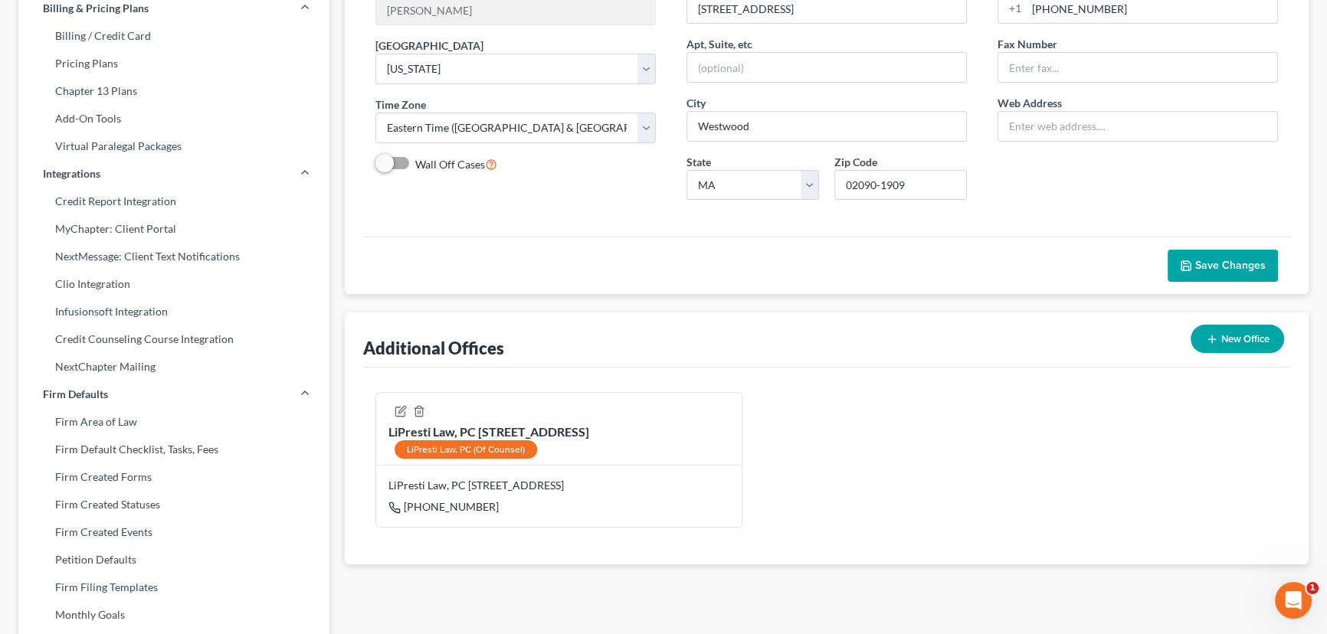
click at [1220, 263] on span "Save Changes" at bounding box center [1230, 265] width 70 height 13
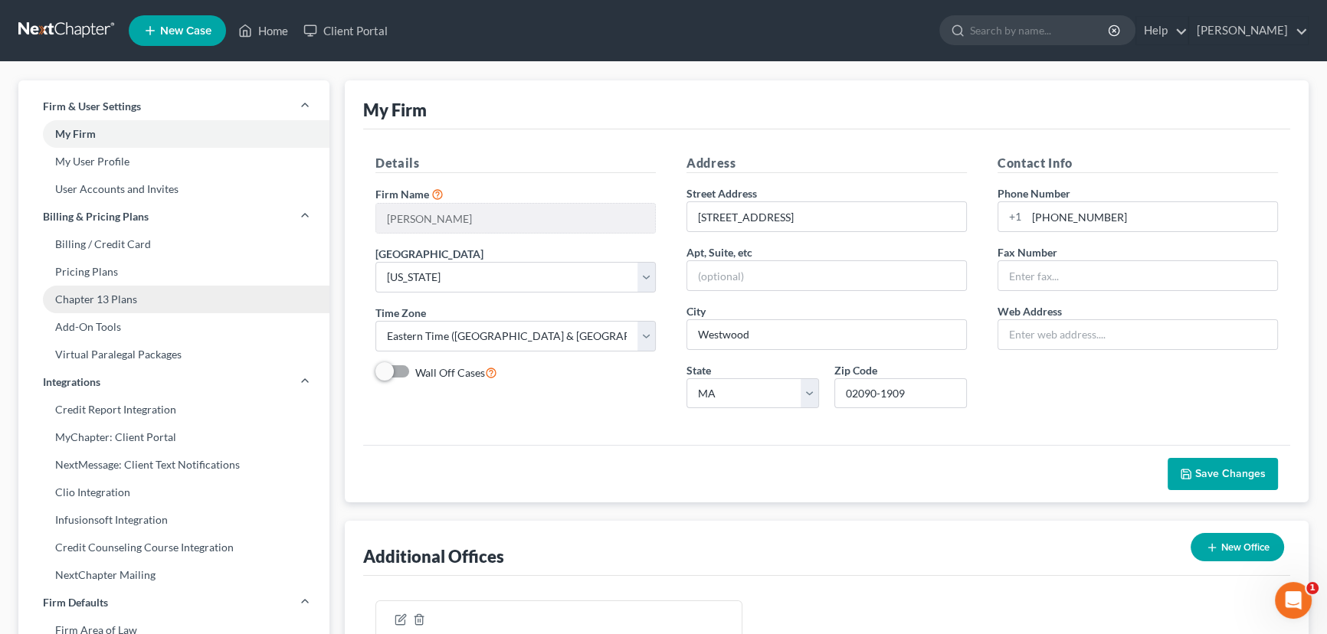
scroll to position [0, 0]
click at [283, 30] on link "Home" at bounding box center [263, 31] width 65 height 28
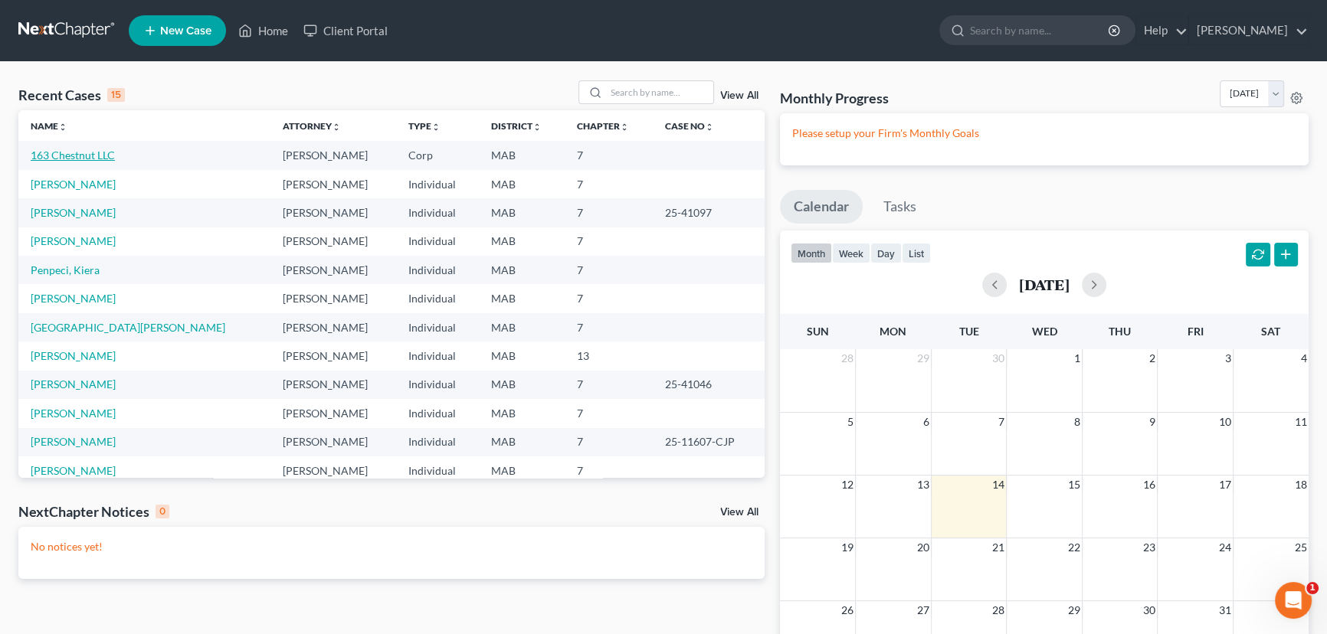
click at [97, 157] on link "163 Chestnut LLC" at bounding box center [73, 155] width 84 height 13
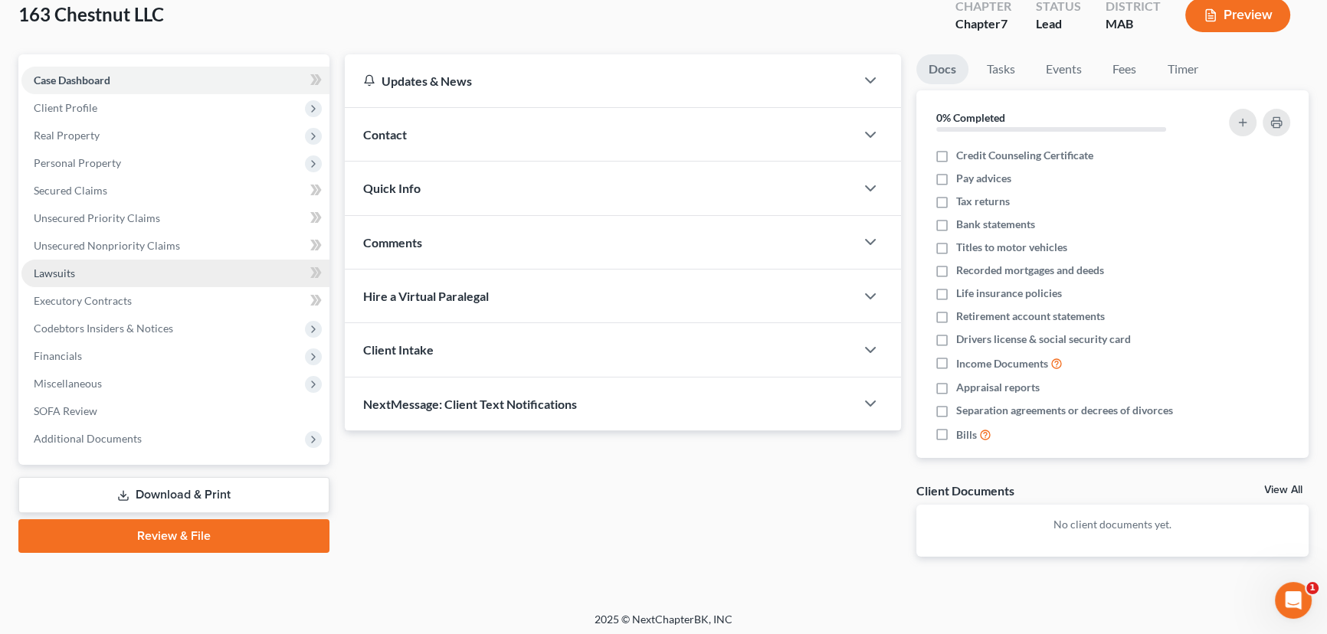
scroll to position [97, 0]
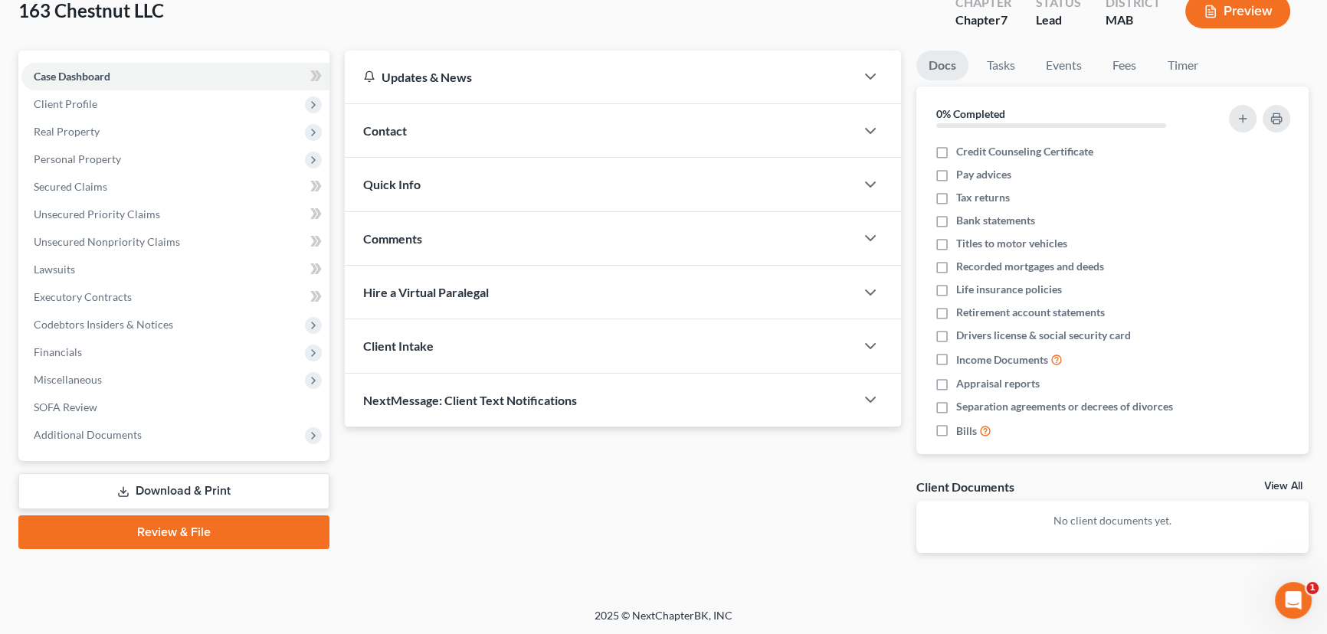
click at [188, 484] on link "Download & Print" at bounding box center [173, 491] width 311 height 36
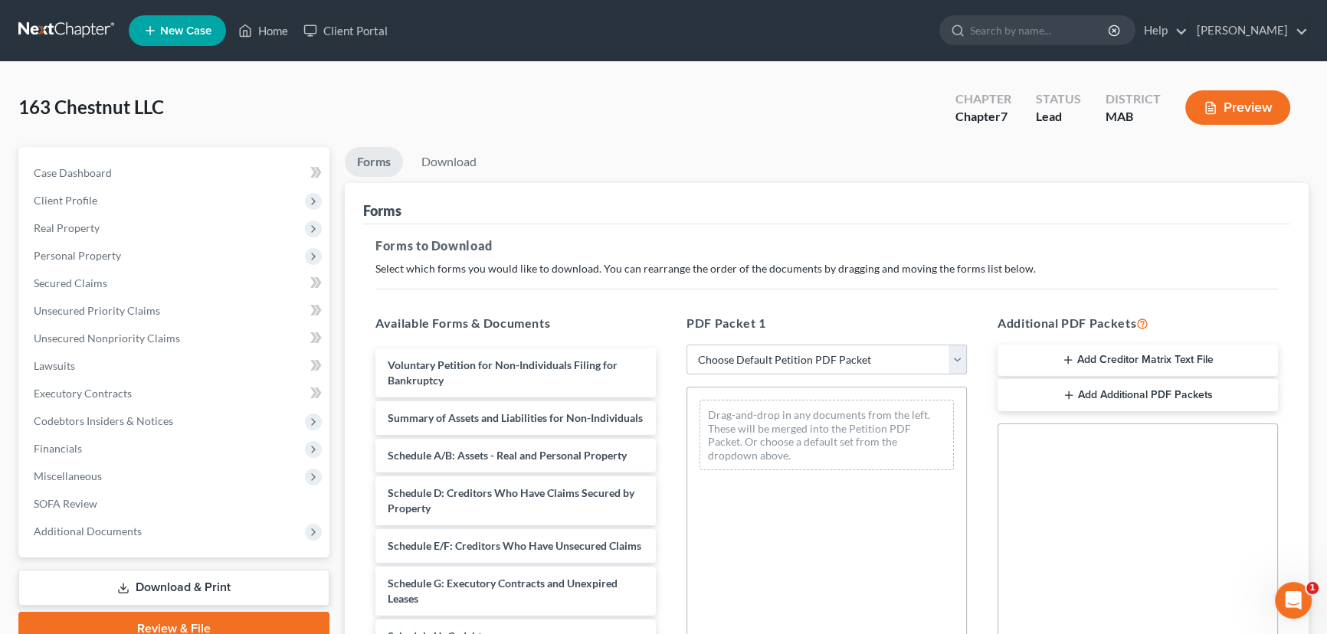
click at [952, 357] on select "Choose Default Petition PDF Packet Complete Bankruptcy Petition (all forms and …" at bounding box center [826, 360] width 280 height 31
select select "0"
click at [686, 345] on select "Choose Default Petition PDF Packet Complete Bankruptcy Petition (all forms and …" at bounding box center [826, 360] width 280 height 31
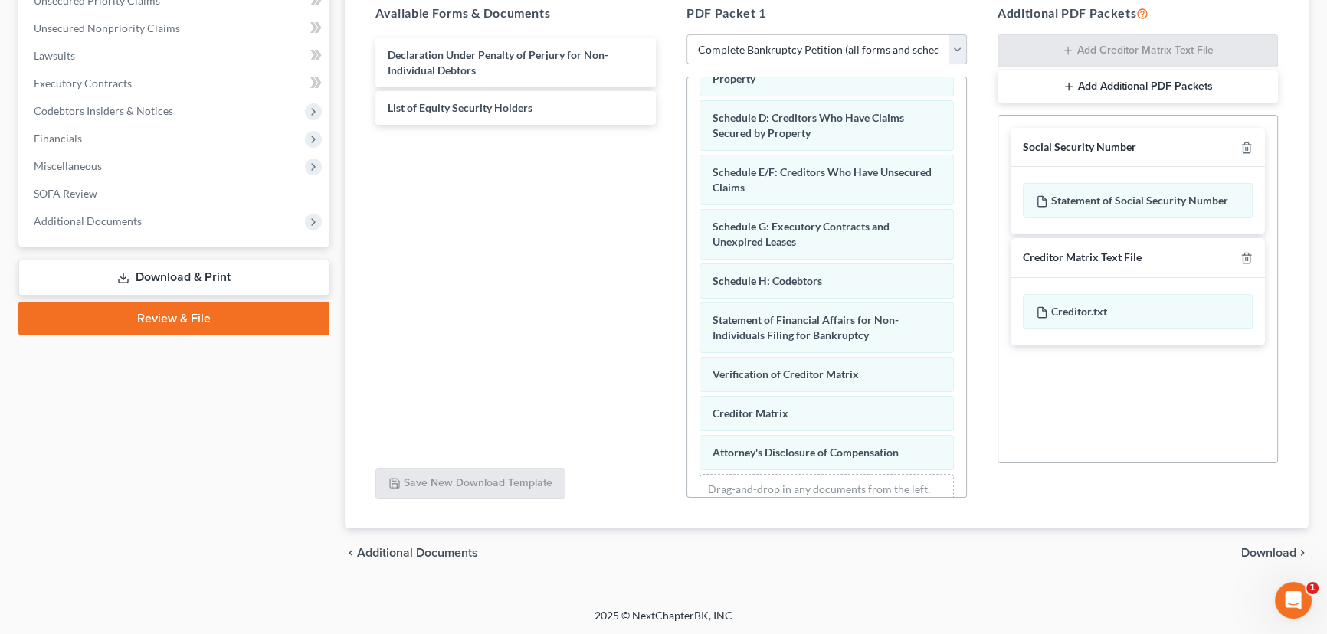
scroll to position [210, 0]
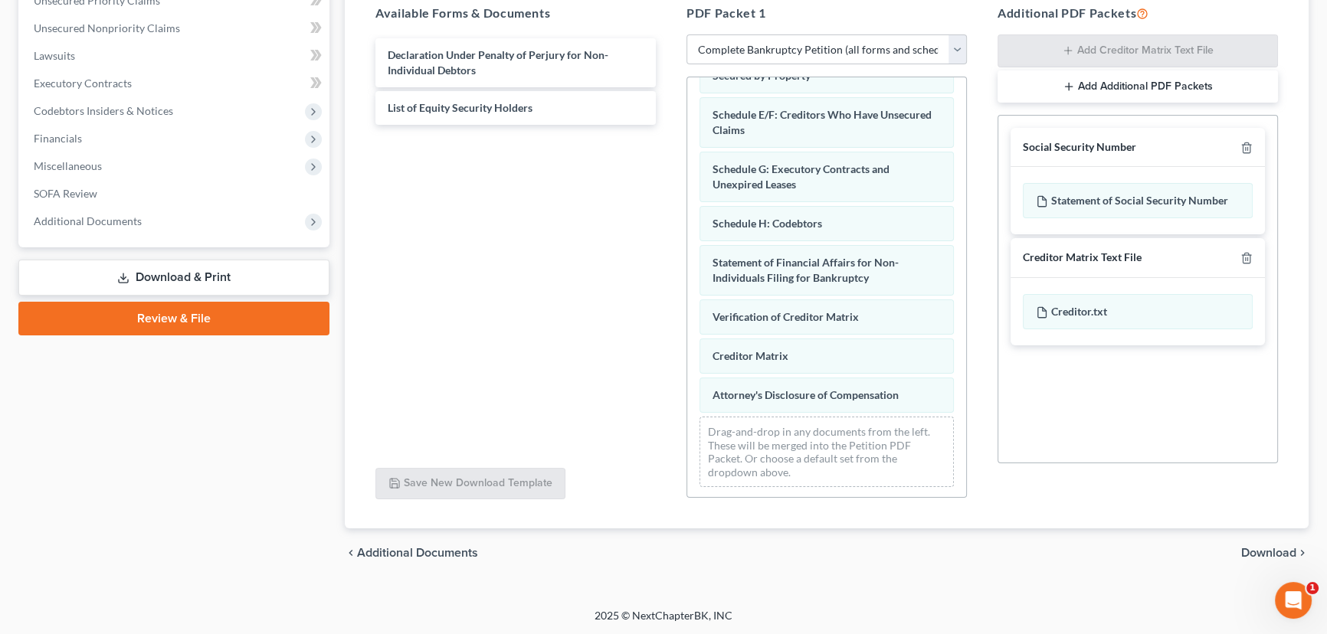
drag, startPoint x: 1070, startPoint y: 555, endPoint x: 1081, endPoint y: 548, distance: 13.8
click at [1073, 555] on div "chevron_left Additional Documents Download chevron_right" at bounding box center [827, 553] width 964 height 49
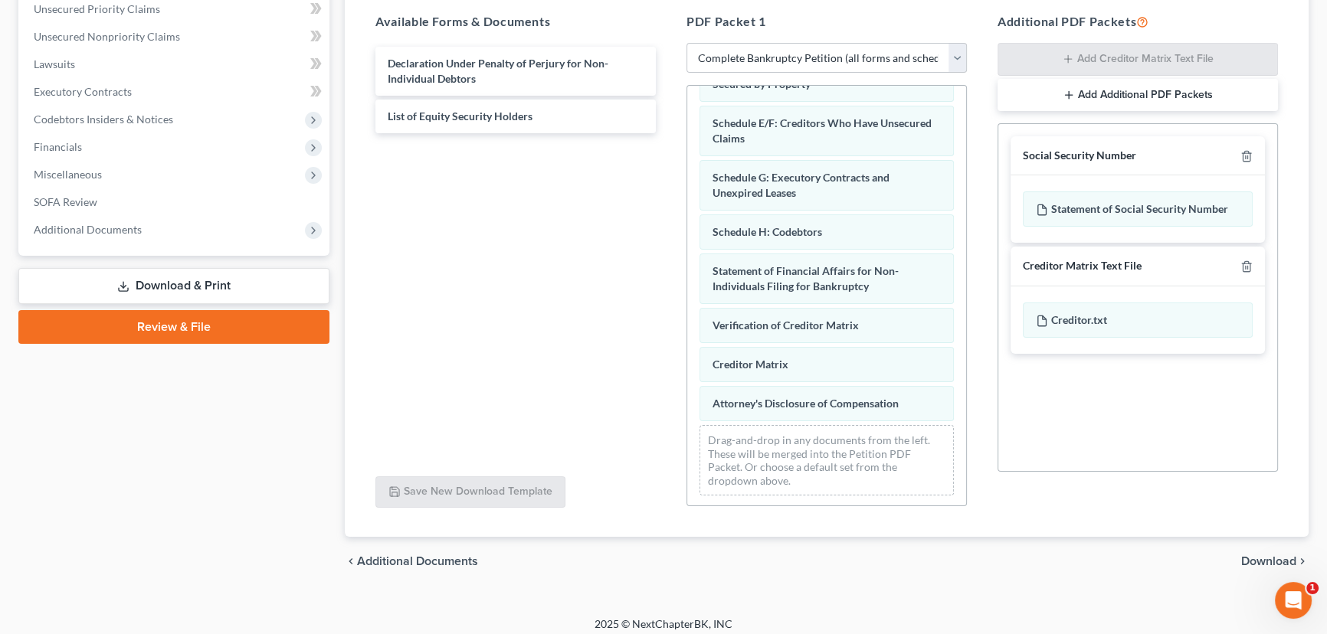
scroll to position [267, 0]
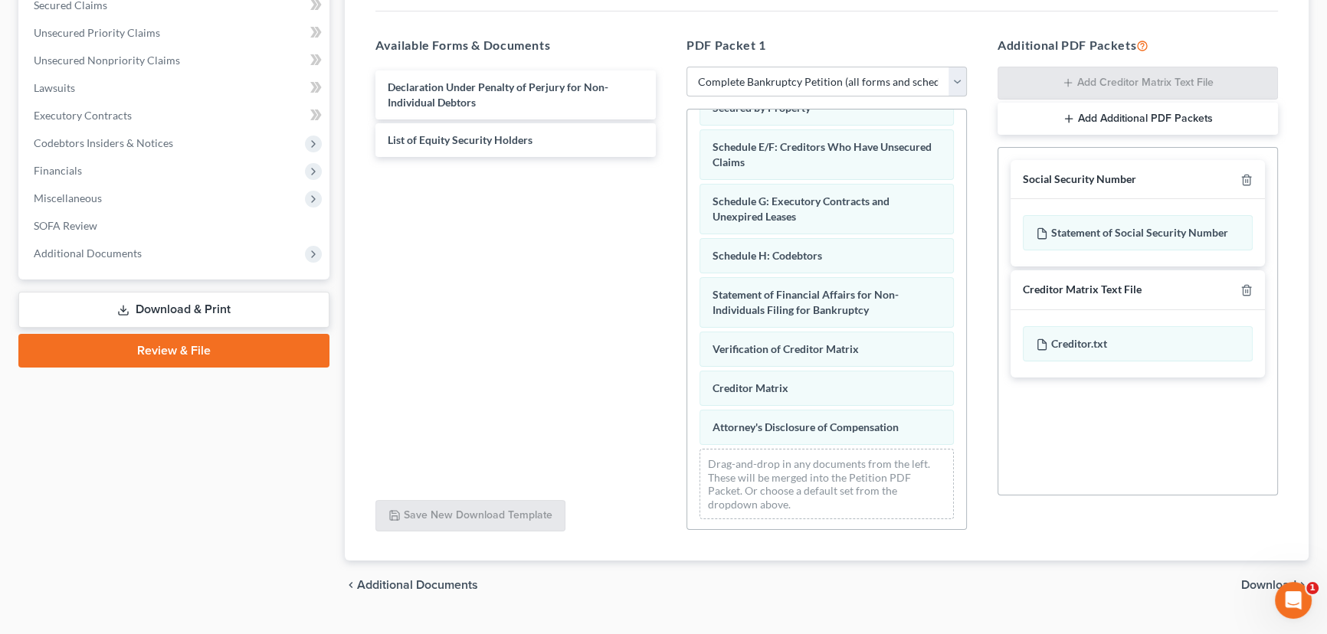
drag, startPoint x: 1336, startPoint y: 614, endPoint x: 27, endPoint y: 25, distance: 1435.8
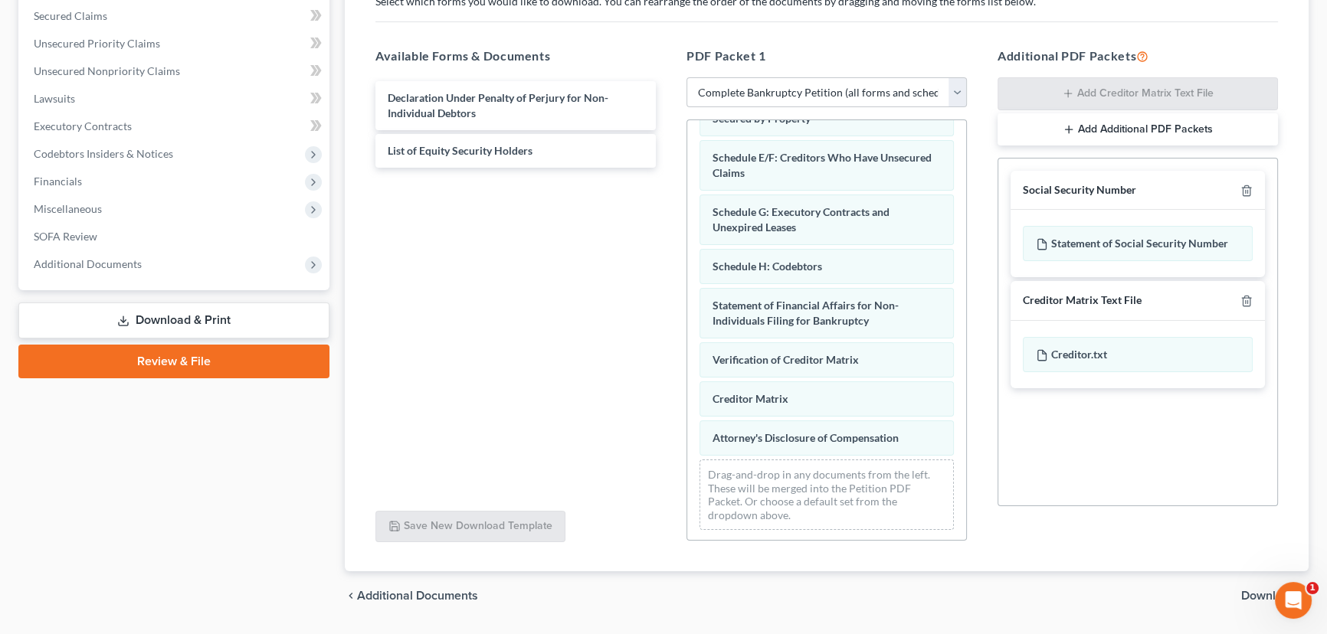
click at [1249, 596] on span "Download" at bounding box center [1268, 596] width 55 height 12
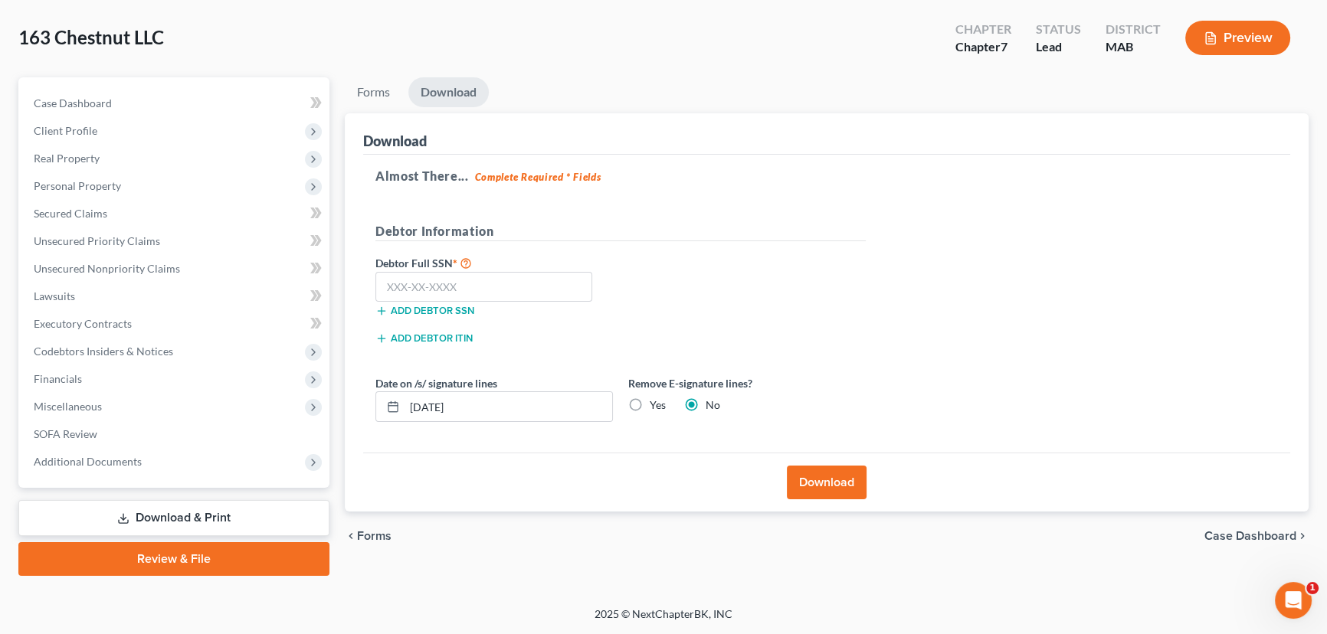
scroll to position [67, 0]
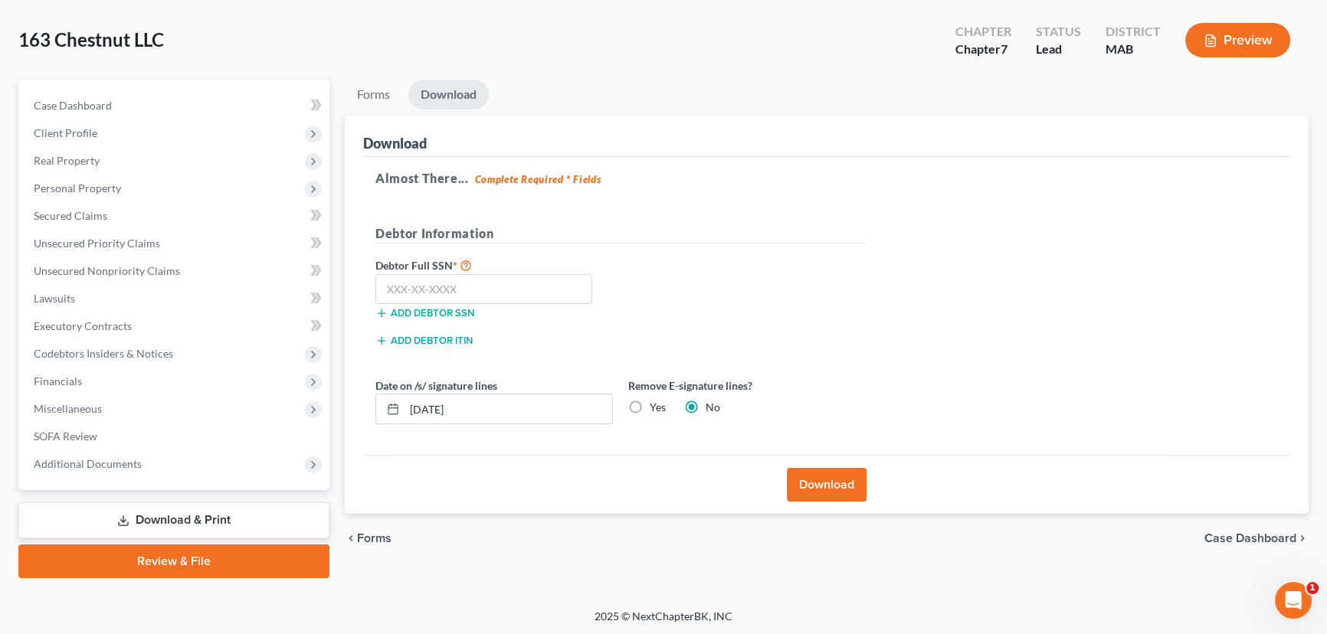
click at [837, 495] on button "Download" at bounding box center [827, 485] width 80 height 34
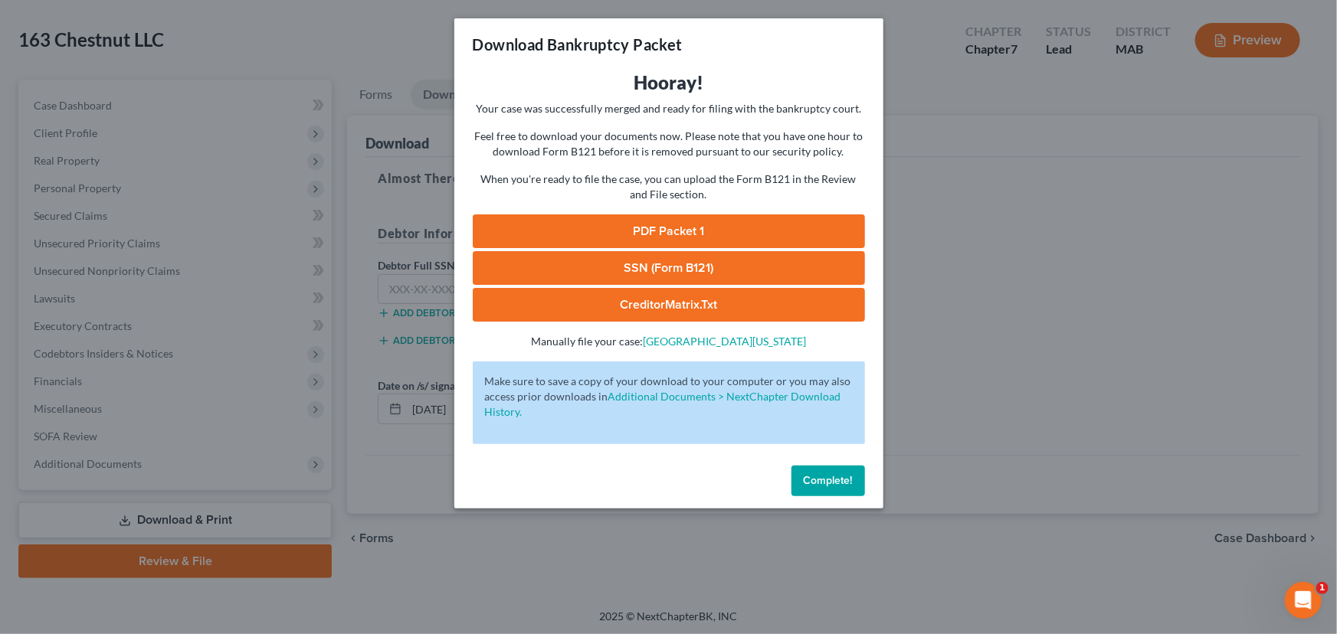
click at [717, 230] on link "PDF Packet 1" at bounding box center [669, 232] width 392 height 34
click at [834, 481] on span "Complete!" at bounding box center [828, 480] width 49 height 13
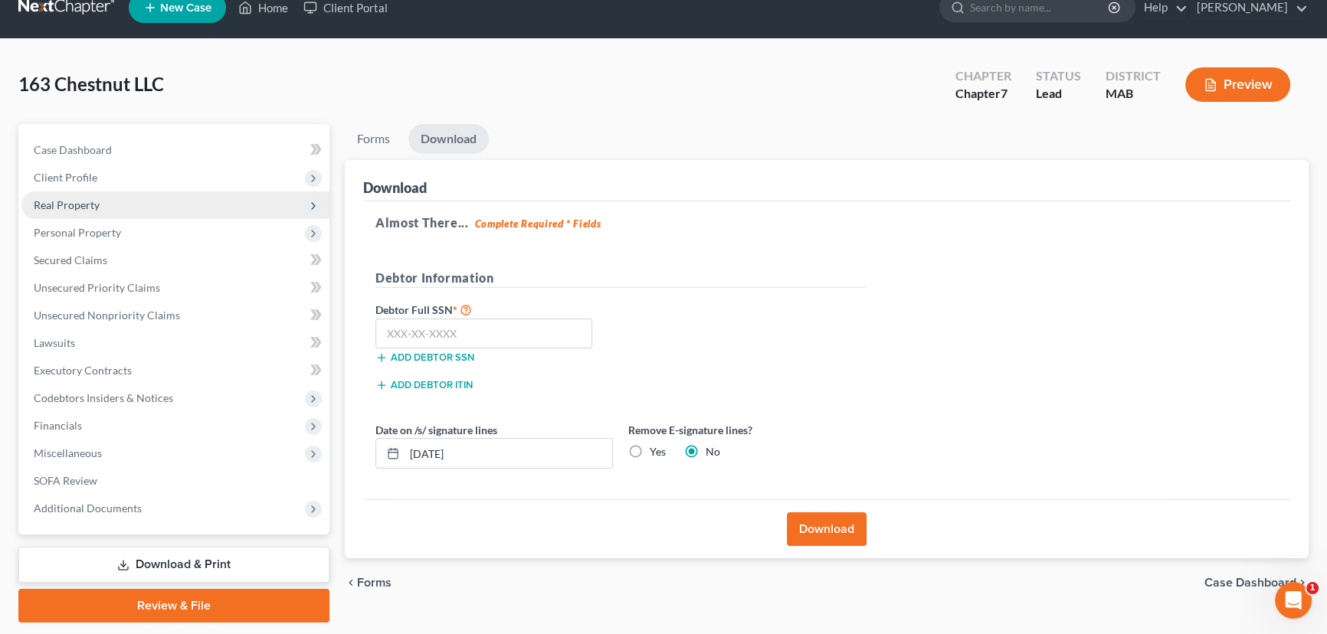
scroll to position [0, 0]
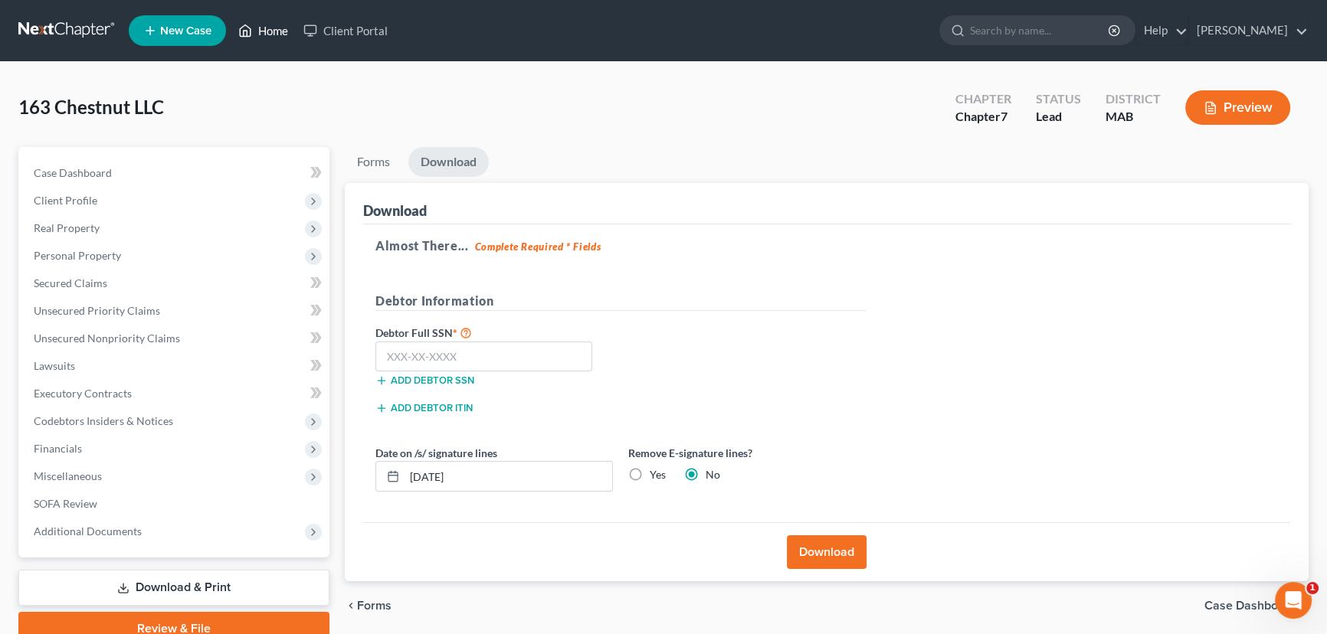
click at [277, 34] on link "Home" at bounding box center [263, 31] width 65 height 28
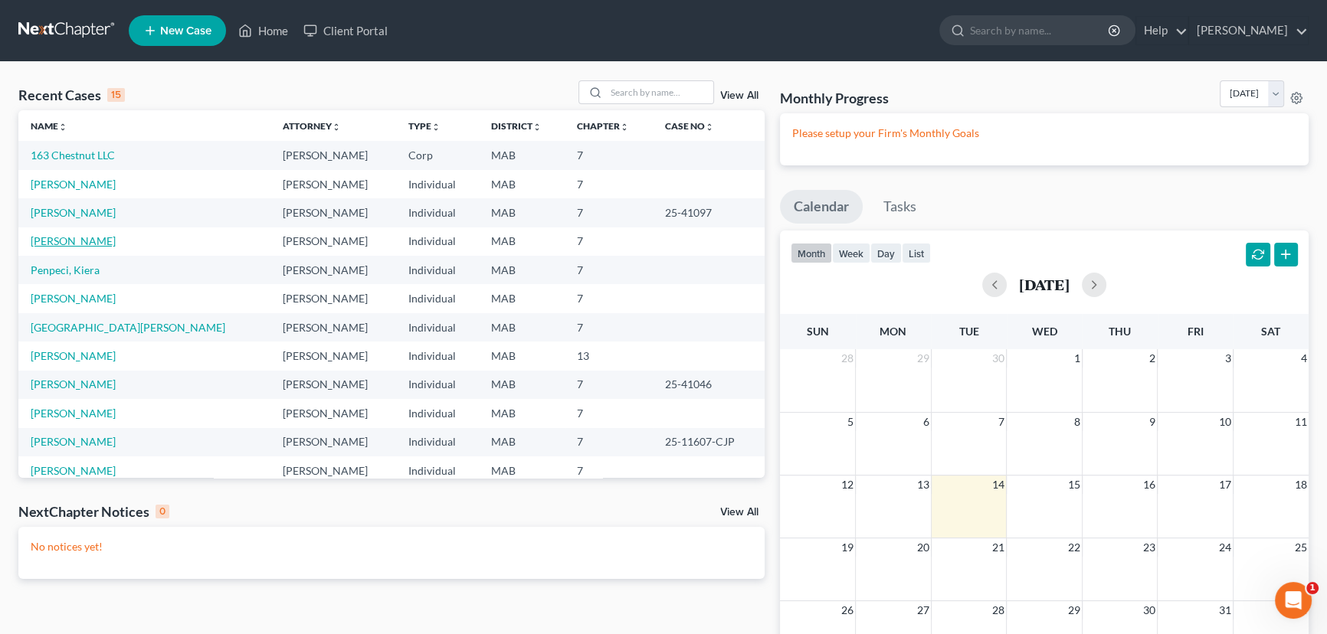
click at [70, 245] on link "[PERSON_NAME]" at bounding box center [73, 240] width 85 height 13
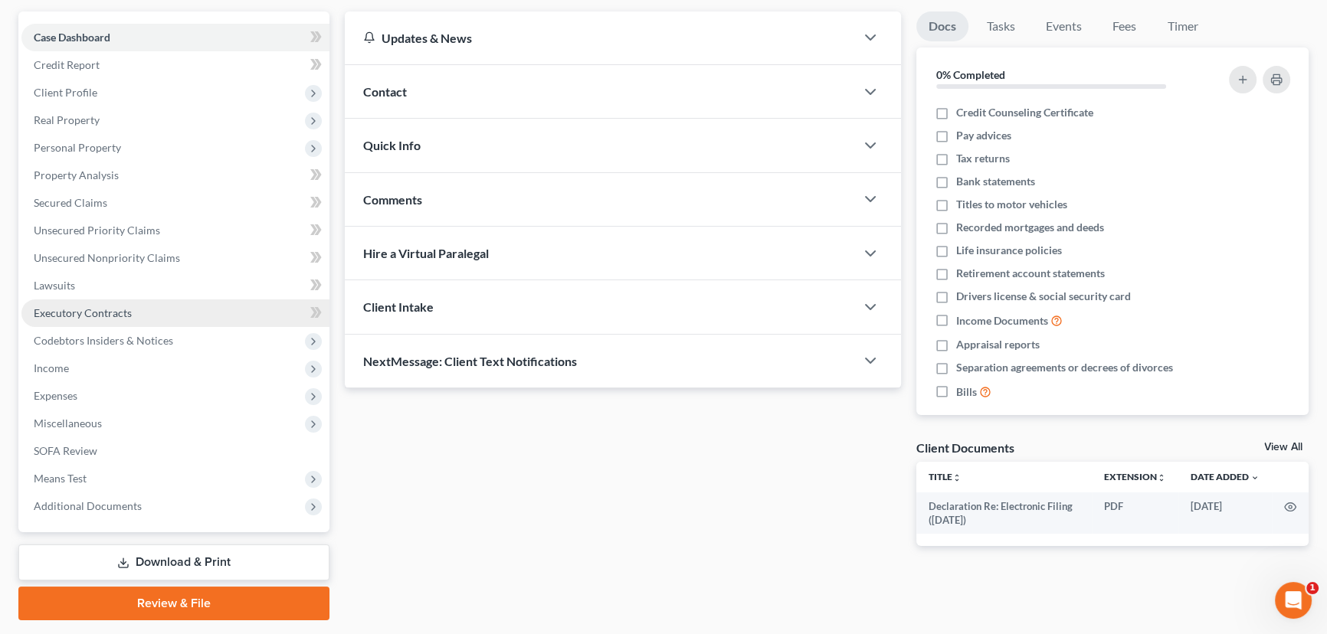
scroll to position [139, 0]
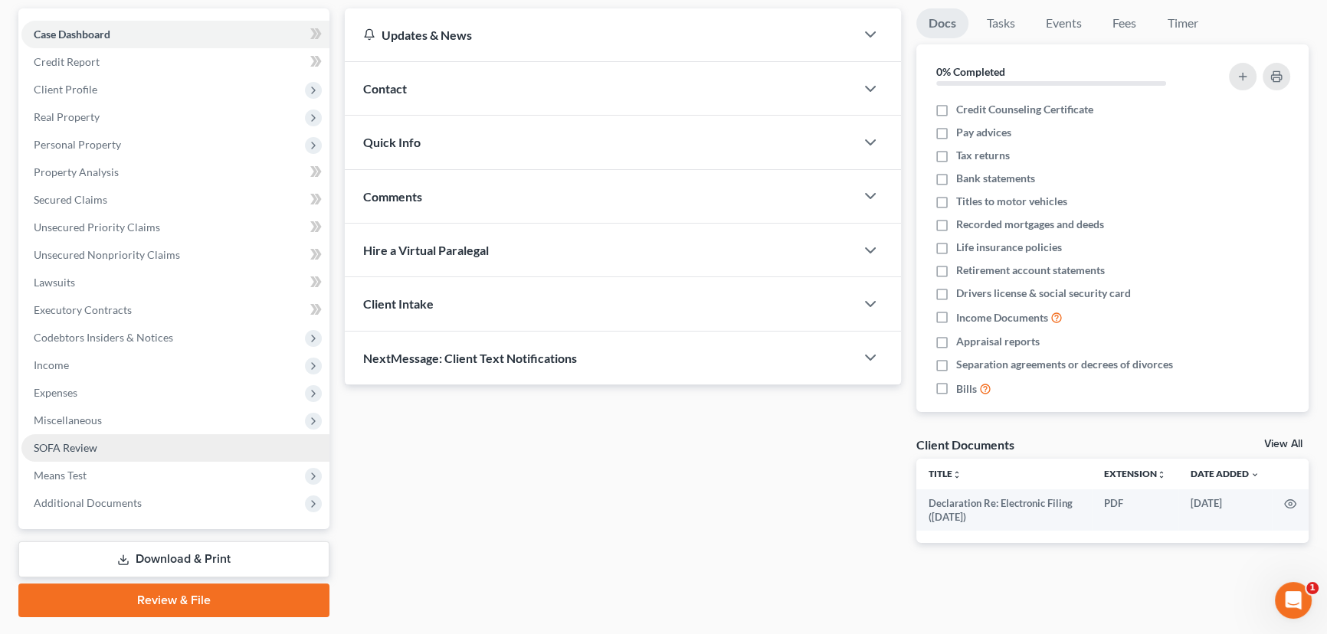
click at [48, 444] on span "SOFA Review" at bounding box center [66, 447] width 64 height 13
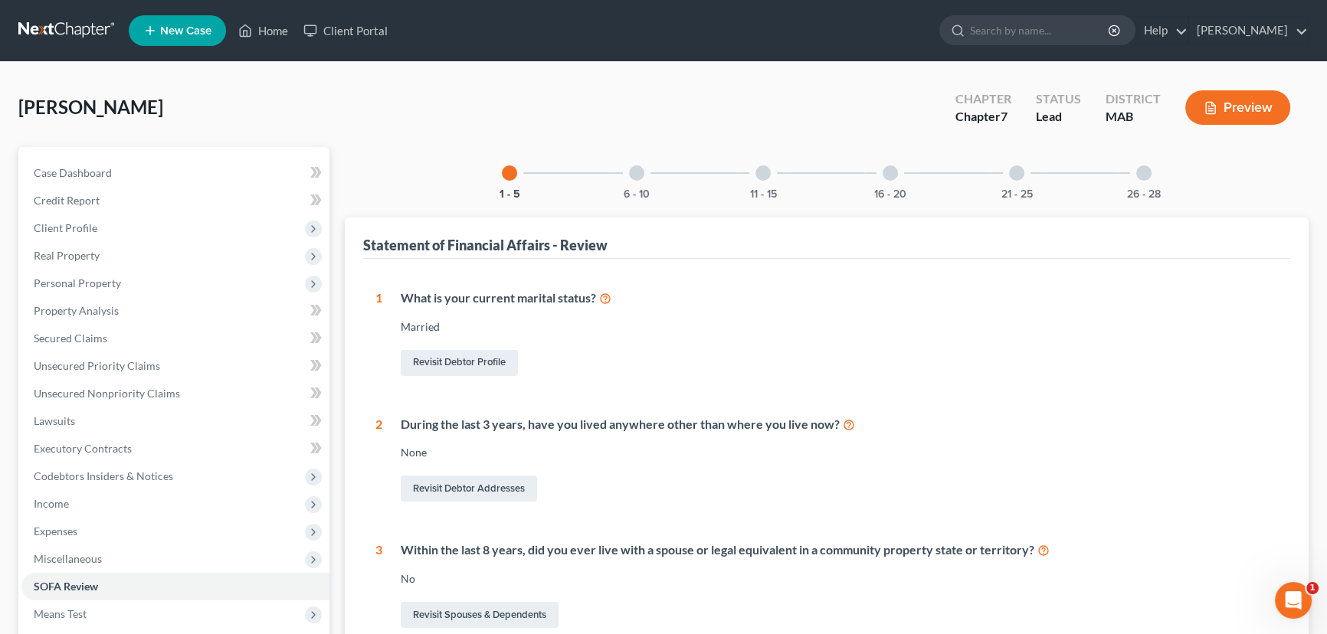
click at [1017, 172] on div at bounding box center [1016, 172] width 15 height 15
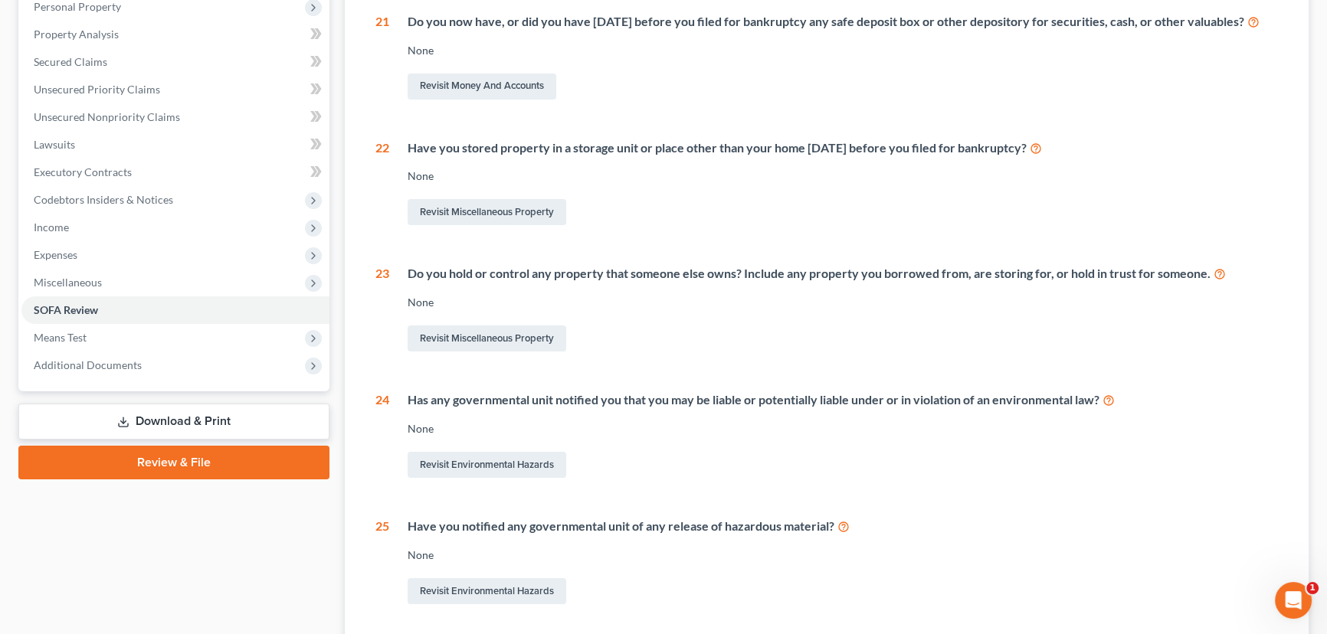
scroll to position [139, 0]
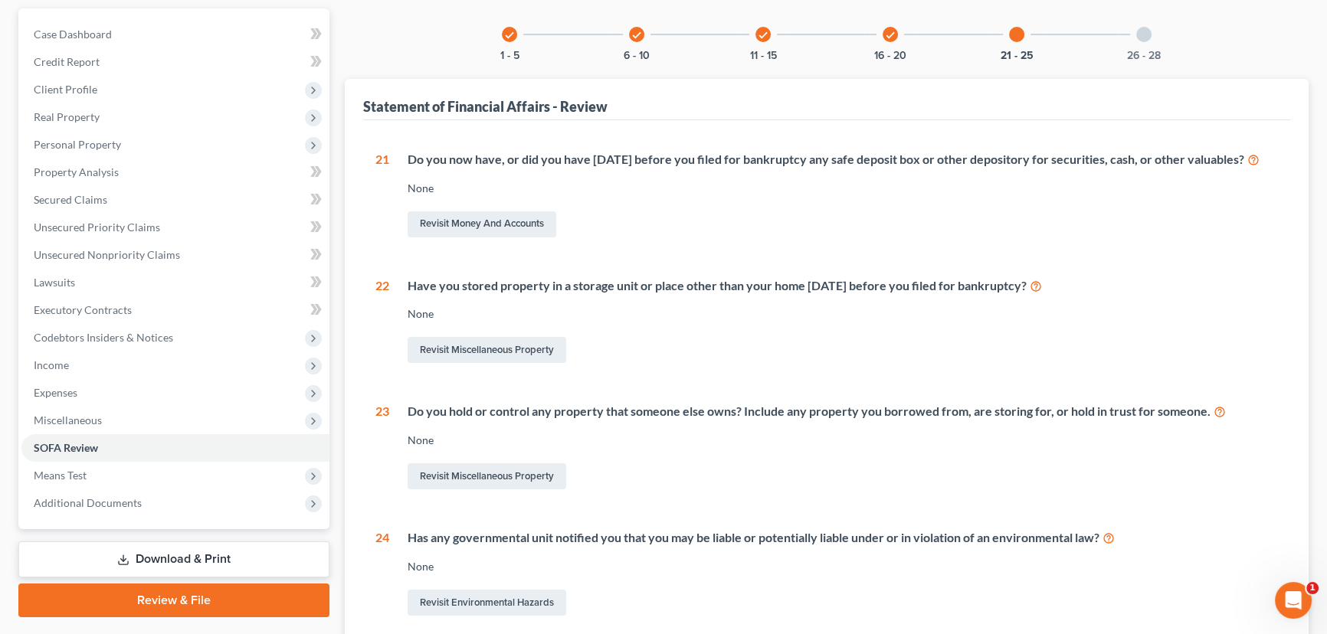
click at [1147, 33] on div at bounding box center [1143, 34] width 15 height 15
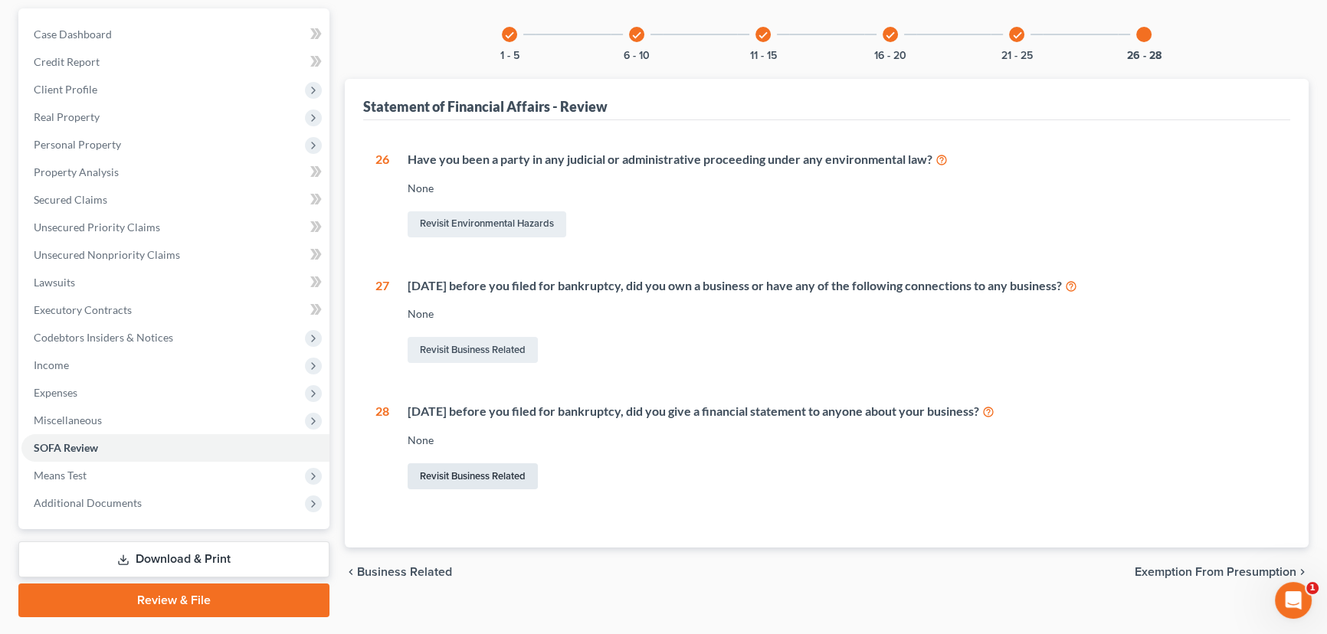
click at [483, 471] on link "Revisit Business Related" at bounding box center [473, 477] width 130 height 26
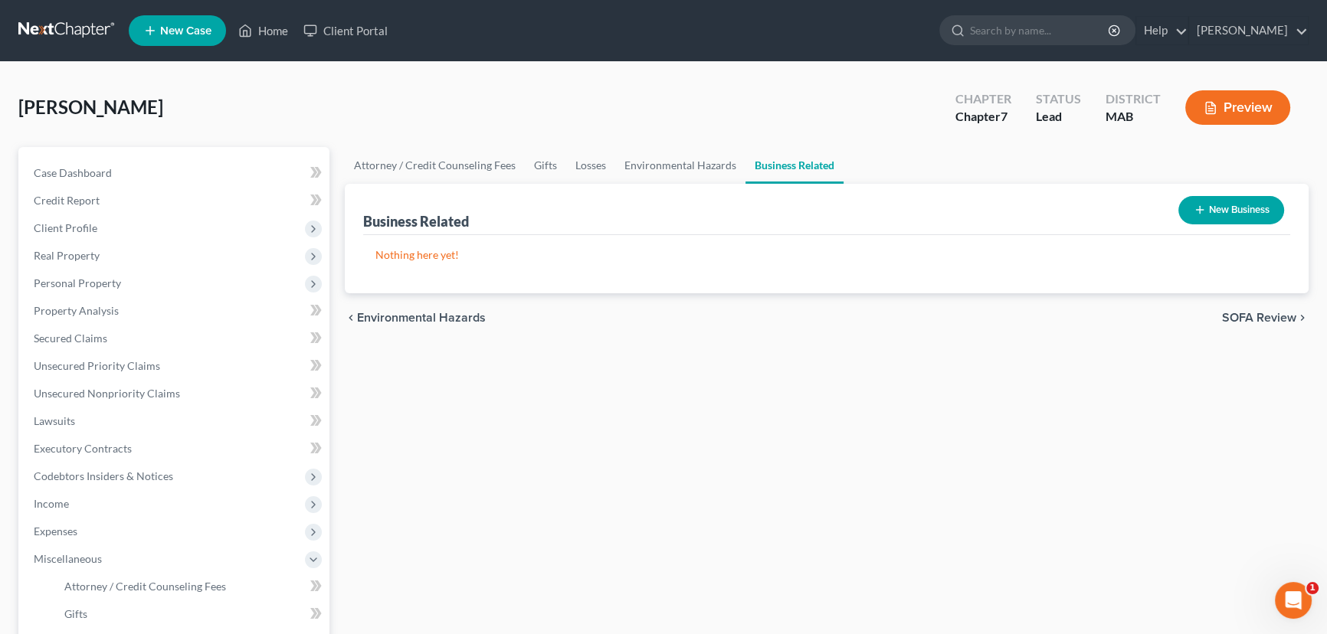
click at [1211, 205] on button "New Business" at bounding box center [1231, 210] width 106 height 28
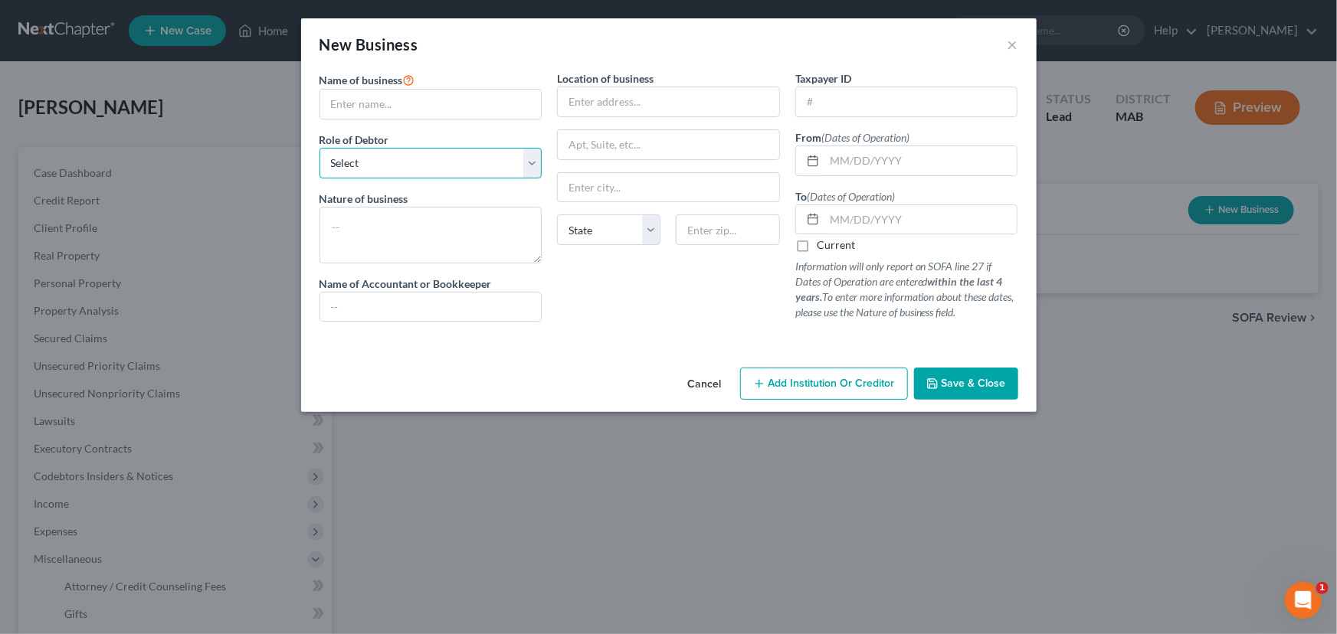
click at [535, 162] on select "Select A member of a limited liability company (LLC) or limited liability partn…" at bounding box center [430, 163] width 223 height 31
select select "officer"
click at [319, 148] on select "Select A member of a limited liability company (LLC) or limited liability partn…" at bounding box center [430, 163] width 223 height 31
click at [357, 97] on input "text" at bounding box center [430, 104] width 221 height 29
type input "[PERSON_NAME] Electrical, Inc."
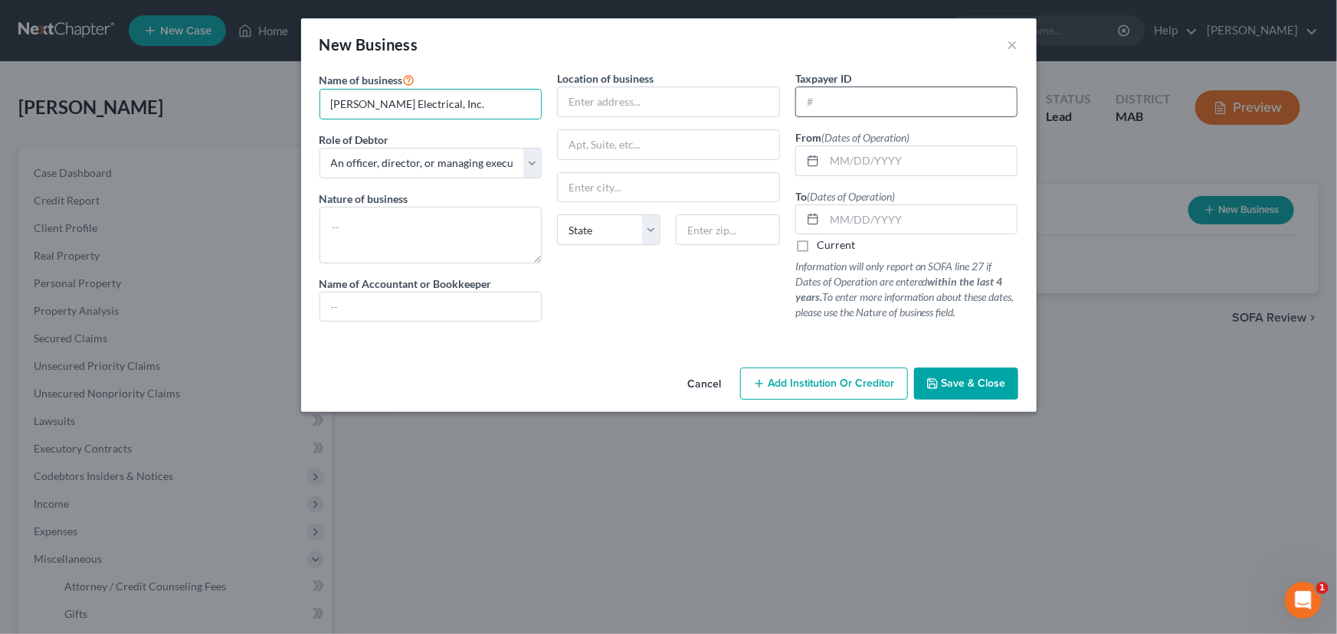
click at [807, 98] on input "text" at bounding box center [906, 101] width 221 height 29
type input "[US_EMPLOYER_IDENTIFICATION_NUMBER]"
click at [817, 247] on label "Current" at bounding box center [836, 245] width 38 height 15
click at [823, 247] on input "Current" at bounding box center [828, 243] width 10 height 10
checkbox input "true"
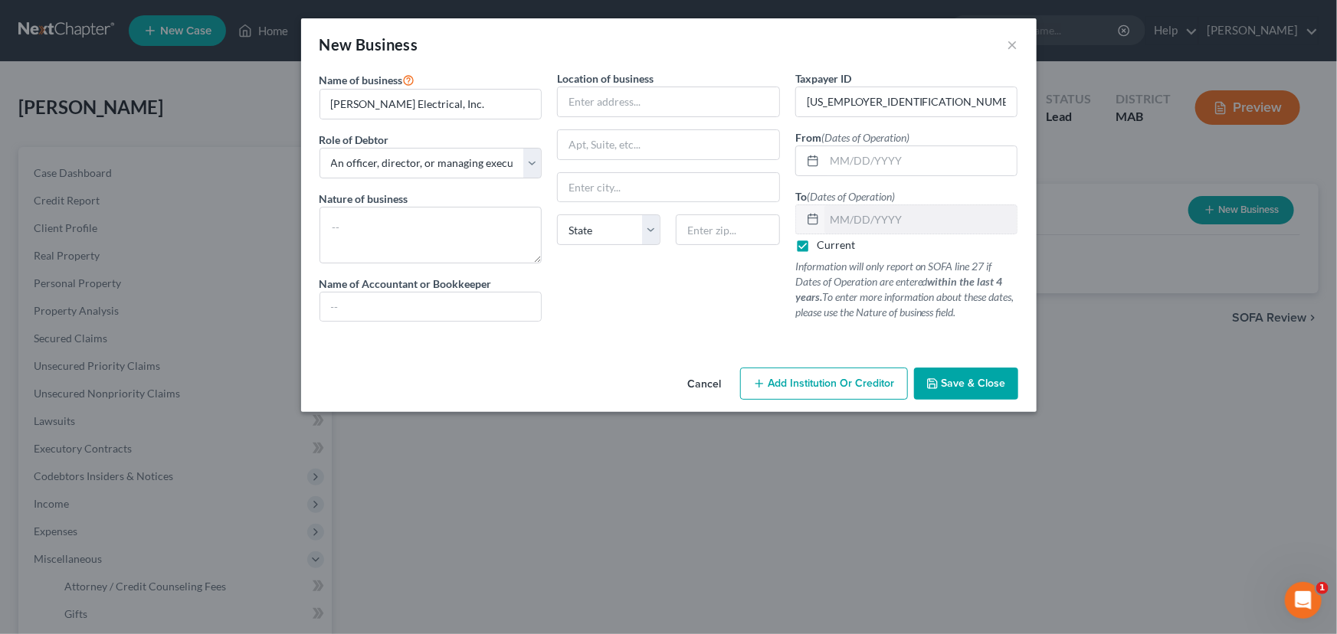
click at [952, 384] on span "Save & Close" at bounding box center [974, 383] width 64 height 13
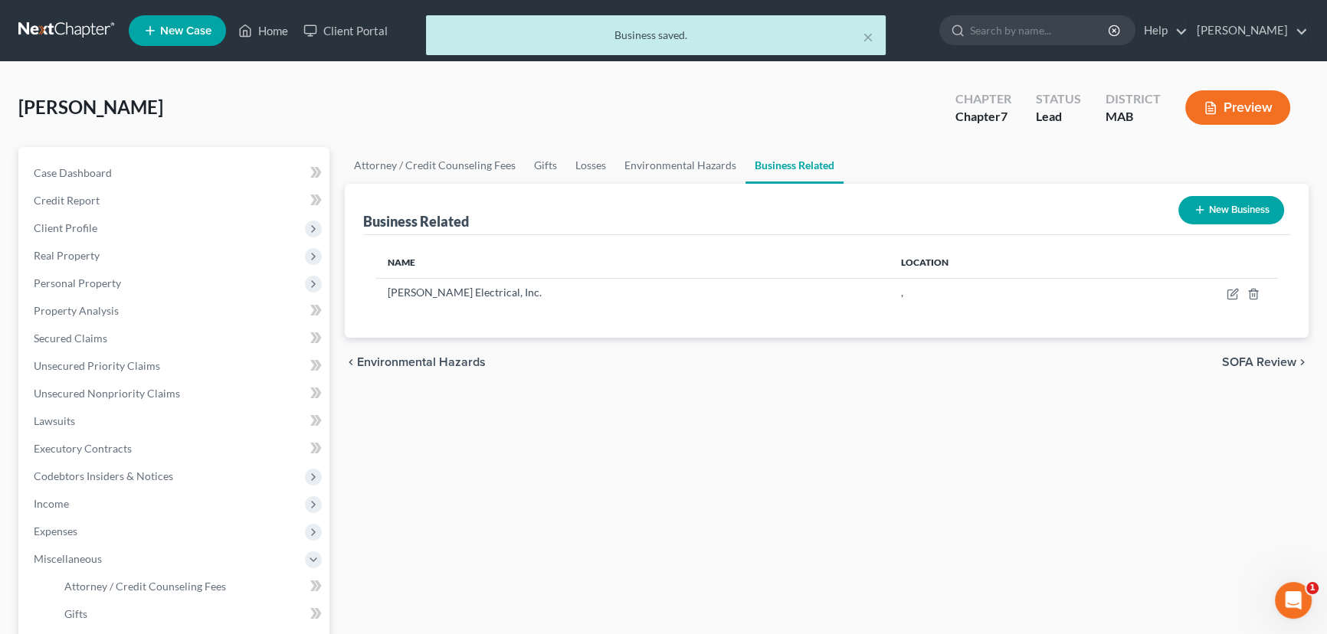
click at [1234, 209] on button "New Business" at bounding box center [1231, 210] width 106 height 28
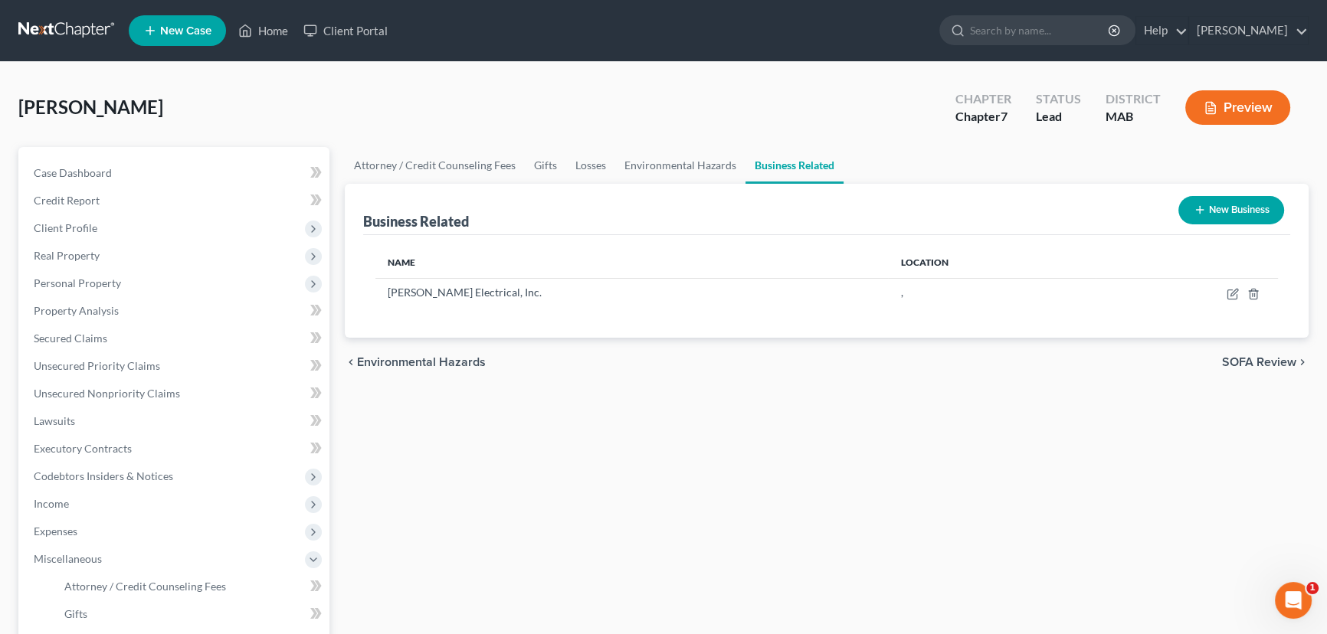
click at [1188, 207] on button "New Business" at bounding box center [1231, 210] width 106 height 28
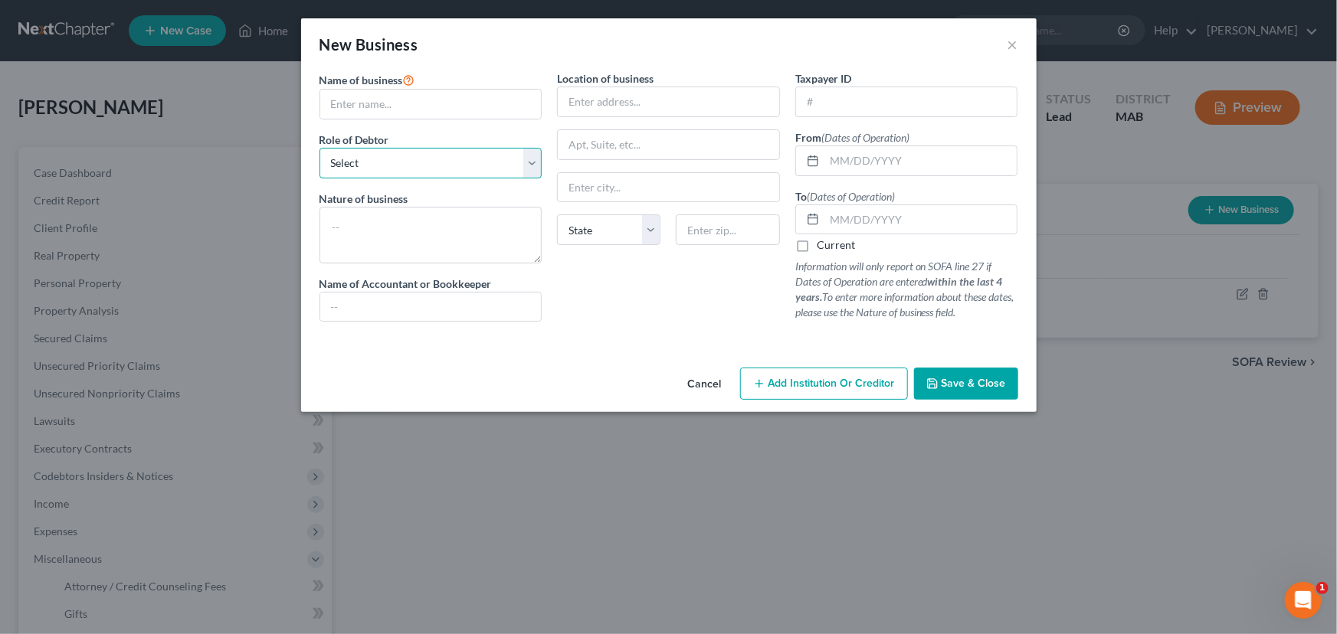
click at [522, 169] on select "Select A member of a limited liability company (LLC) or limited liability partn…" at bounding box center [430, 163] width 223 height 31
select select "officer"
click at [319, 148] on select "Select A member of a limited liability company (LLC) or limited liability partn…" at bounding box center [430, 163] width 223 height 31
click at [355, 105] on input "text" at bounding box center [430, 104] width 221 height 29
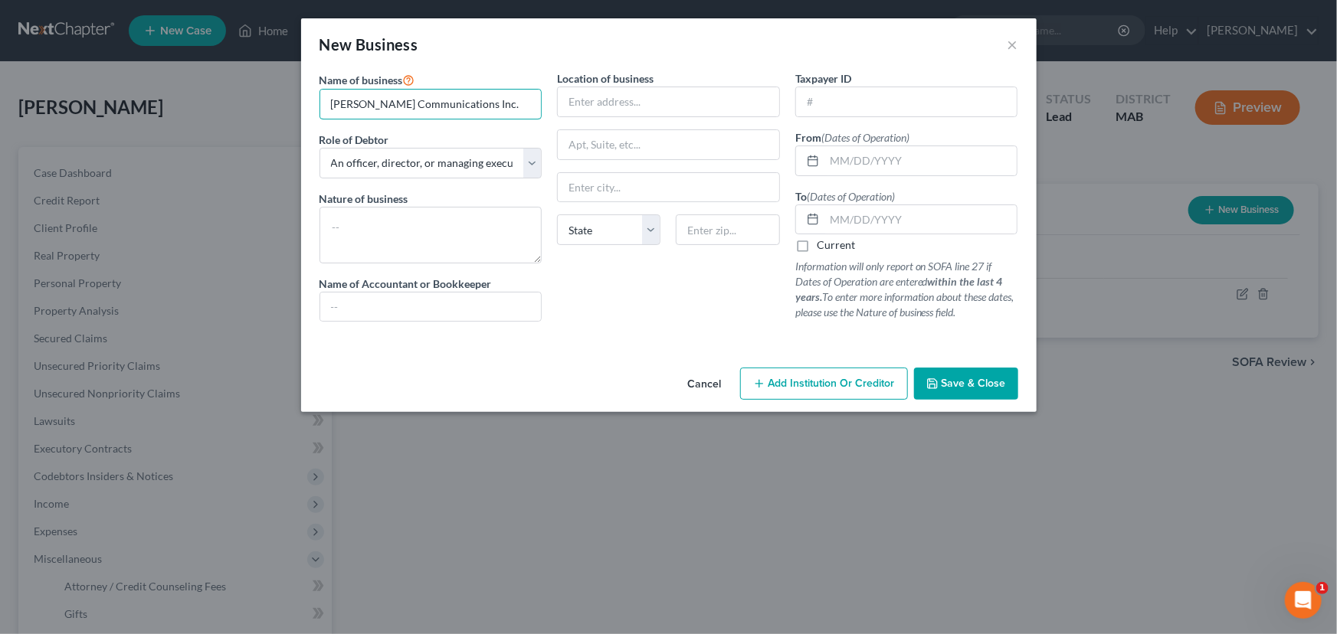
type input "[PERSON_NAME] Communications Inc."
click at [817, 246] on label "Current" at bounding box center [836, 245] width 38 height 15
click at [823, 246] on input "Current" at bounding box center [828, 243] width 10 height 10
checkbox input "true"
click at [815, 385] on span "Add Institution Or Creditor" at bounding box center [831, 383] width 126 height 13
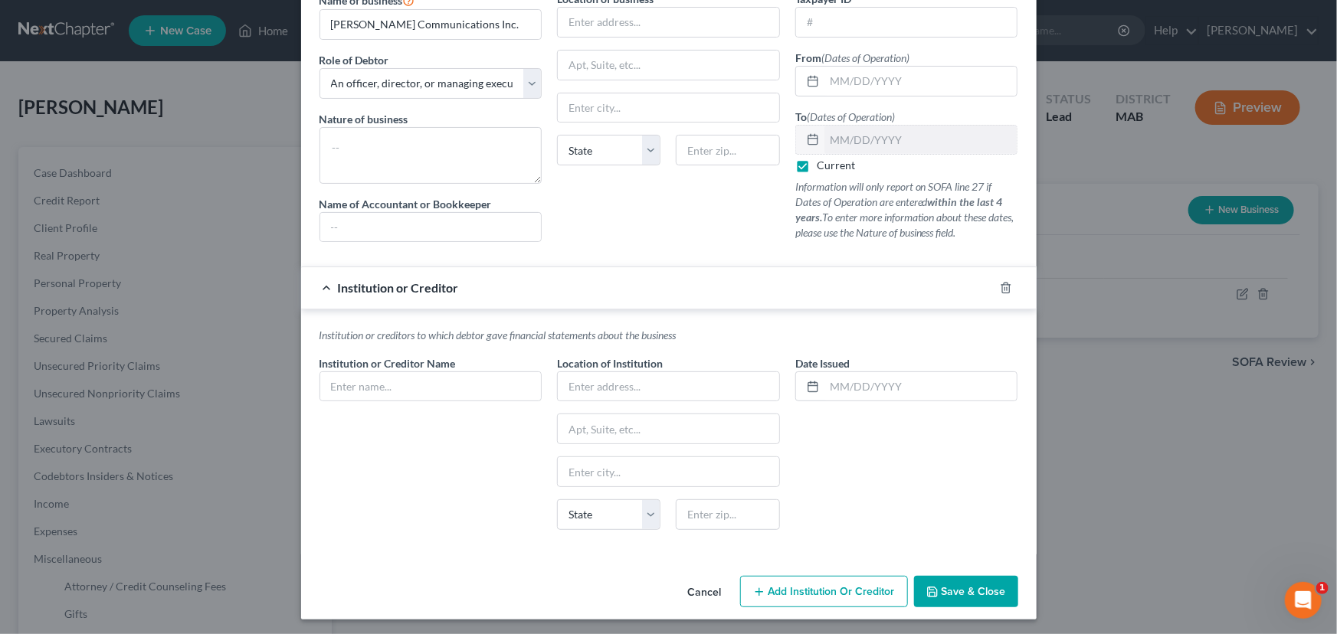
scroll to position [82, 0]
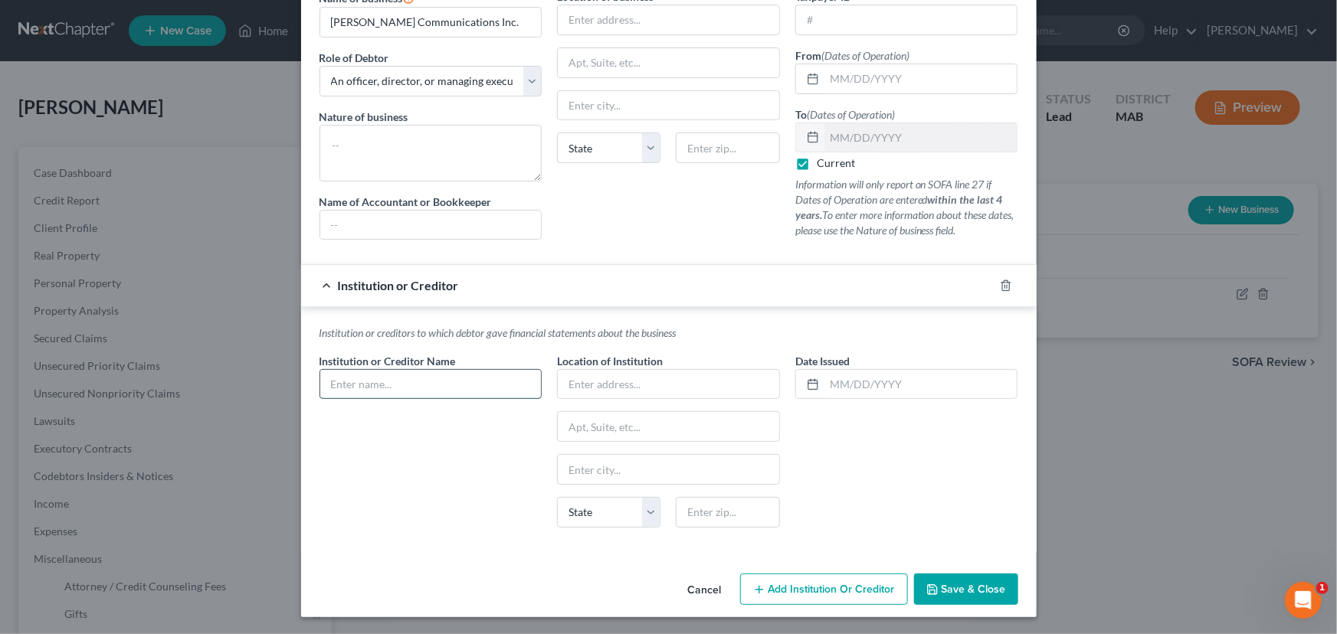
click at [382, 382] on input "text" at bounding box center [430, 384] width 221 height 29
type input "?"
click at [965, 583] on span "Save & Close" at bounding box center [974, 589] width 64 height 13
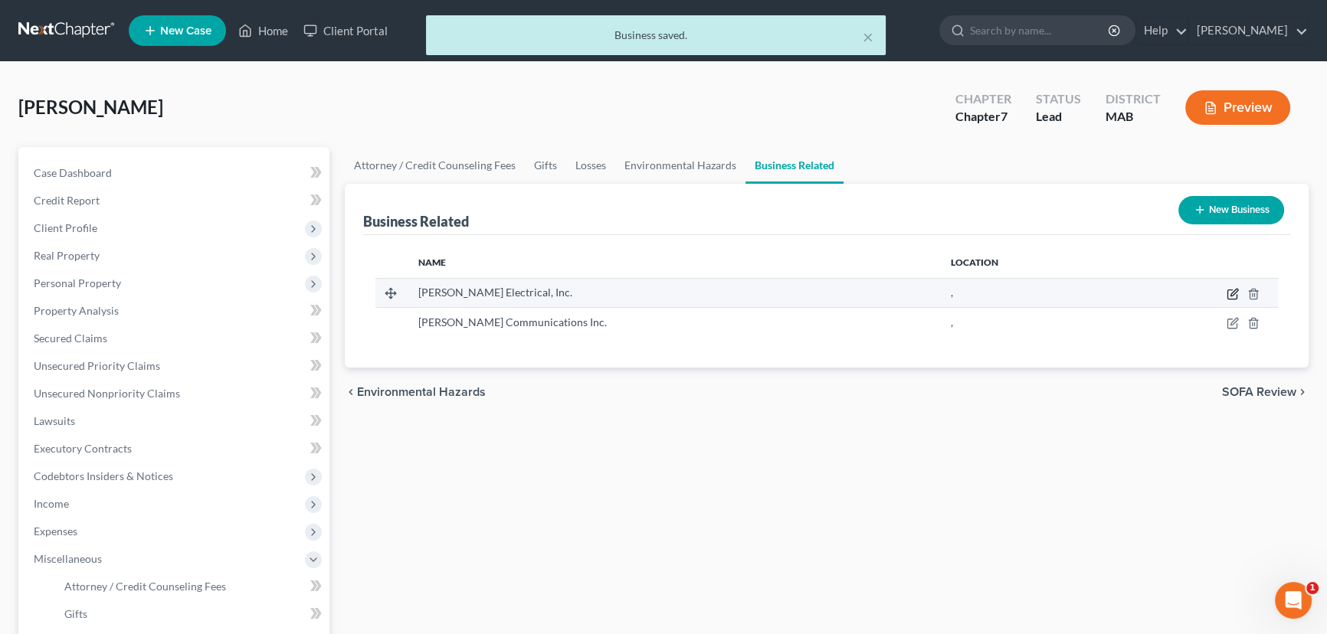
click at [1230, 295] on icon "button" at bounding box center [1233, 292] width 7 height 7
select select "officer"
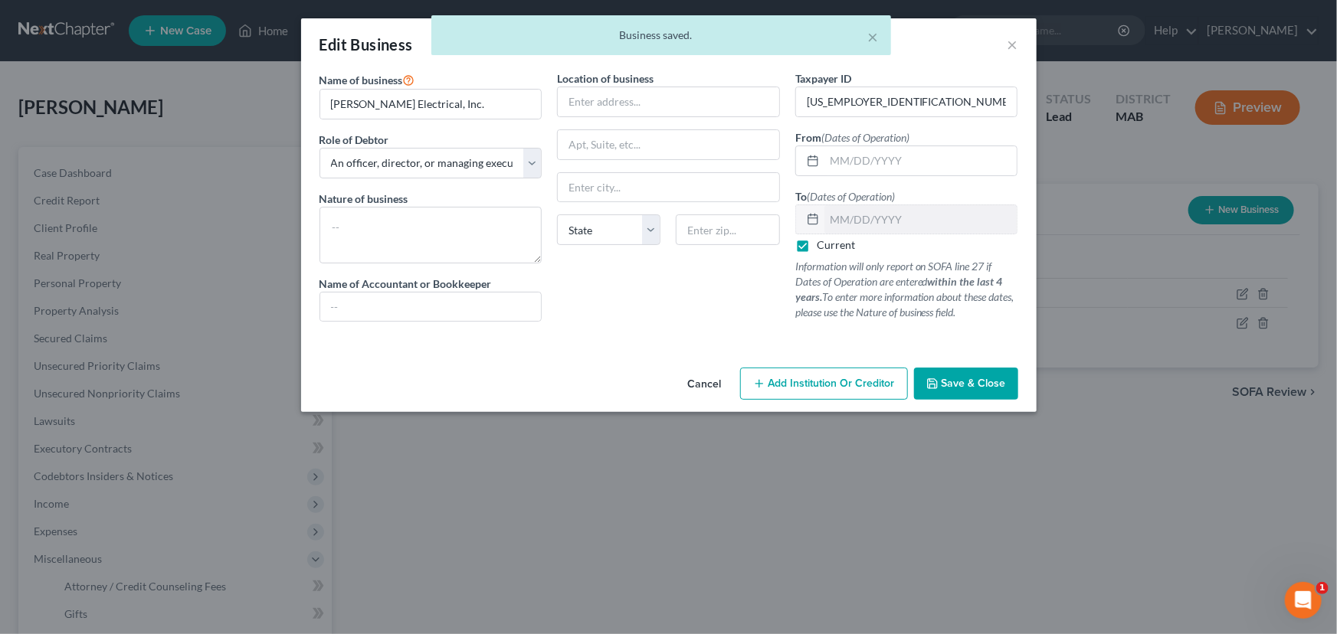
click at [799, 383] on span "Add Institution Or Creditor" at bounding box center [831, 383] width 126 height 13
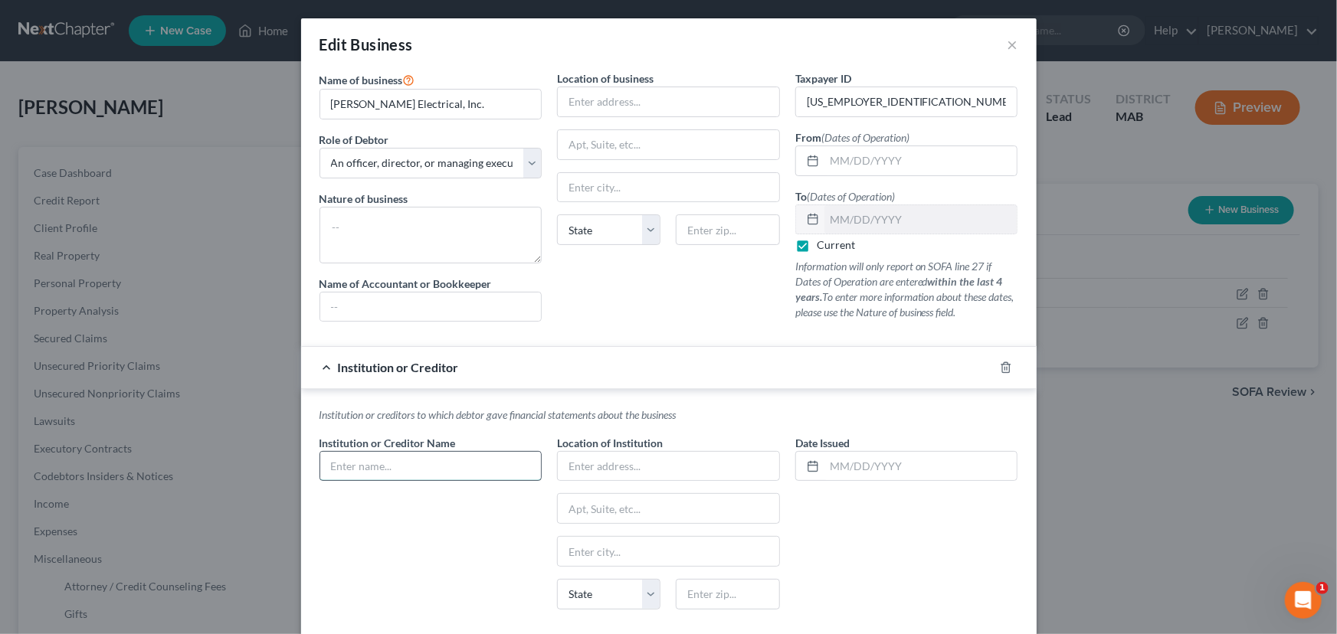
click at [326, 466] on input "text" at bounding box center [430, 466] width 221 height 29
type input "United States Bankruptcy Court MA"
click at [827, 464] on input "text" at bounding box center [920, 466] width 193 height 29
click at [824, 460] on input "text" at bounding box center [920, 466] width 193 height 29
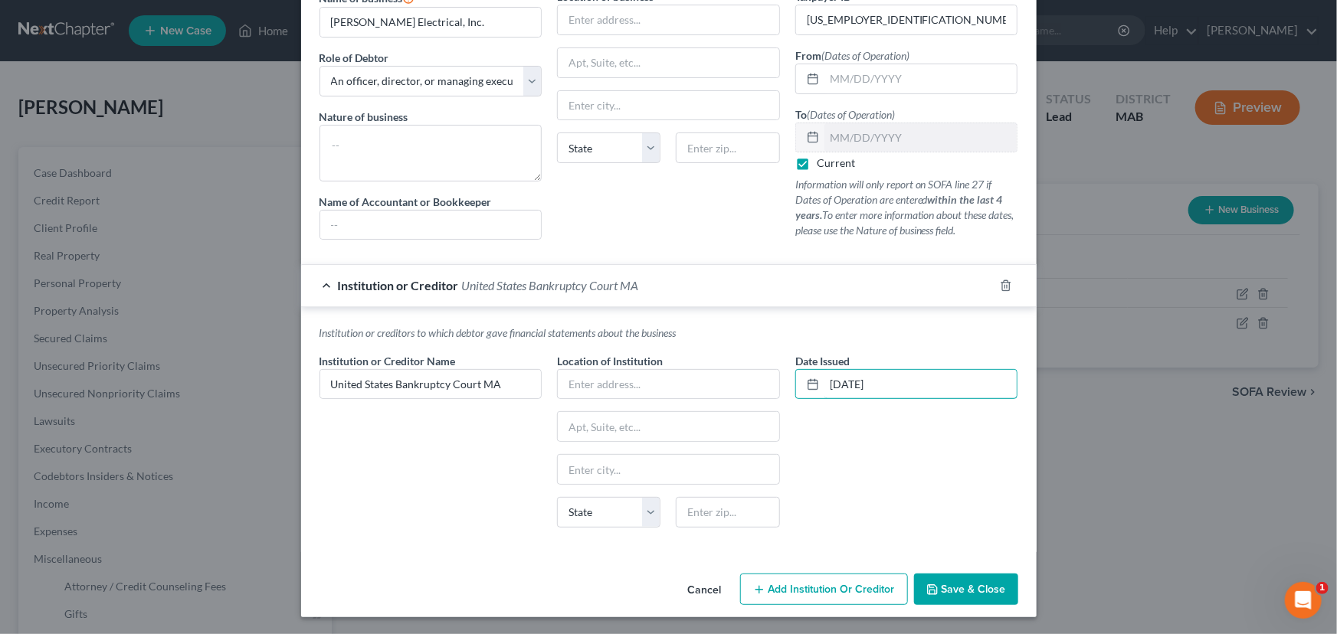
type input "[DATE]"
click at [960, 585] on span "Save & Close" at bounding box center [974, 589] width 64 height 13
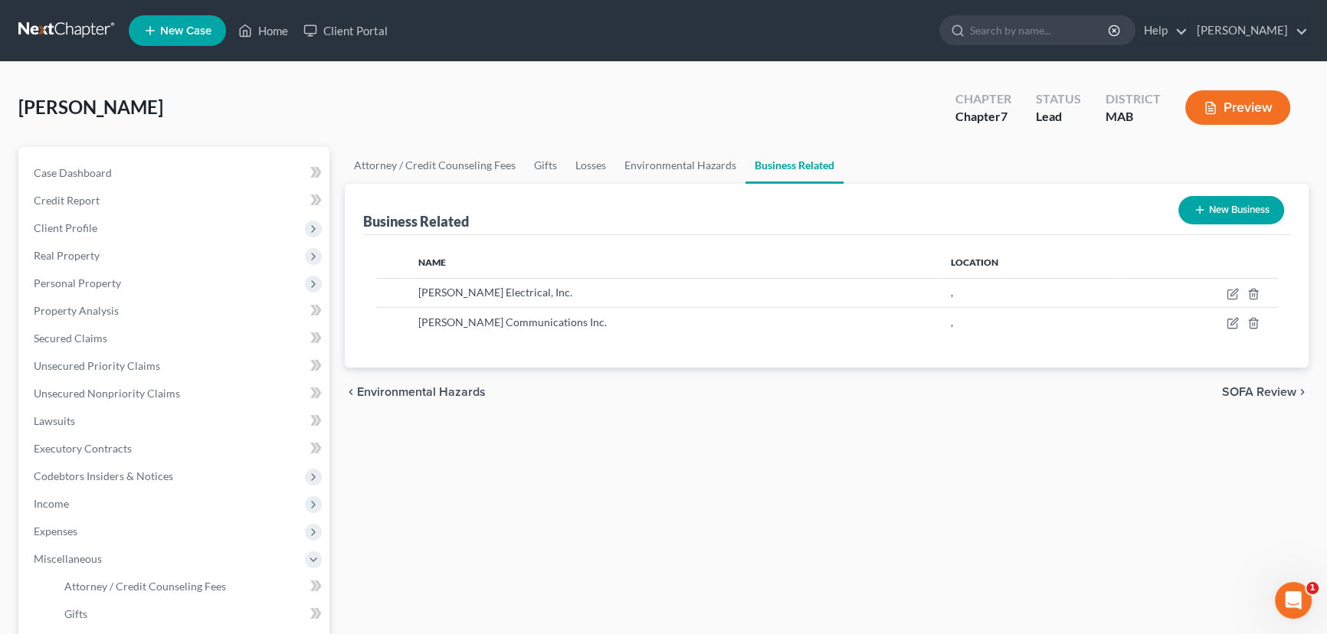
click at [1237, 107] on button "Preview" at bounding box center [1237, 107] width 105 height 34
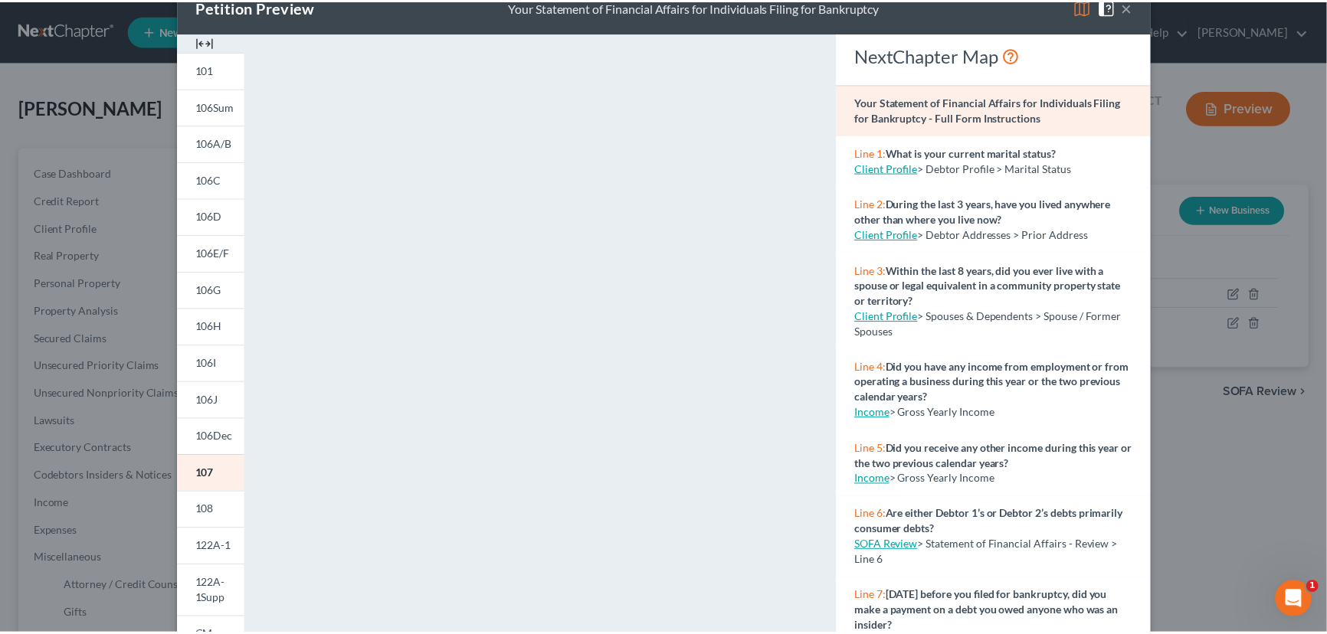
scroll to position [0, 0]
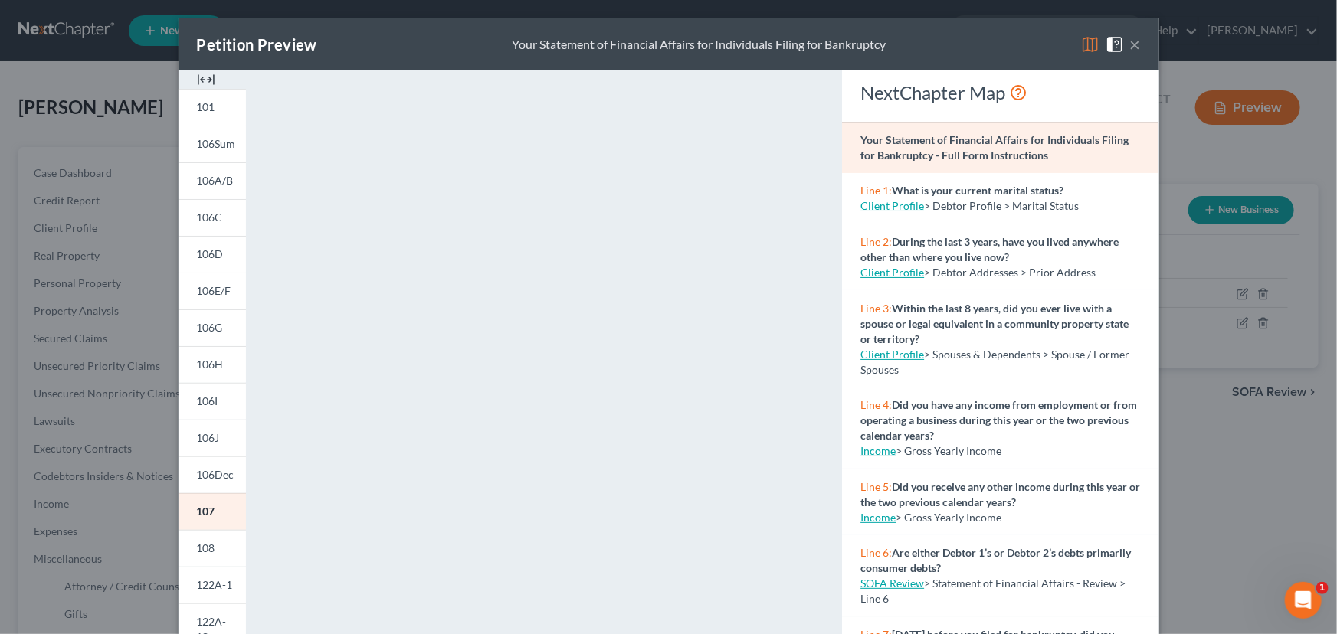
click at [1134, 41] on button "×" at bounding box center [1135, 44] width 11 height 18
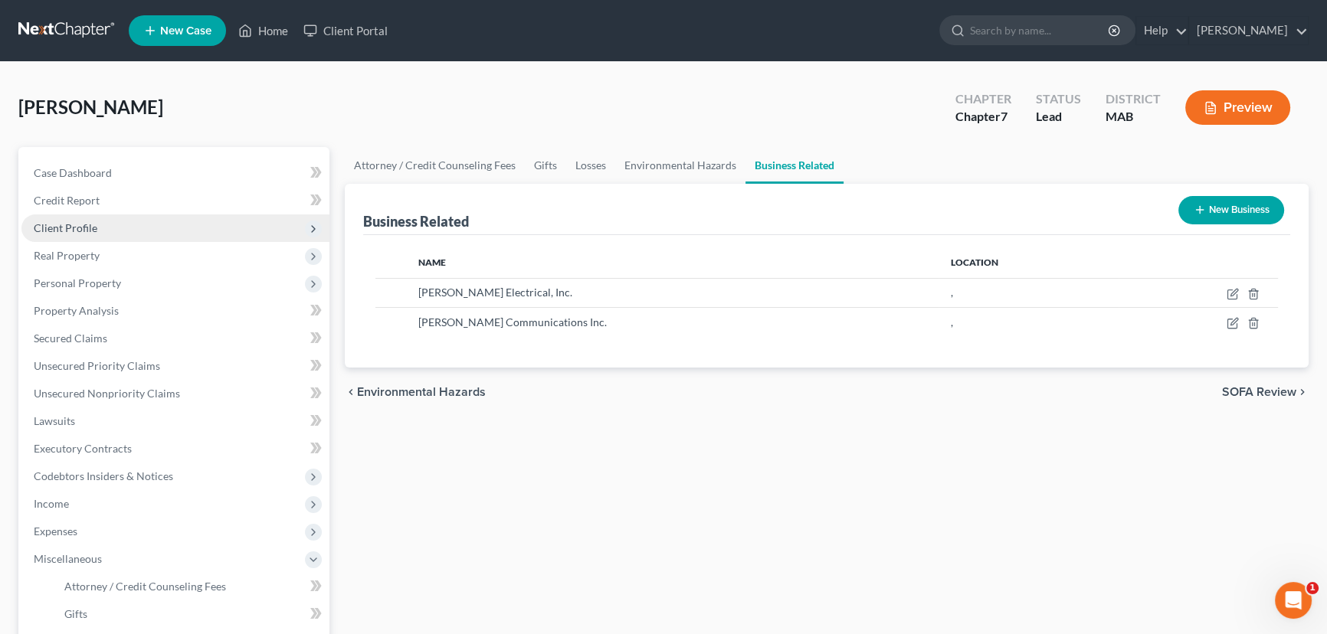
click at [61, 226] on span "Client Profile" at bounding box center [66, 227] width 64 height 13
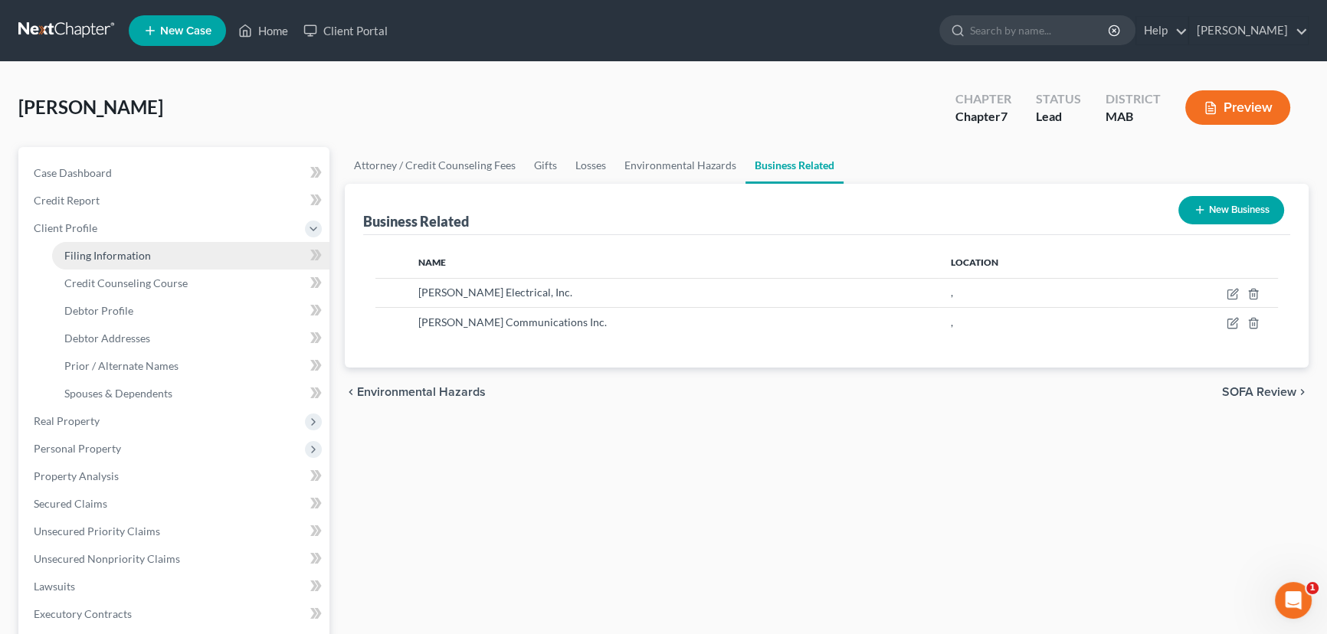
click at [100, 255] on span "Filing Information" at bounding box center [107, 255] width 87 height 13
select select "0"
select select "3"
select select "0"
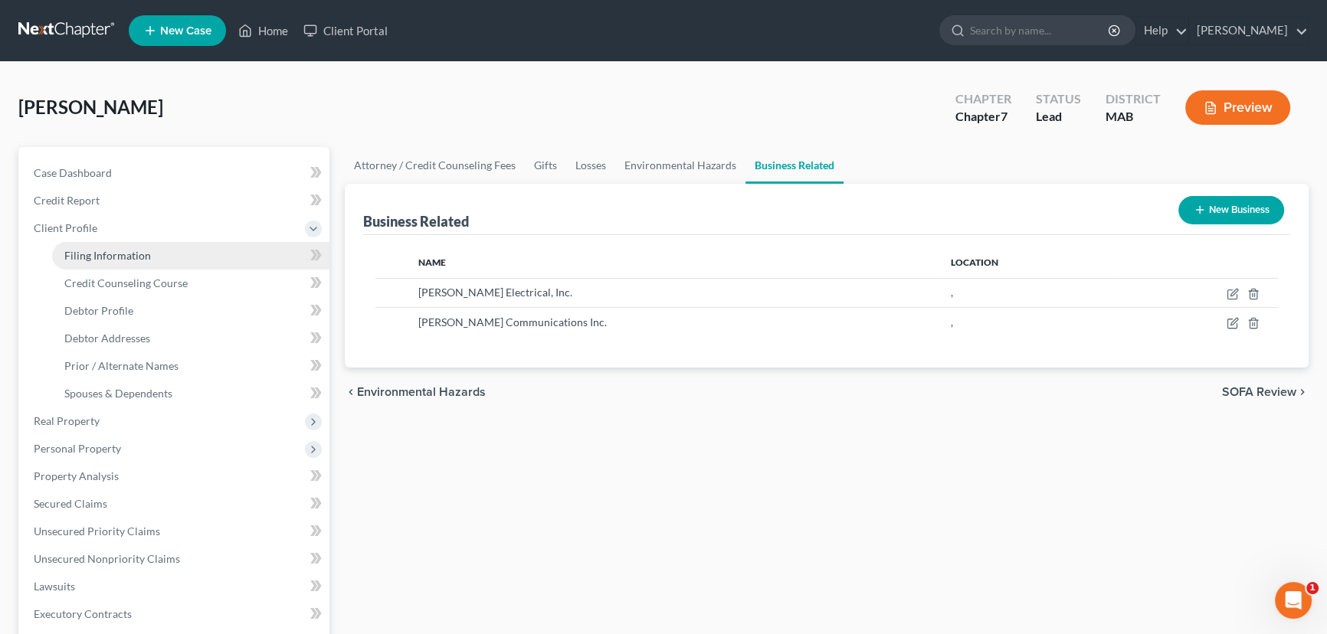
select select "39"
select select "0"
select select "22"
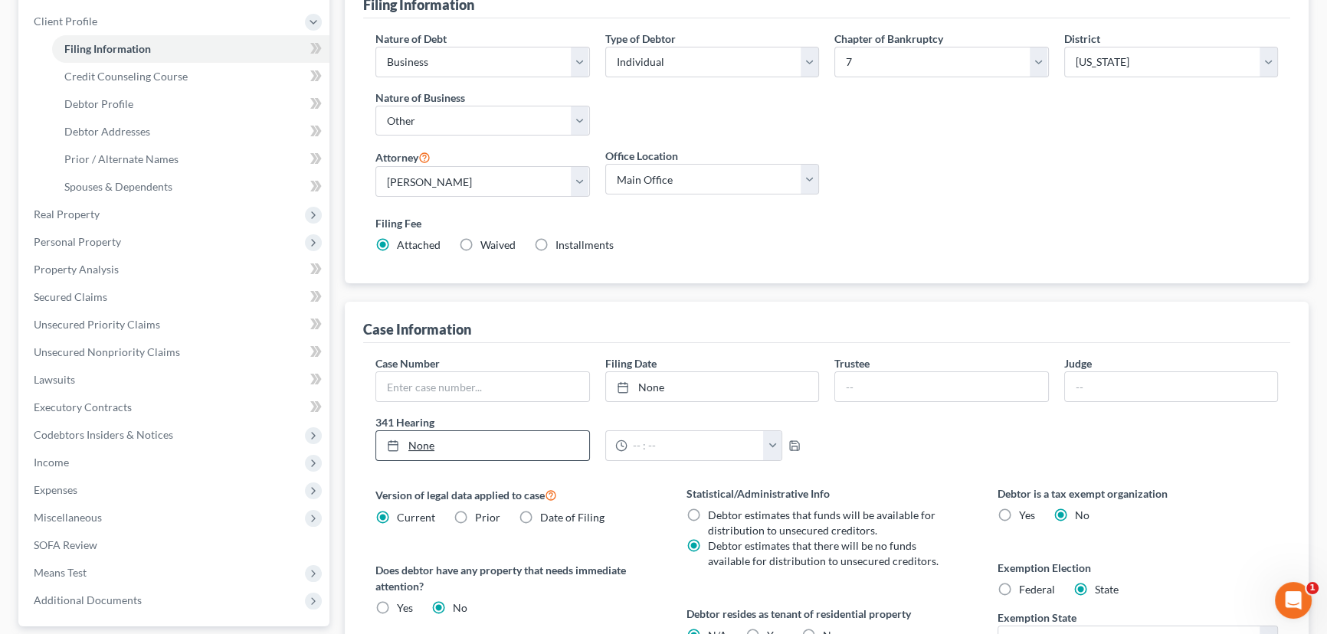
scroll to position [208, 0]
click at [443, 392] on input "text" at bounding box center [482, 385] width 213 height 29
click at [474, 382] on input "text" at bounding box center [482, 385] width 213 height 29
type input "25-12178"
type input "[DATE]"
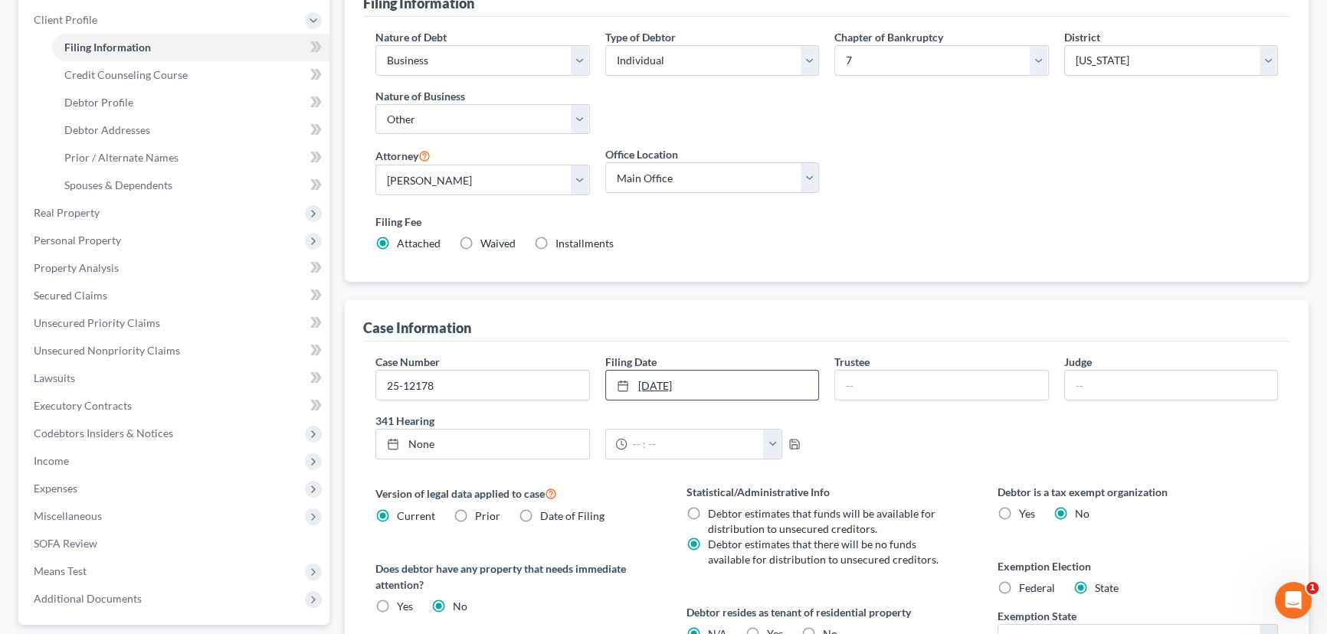
click at [644, 385] on link "[DATE]" at bounding box center [712, 385] width 213 height 29
type input "[DATE]"
click at [429, 443] on link "None" at bounding box center [482, 444] width 213 height 29
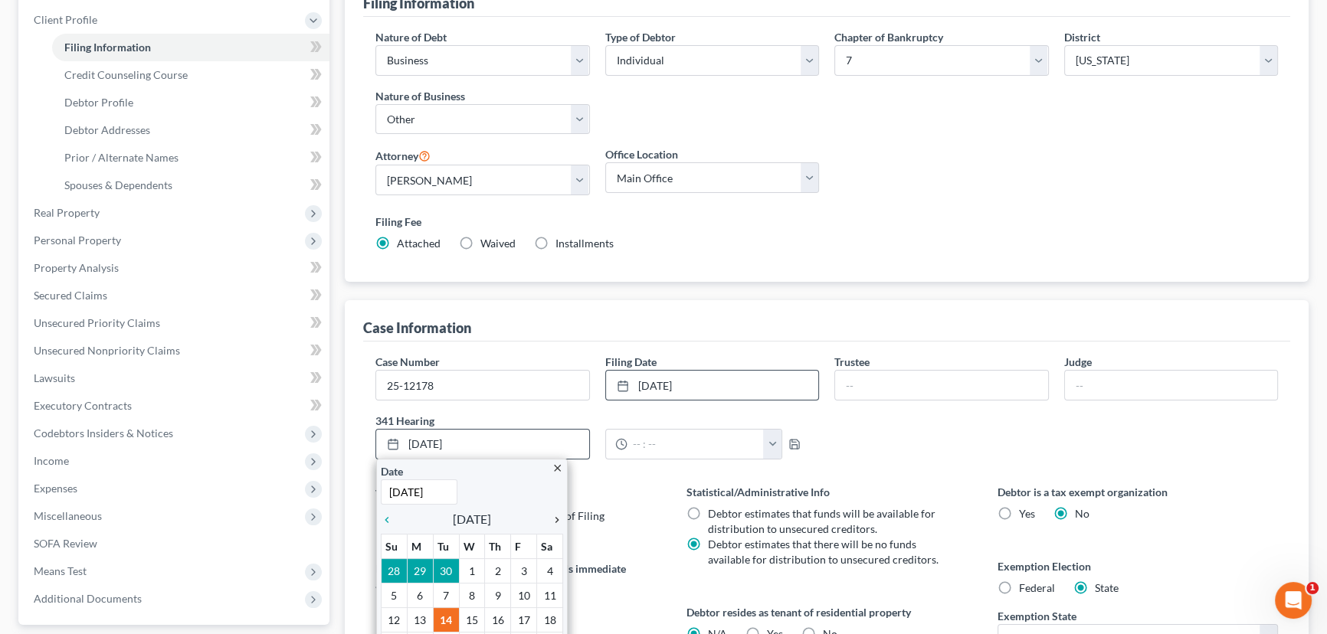
click at [557, 514] on icon "chevron_right" at bounding box center [553, 520] width 20 height 12
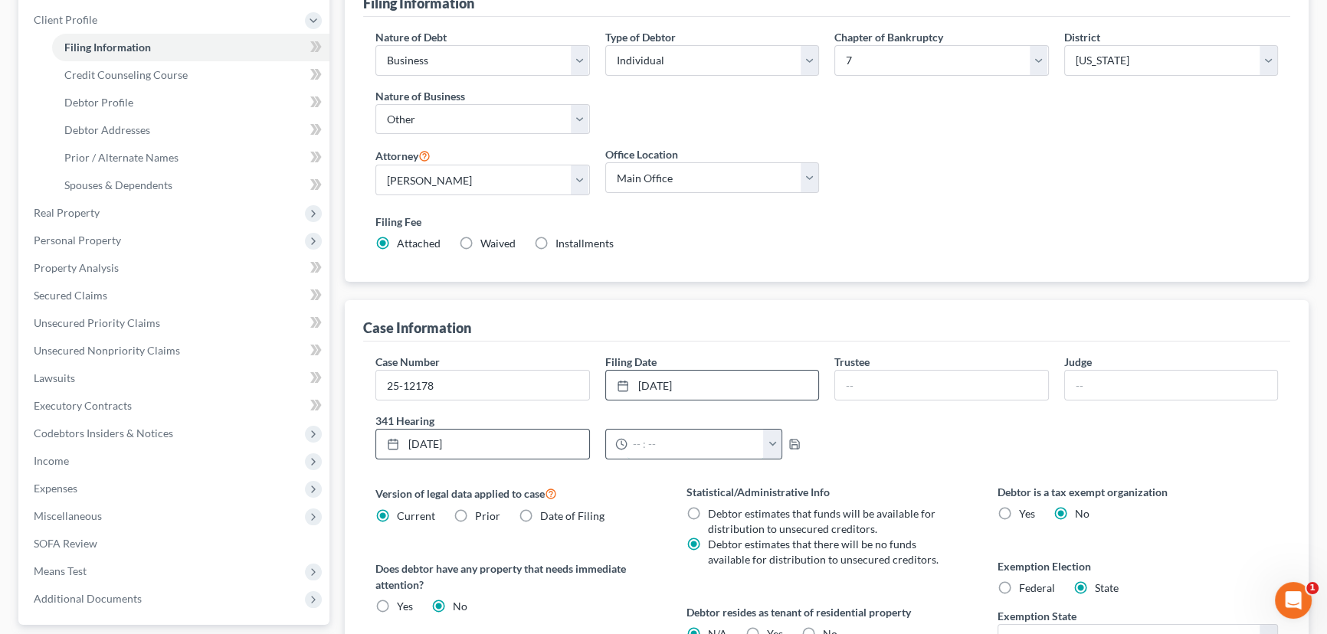
click at [632, 441] on input "text" at bounding box center [695, 444] width 137 height 29
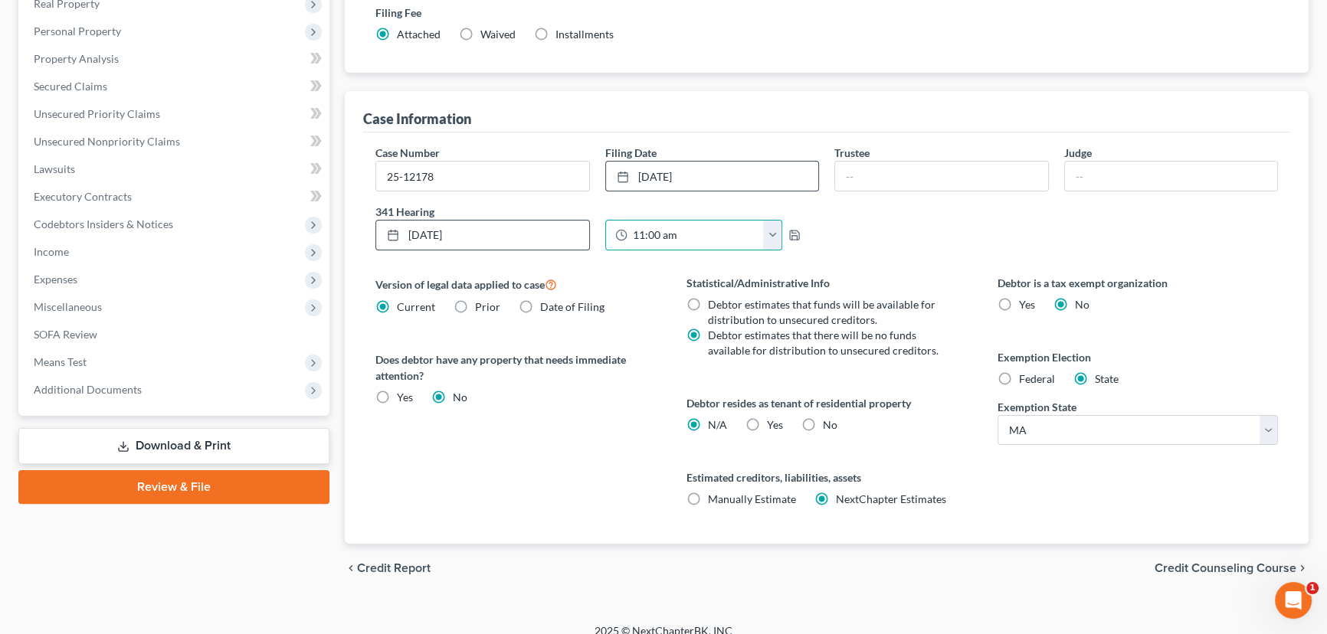
scroll to position [431, 0]
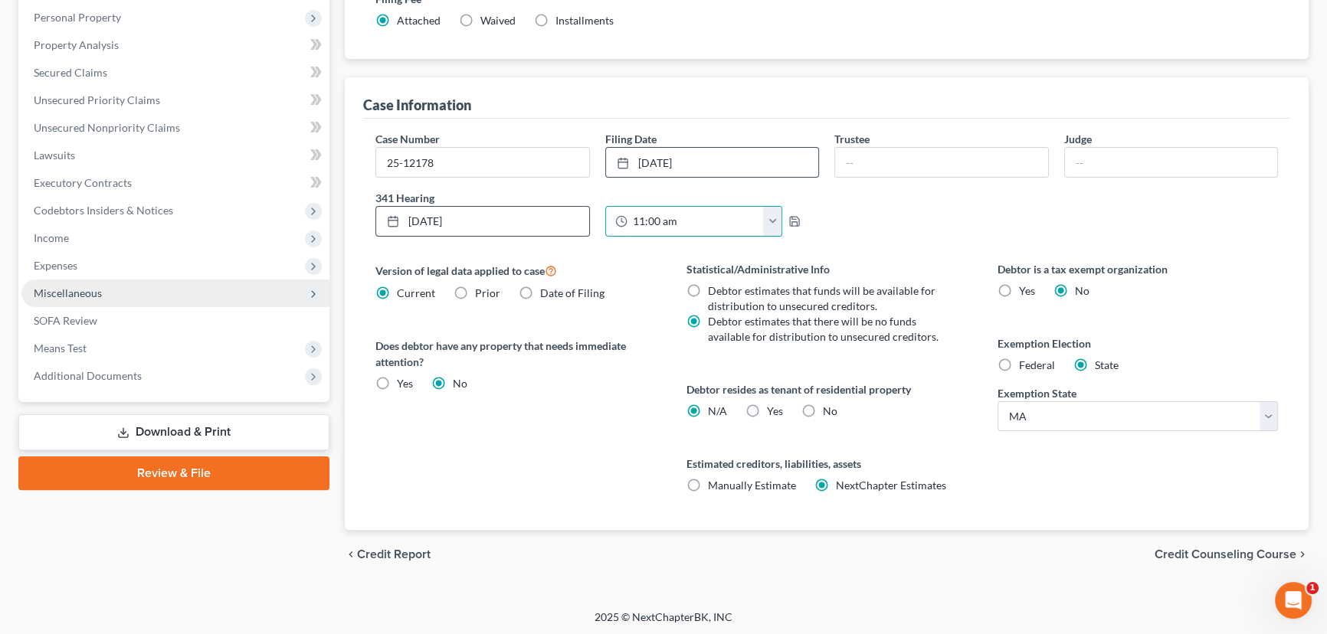
type input "11:00 am"
click at [60, 294] on span "Miscellaneous" at bounding box center [68, 293] width 68 height 13
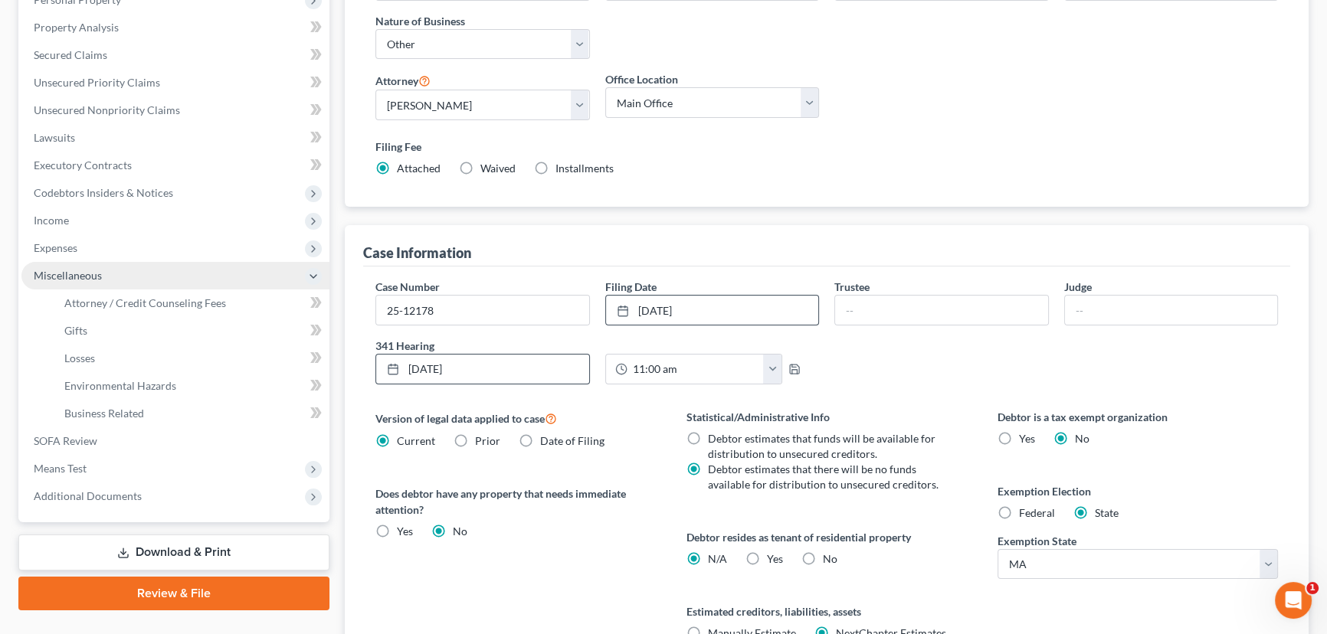
scroll to position [267, 0]
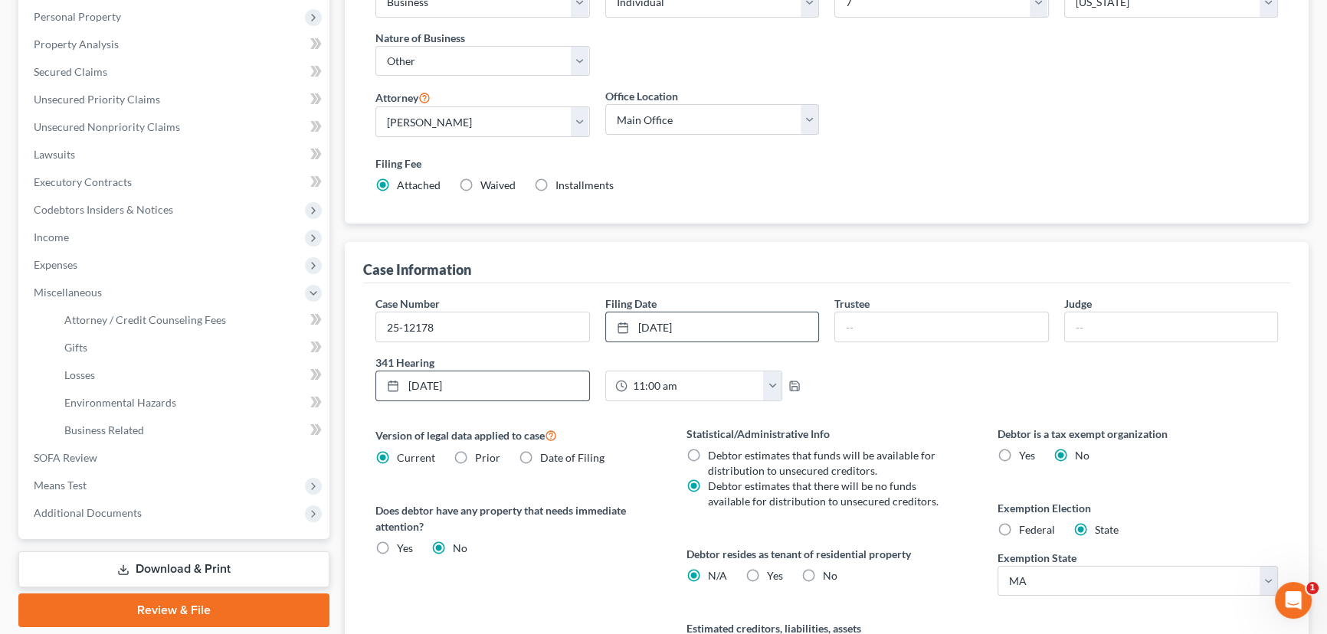
click at [137, 564] on link "Download & Print" at bounding box center [173, 570] width 311 height 36
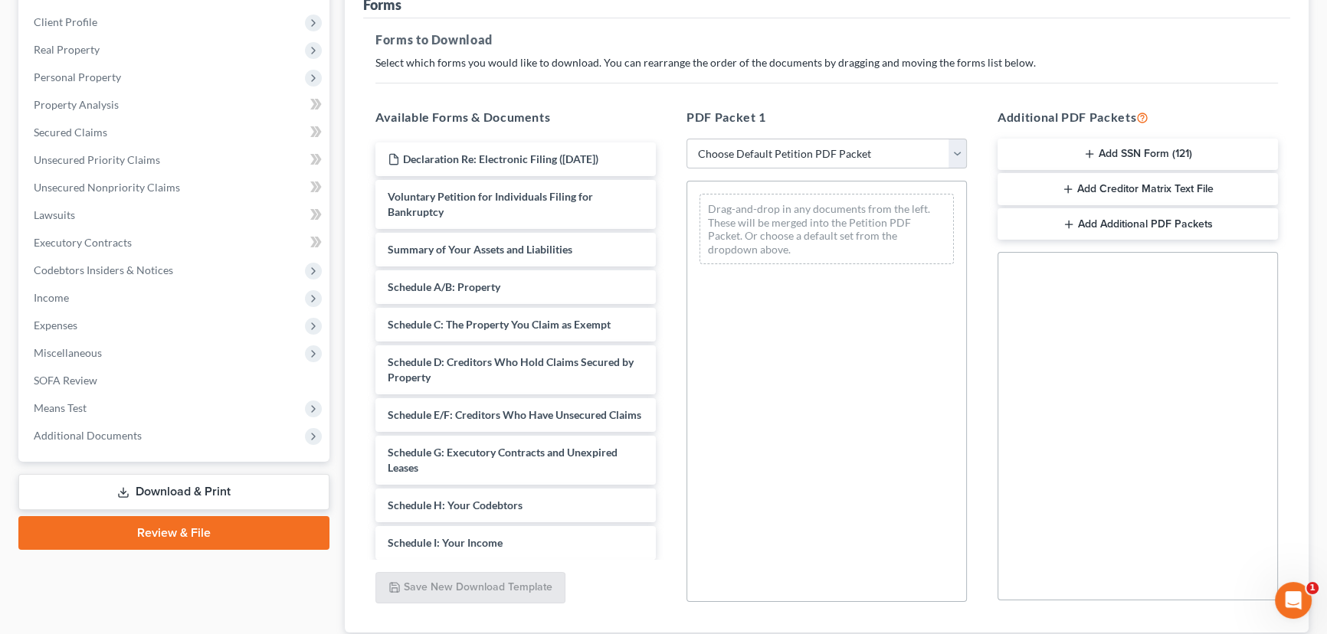
scroll to position [208, 0]
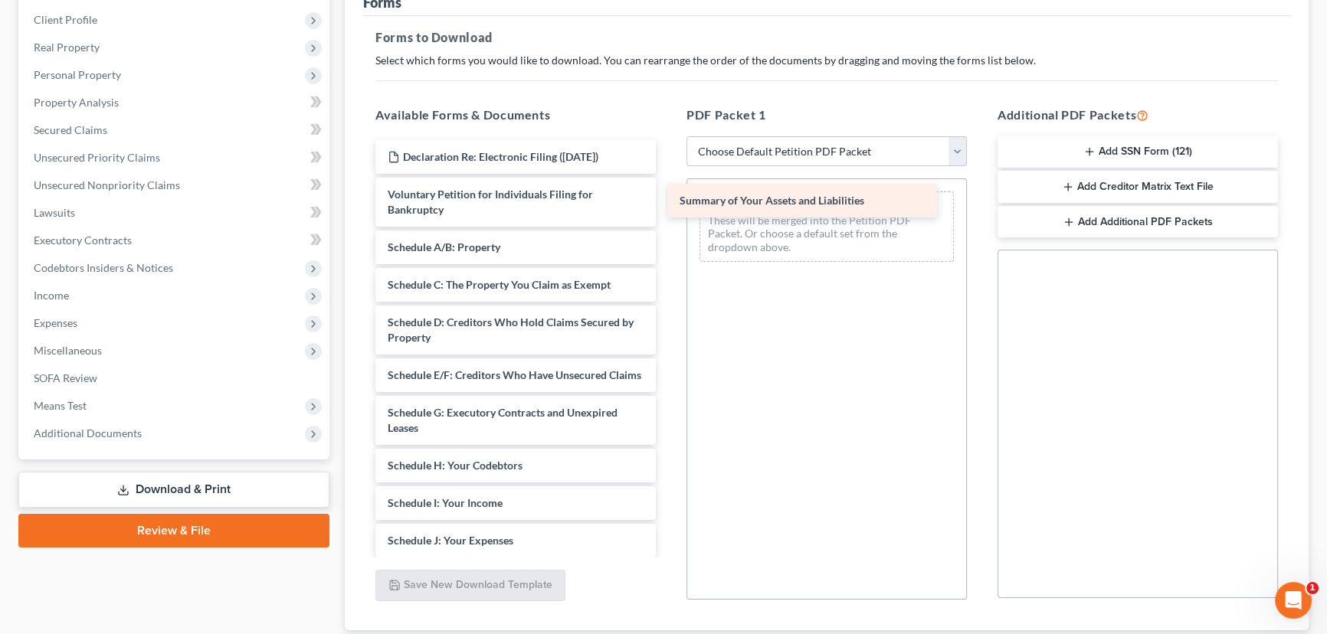
drag, startPoint x: 464, startPoint y: 256, endPoint x: 756, endPoint y: 211, distance: 295.3
click at [668, 211] on div "Summary of Your Assets and Liabilities Declaration Re: Electronic Filing ([DATE…" at bounding box center [515, 548] width 305 height 817
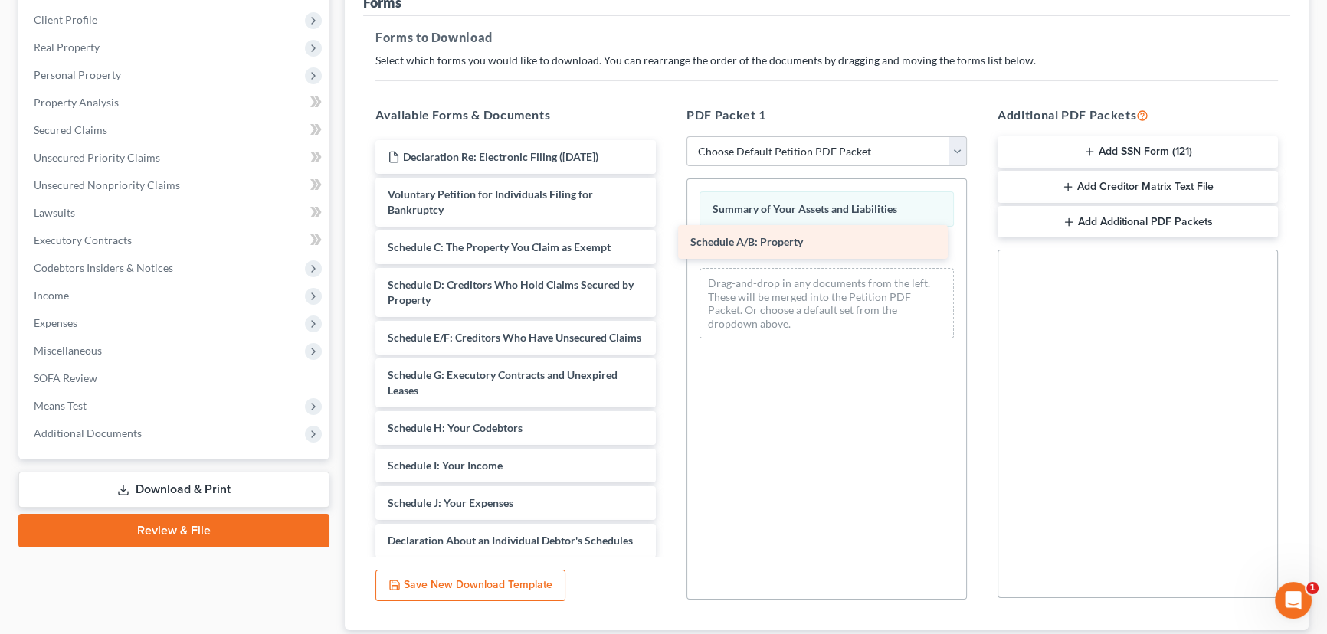
drag, startPoint x: 502, startPoint y: 245, endPoint x: 805, endPoint y: 241, distance: 303.4
click at [668, 241] on div "Schedule A/B: Property Declaration Re: Electronic Filing ([DATE]) Voluntary Pet…" at bounding box center [515, 529] width 305 height 779
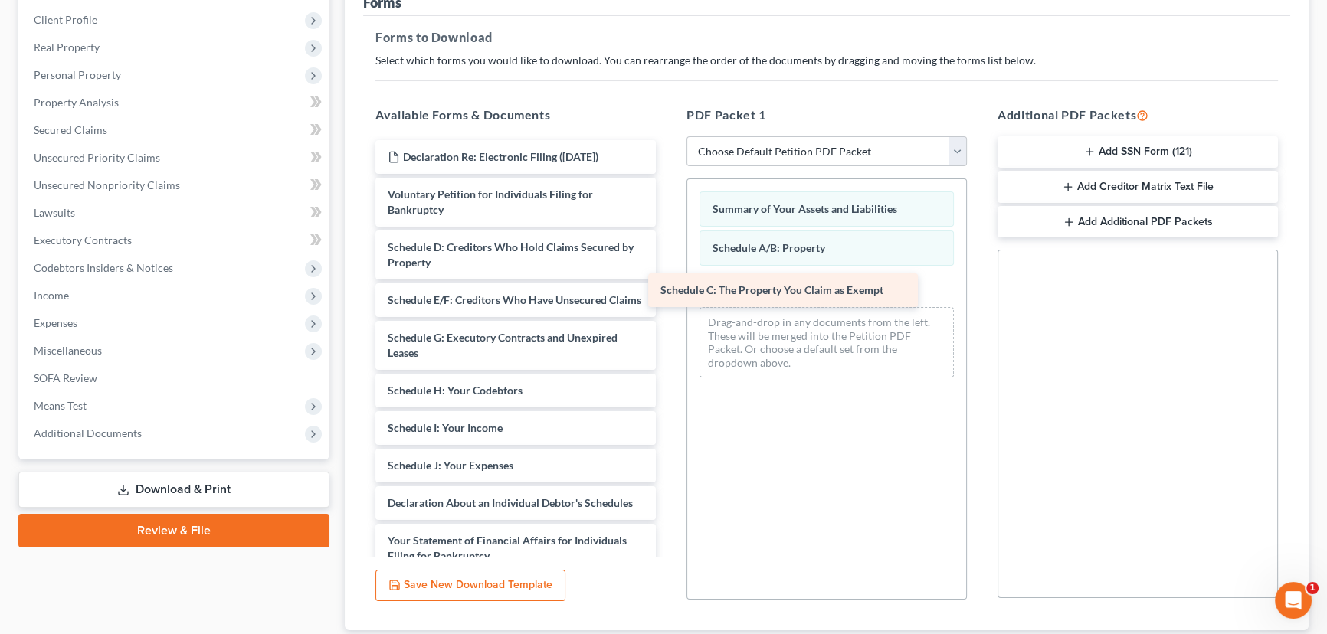
drag, startPoint x: 535, startPoint y: 245, endPoint x: 811, endPoint y: 280, distance: 278.1
click at [668, 282] on div "Schedule C: The Property You Claim as Exempt Declaration Re: Electronic Filing …" at bounding box center [515, 511] width 305 height 742
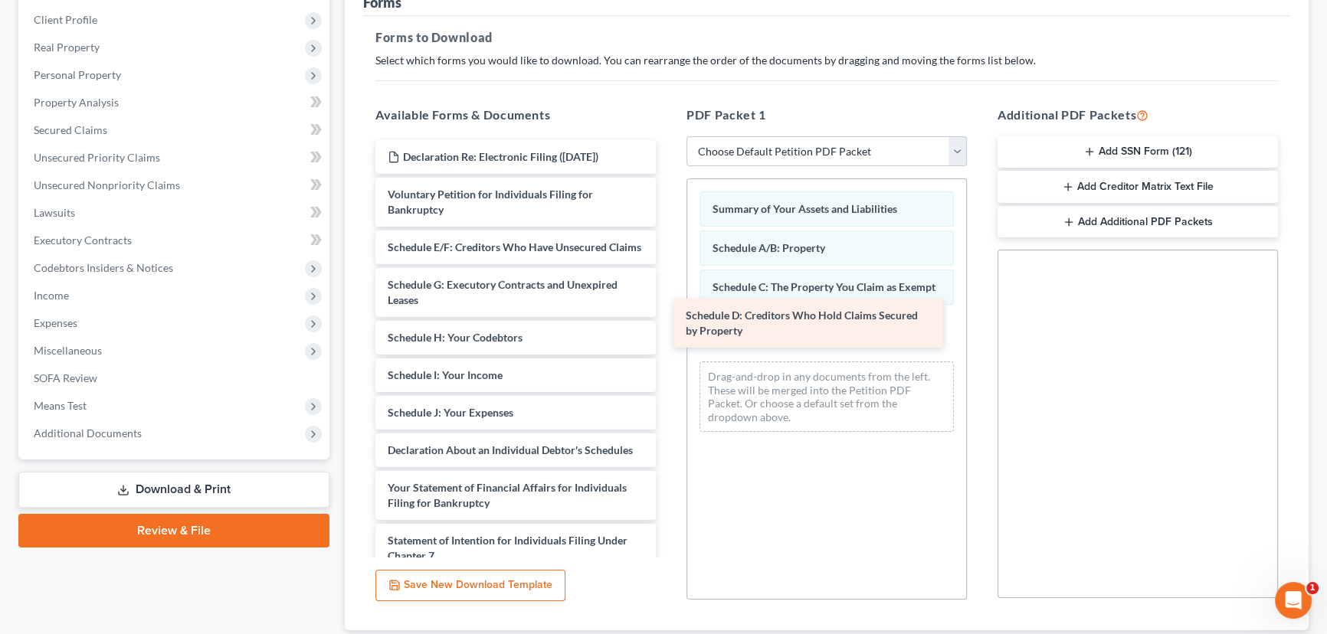
drag, startPoint x: 580, startPoint y: 260, endPoint x: 878, endPoint y: 330, distance: 306.3
click at [668, 330] on div "Schedule D: Creditors Who Hold Claims Secured by Property Declaration Re: Elect…" at bounding box center [515, 484] width 305 height 689
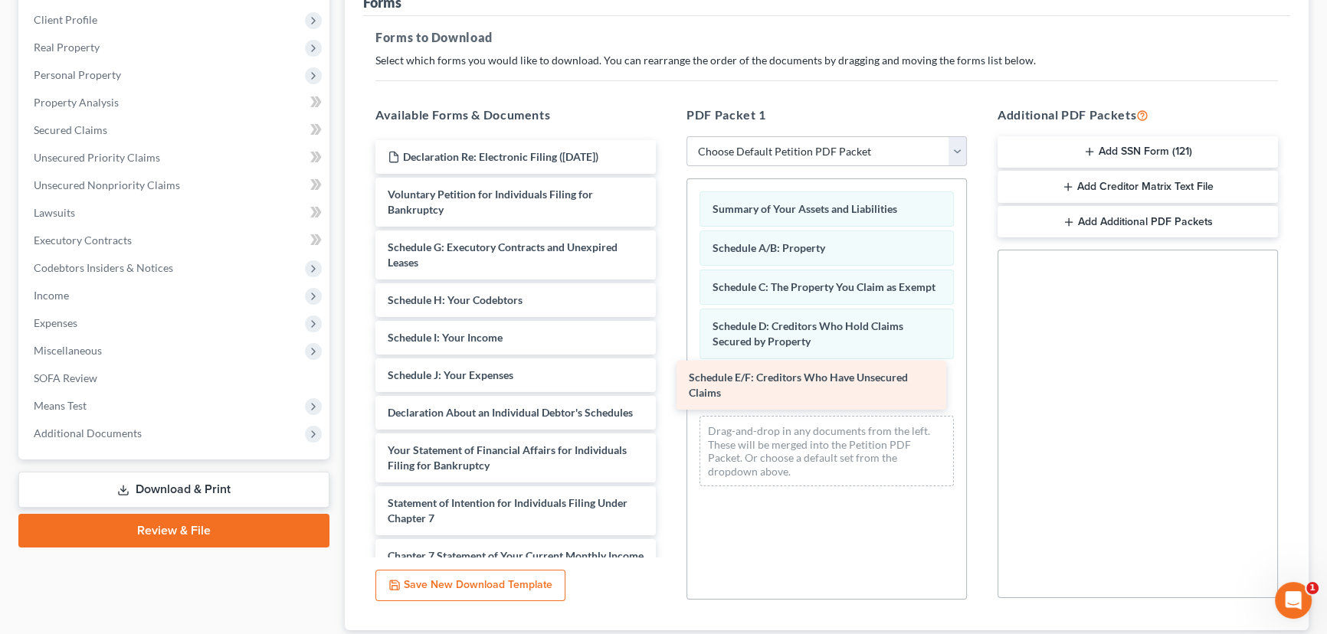
drag, startPoint x: 536, startPoint y: 252, endPoint x: 841, endPoint y: 367, distance: 325.9
click at [668, 370] on div "Schedule E/F: Creditors Who Have Unsecured Claims Declaration Re: Electronic Fi…" at bounding box center [515, 465] width 305 height 651
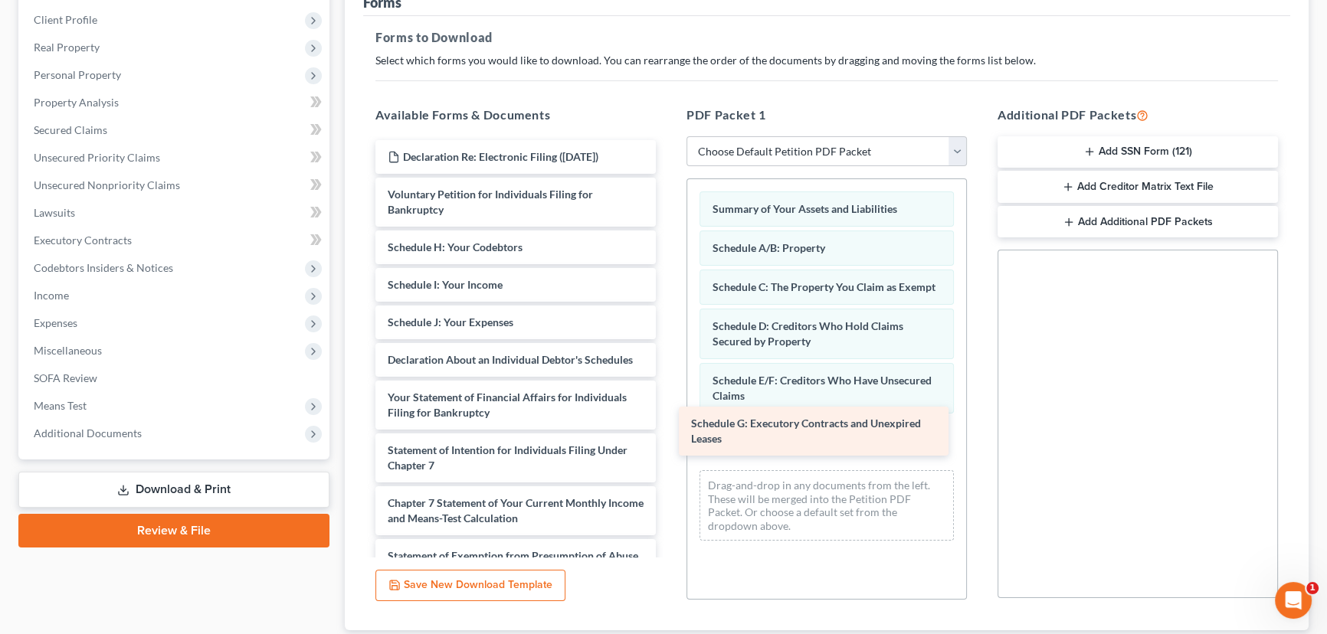
drag, startPoint x: 567, startPoint y: 264, endPoint x: 876, endPoint y: 434, distance: 353.2
click at [668, 434] on div "Schedule G: Executory Contracts and Unexpired Leases Declaration Re: Electronic…" at bounding box center [515, 439] width 305 height 598
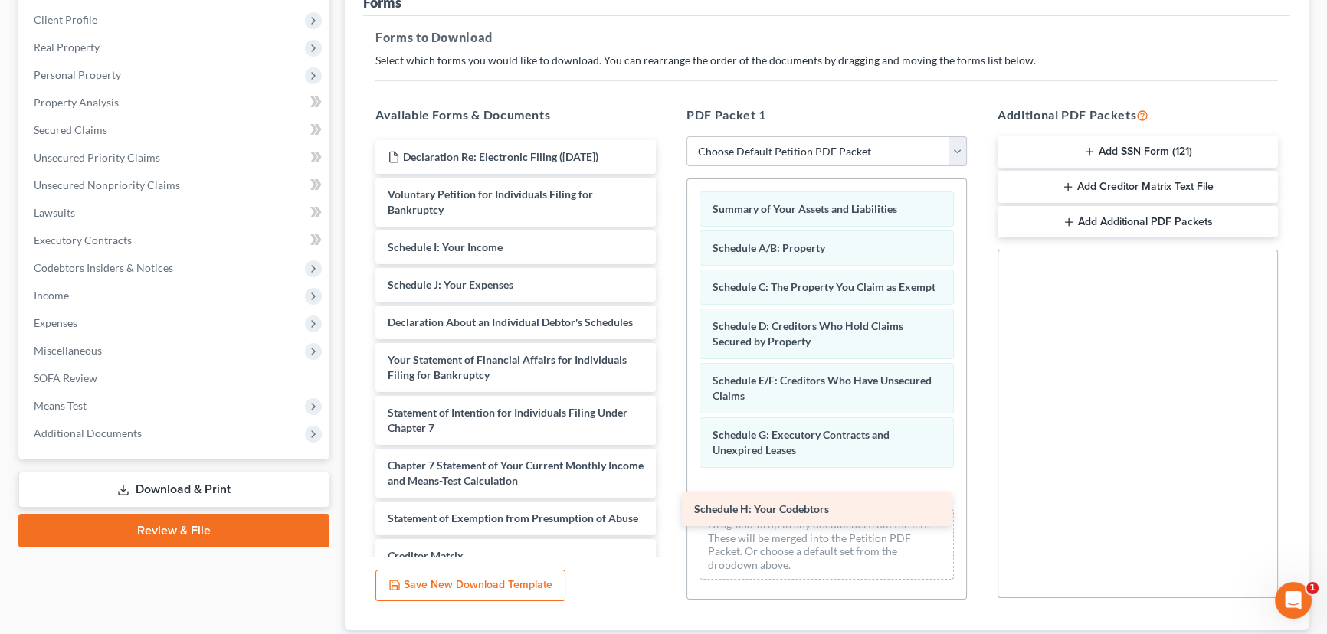
drag, startPoint x: 502, startPoint y: 254, endPoint x: 811, endPoint y: 500, distance: 395.8
click at [668, 500] on div "Schedule H: Your Codebtors Declaration Re: Electronic Filing ([DATE]) Voluntary…" at bounding box center [515, 420] width 305 height 561
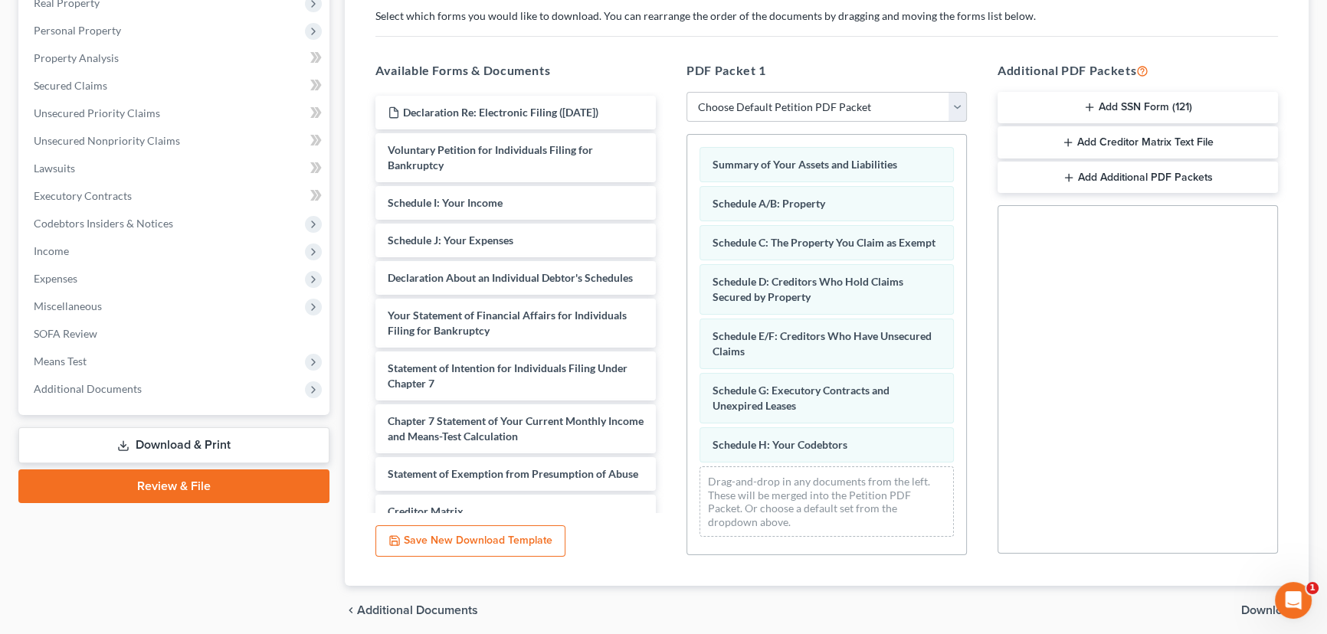
scroll to position [278, 0]
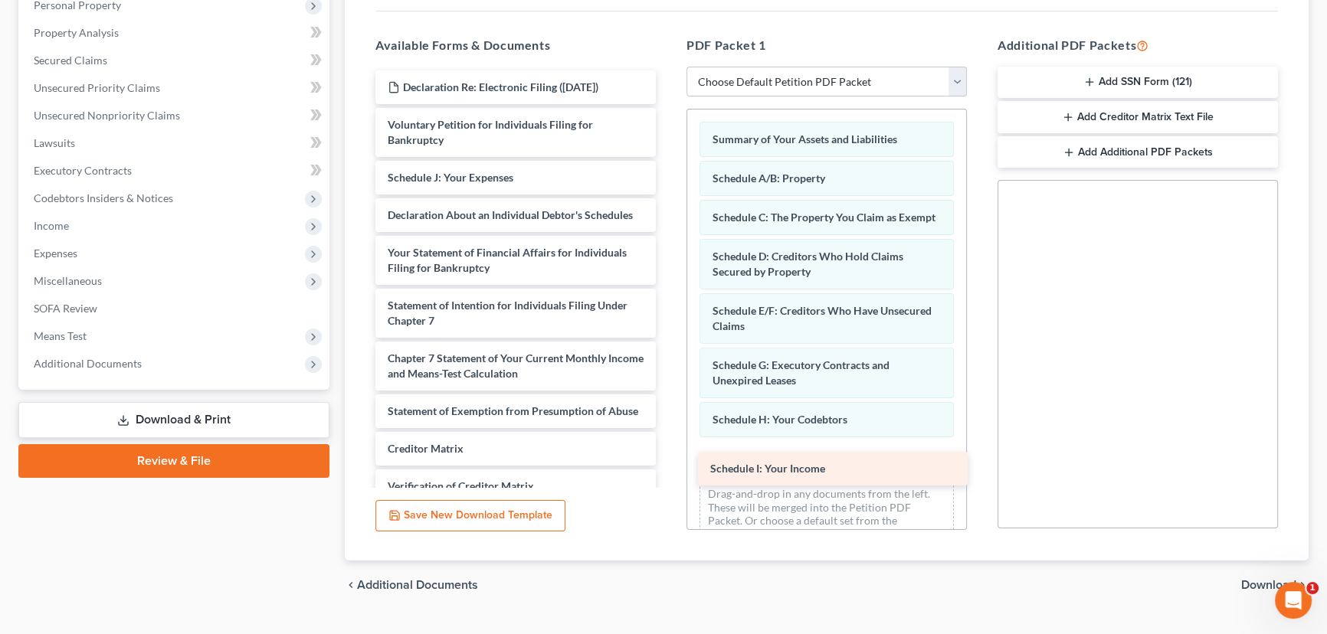
drag, startPoint x: 502, startPoint y: 176, endPoint x: 821, endPoint y: 457, distance: 425.1
click at [668, 461] on div "Schedule I: Your Income Declaration Re: Electronic Filing ([DATE]) Voluntary Pe…" at bounding box center [515, 331] width 305 height 523
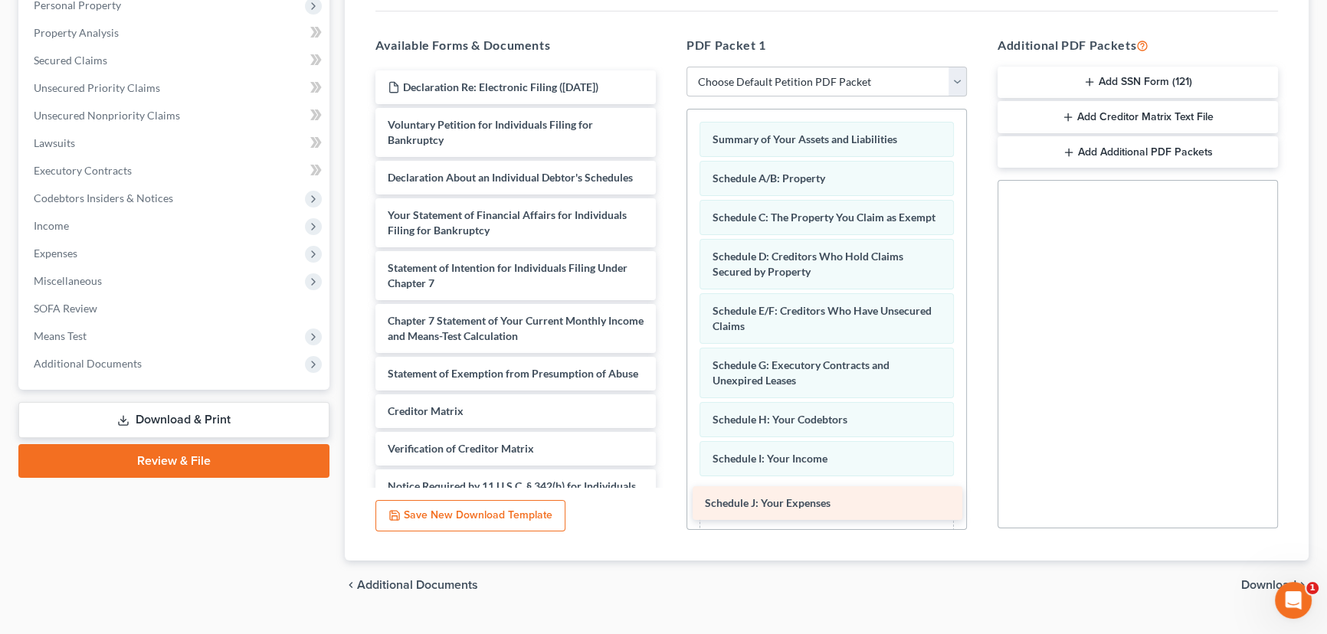
drag, startPoint x: 411, startPoint y: 185, endPoint x: 726, endPoint y: 499, distance: 444.8
click at [668, 506] on div "Schedule J: Your Expenses Declaration Re: Electronic Filing ([DATE]) Voluntary …" at bounding box center [515, 313] width 305 height 486
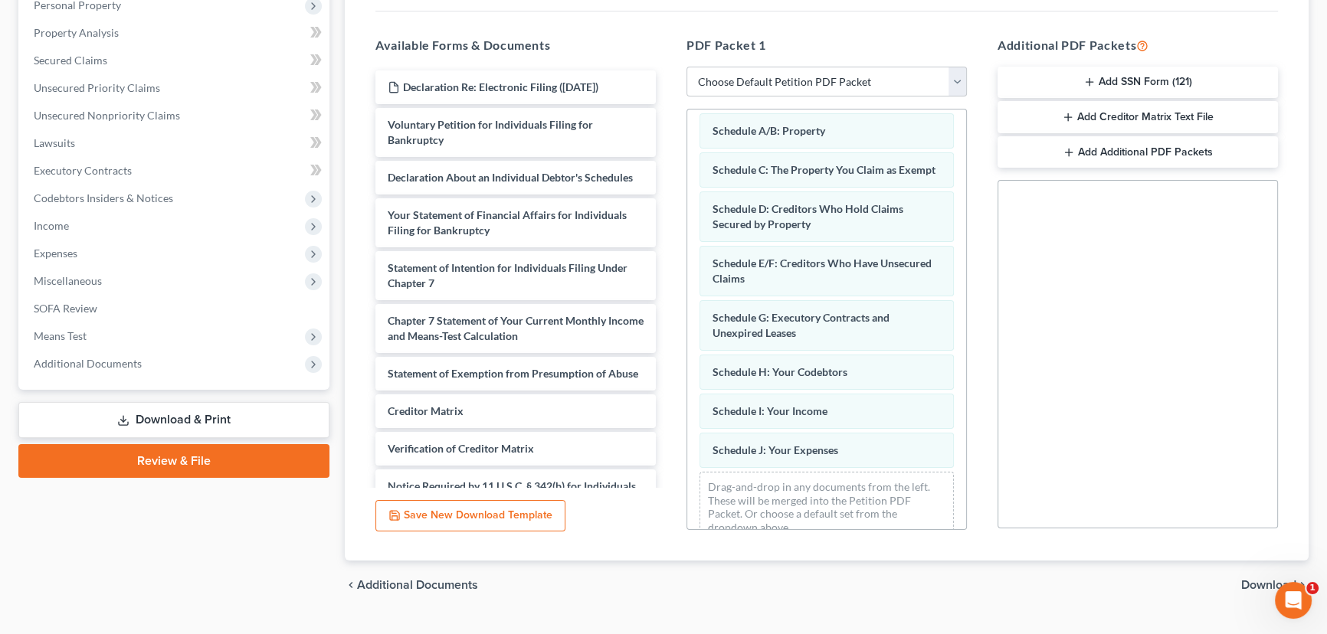
scroll to position [86, 0]
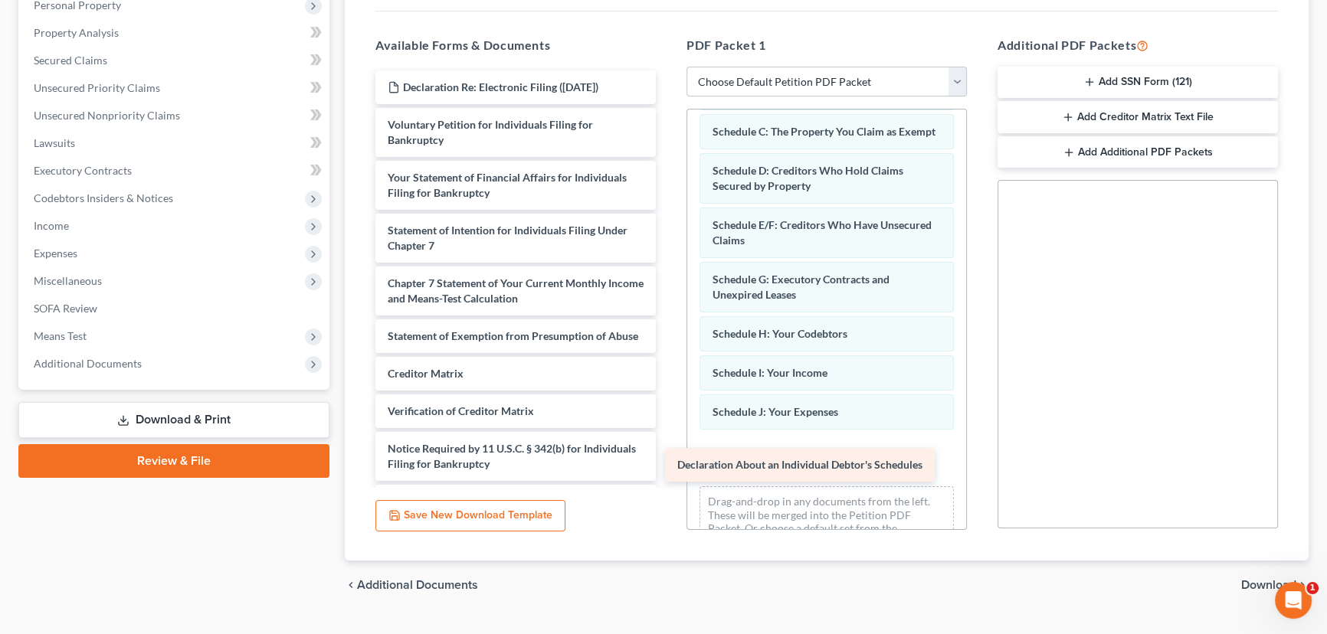
drag, startPoint x: 411, startPoint y: 191, endPoint x: 701, endPoint y: 480, distance: 409.6
click at [668, 480] on div "Declaration About an Individual Debtor's Schedules Declaration Re: Electronic F…" at bounding box center [515, 294] width 305 height 448
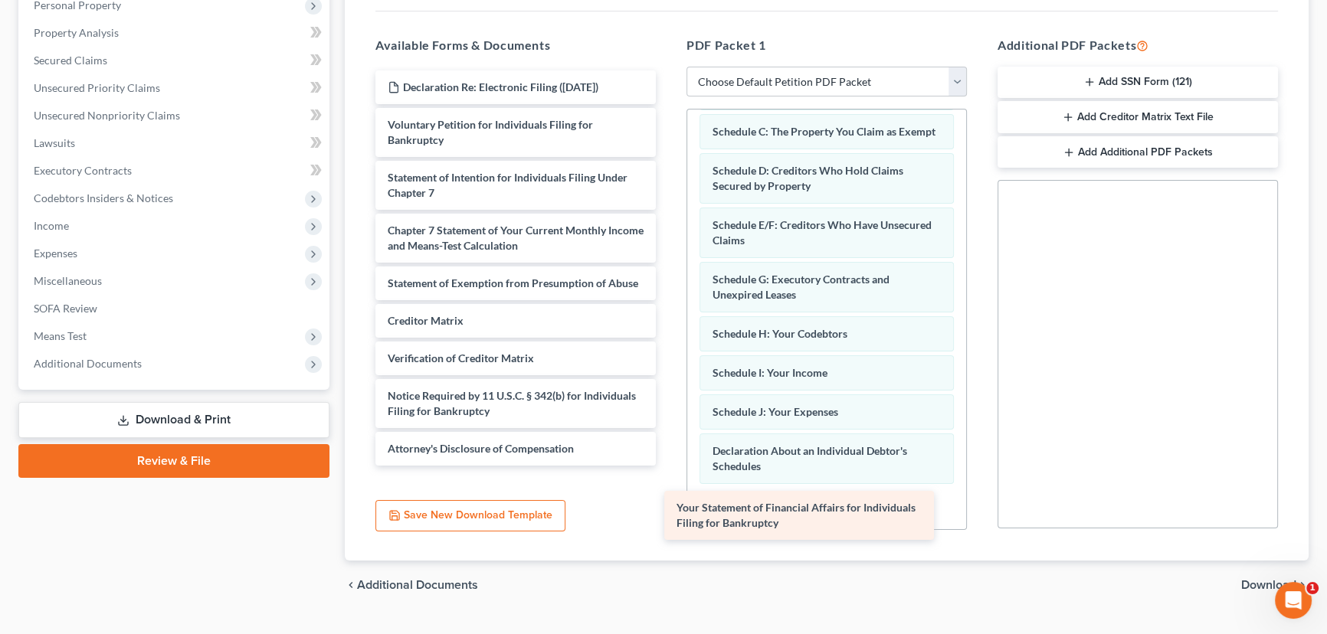
drag, startPoint x: 521, startPoint y: 193, endPoint x: 823, endPoint y: 529, distance: 451.4
click at [668, 466] on div "Your Statement of Financial Affairs for Individuals Filing for Bankruptcy Decla…" at bounding box center [515, 267] width 305 height 395
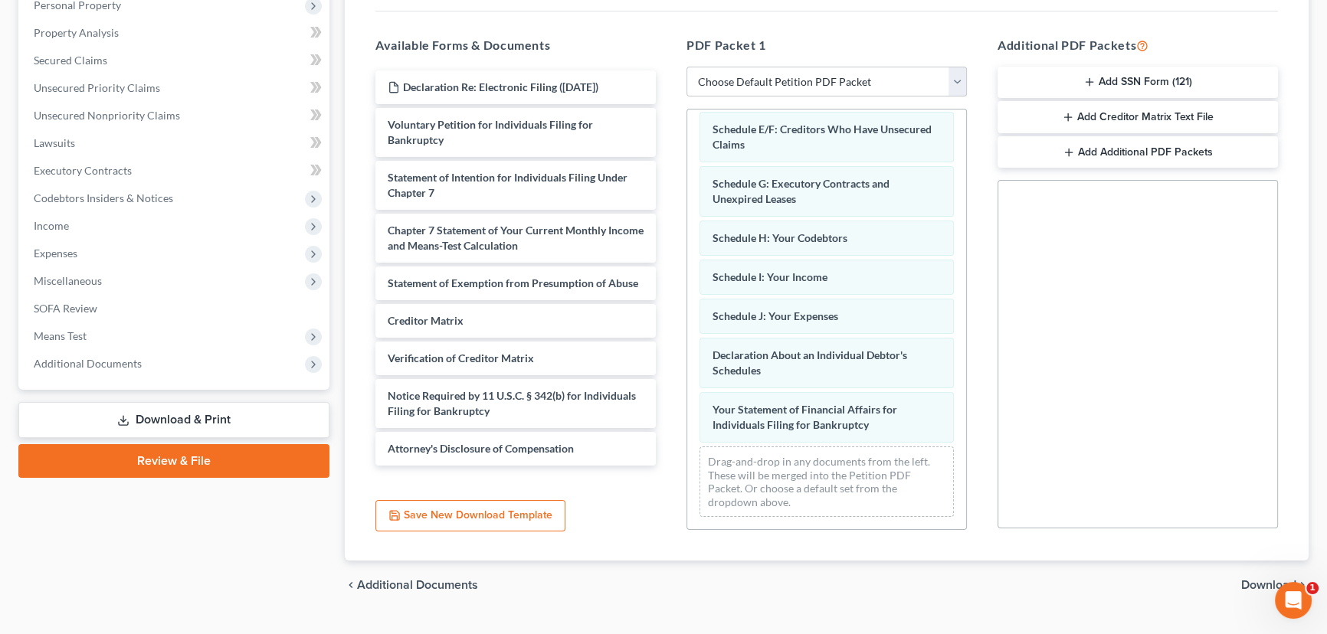
scroll to position [195, 0]
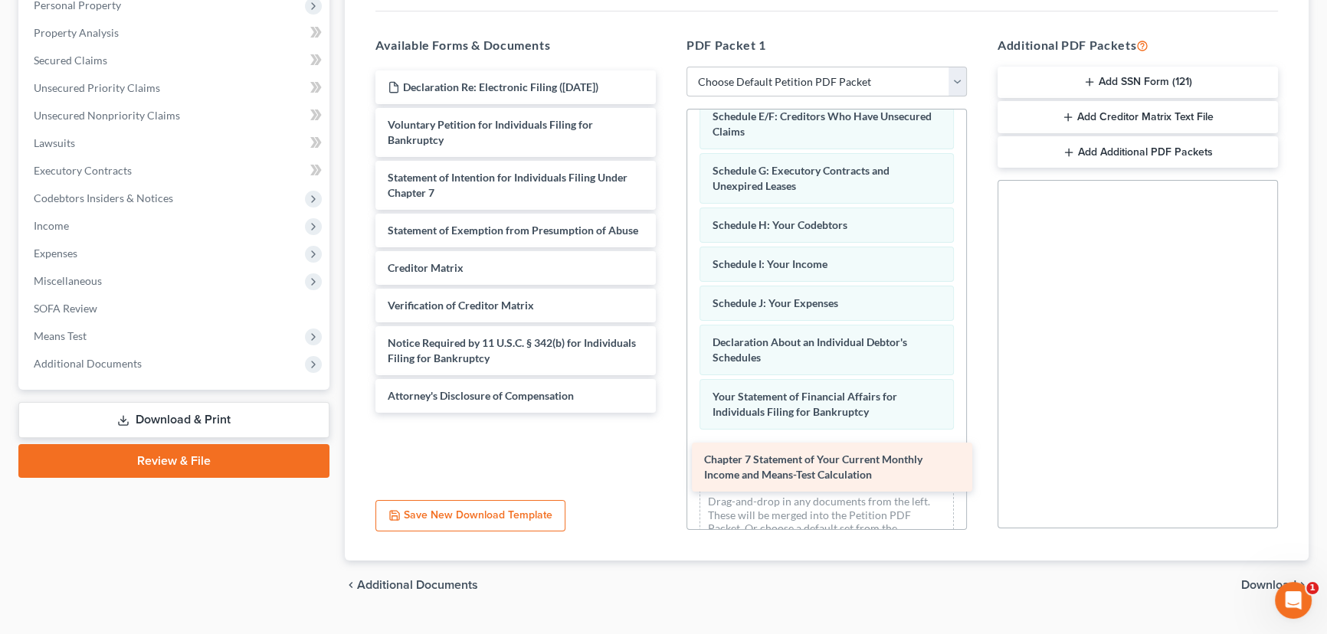
drag, startPoint x: 467, startPoint y: 242, endPoint x: 784, endPoint y: 473, distance: 392.0
click at [668, 413] on div "Chapter 7 Statement of Your Current Monthly Income and Means-Test Calculation D…" at bounding box center [515, 241] width 305 height 342
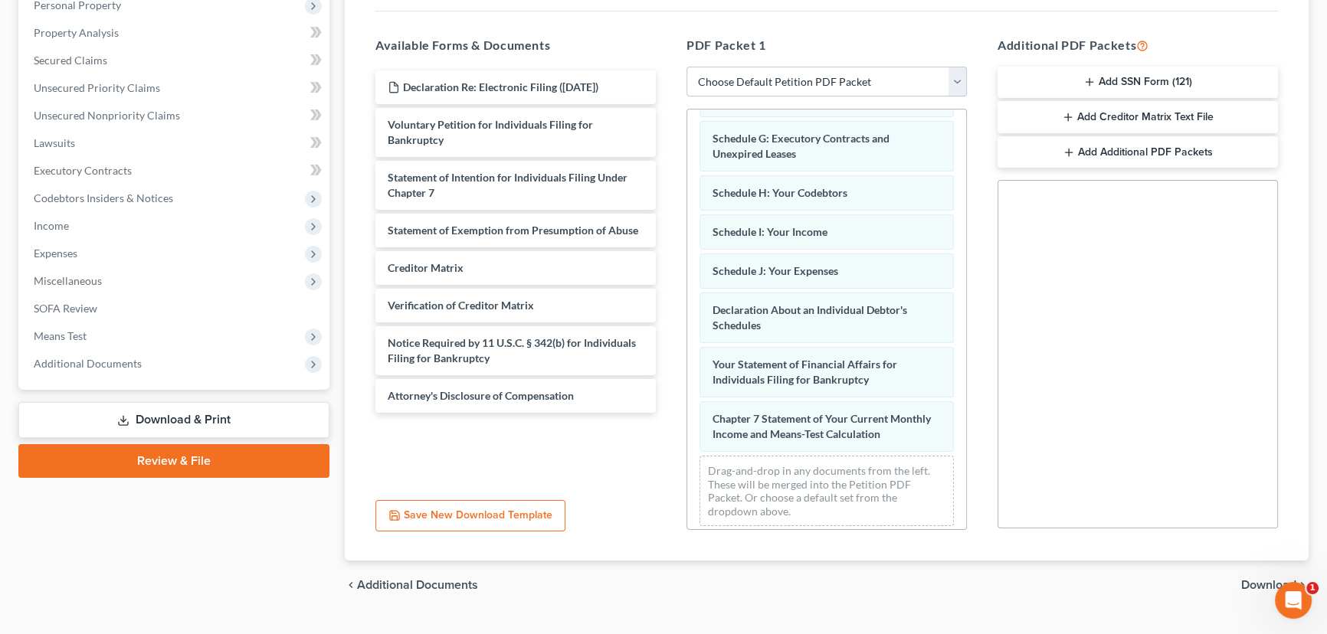
scroll to position [249, 0]
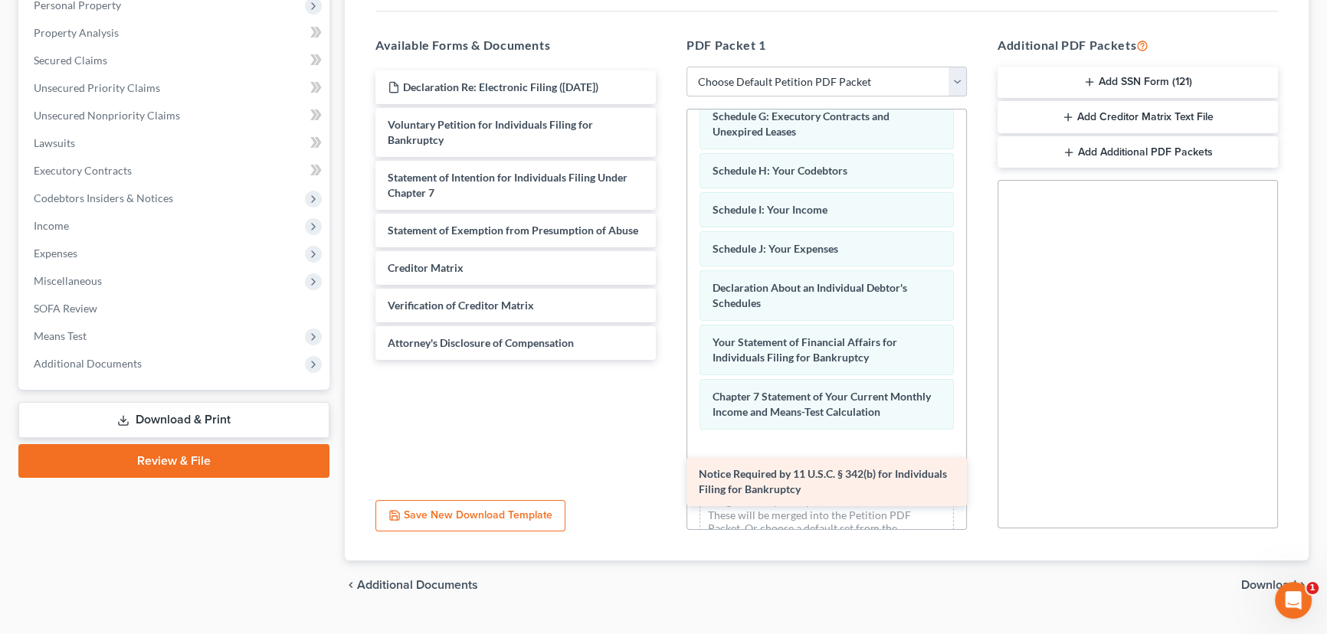
drag, startPoint x: 478, startPoint y: 352, endPoint x: 789, endPoint y: 486, distance: 338.4
click at [668, 360] on div "Notice Required by 11 U.S.C. § 342(b) for Individuals Filing for Bankruptcy Dec…" at bounding box center [515, 215] width 305 height 290
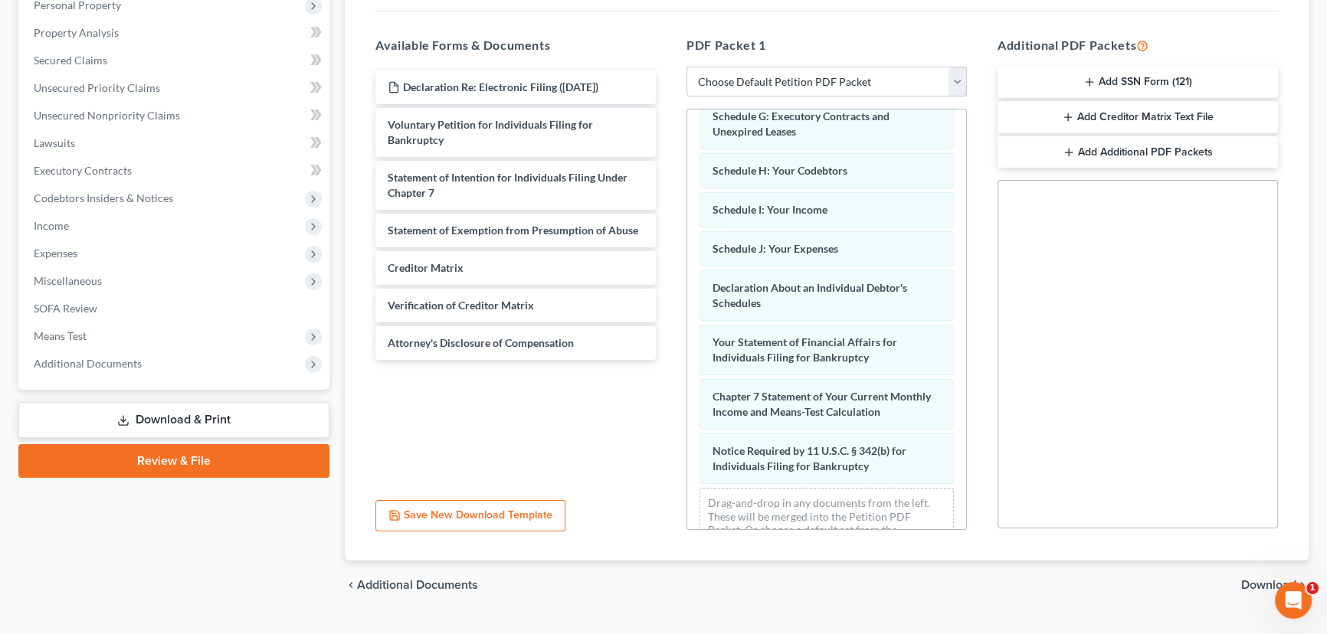
click at [1260, 587] on span "Download" at bounding box center [1268, 585] width 55 height 12
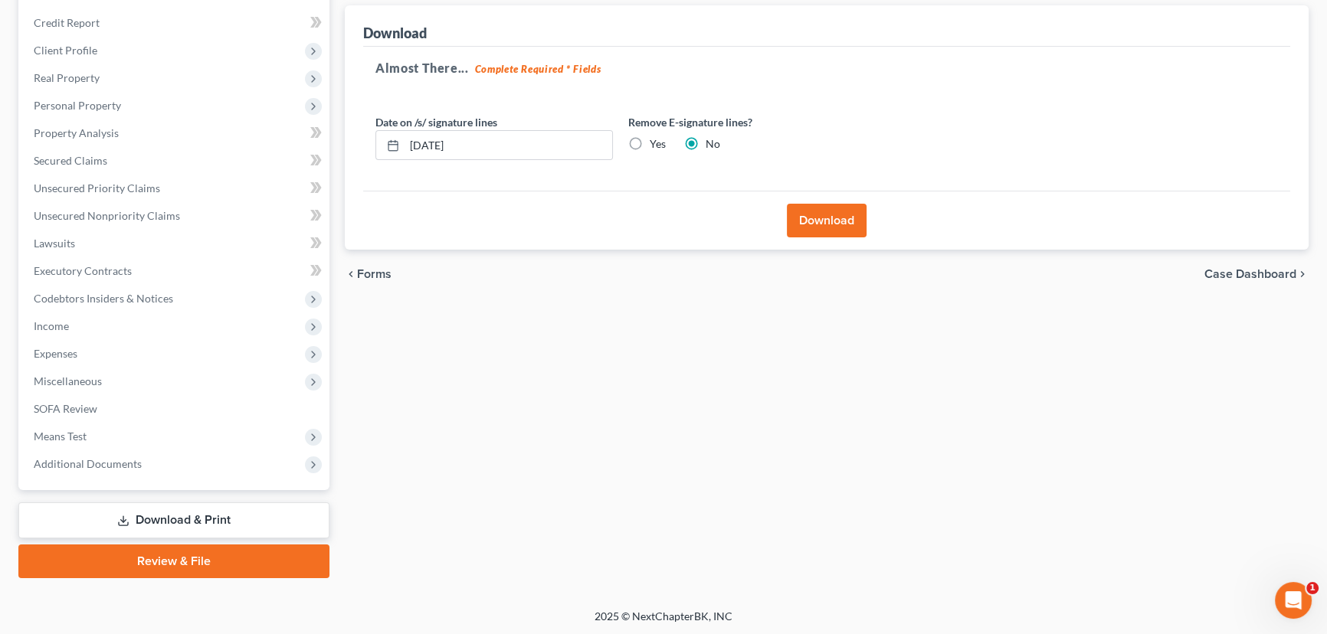
click at [835, 212] on button "Download" at bounding box center [827, 221] width 80 height 34
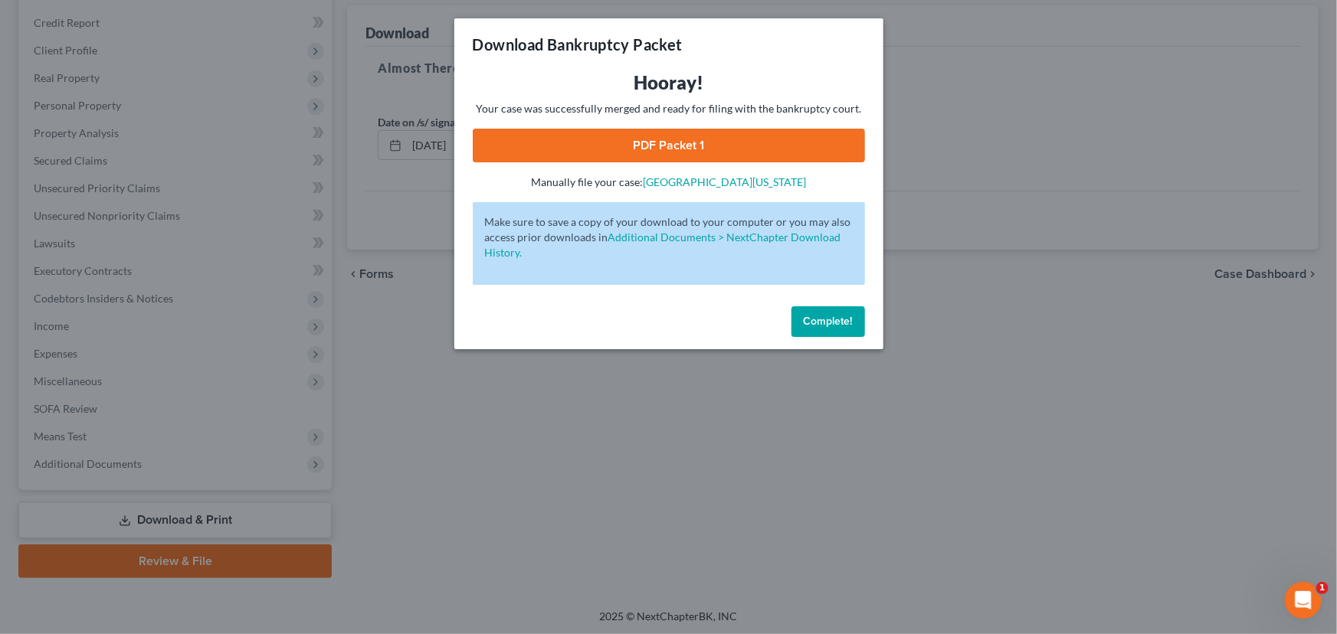
click at [654, 143] on link "PDF Packet 1" at bounding box center [669, 146] width 392 height 34
drag, startPoint x: 850, startPoint y: 321, endPoint x: 781, endPoint y: 295, distance: 73.7
click at [849, 321] on span "Complete!" at bounding box center [828, 321] width 49 height 13
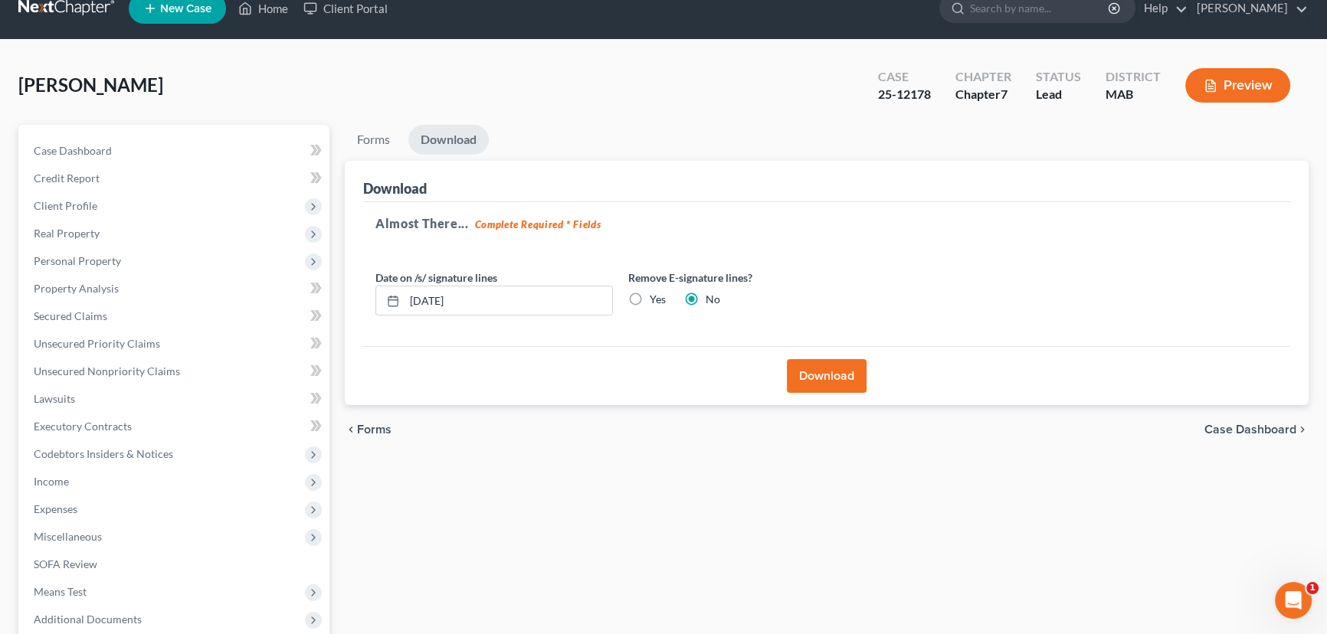
scroll to position [0, 0]
